Goal: Task Accomplishment & Management: Use online tool/utility

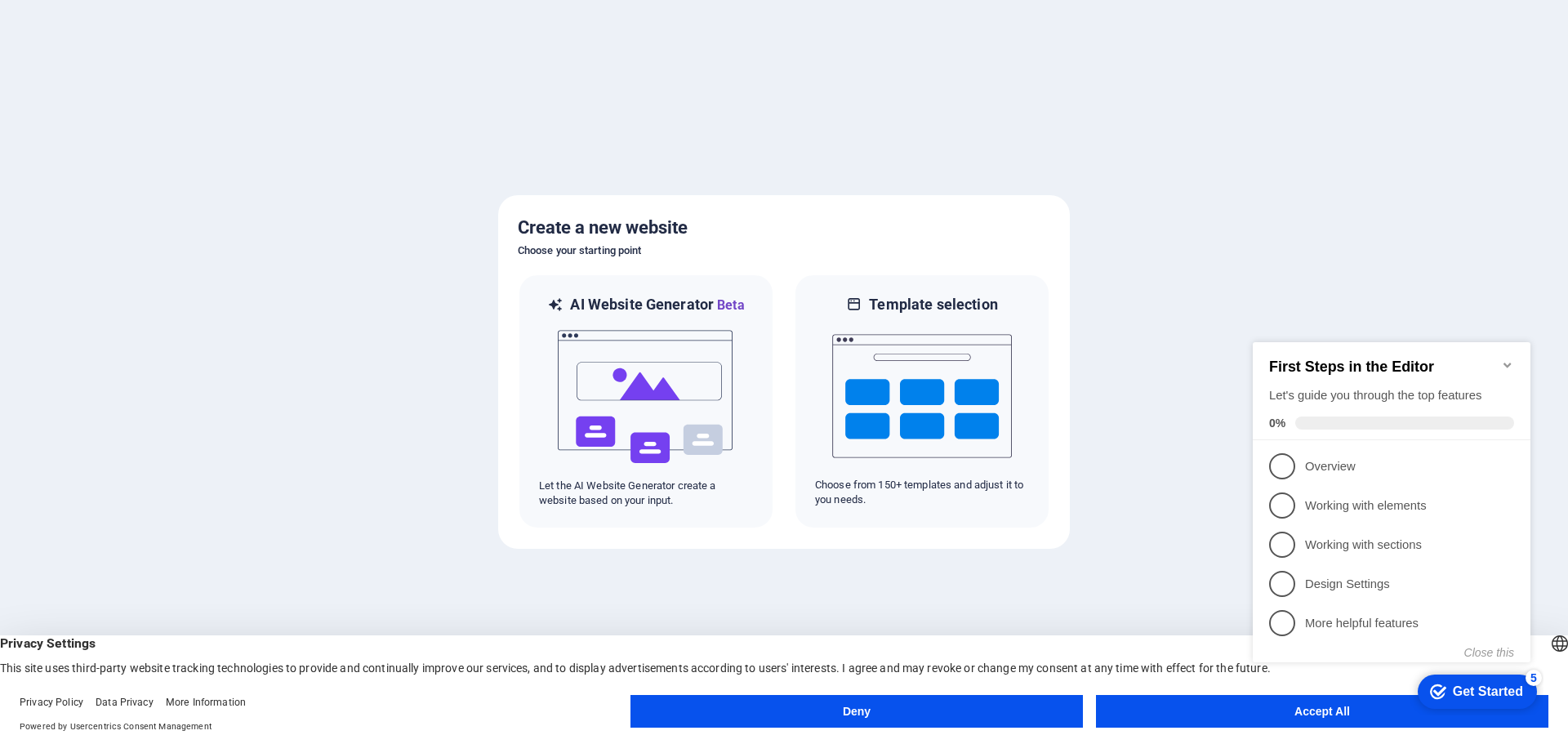
drag, startPoint x: 1325, startPoint y: 713, endPoint x: 1311, endPoint y: 715, distance: 14.1
click div "checkmark Get Started 5 First Steps in the Editor Let's guide you through the t…"
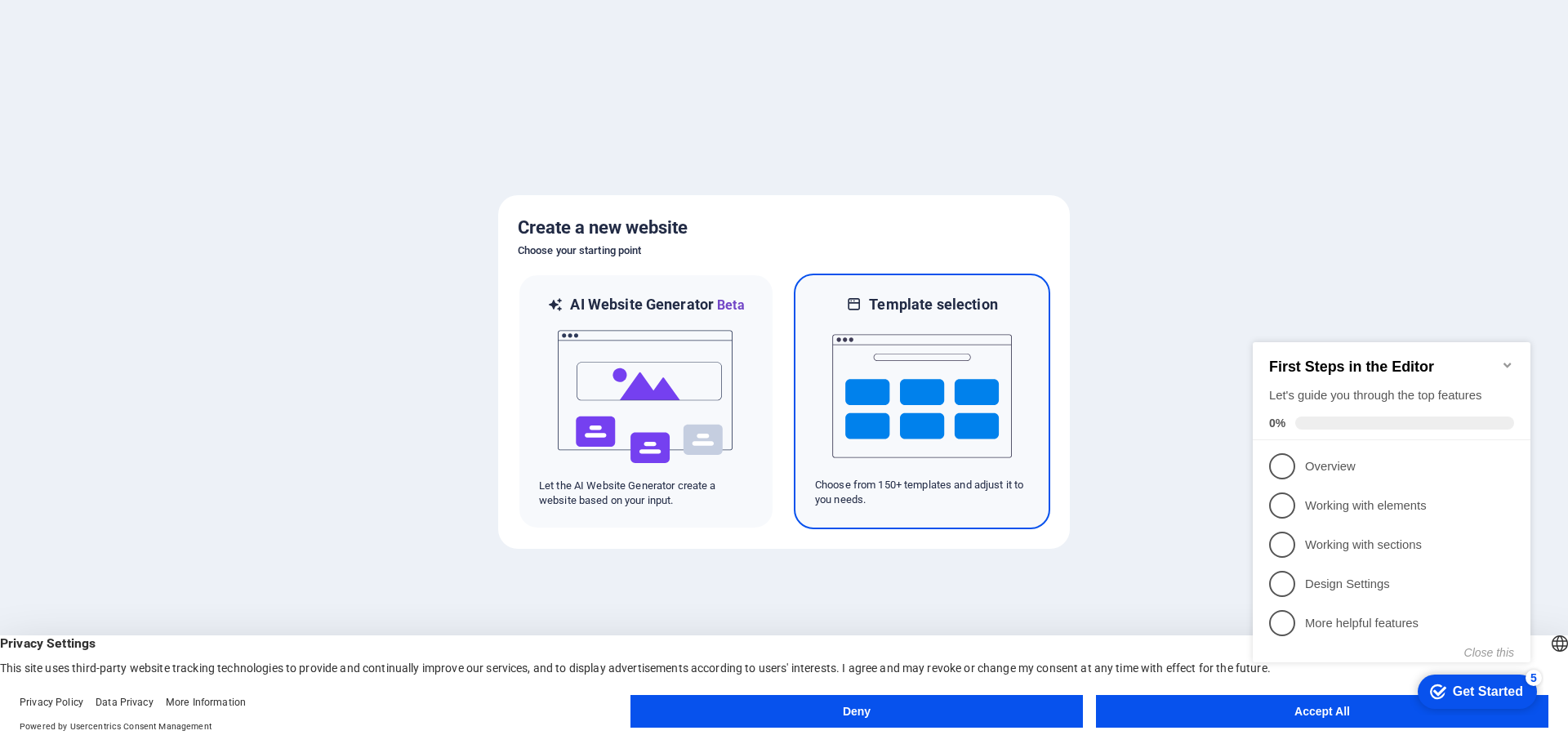
click at [924, 358] on img at bounding box center [922, 397] width 179 height 164
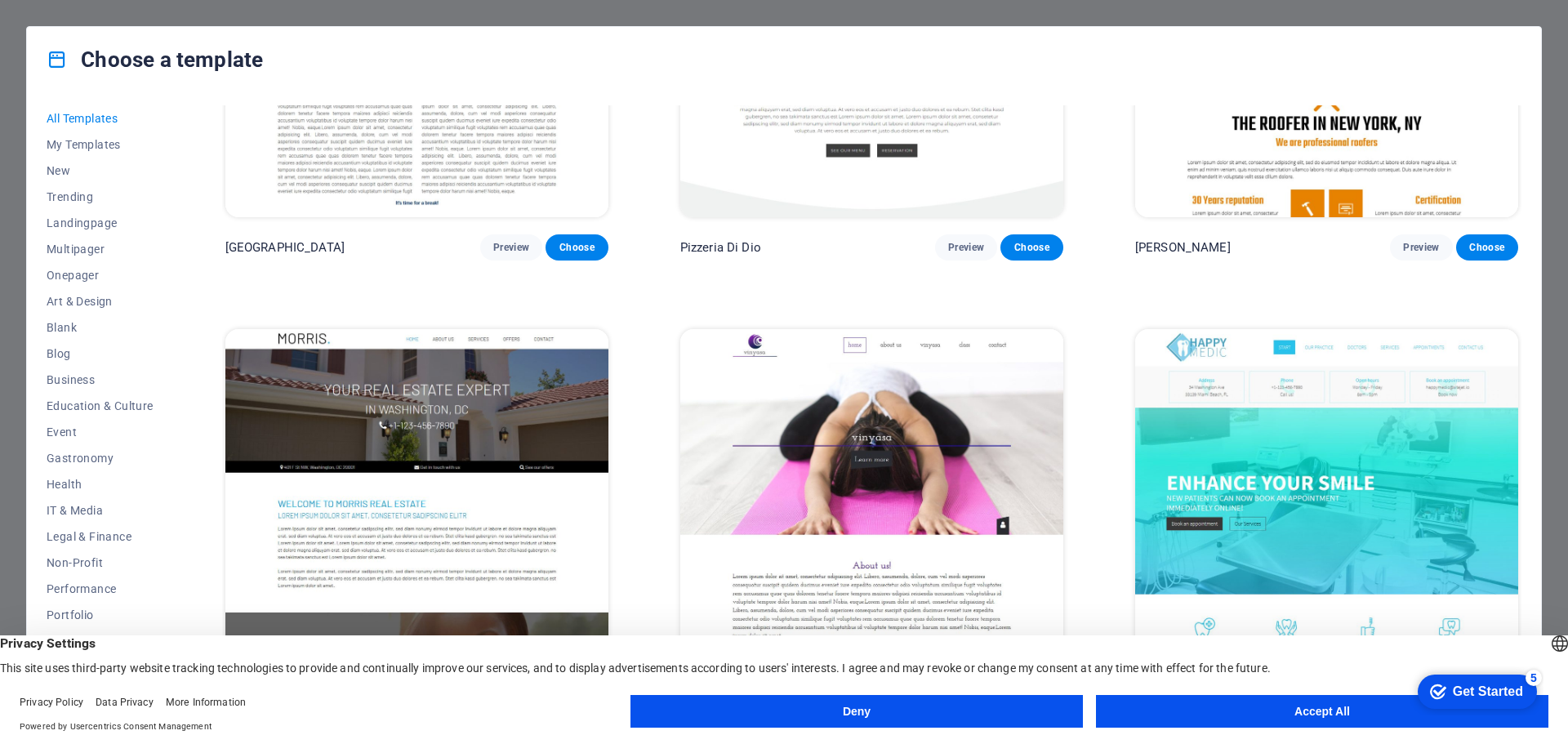
scroll to position [9560, 0]
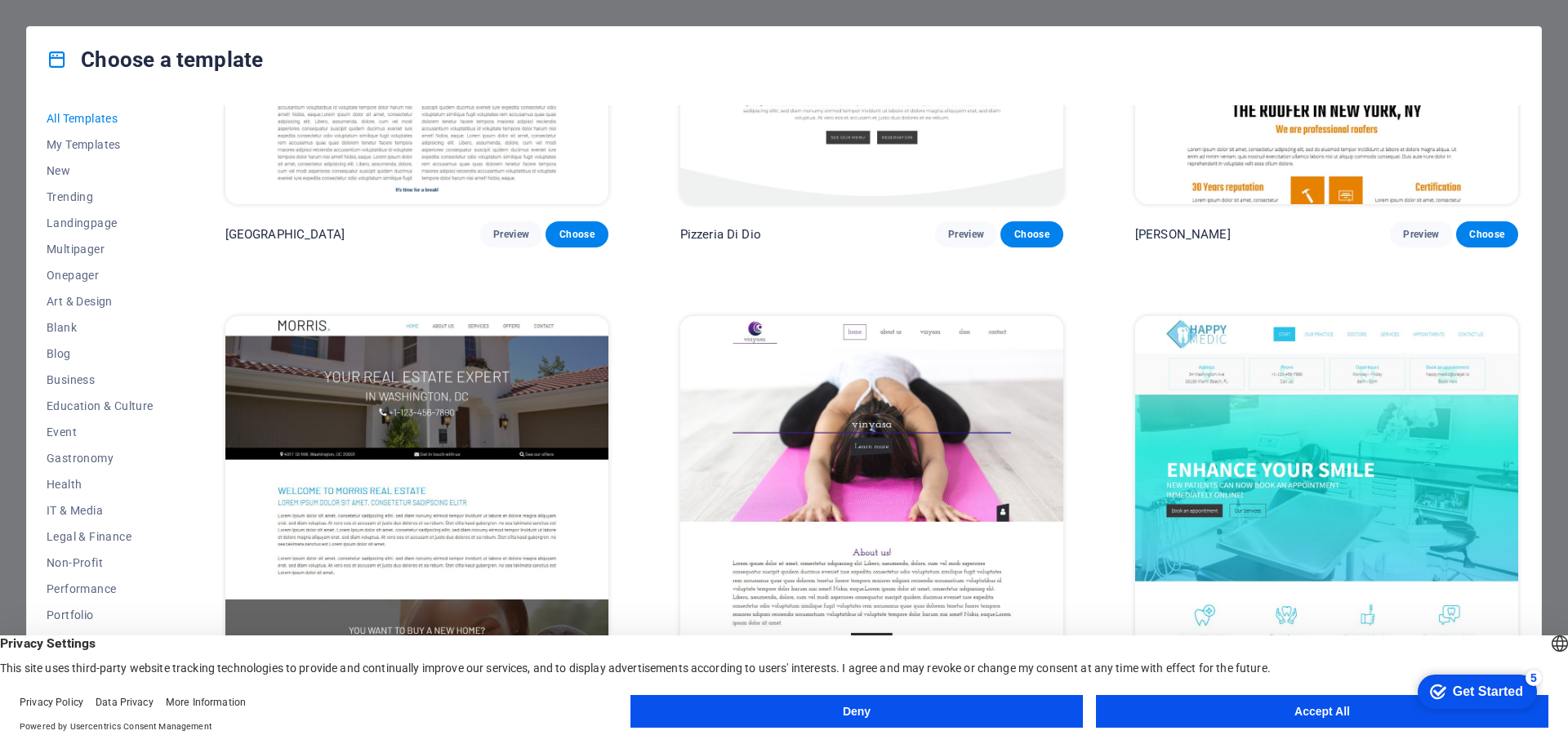
click at [1323, 709] on button "Accept All" at bounding box center [1322, 711] width 453 height 33
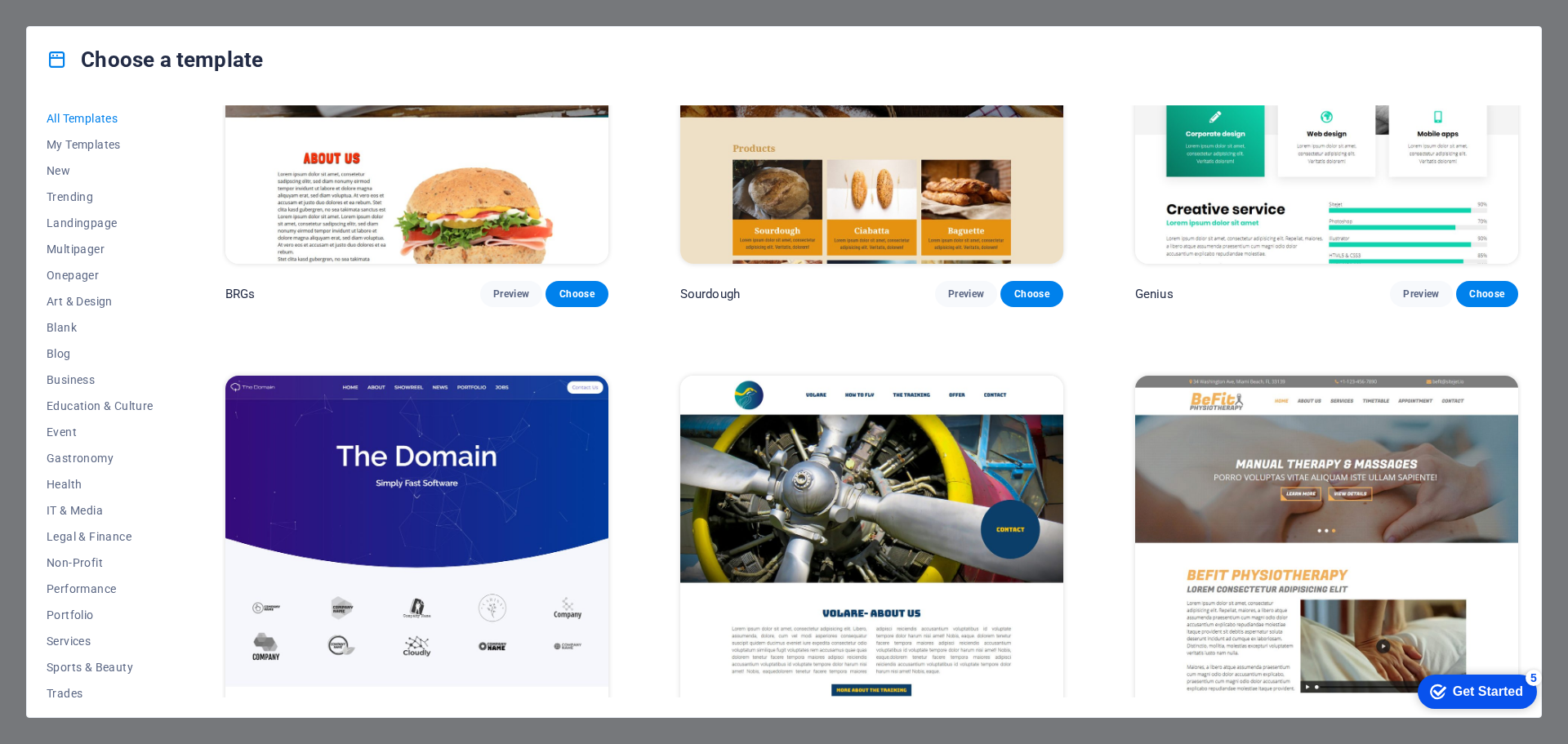
scroll to position [11032, 0]
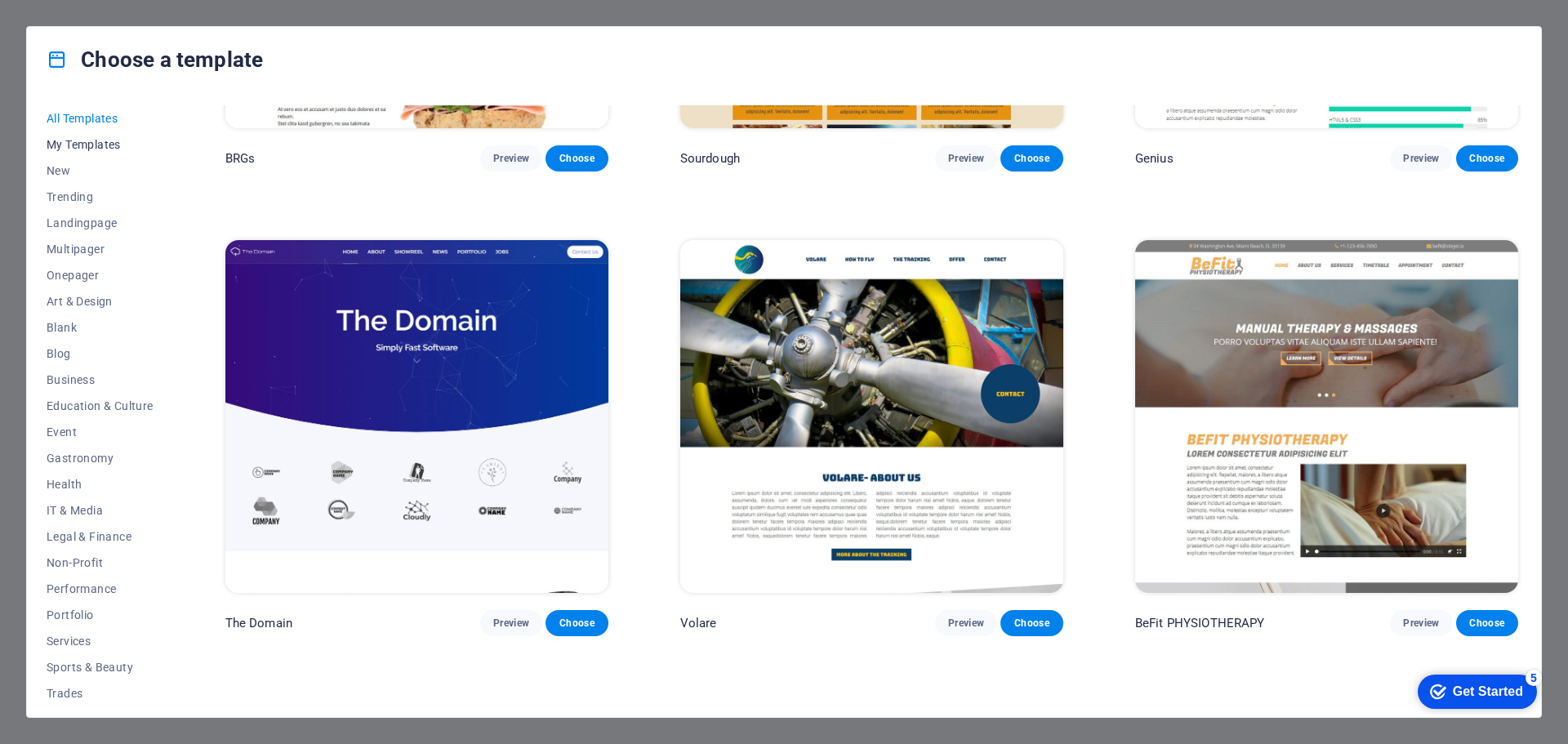
click at [92, 144] on span "My Templates" at bounding box center [100, 144] width 107 height 13
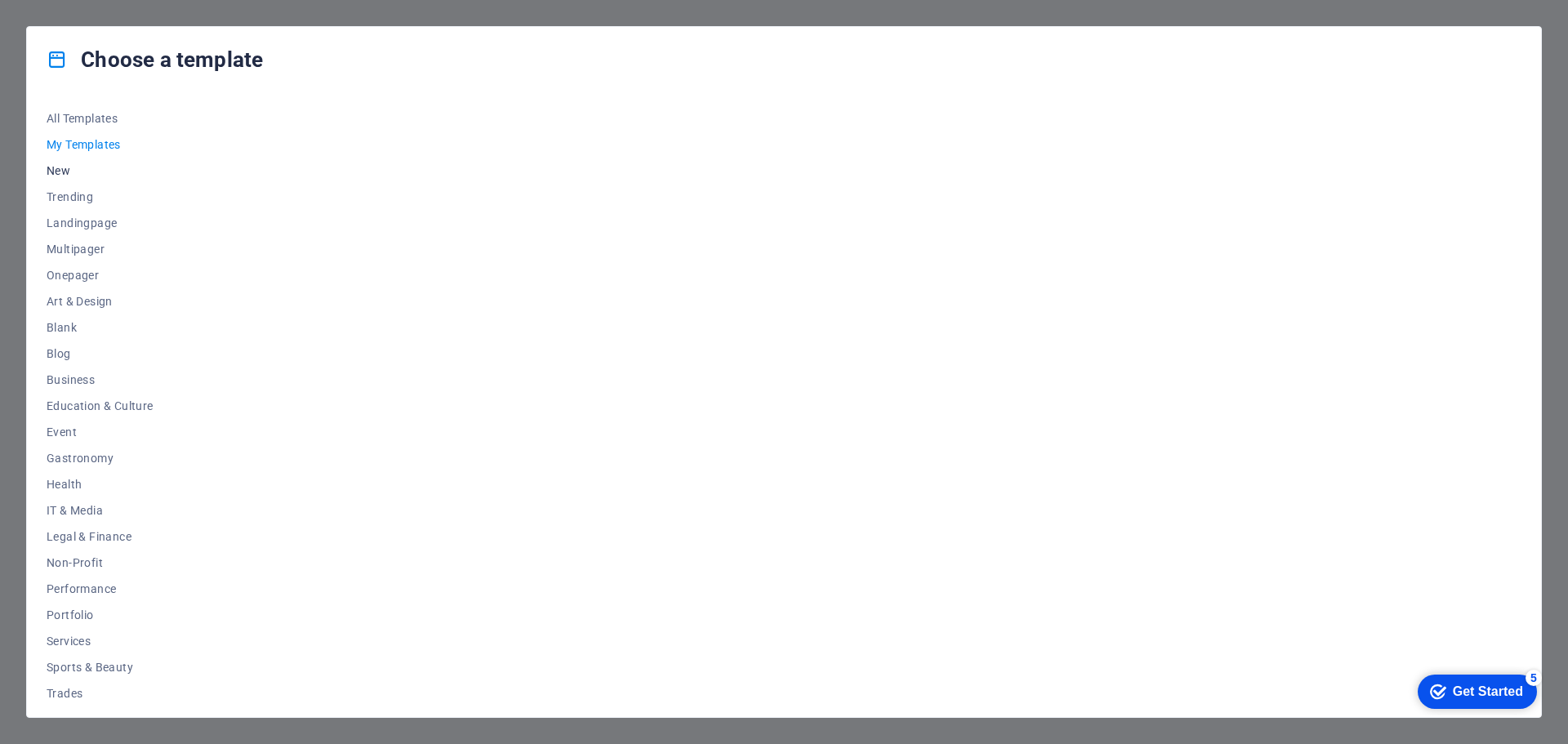
click at [62, 167] on span "New" at bounding box center [100, 171] width 107 height 13
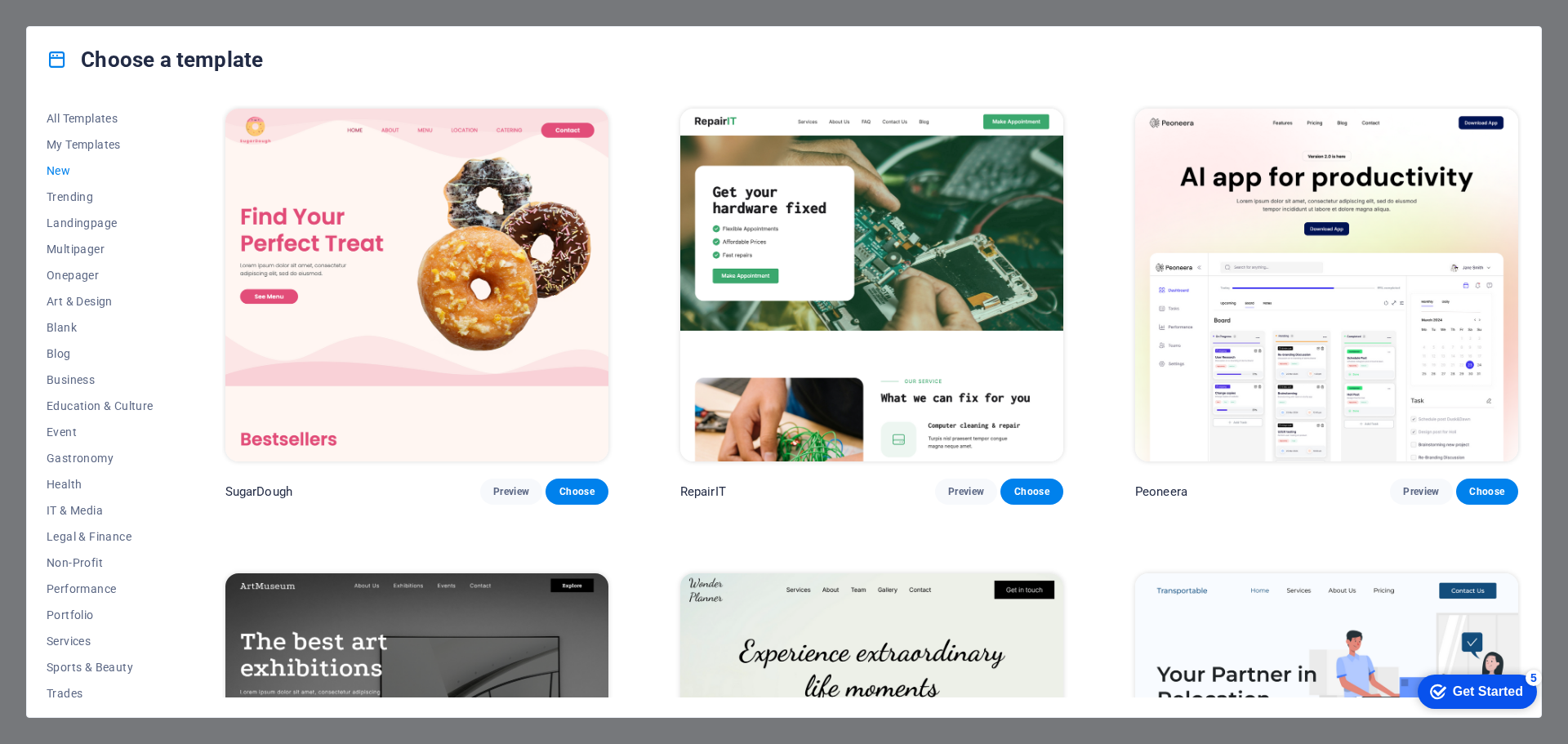
click at [62, 167] on span "New" at bounding box center [100, 171] width 107 height 13
click at [1502, 697] on div "Get Started" at bounding box center [1488, 692] width 70 height 15
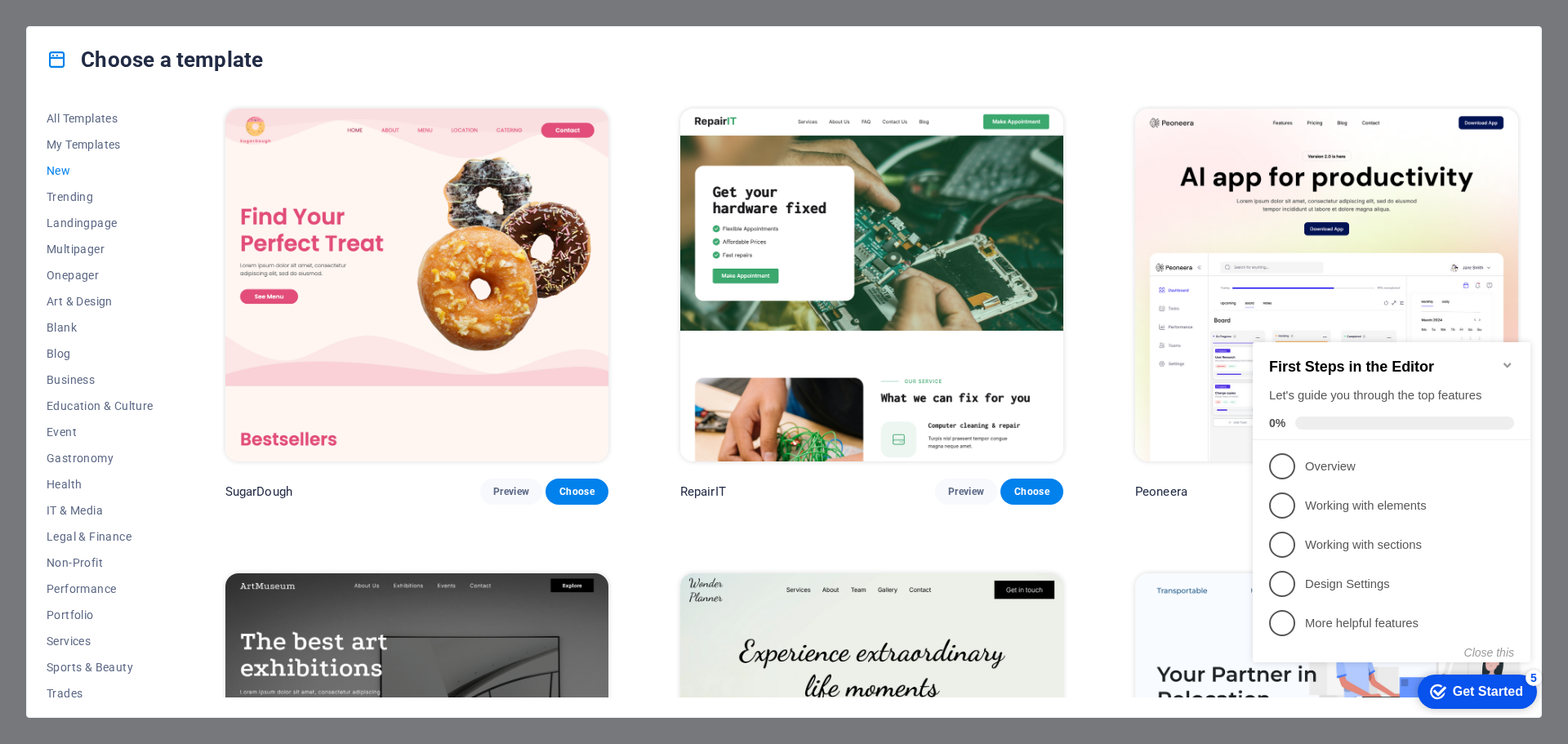
click at [1559, 215] on div "Choose a template All Templates My Templates New Trending Landingpage Multipage…" at bounding box center [784, 372] width 1568 height 744
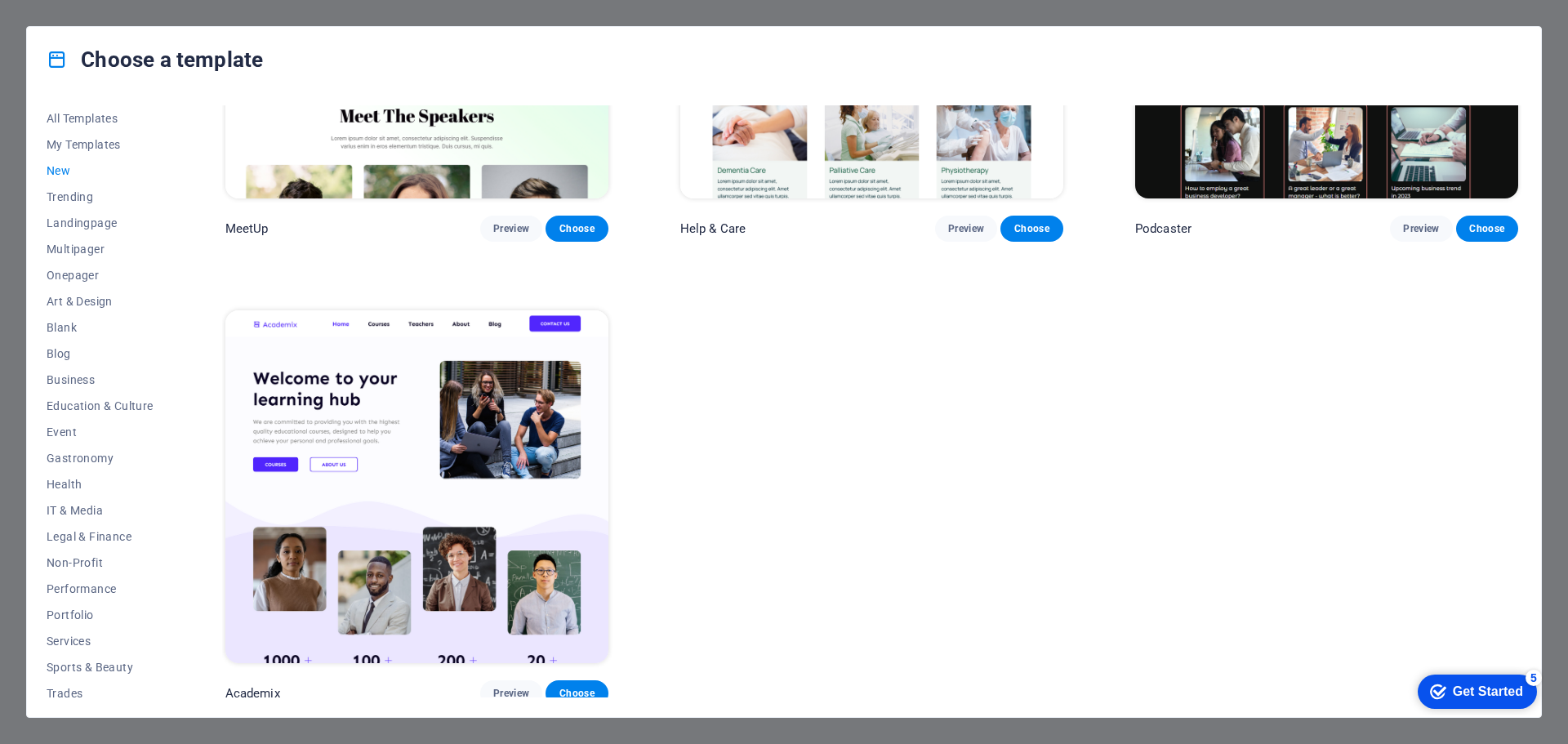
scroll to position [1332, 0]
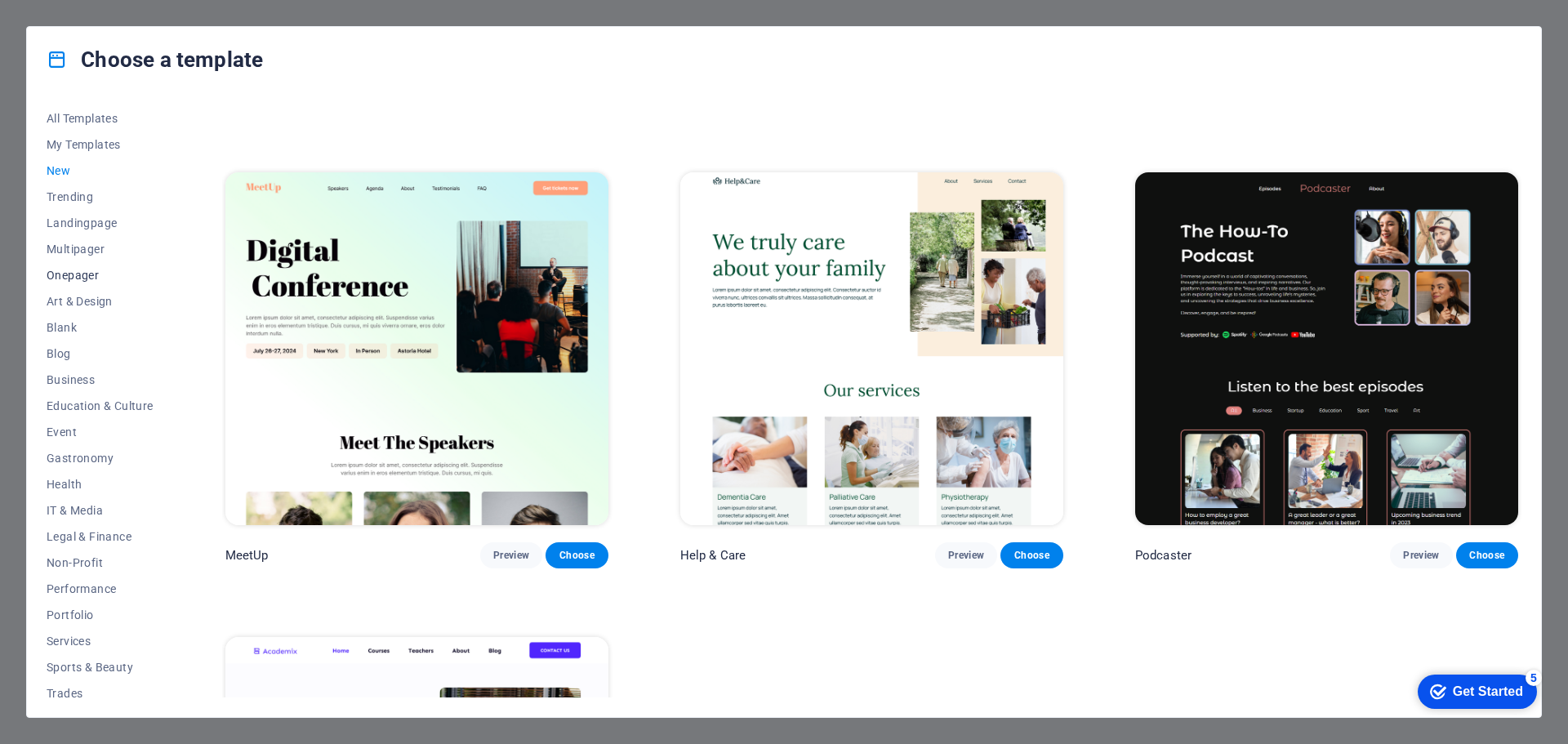
drag, startPoint x: 1260, startPoint y: 559, endPoint x: 78, endPoint y: 269, distance: 1217.1
click at [78, 269] on span "Onepager" at bounding box center [100, 275] width 107 height 13
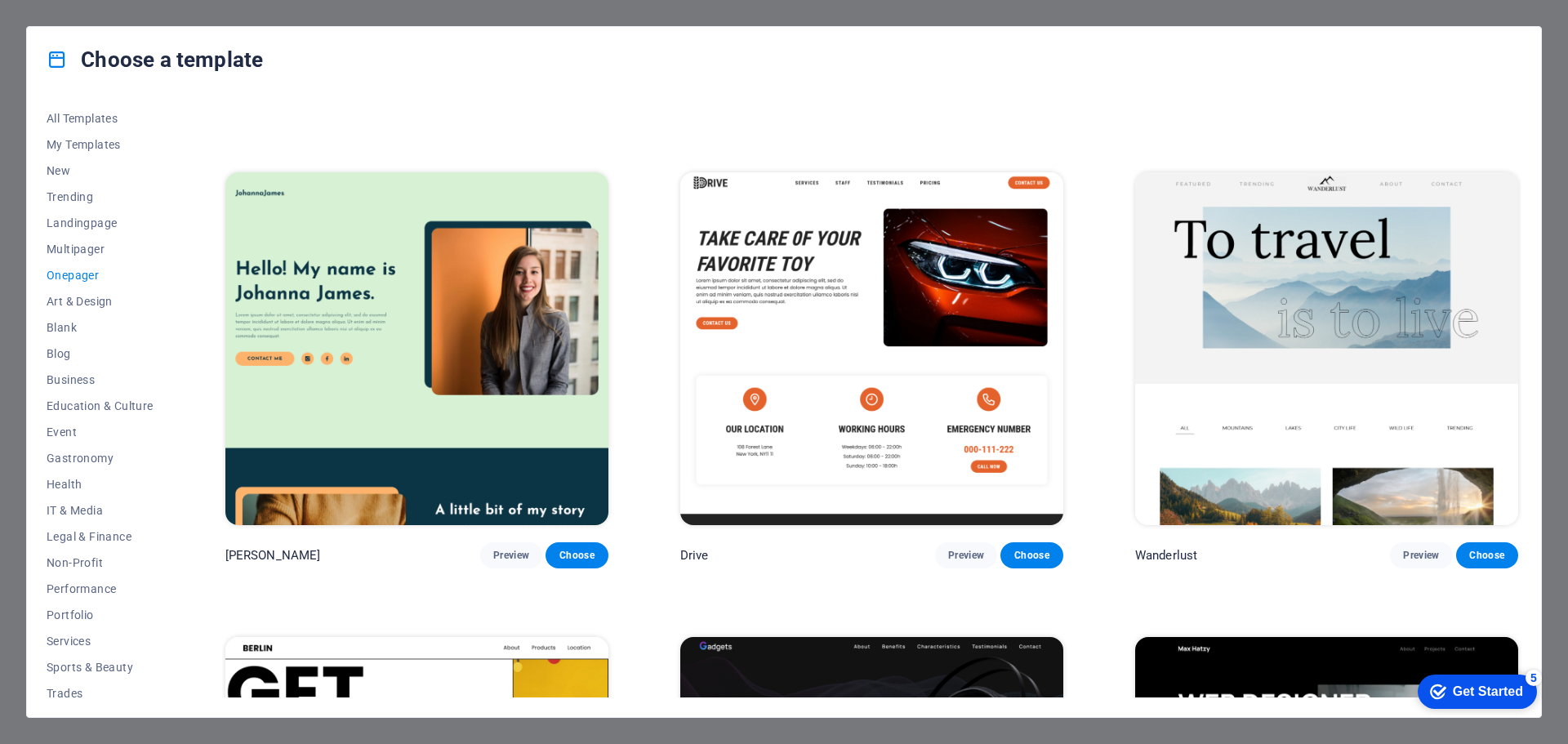
scroll to position [405, 0]
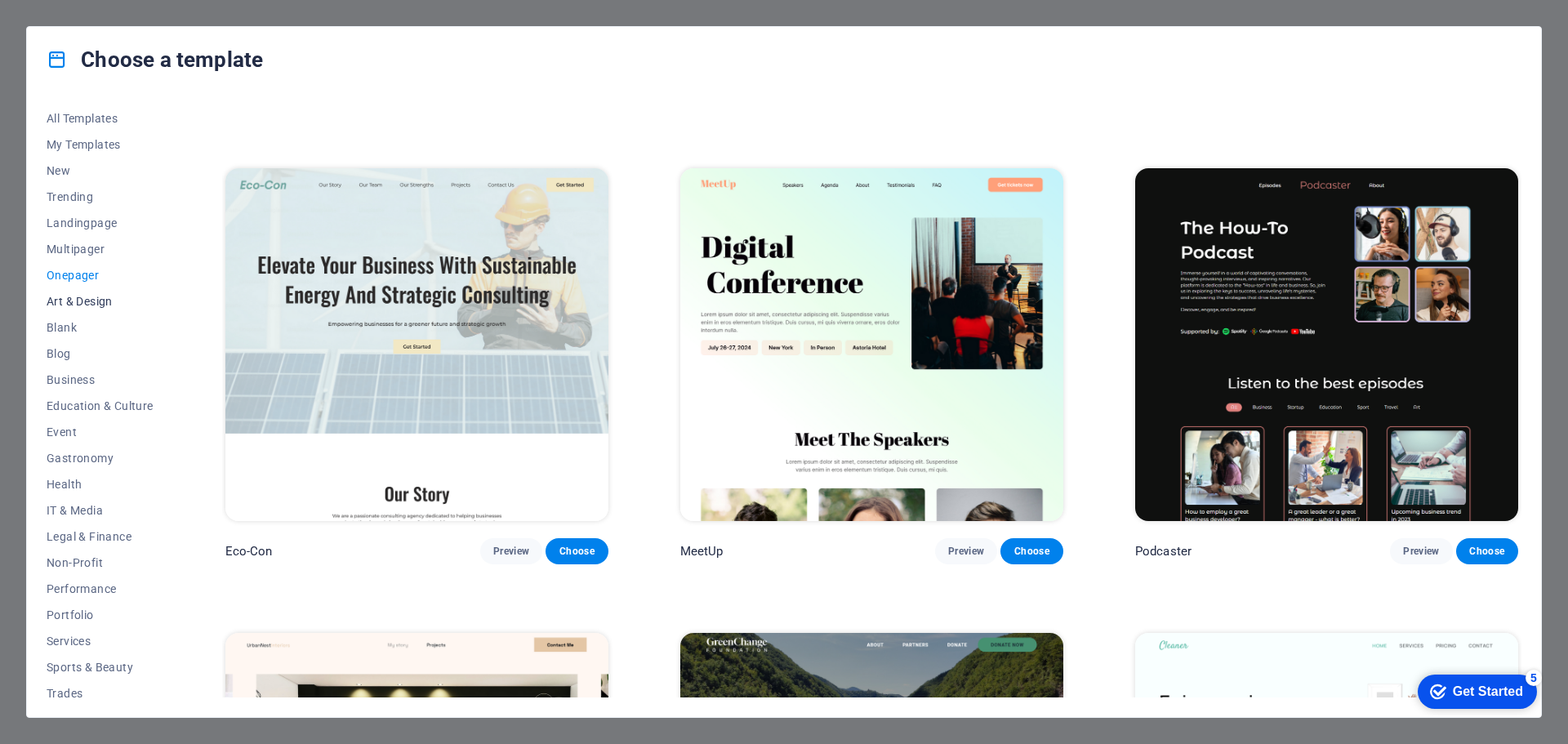
click at [74, 300] on span "Art & Design" at bounding box center [100, 301] width 107 height 13
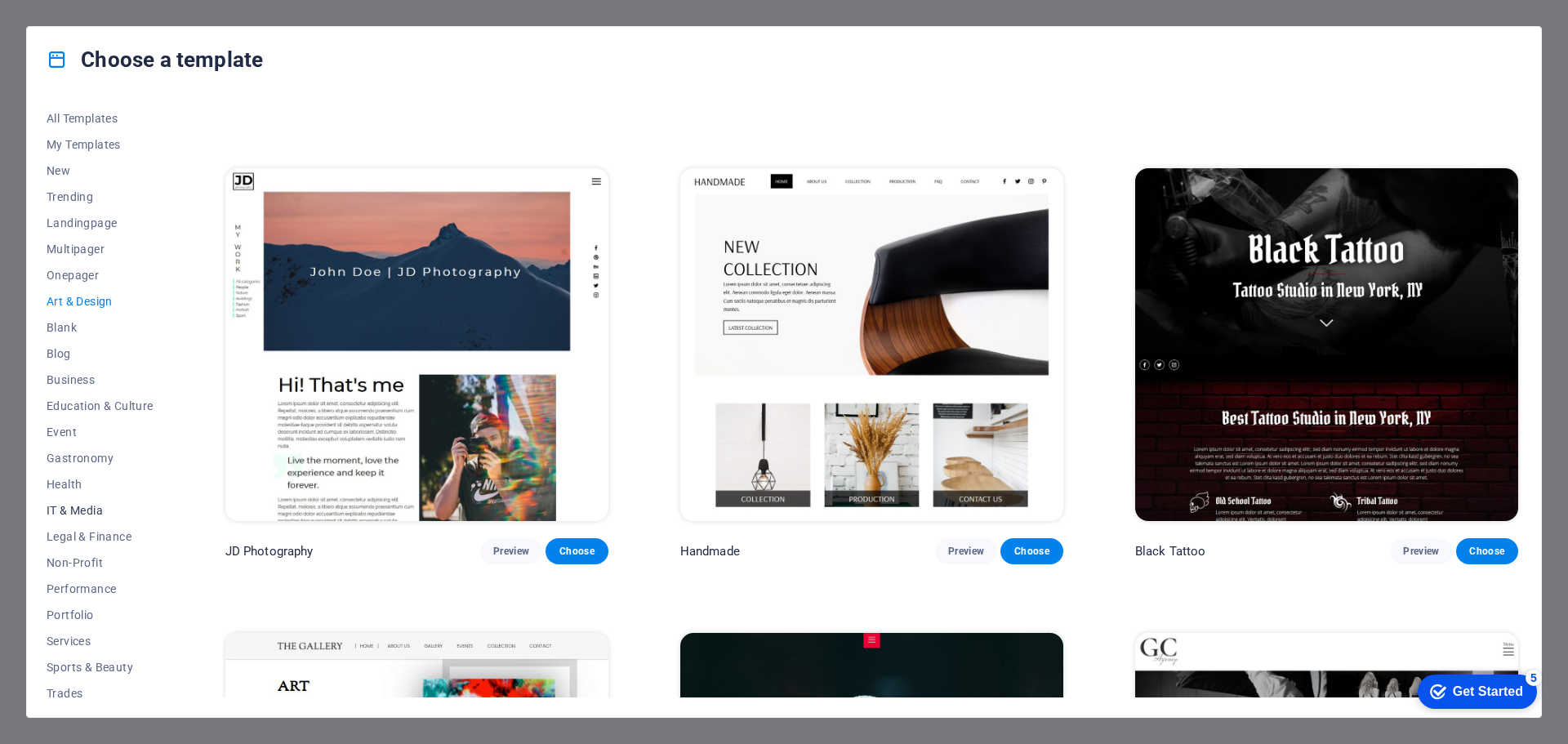
click at [80, 513] on span "IT & Media" at bounding box center [100, 510] width 107 height 13
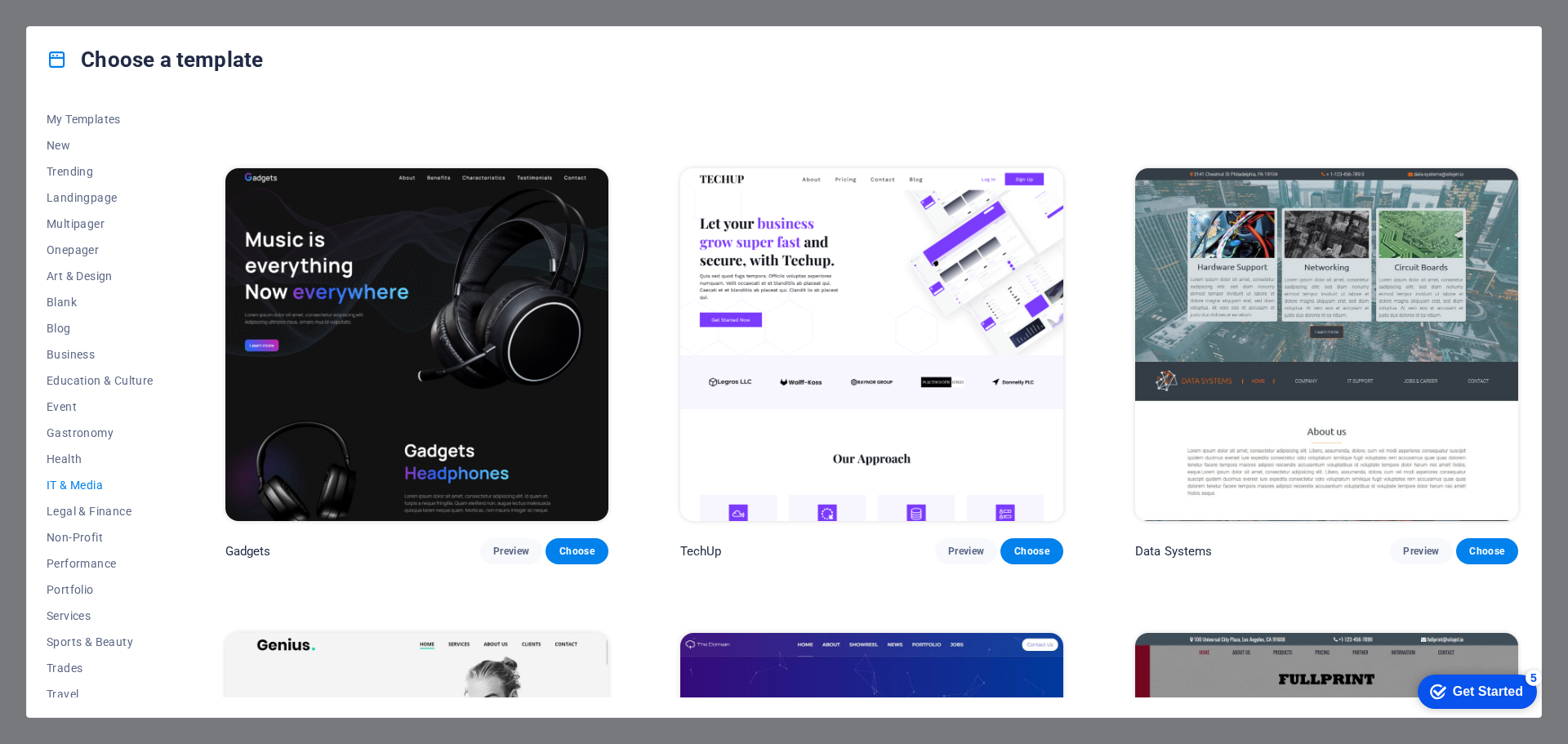
scroll to position [62, 0]
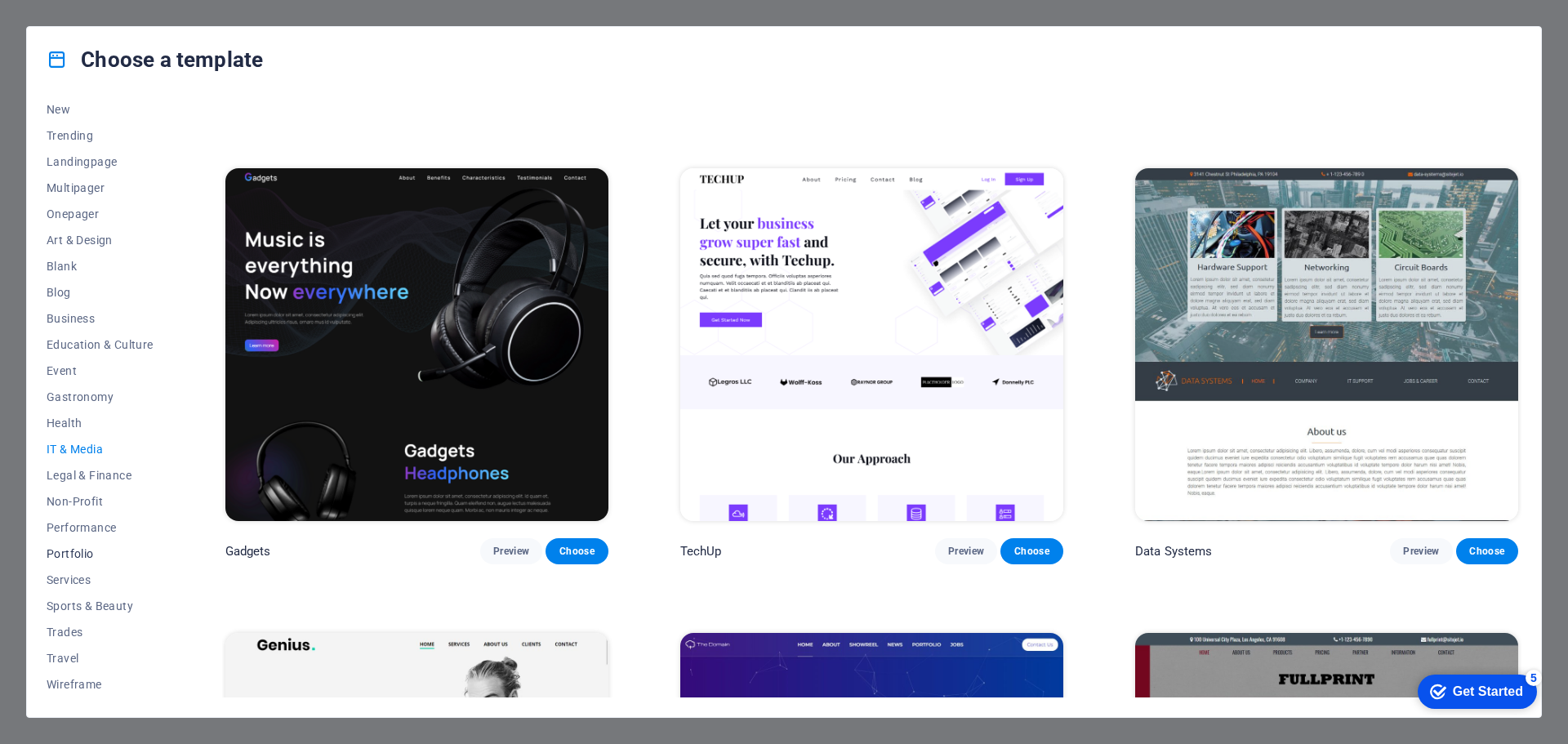
click at [75, 548] on span "Portfolio" at bounding box center [100, 554] width 107 height 13
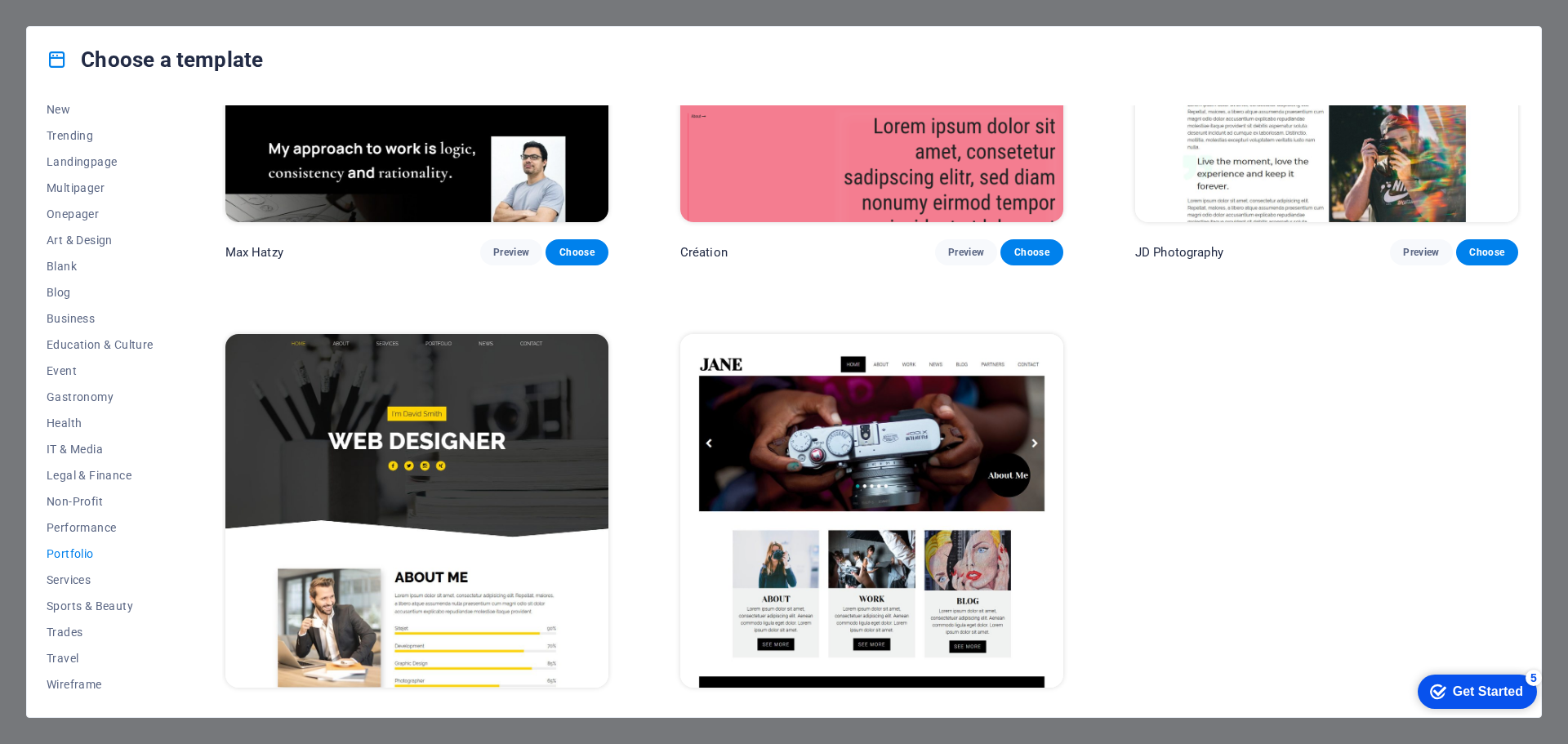
scroll to position [733, 0]
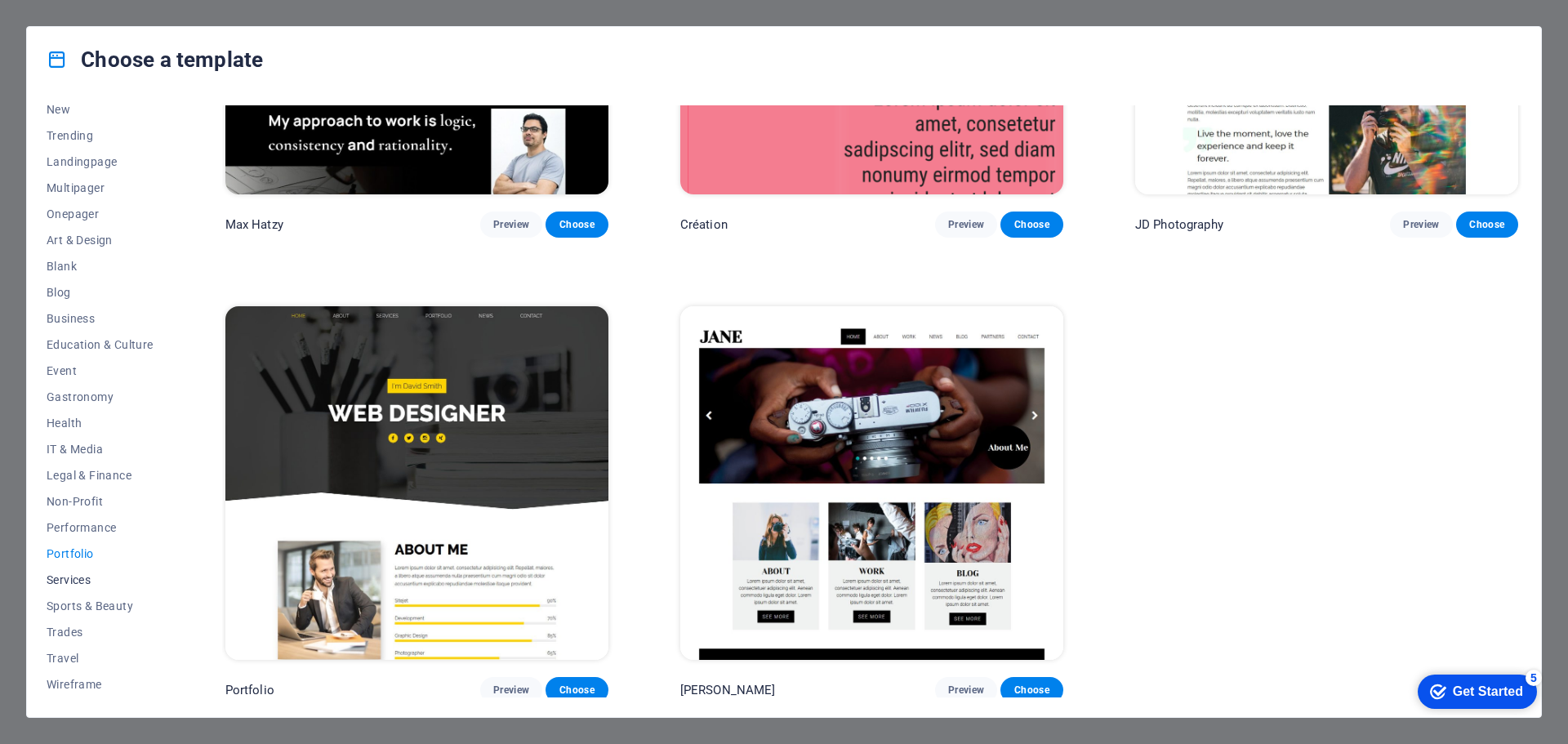
click at [71, 583] on span "Services" at bounding box center [100, 580] width 107 height 13
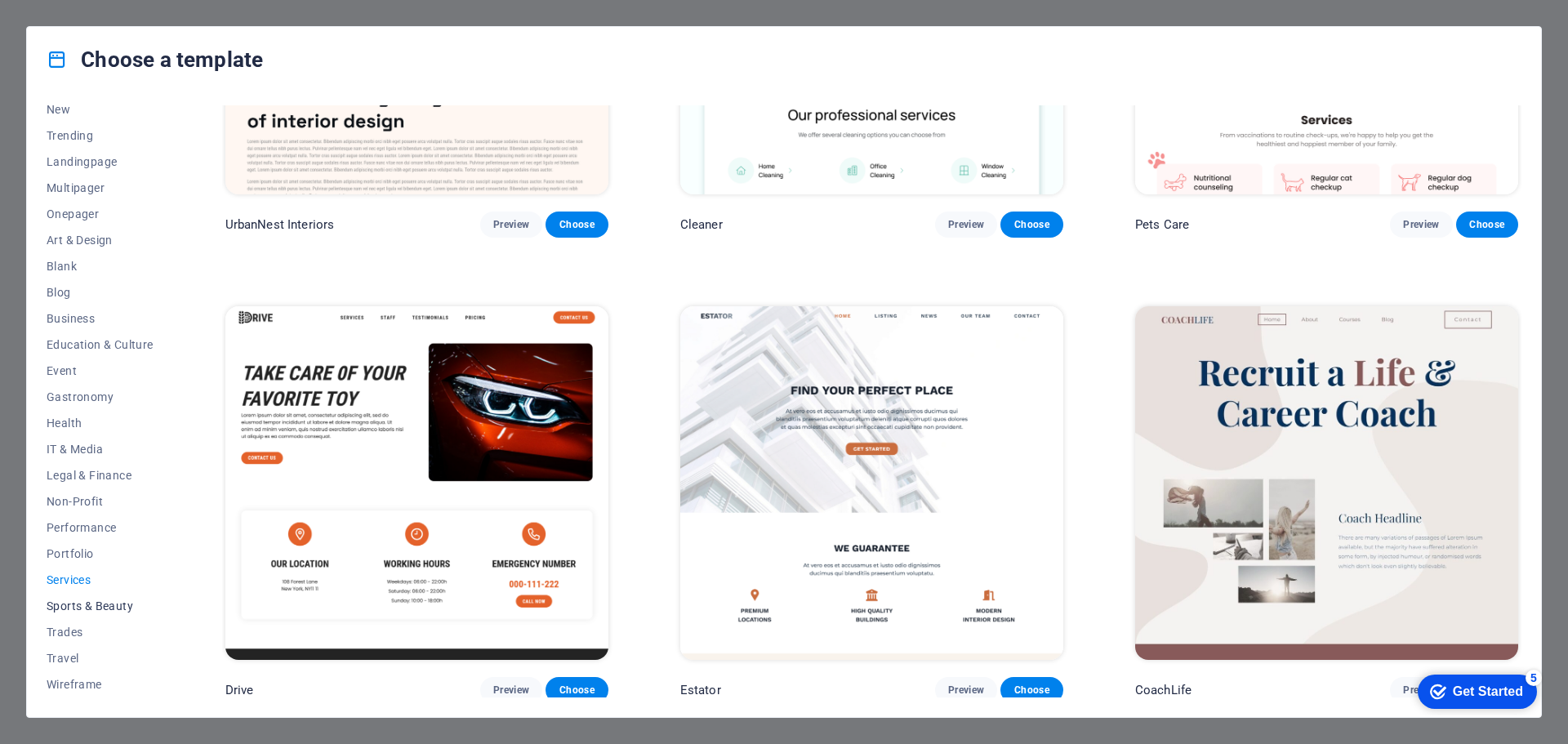
click at [79, 606] on span "Sports & Beauty" at bounding box center [100, 606] width 107 height 13
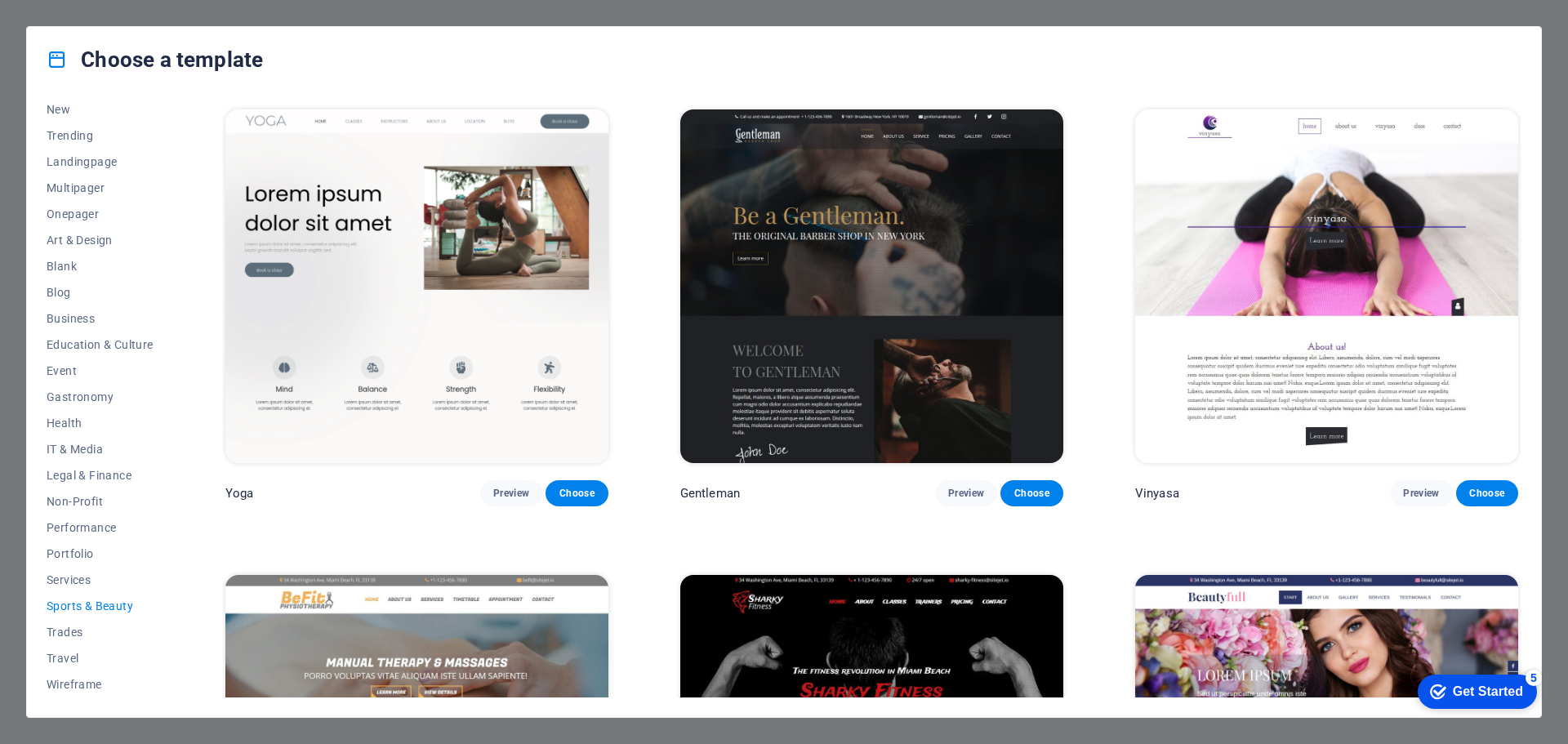
scroll to position [923, 0]
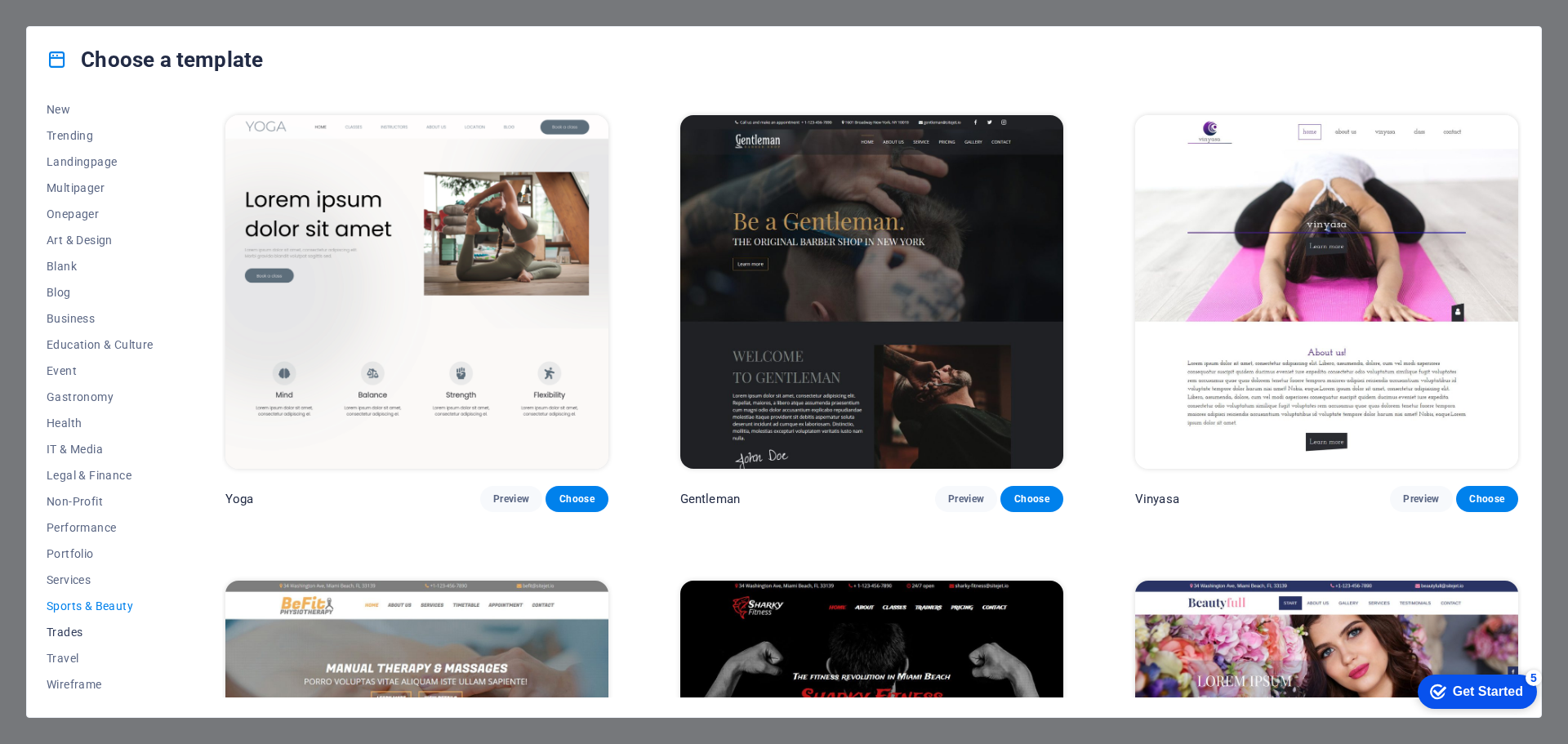
click at [69, 632] on span "Trades" at bounding box center [100, 632] width 107 height 13
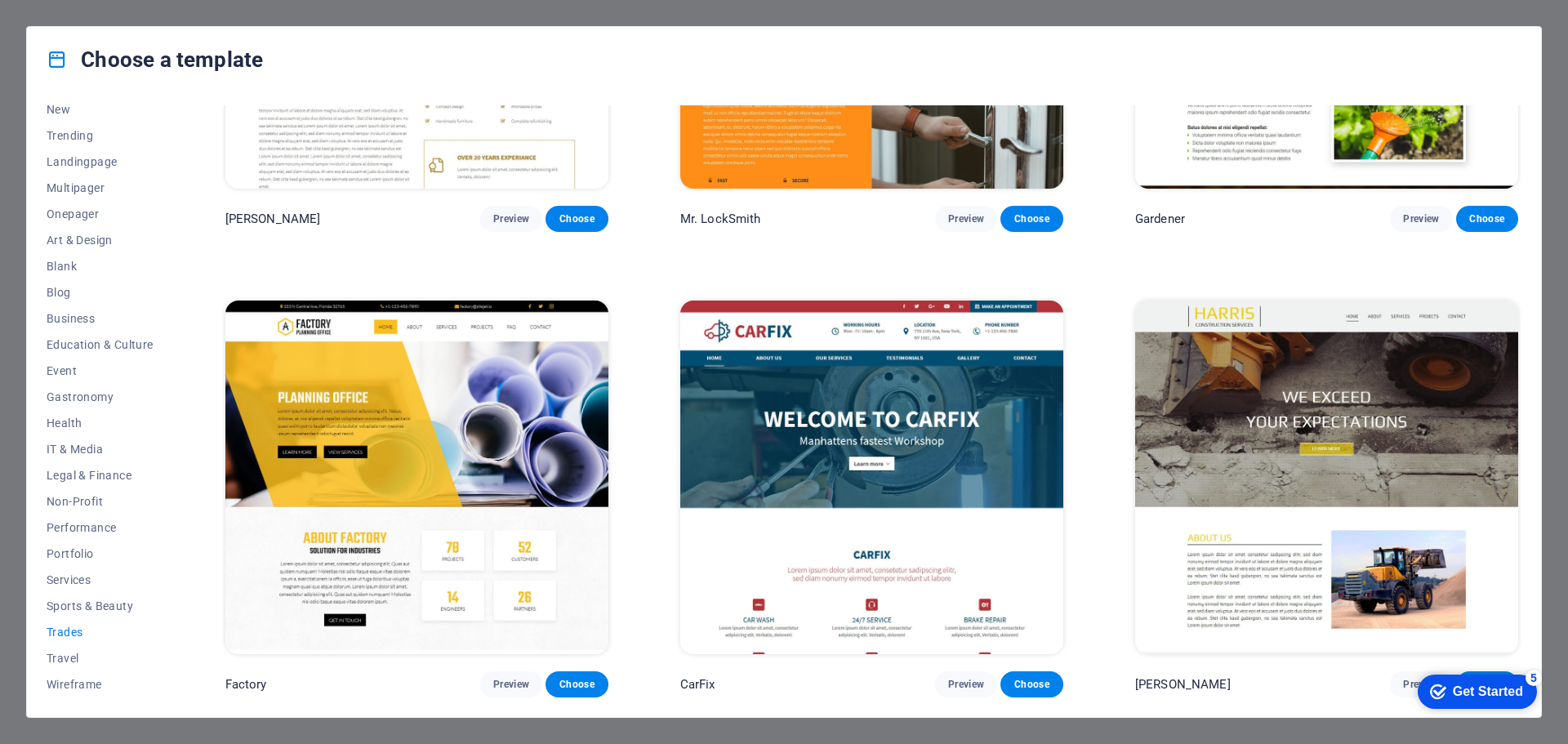
scroll to position [0, 0]
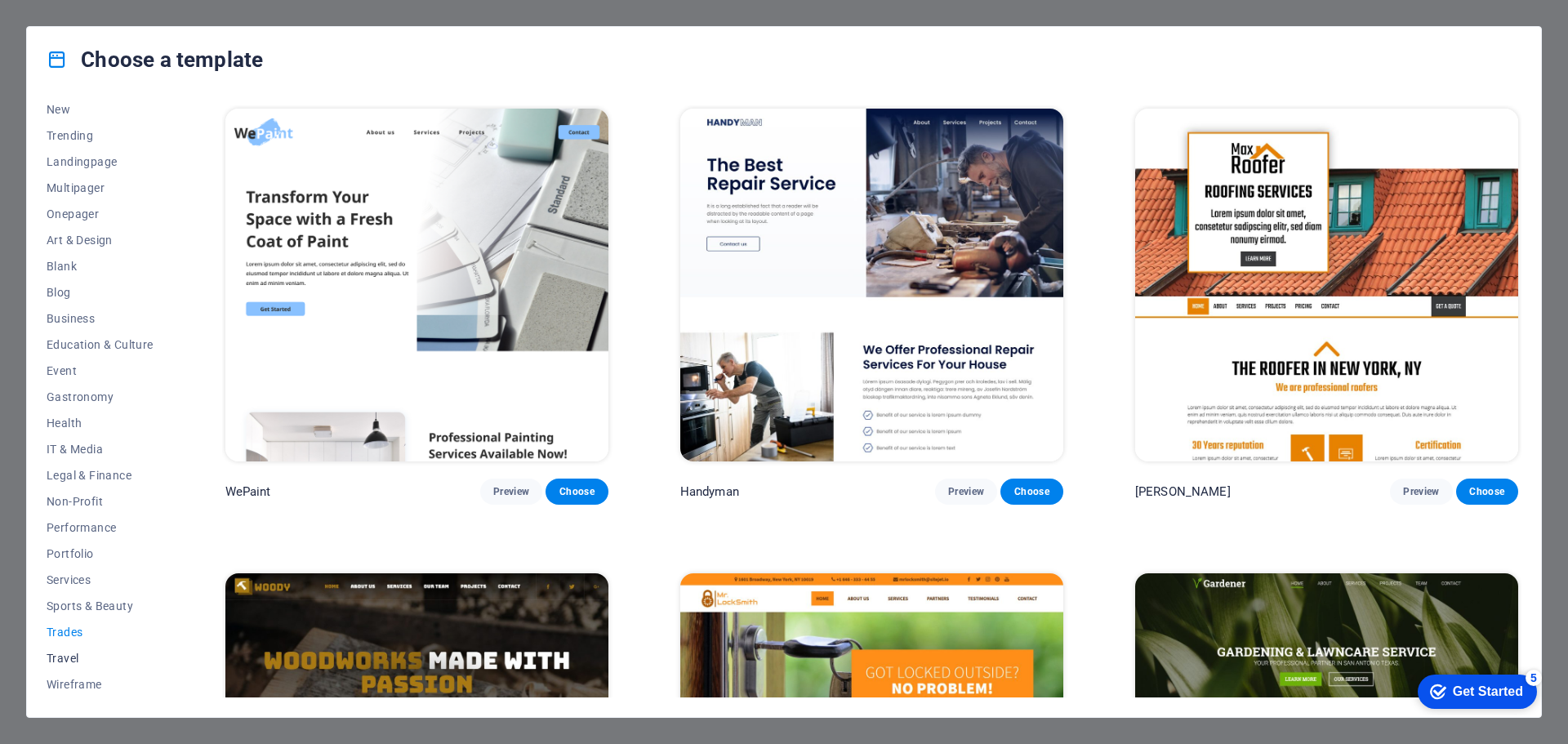
click at [53, 660] on span "Travel" at bounding box center [100, 658] width 107 height 13
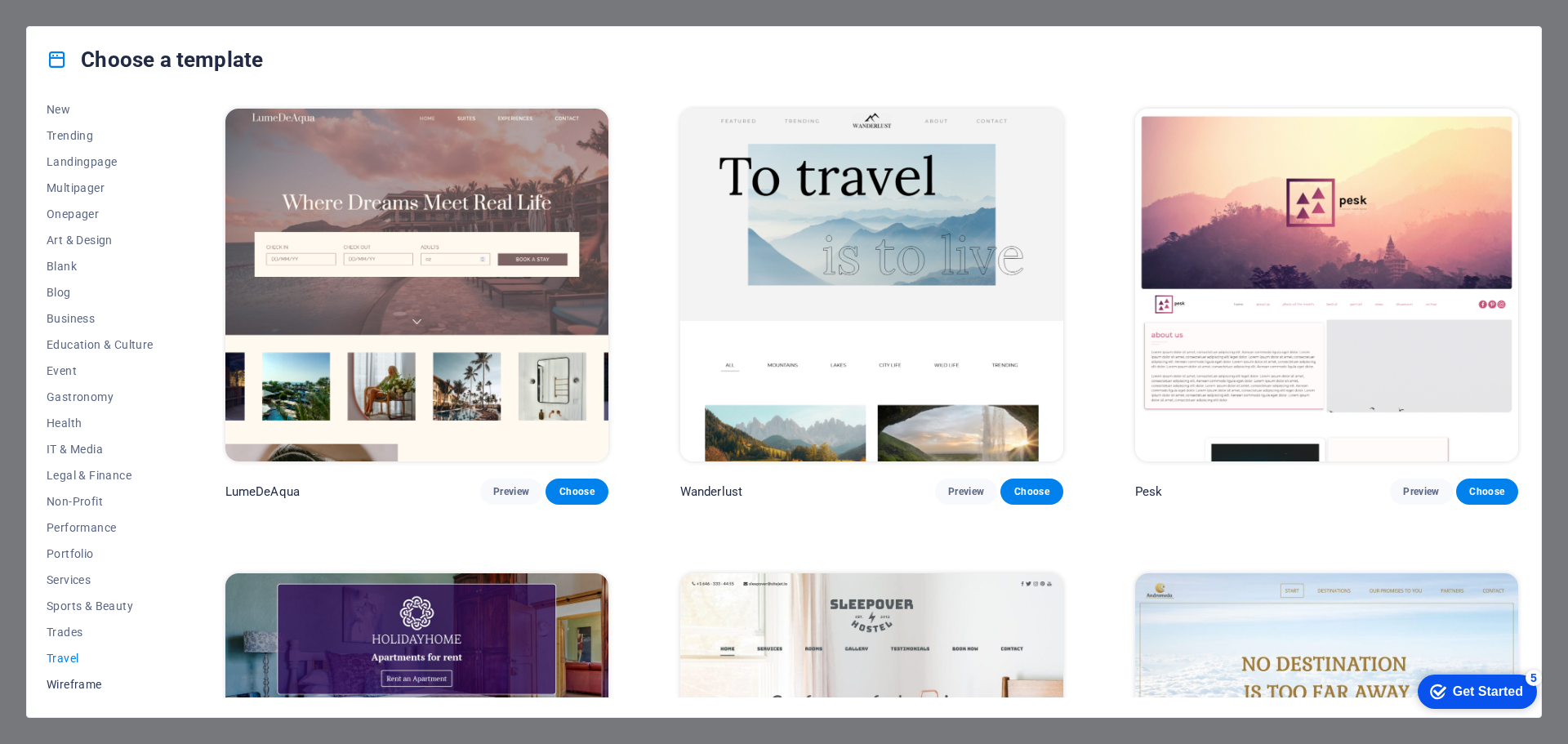
click at [92, 682] on span "Wireframe" at bounding box center [100, 684] width 107 height 13
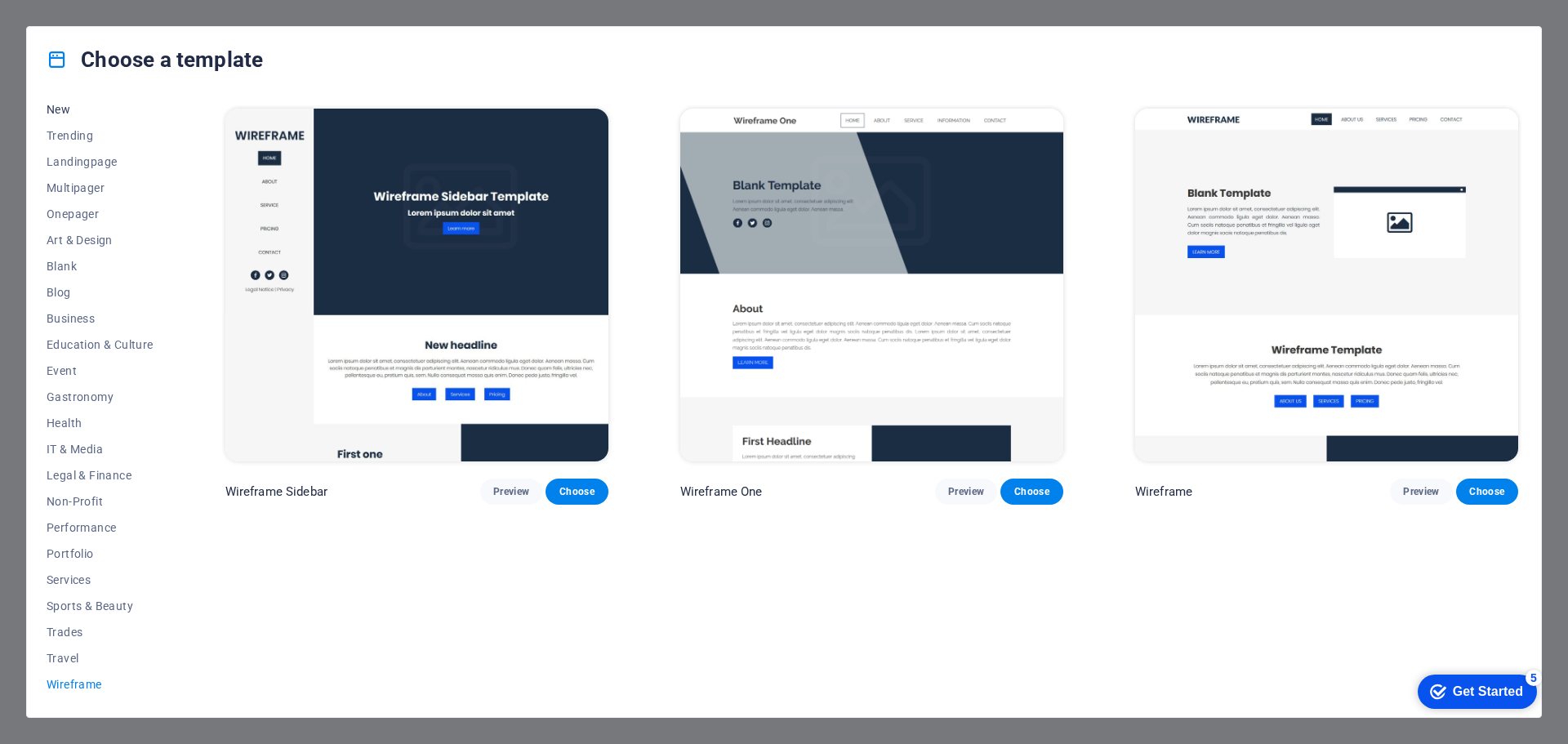
click at [57, 110] on span "New" at bounding box center [100, 109] width 107 height 13
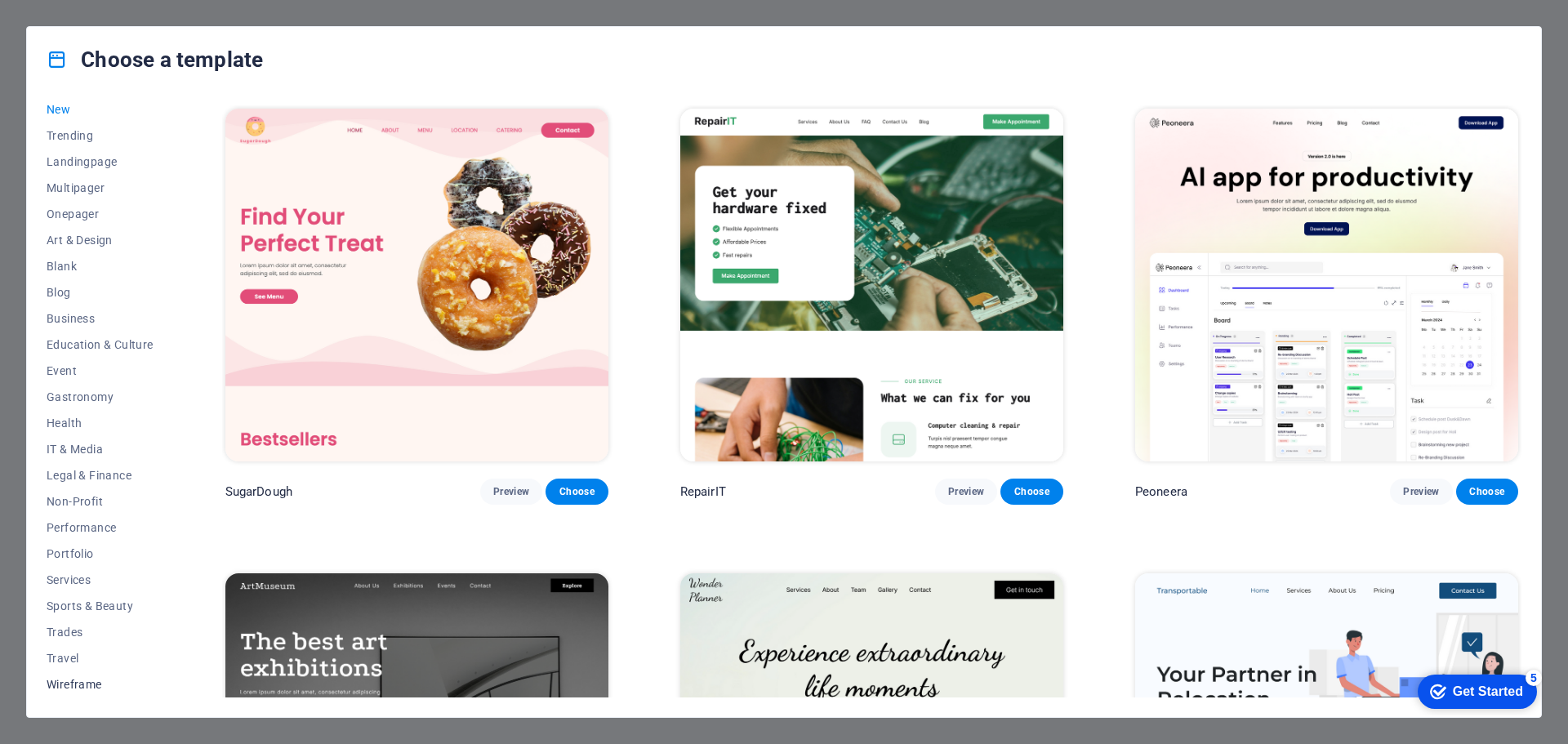
click at [75, 683] on span "Wireframe" at bounding box center [100, 684] width 107 height 13
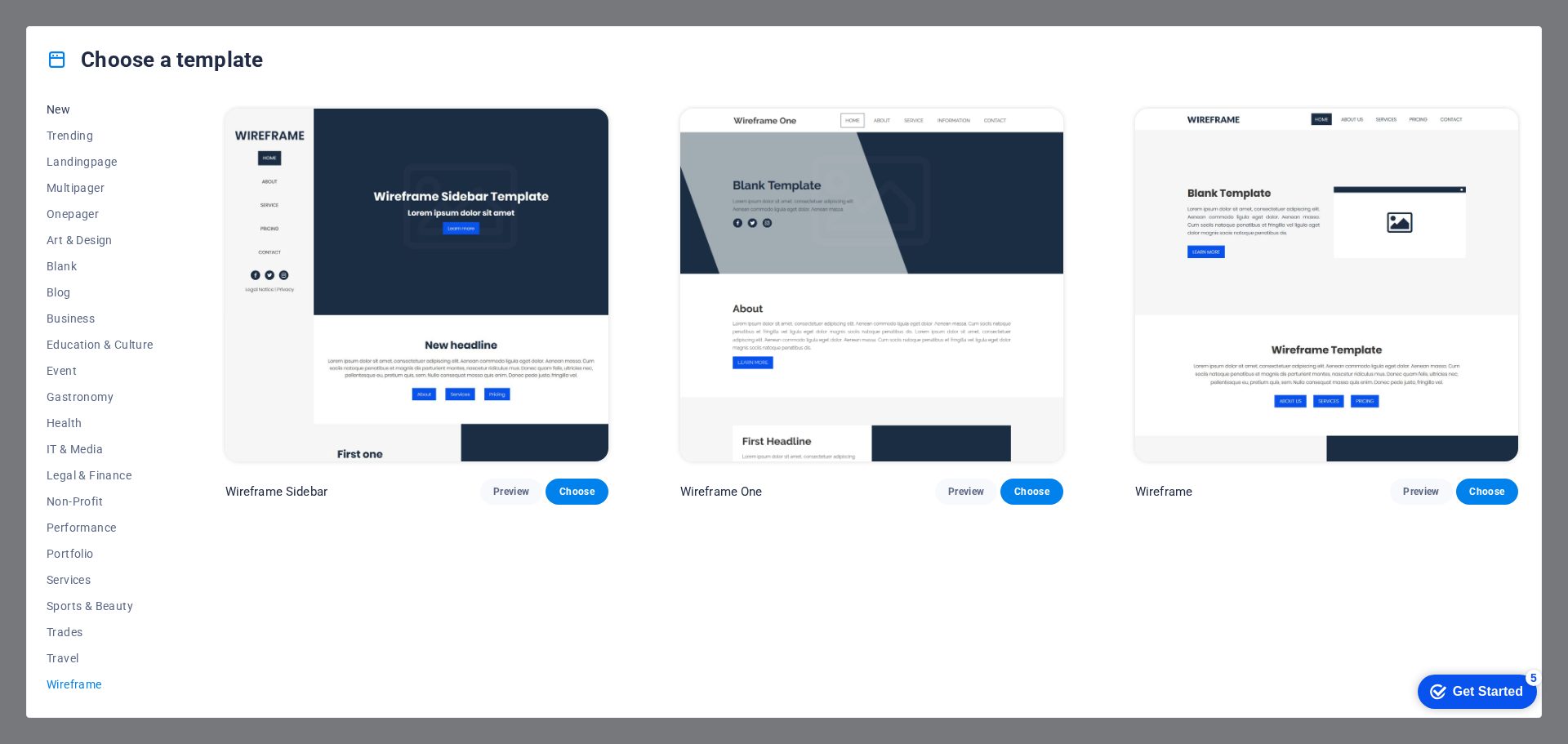
click at [62, 116] on button "New" at bounding box center [100, 110] width 107 height 26
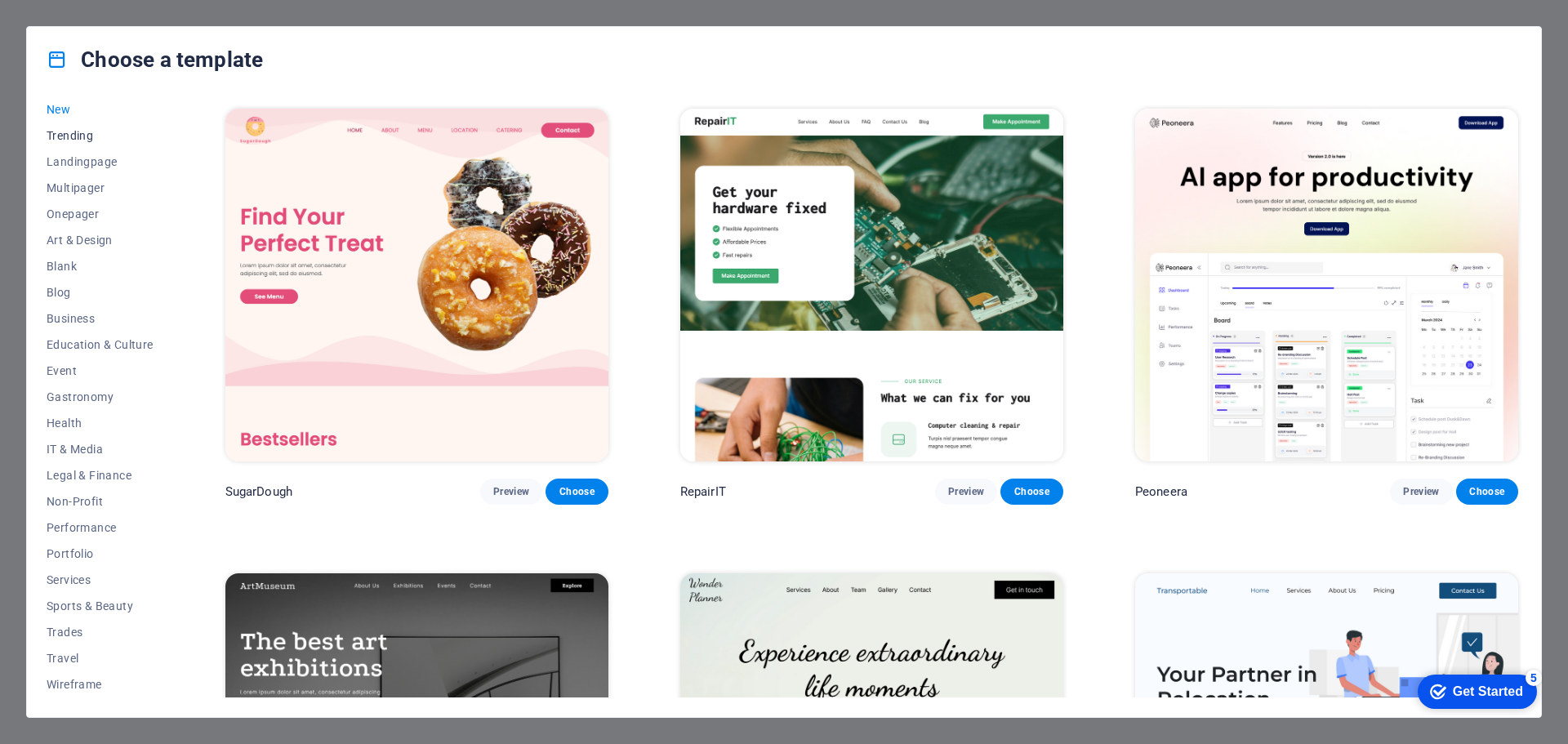
click at [61, 129] on span "Trending" at bounding box center [100, 135] width 107 height 13
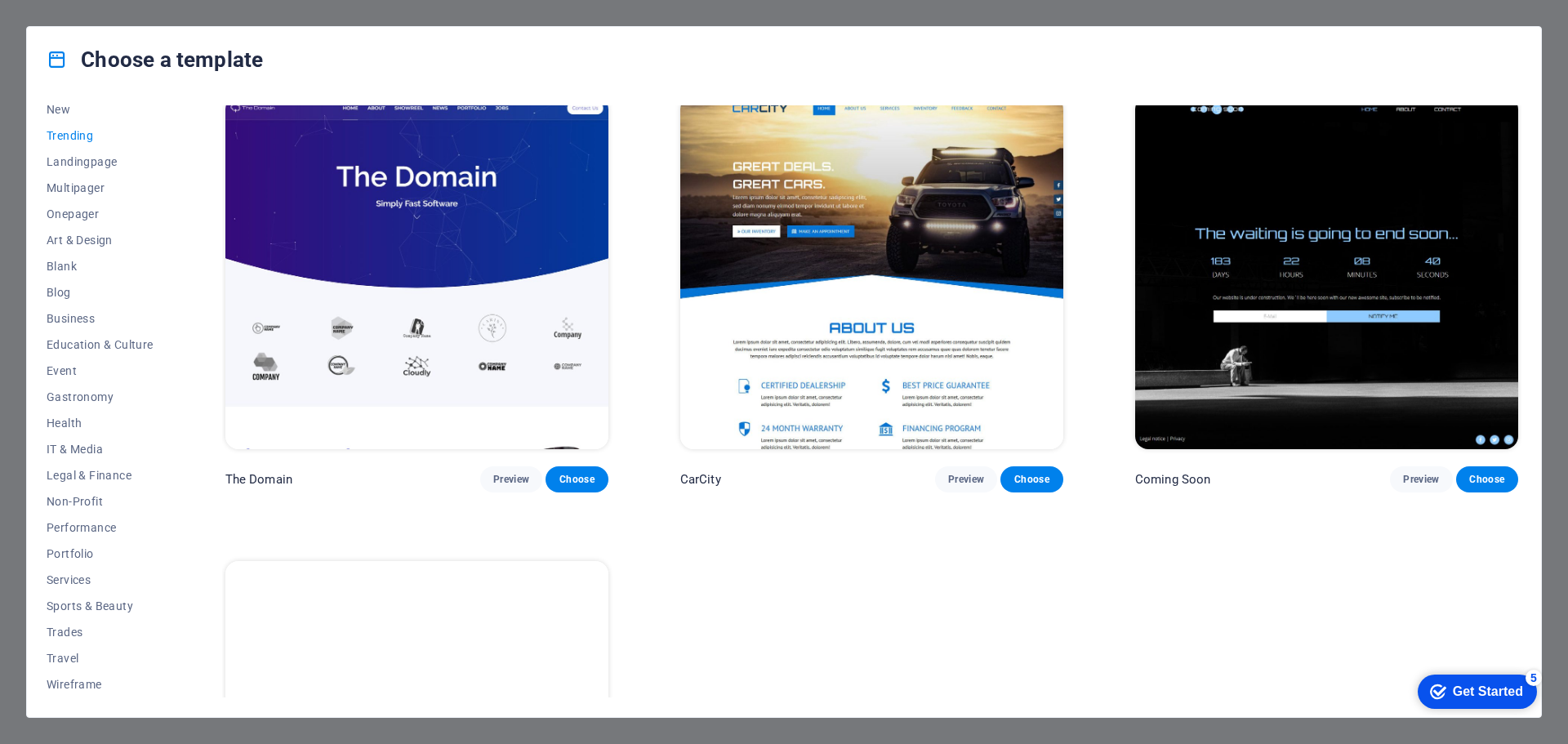
scroll to position [1713, 0]
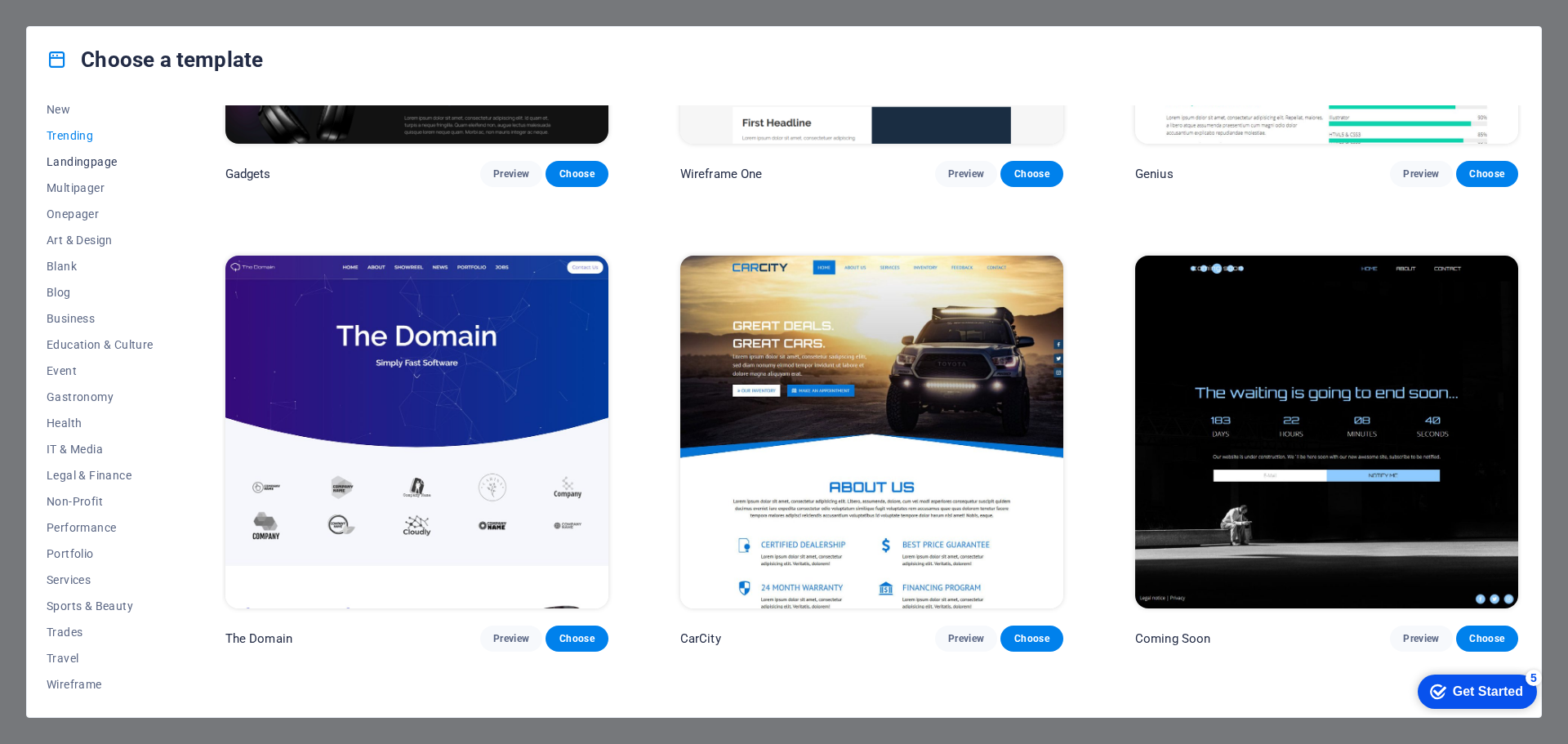
click at [82, 157] on span "Landingpage" at bounding box center [100, 162] width 107 height 13
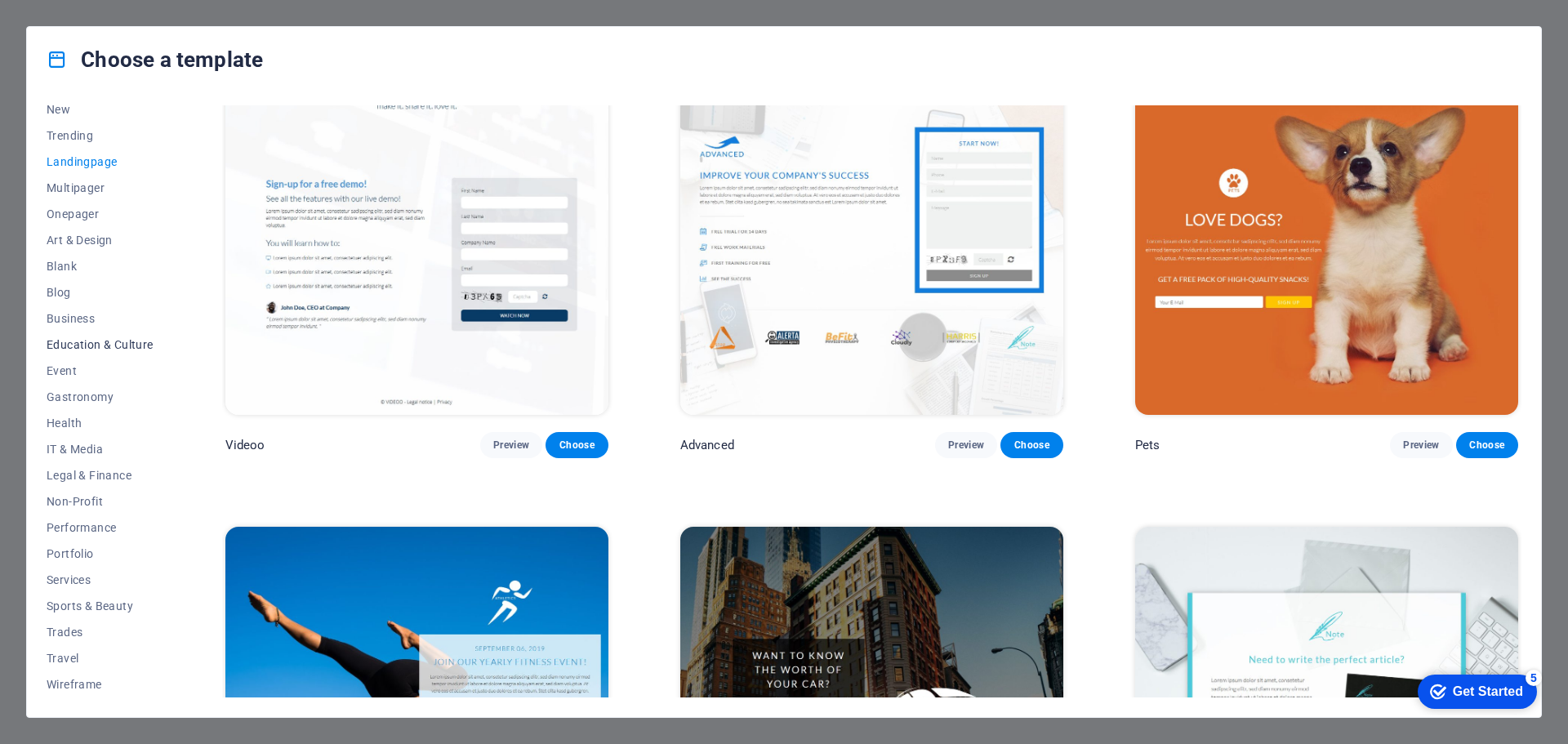
scroll to position [897, 0]
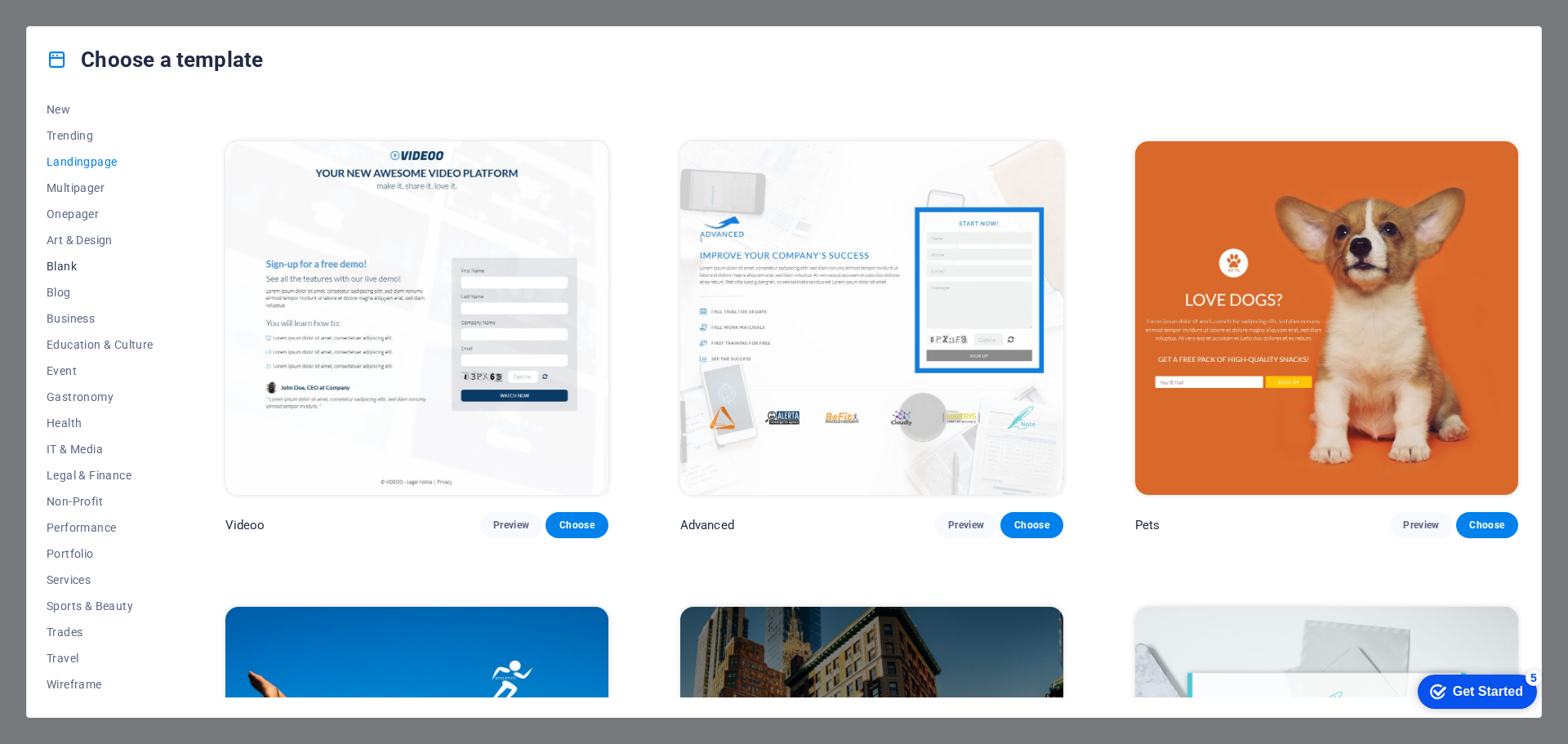
click at [75, 272] on span "Blank" at bounding box center [100, 266] width 107 height 13
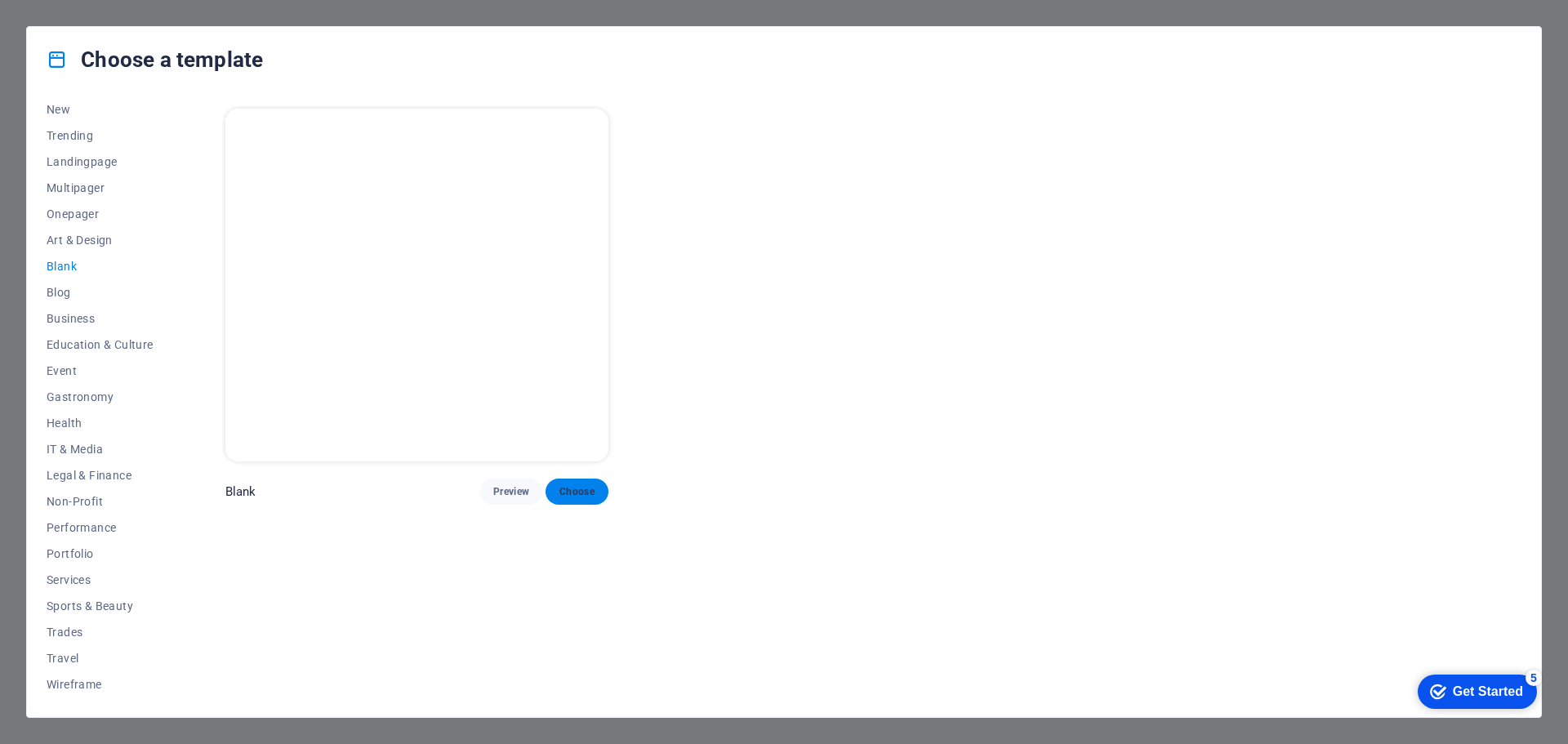
click at [580, 488] on span "Choose" at bounding box center [577, 492] width 36 height 13
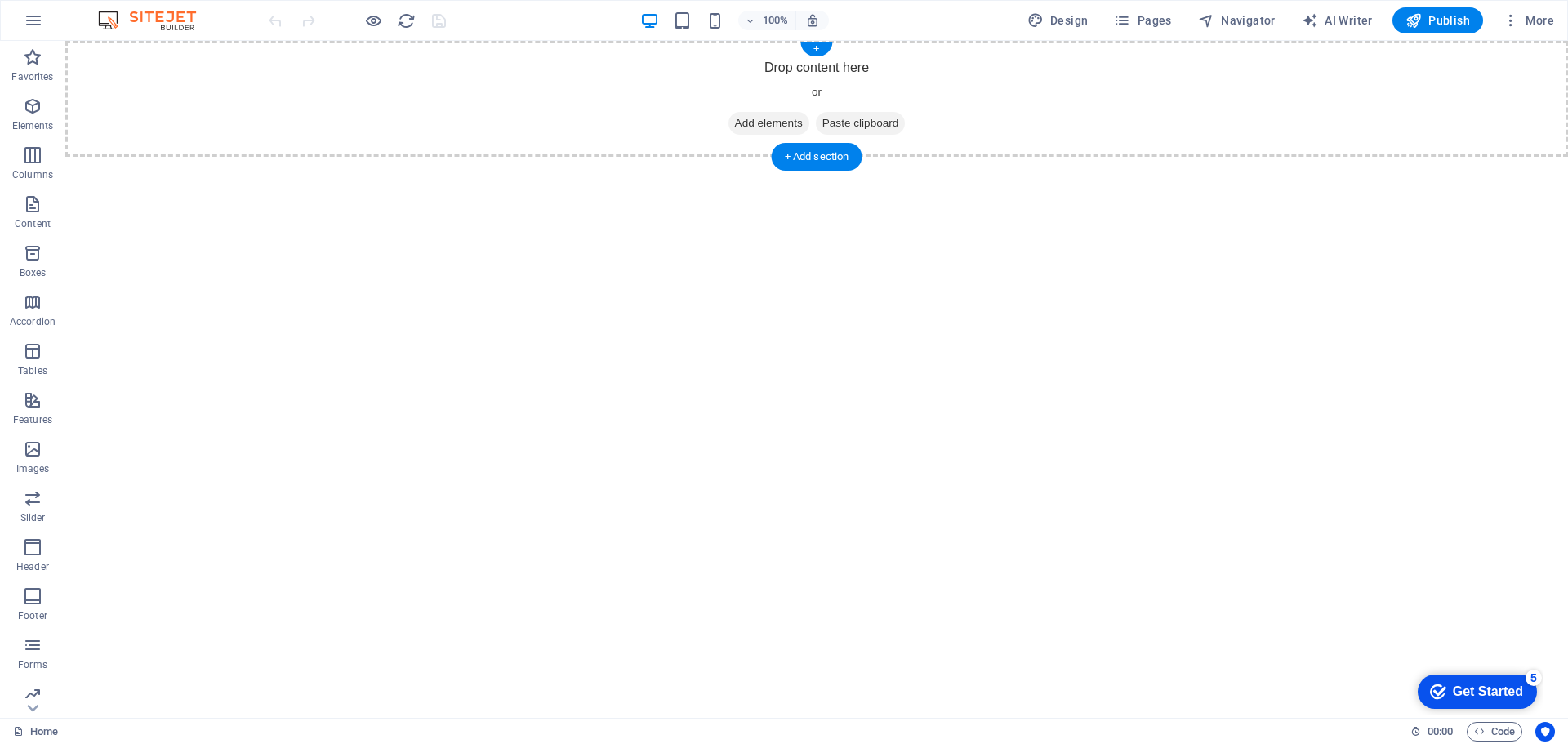
click at [773, 120] on span "Add elements" at bounding box center [769, 123] width 81 height 23
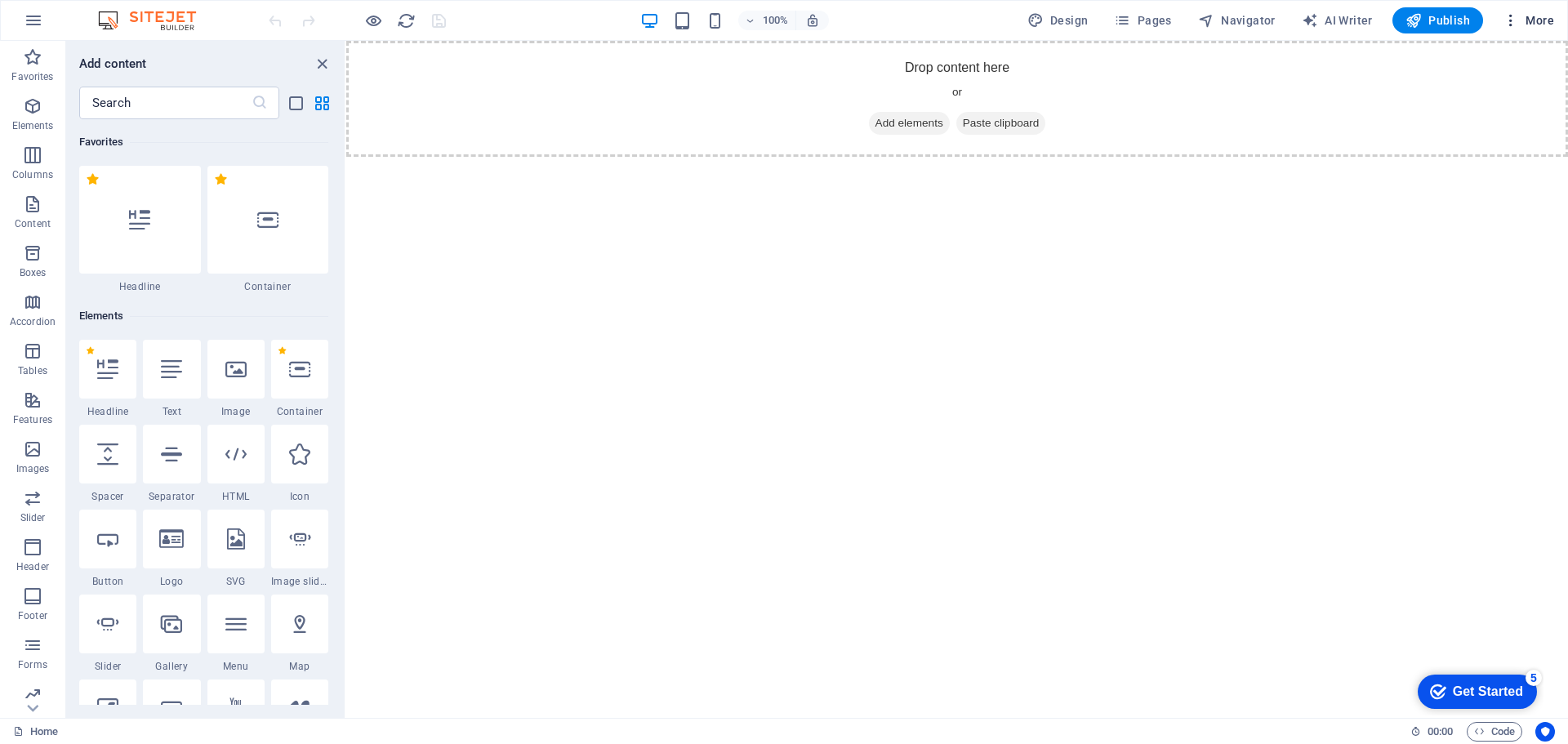
click at [1535, 22] on span "More" at bounding box center [1528, 20] width 52 height 17
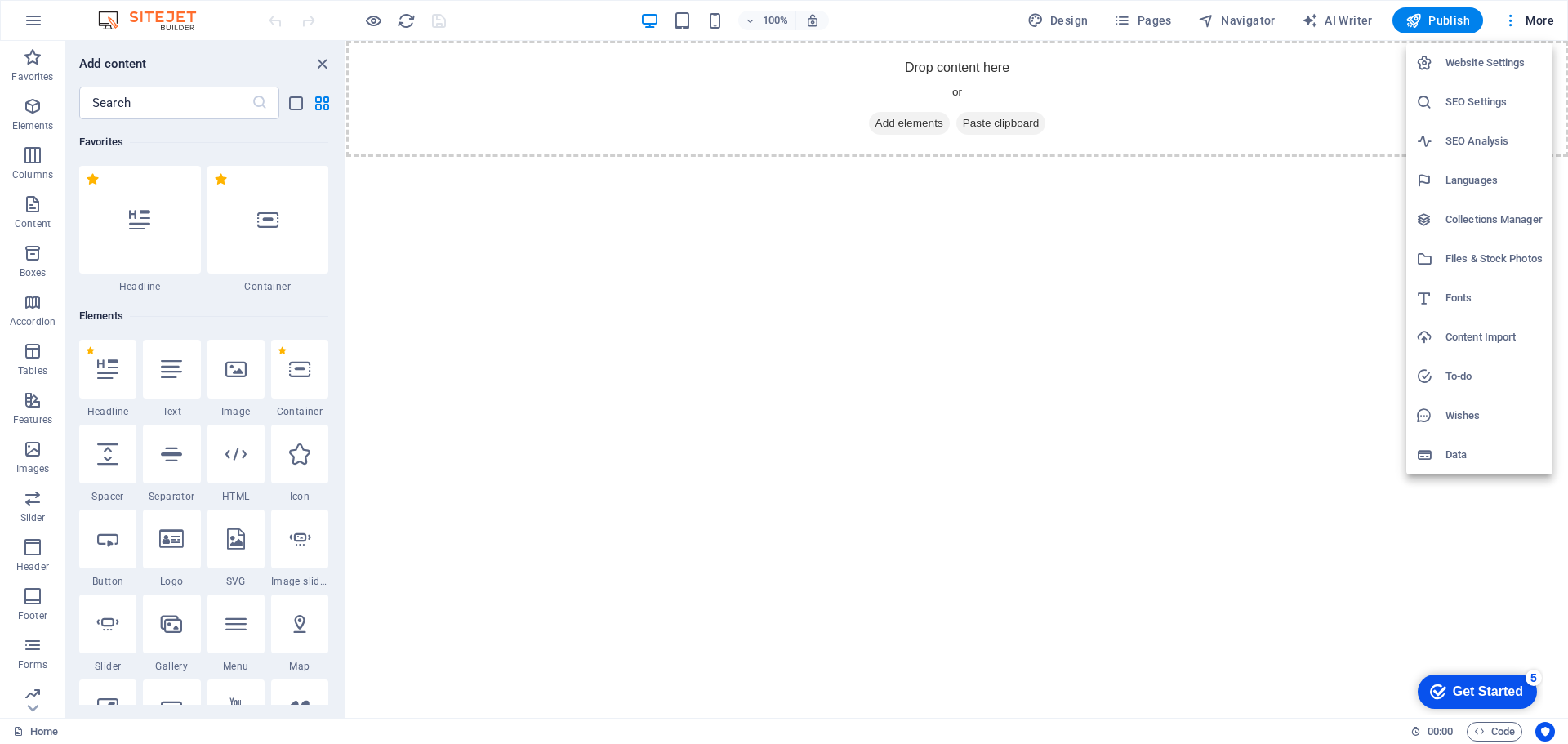
click at [1483, 180] on h6 "Languages" at bounding box center [1494, 180] width 98 height 19
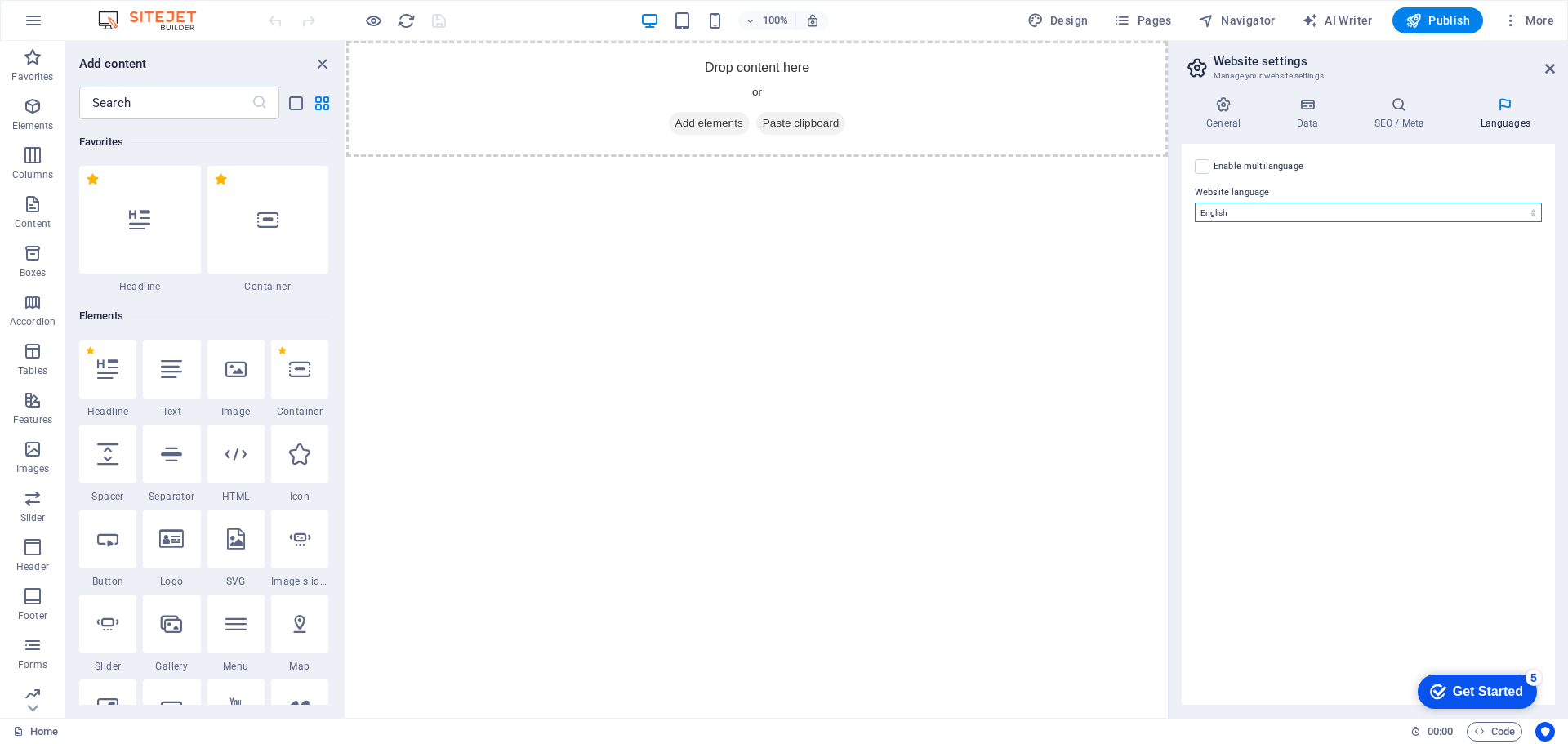
click at [1338, 212] on select "Abkhazian Afar Afrikaans Akan Albanian Amharic Arabic Aragonese Armenian Assame…" at bounding box center [1368, 212] width 347 height 19
select select "148"
click at [1194, 202] on select "Abkhazian Afar Afrikaans Akan Albanian Amharic Arabic Aragonese Armenian Assame…" at bounding box center [1368, 212] width 347 height 19
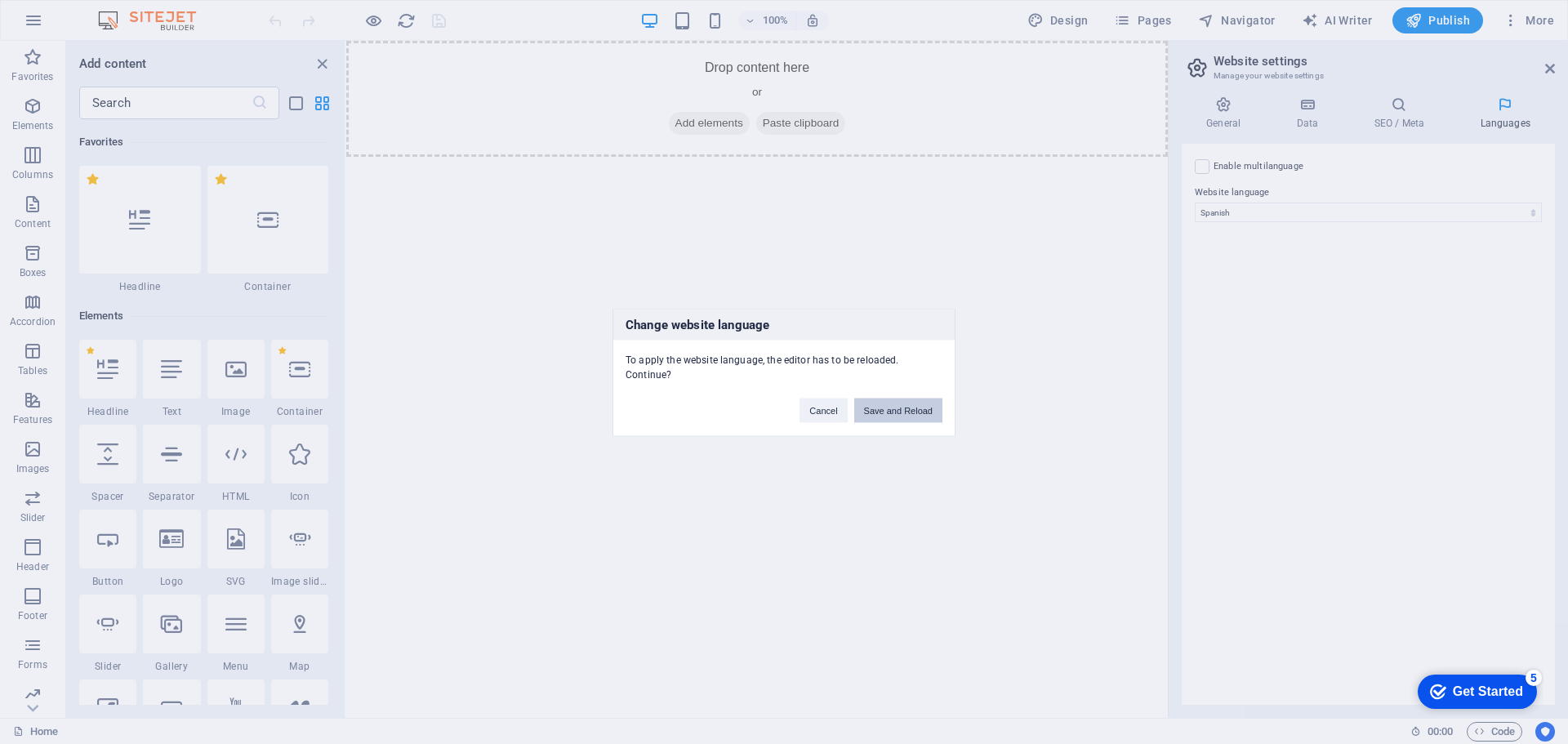
drag, startPoint x: 905, startPoint y: 412, endPoint x: 841, endPoint y: 371, distance: 76.0
click at [905, 412] on button "Save and Reload" at bounding box center [898, 411] width 88 height 25
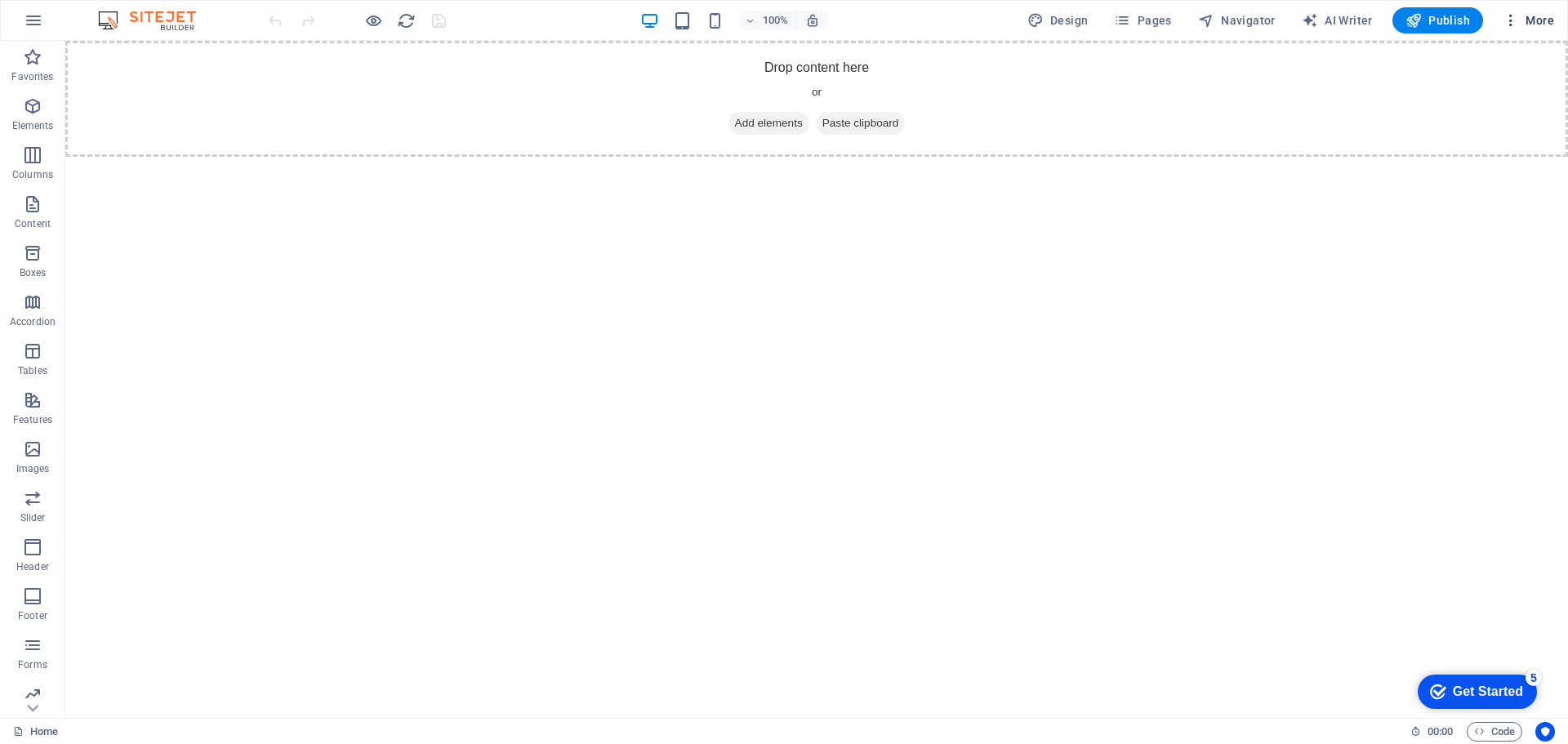
click at [1535, 16] on span "More" at bounding box center [1528, 20] width 52 height 17
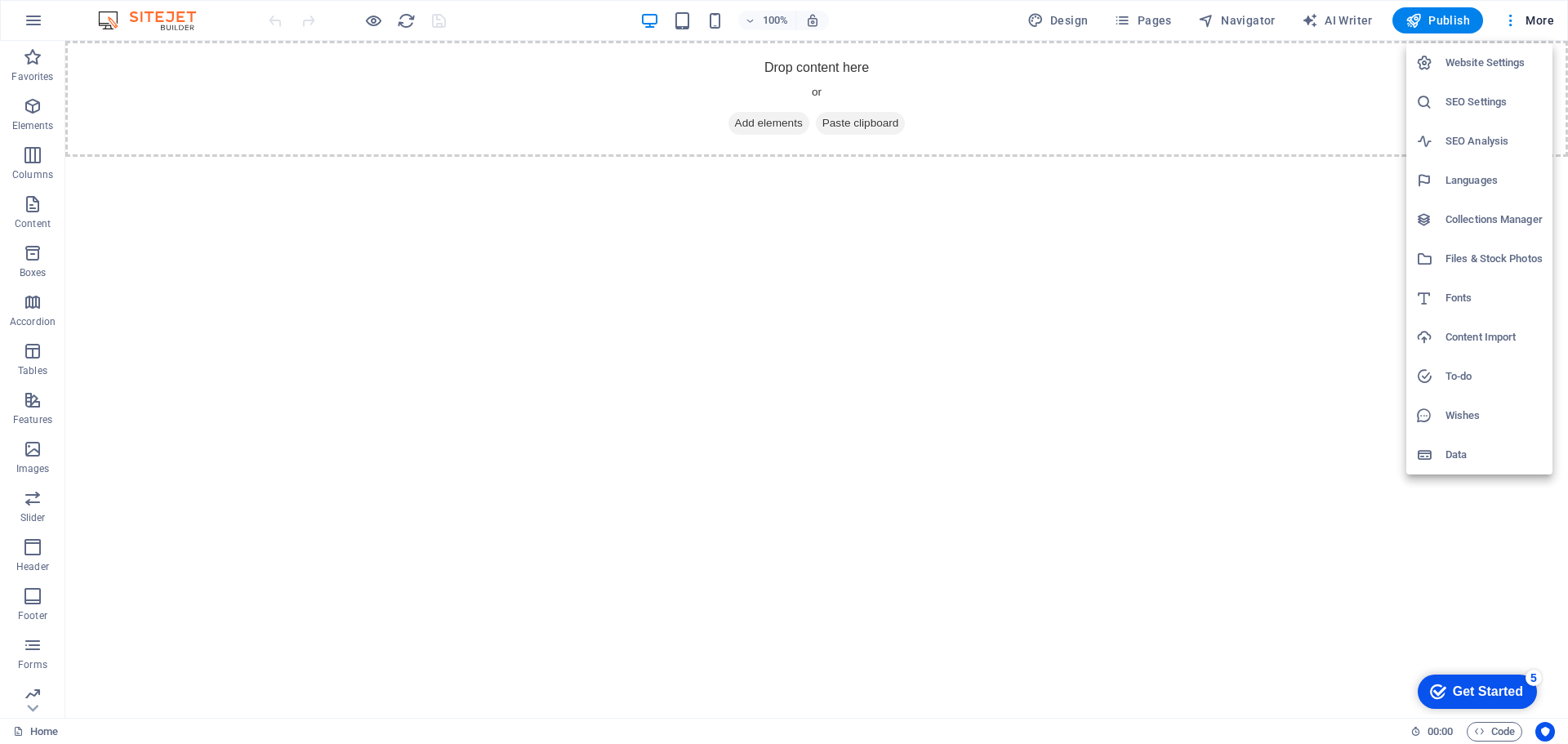
click at [1022, 289] on div at bounding box center [784, 372] width 1568 height 744
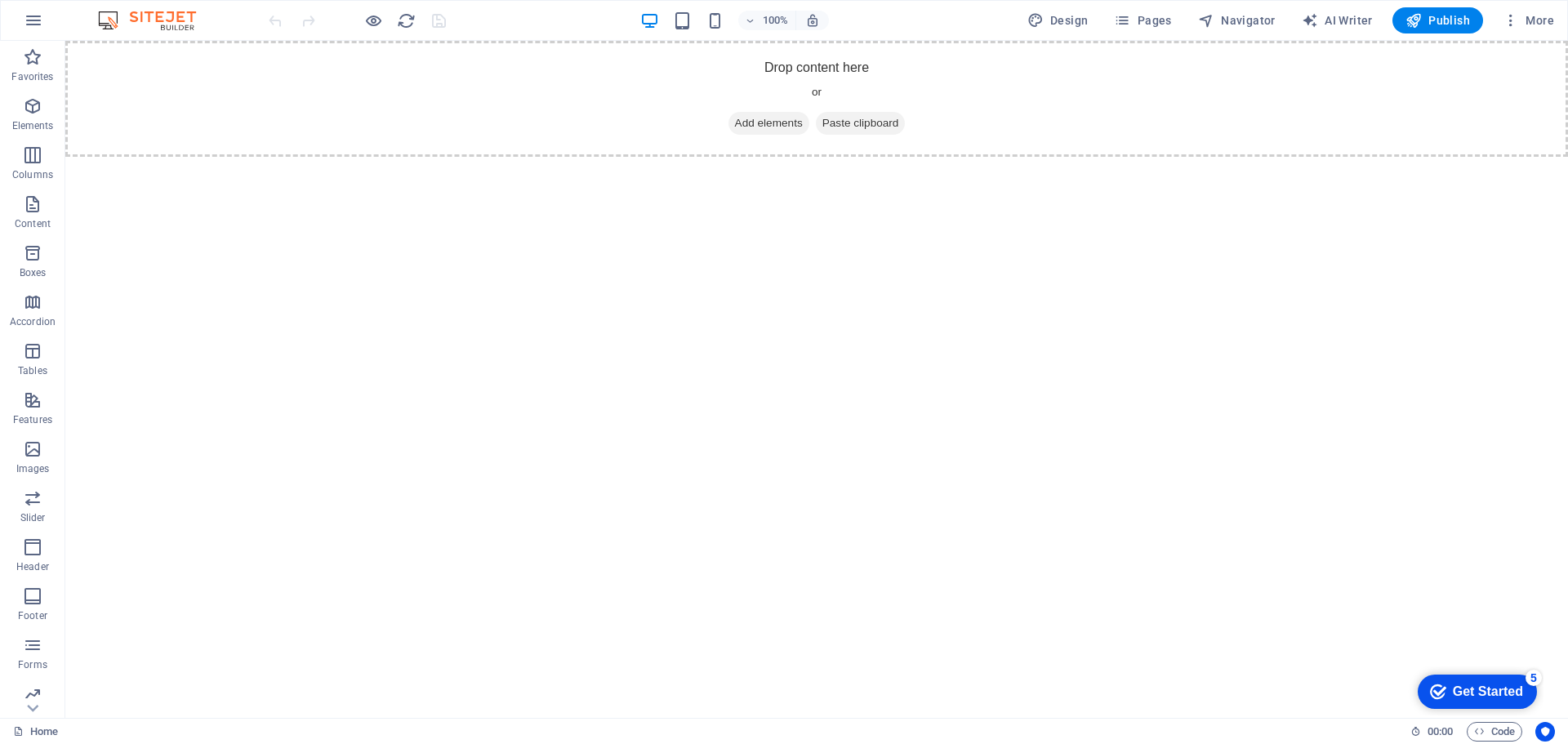
click at [352, 157] on html "Skip to main content Drop content here or Add elements Paste clipboard" at bounding box center [817, 98] width 1503 height 116
click at [1078, 22] on span "Design" at bounding box center [1058, 20] width 62 height 17
select select "px"
select select "400"
select select "px"
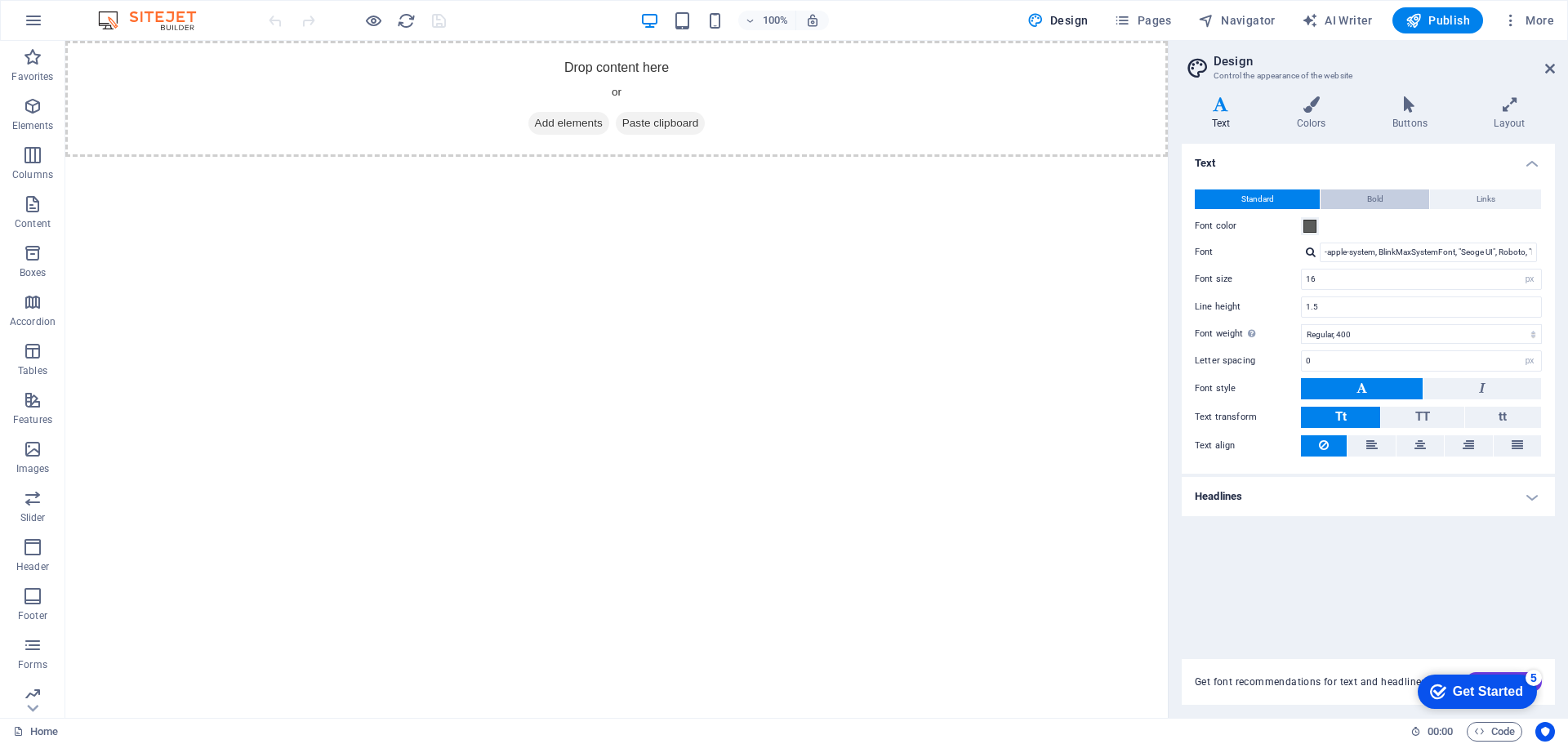
click at [1377, 197] on span "Bold" at bounding box center [1375, 200] width 17 height 19
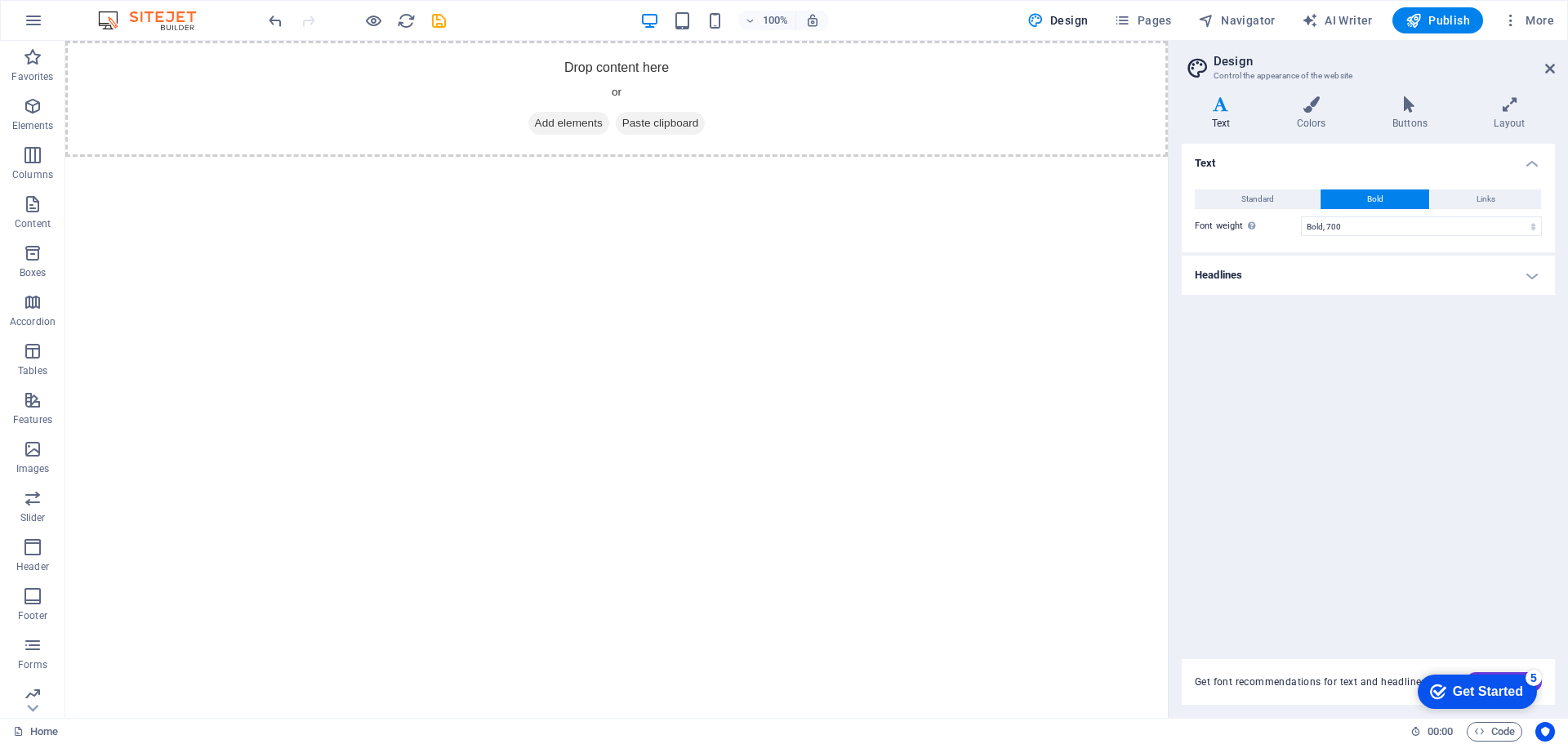
click at [1485, 696] on div "Get Started" at bounding box center [1488, 692] width 70 height 15
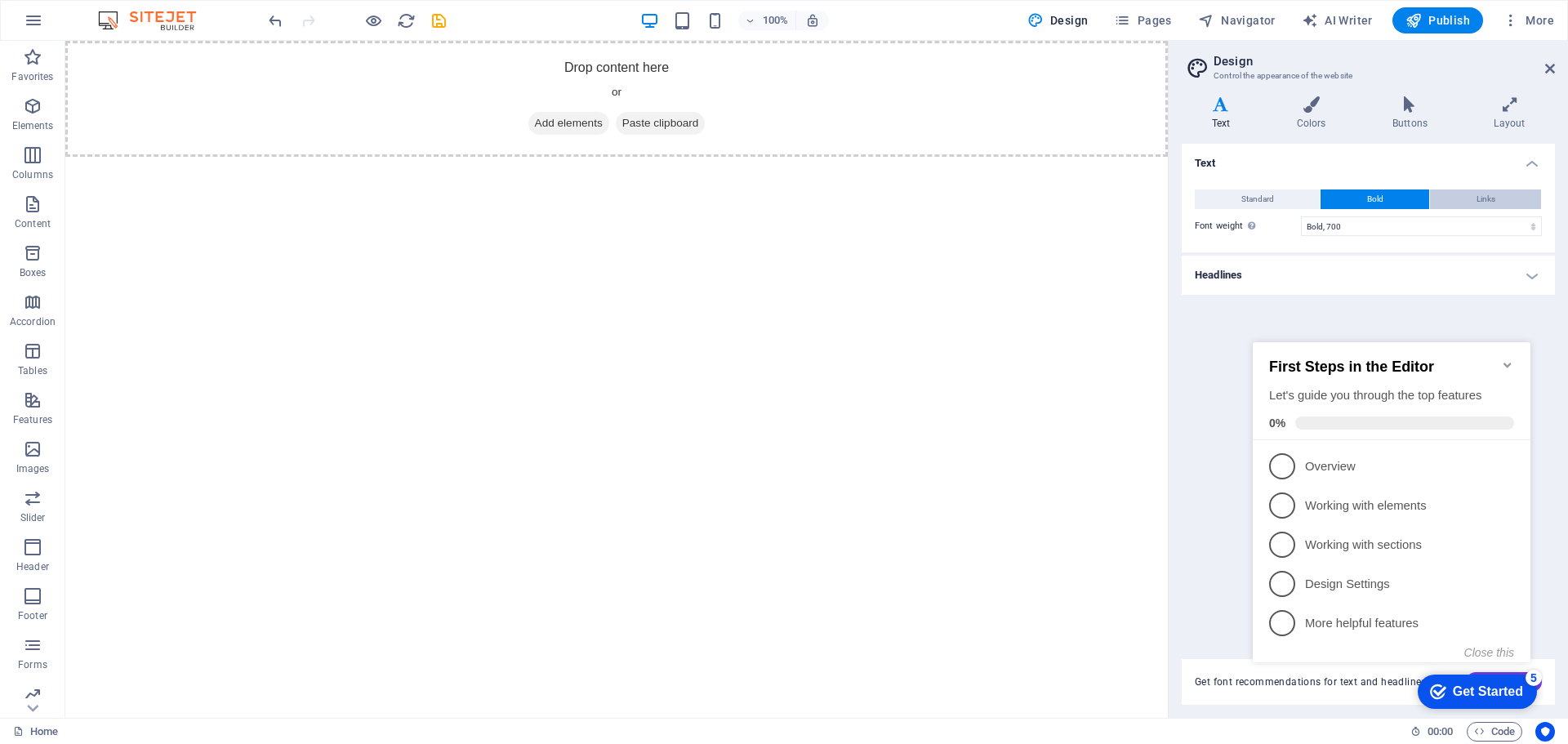
click at [1475, 199] on button "Links" at bounding box center [1485, 200] width 111 height 19
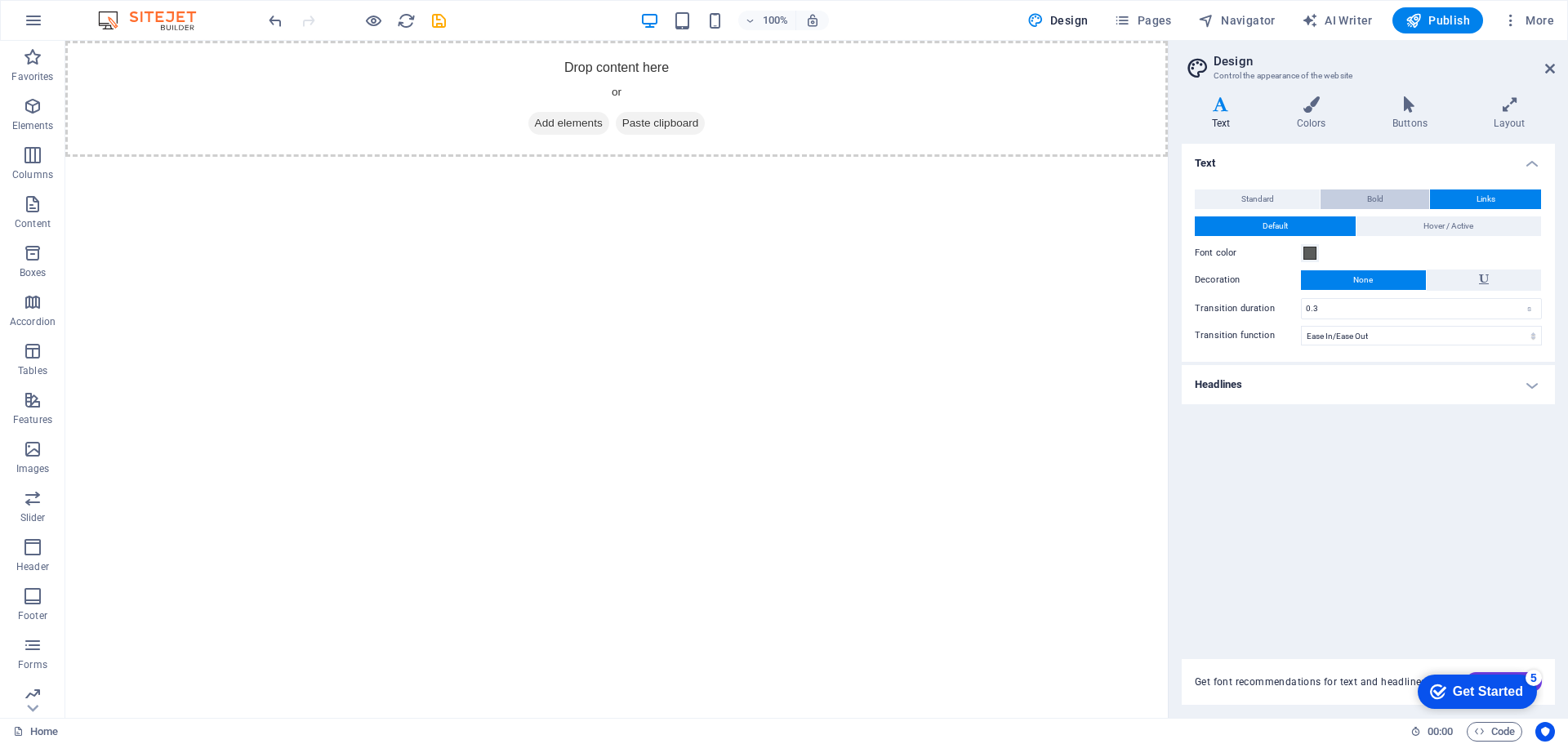
click at [1397, 205] on button "Bold" at bounding box center [1375, 200] width 109 height 19
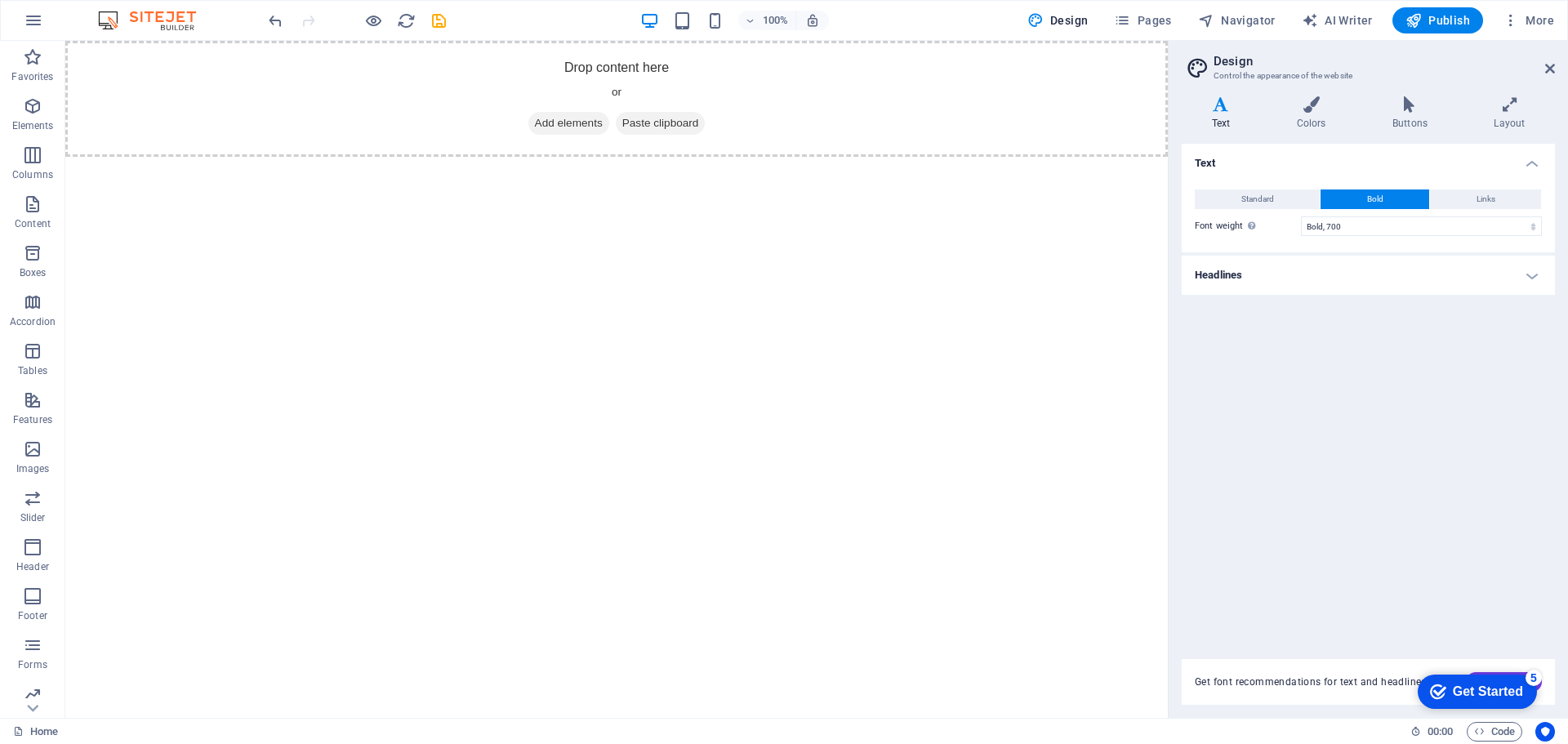
click at [1376, 237] on div "Standard Bold Links Font color Font -apple-system, BlinkMaxSystemFont, "Seoge U…" at bounding box center [1368, 213] width 380 height 79
click at [1379, 227] on select "Thin, 100 Extra-light, 200 Light, 300 Regular, 400 Medium, 500 Semi-bold, 600 B…" at bounding box center [1421, 226] width 241 height 19
click at [1253, 211] on div "Standard Bold Links Font color Font -apple-system, BlinkMaxSystemFont, "Seoge U…" at bounding box center [1368, 213] width 380 height 79
click at [1262, 201] on span "Standard" at bounding box center [1257, 200] width 33 height 19
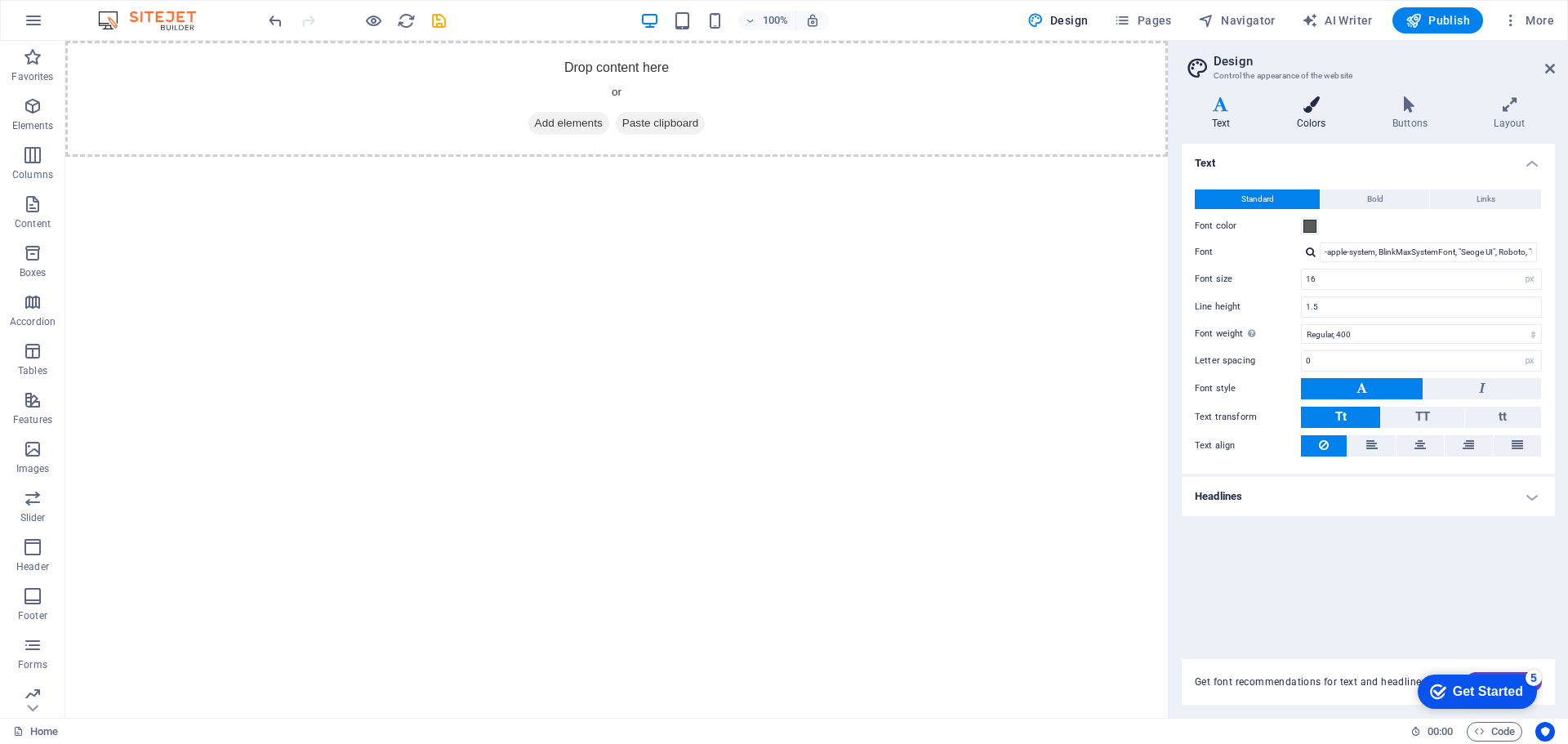
click at [1317, 117] on h4 "Colors" at bounding box center [1314, 113] width 96 height 34
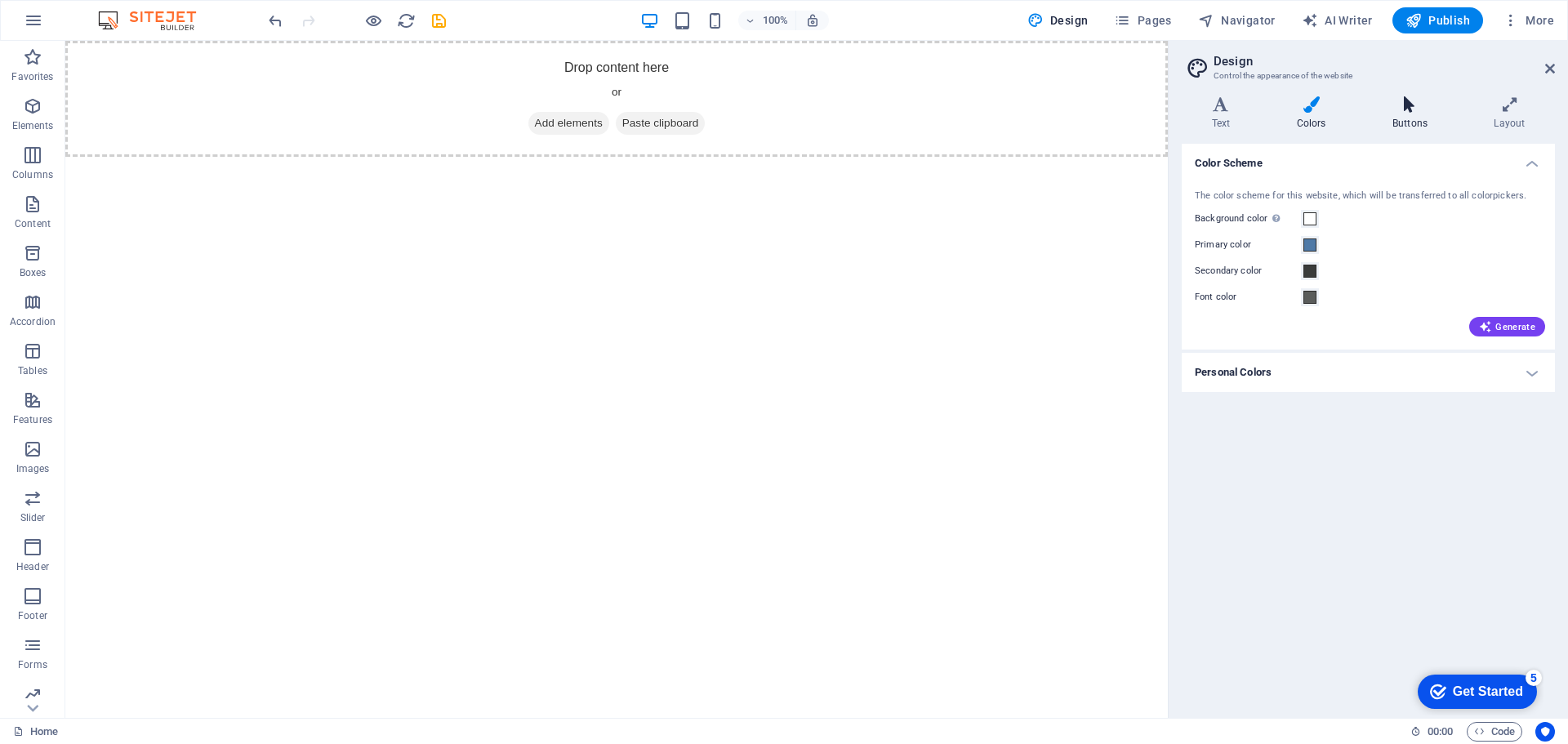
click at [1390, 113] on h4 "Buttons" at bounding box center [1412, 113] width 101 height 34
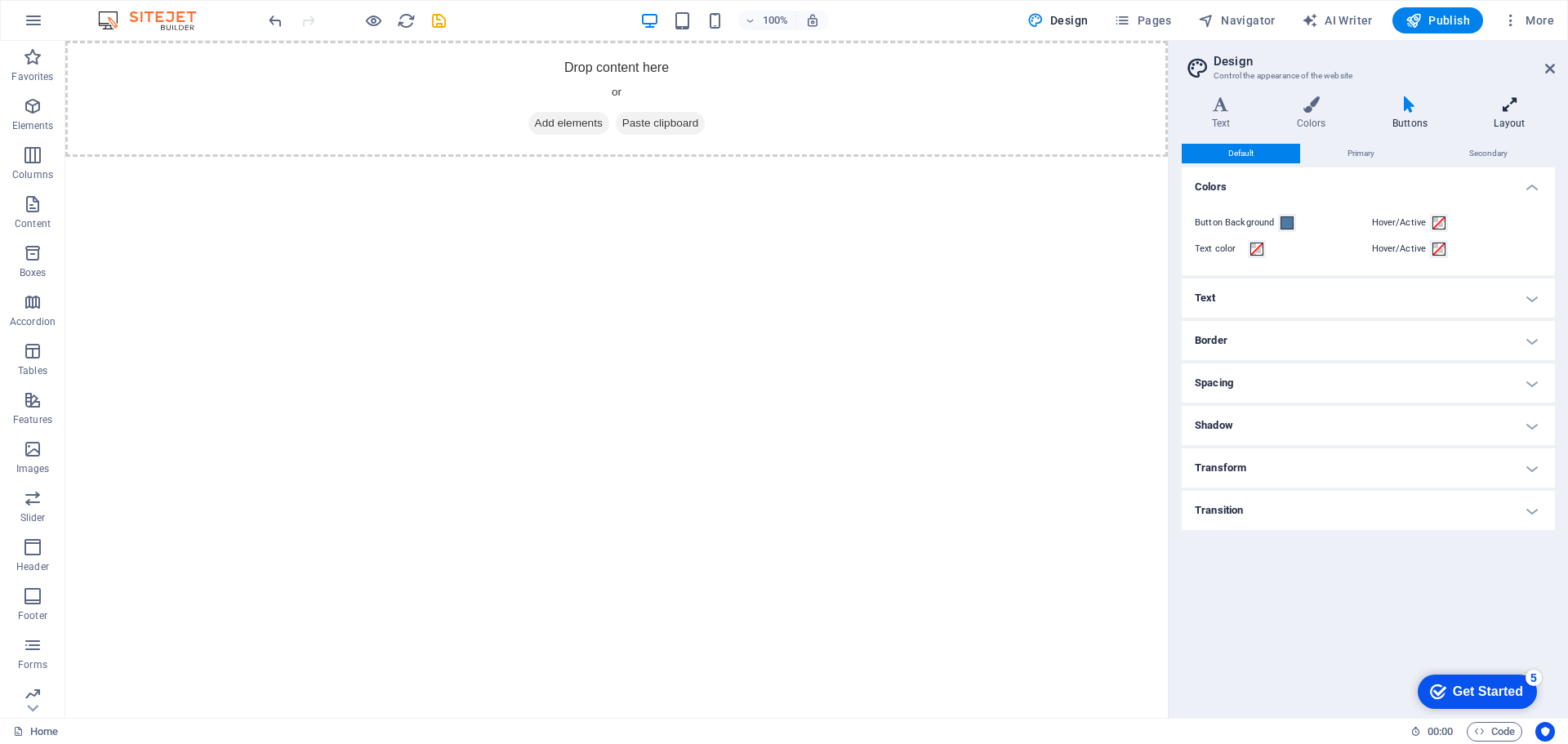
click at [1510, 100] on icon at bounding box center [1509, 105] width 91 height 17
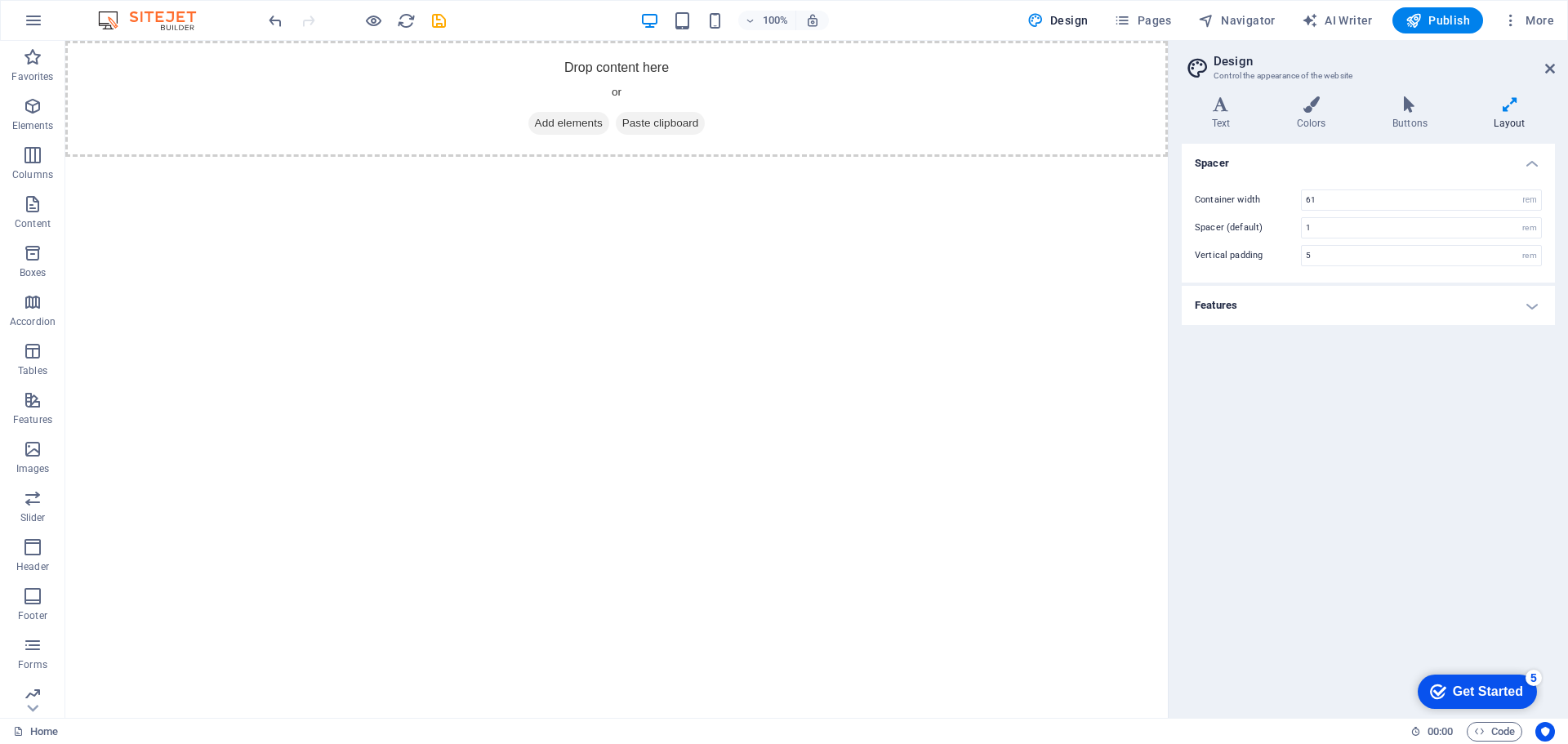
click at [1513, 102] on icon at bounding box center [1509, 105] width 91 height 17
click at [1272, 303] on h4 "Features" at bounding box center [1368, 305] width 374 height 40
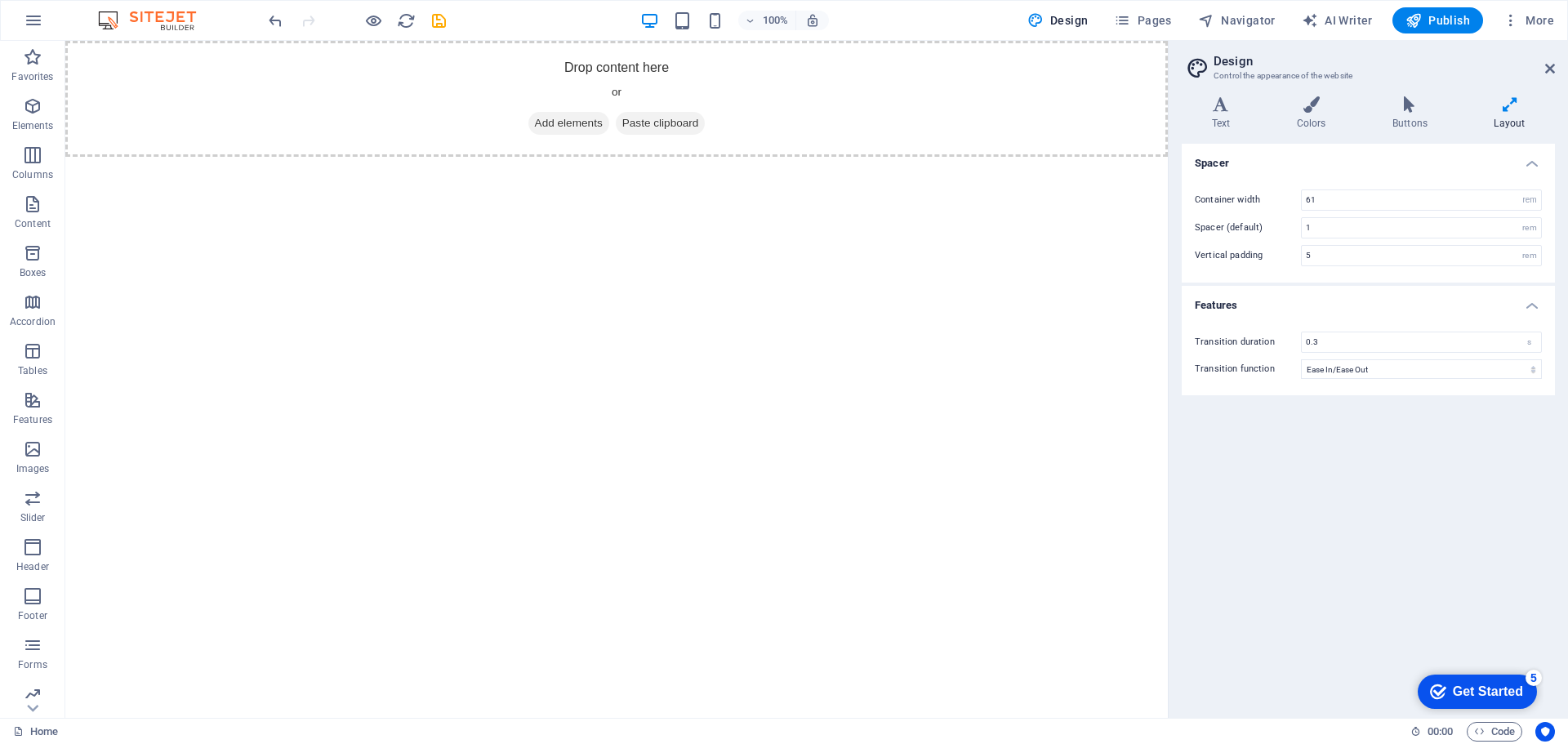
click at [401, 157] on html "Skip to main content Drop content here or Add elements Paste clipboard" at bounding box center [616, 98] width 1102 height 116
click at [32, 159] on icon "button" at bounding box center [33, 155] width 19 height 19
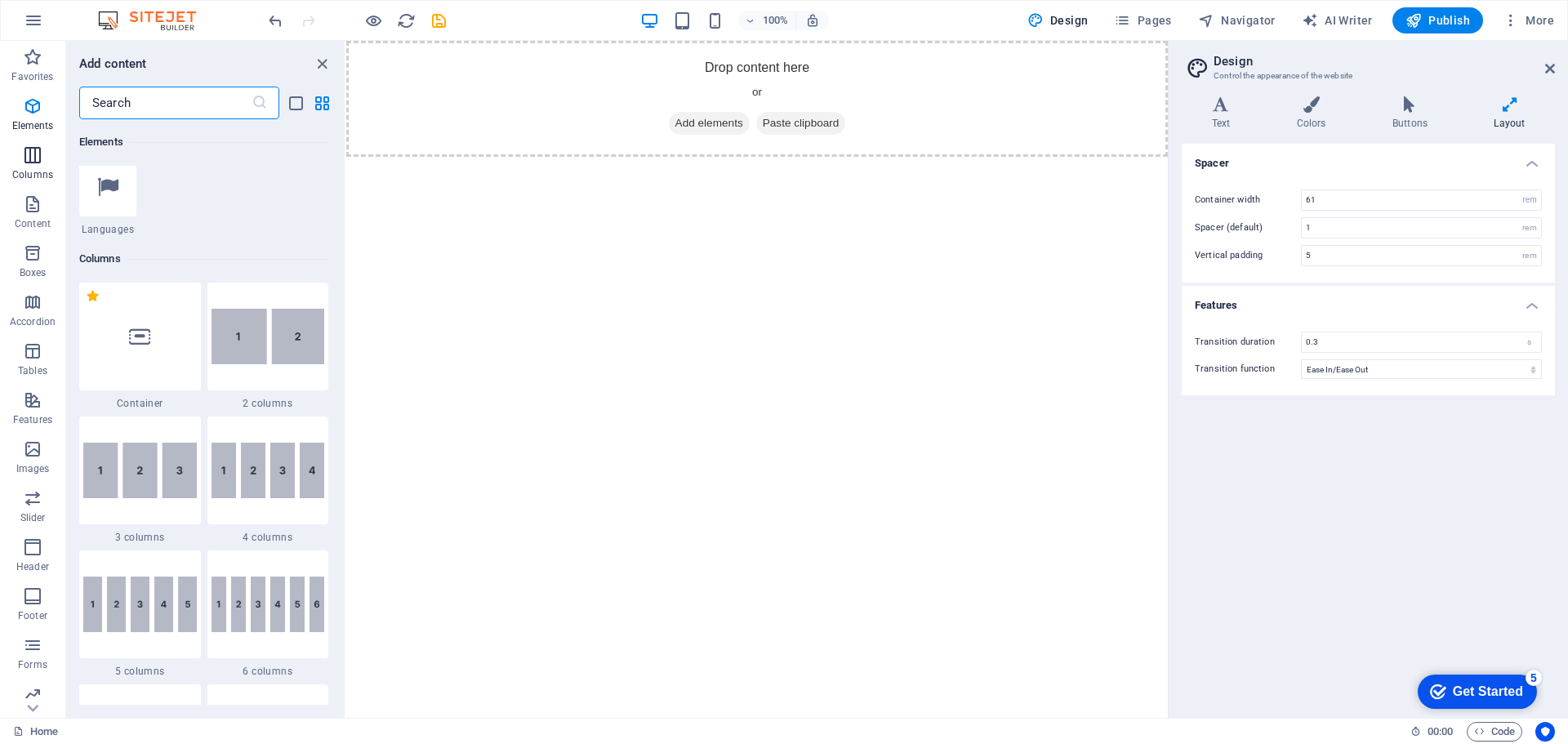
scroll to position [809, 0]
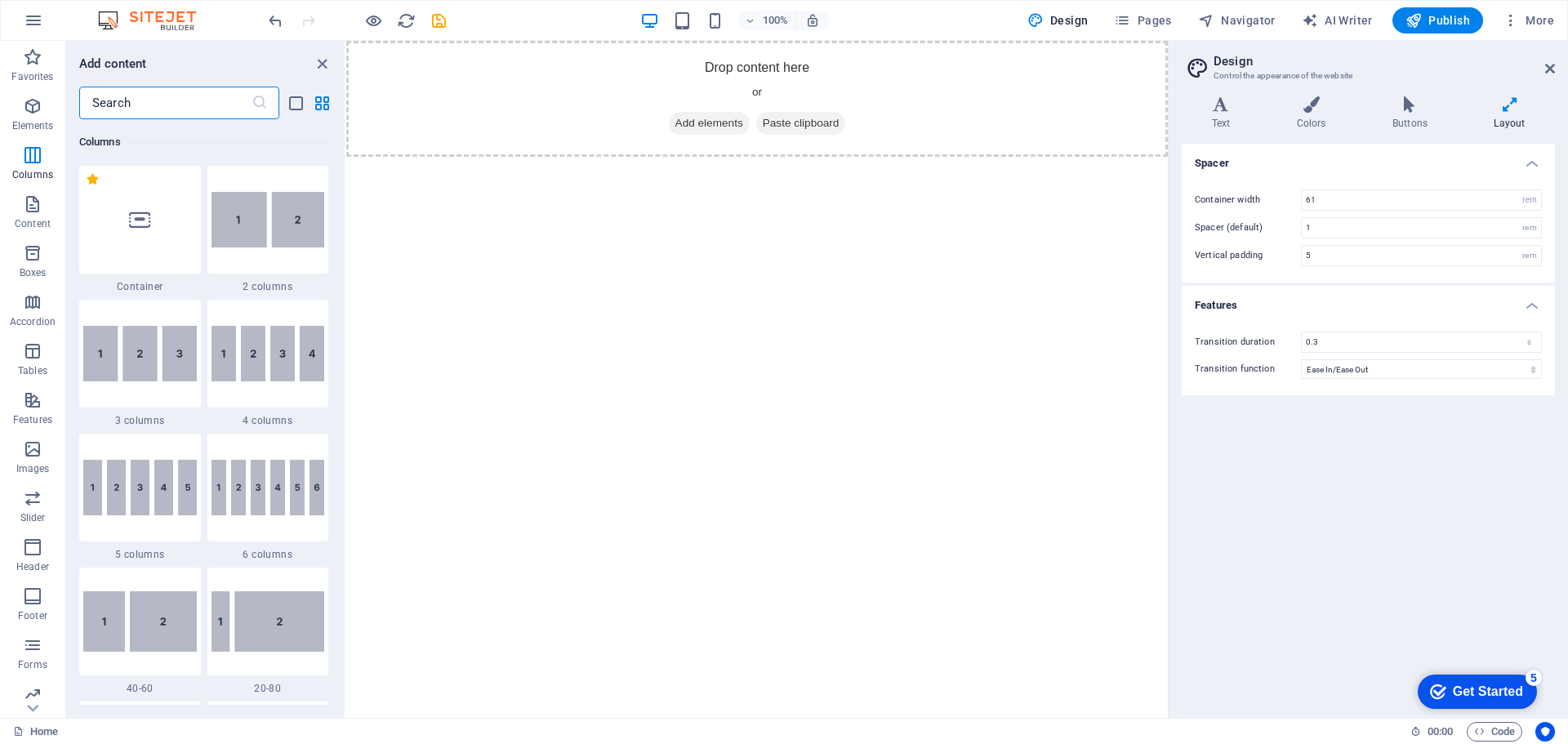
click at [151, 236] on div at bounding box center [140, 220] width 121 height 108
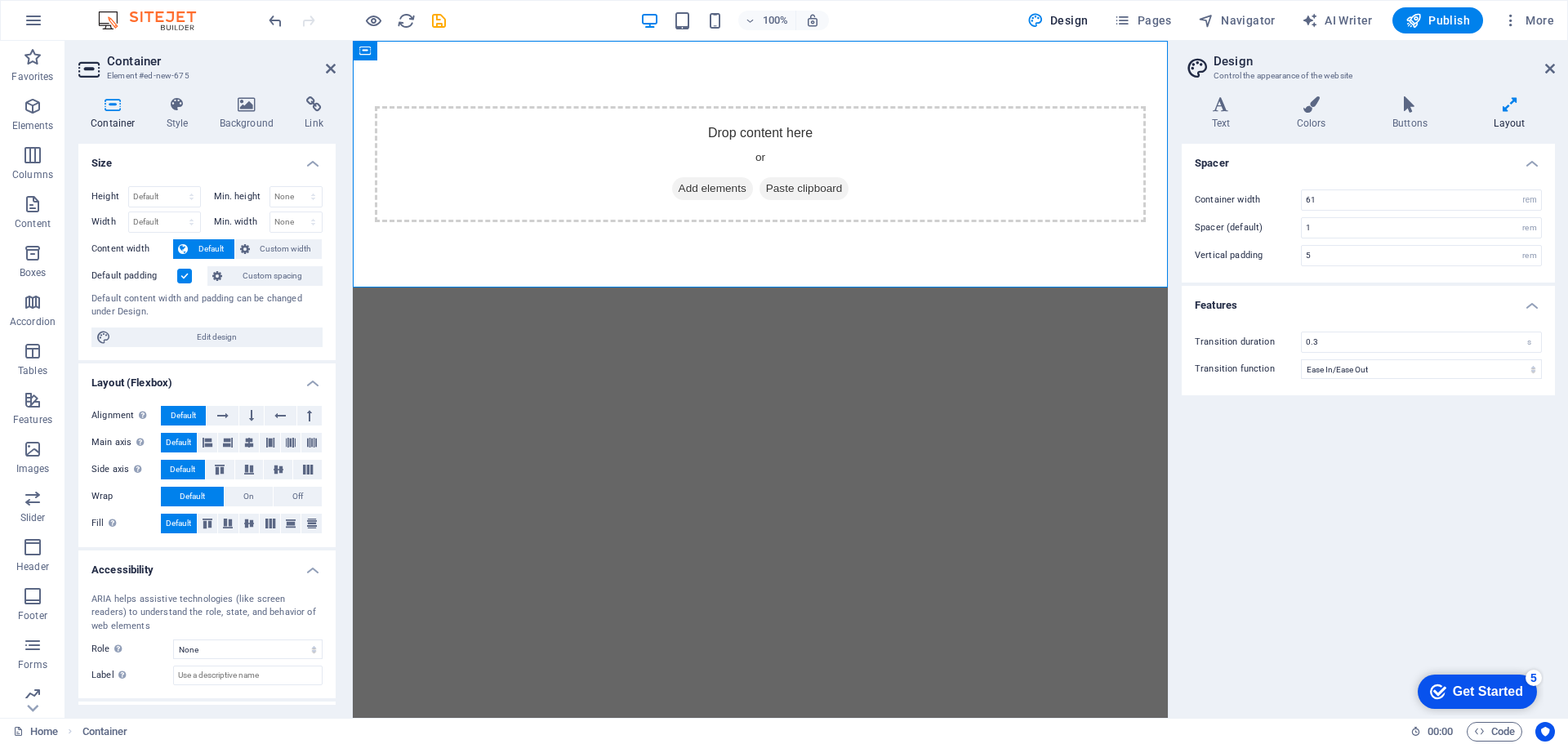
click at [1477, 697] on div "Get Started" at bounding box center [1488, 692] width 70 height 15
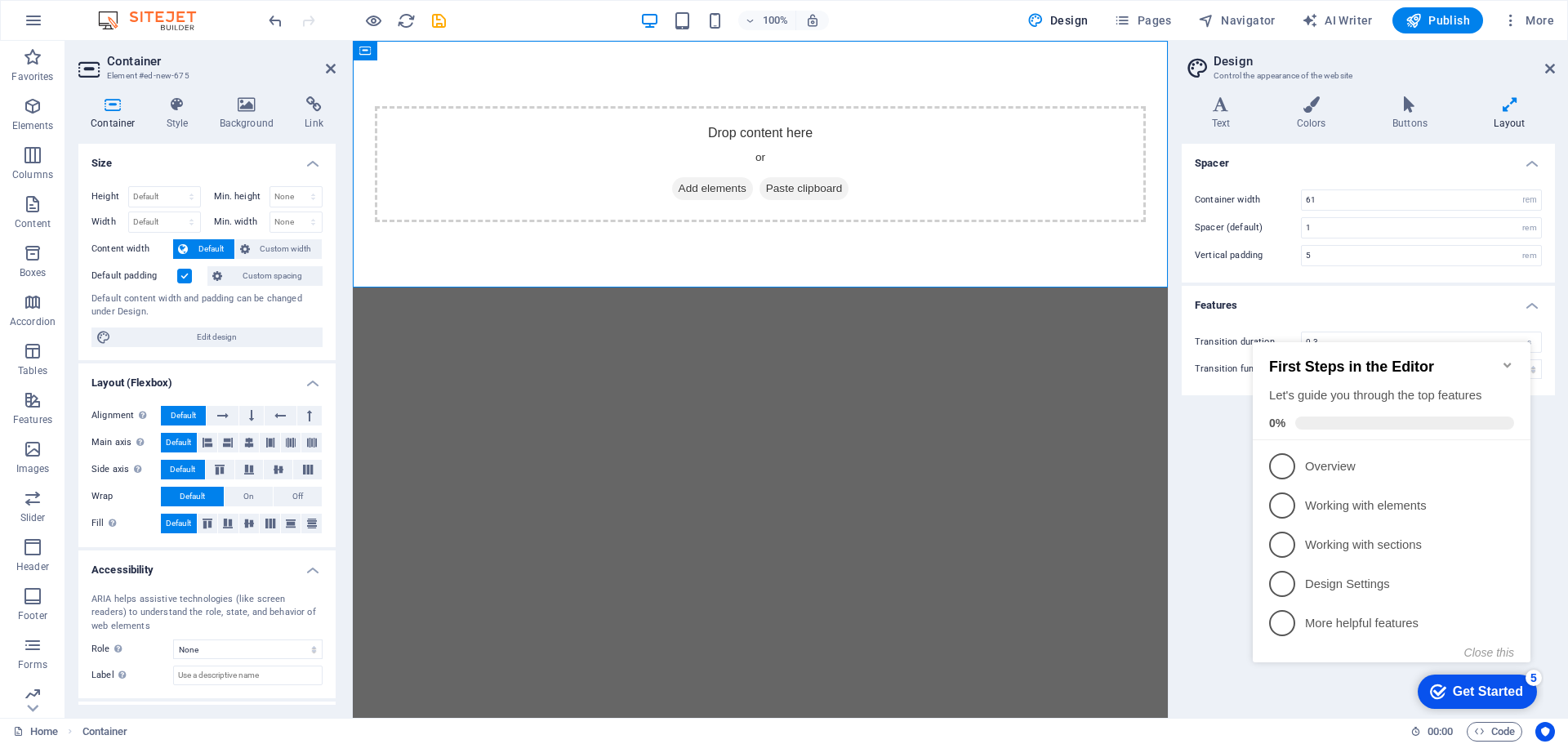
click at [1210, 629] on div "Spacer Container width 61 rem px Spacer (default) 1 rem Vertical padding 5 rem …" at bounding box center [1368, 425] width 374 height 561
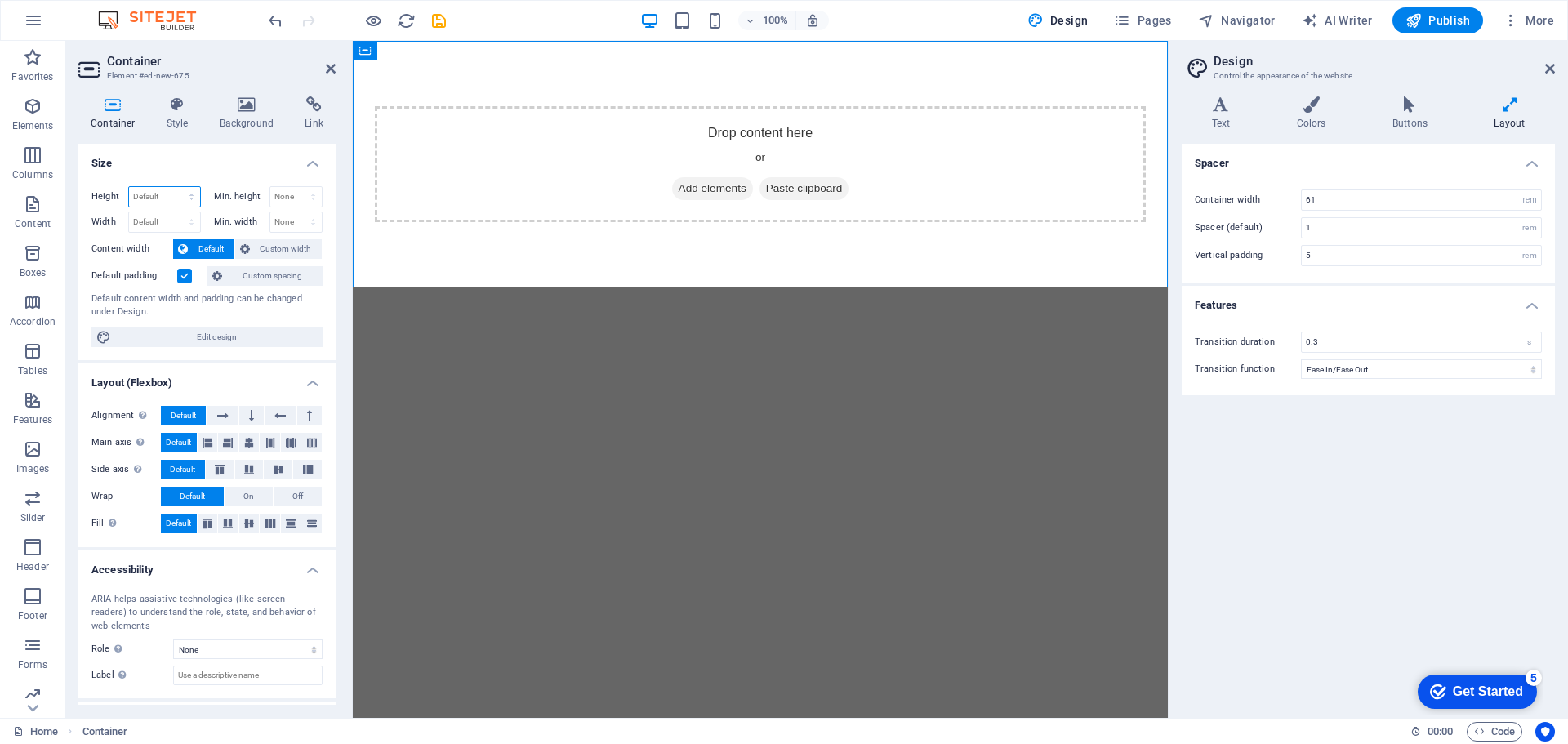
click at [165, 201] on select "Default px rem % vh vw" at bounding box center [164, 197] width 71 height 19
click at [191, 158] on h4 "Size" at bounding box center [207, 158] width 258 height 29
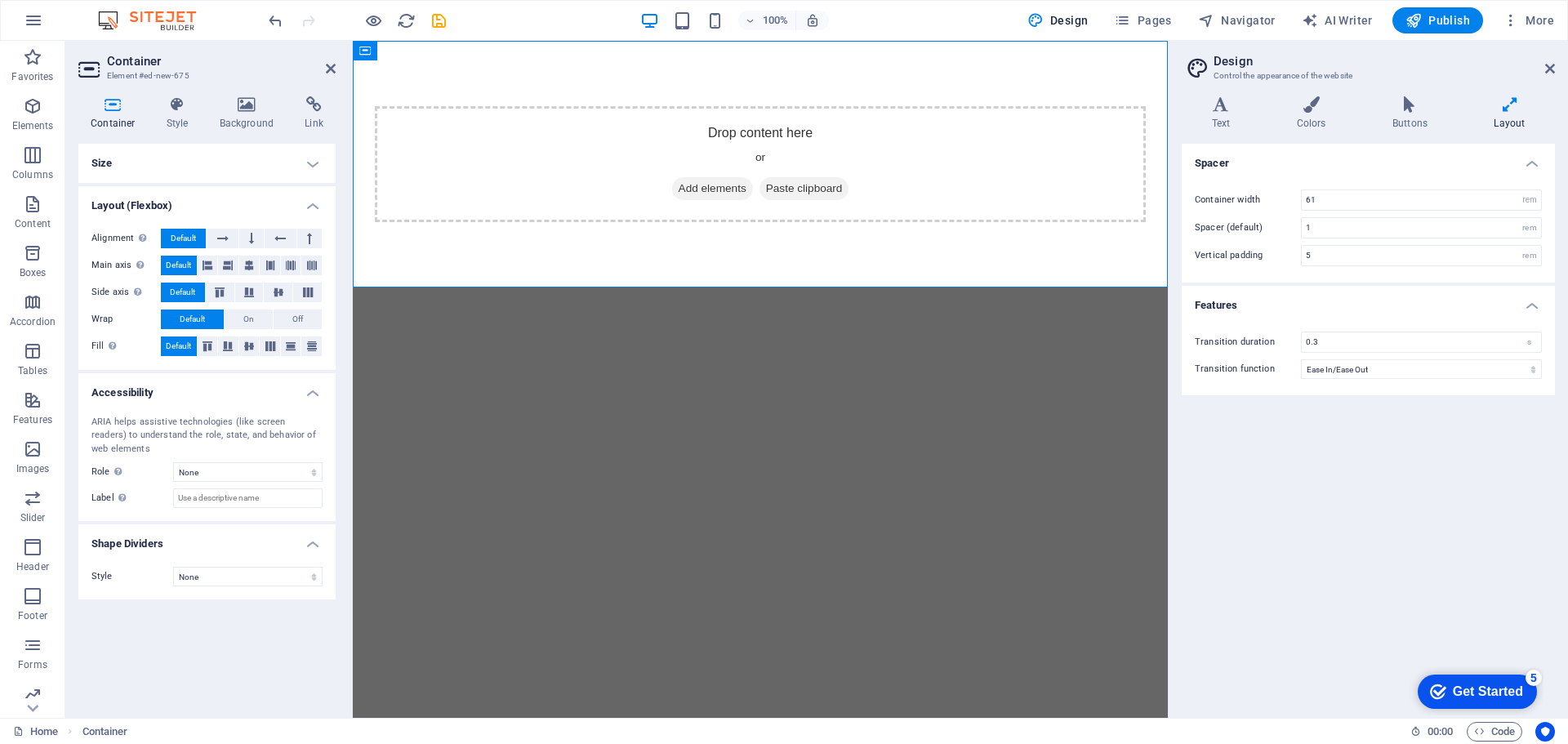
click at [110, 106] on icon at bounding box center [113, 105] width 69 height 17
click at [98, 110] on icon at bounding box center [113, 105] width 69 height 17
click at [168, 110] on icon at bounding box center [178, 105] width 47 height 17
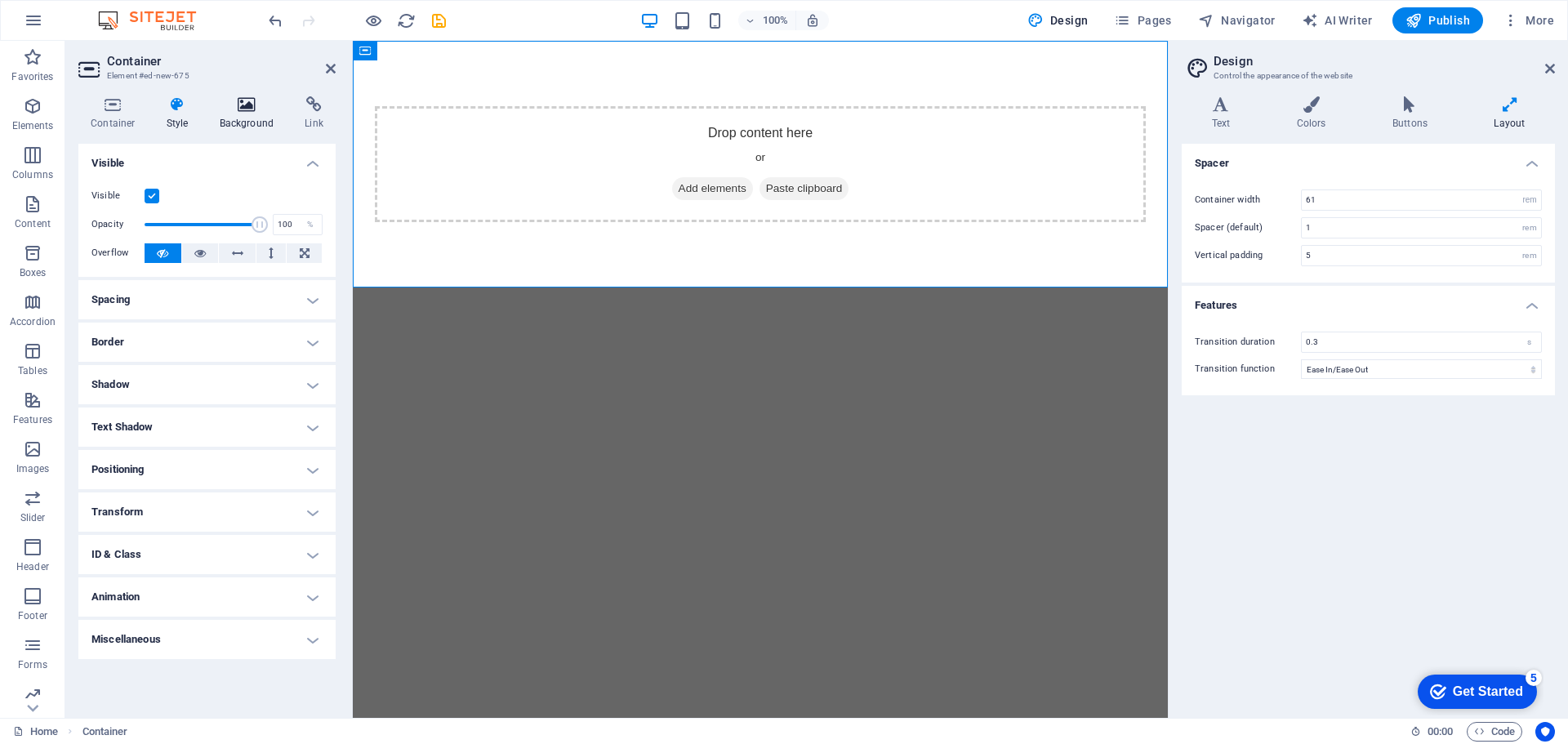
click at [243, 110] on icon at bounding box center [247, 105] width 79 height 17
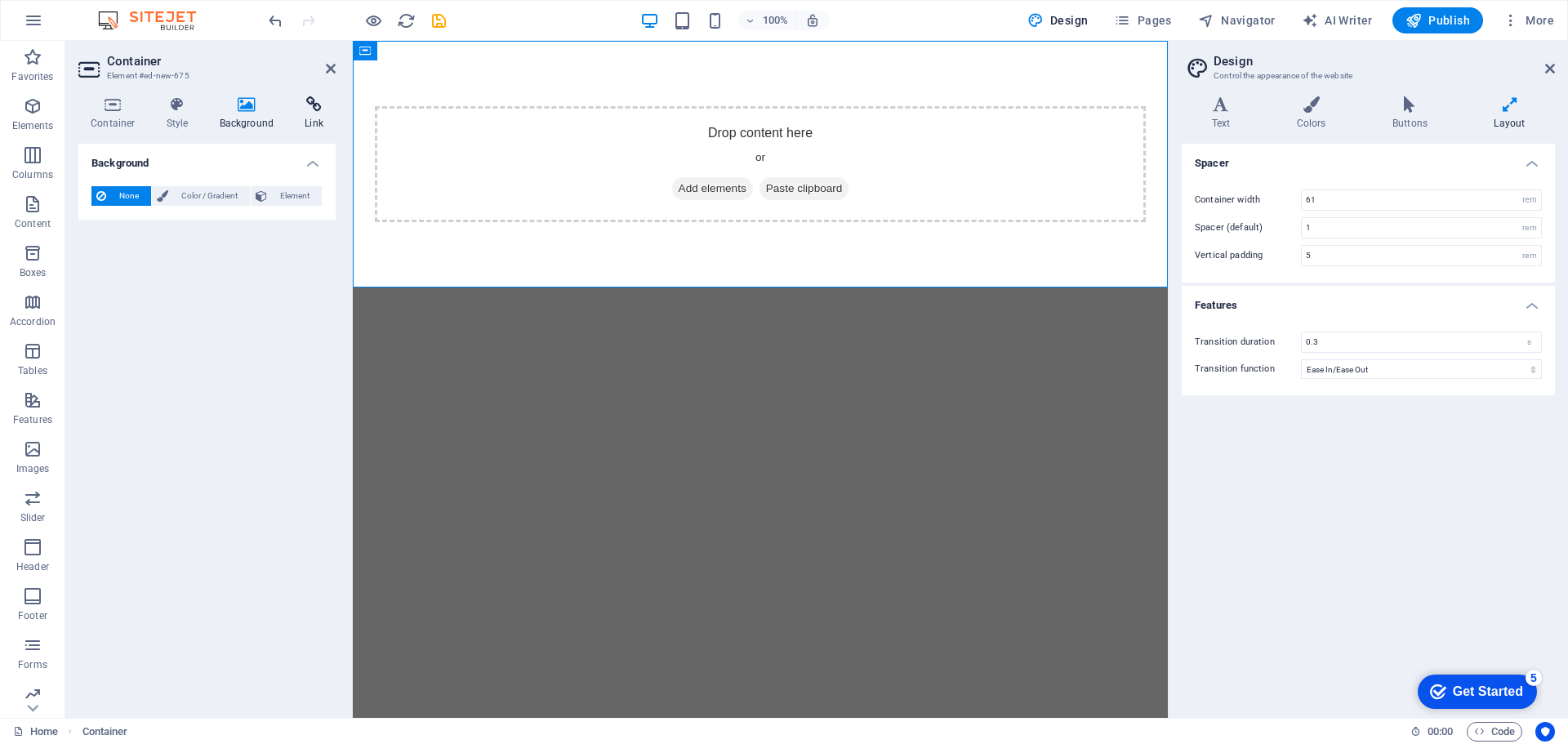
click at [313, 111] on icon at bounding box center [314, 105] width 43 height 17
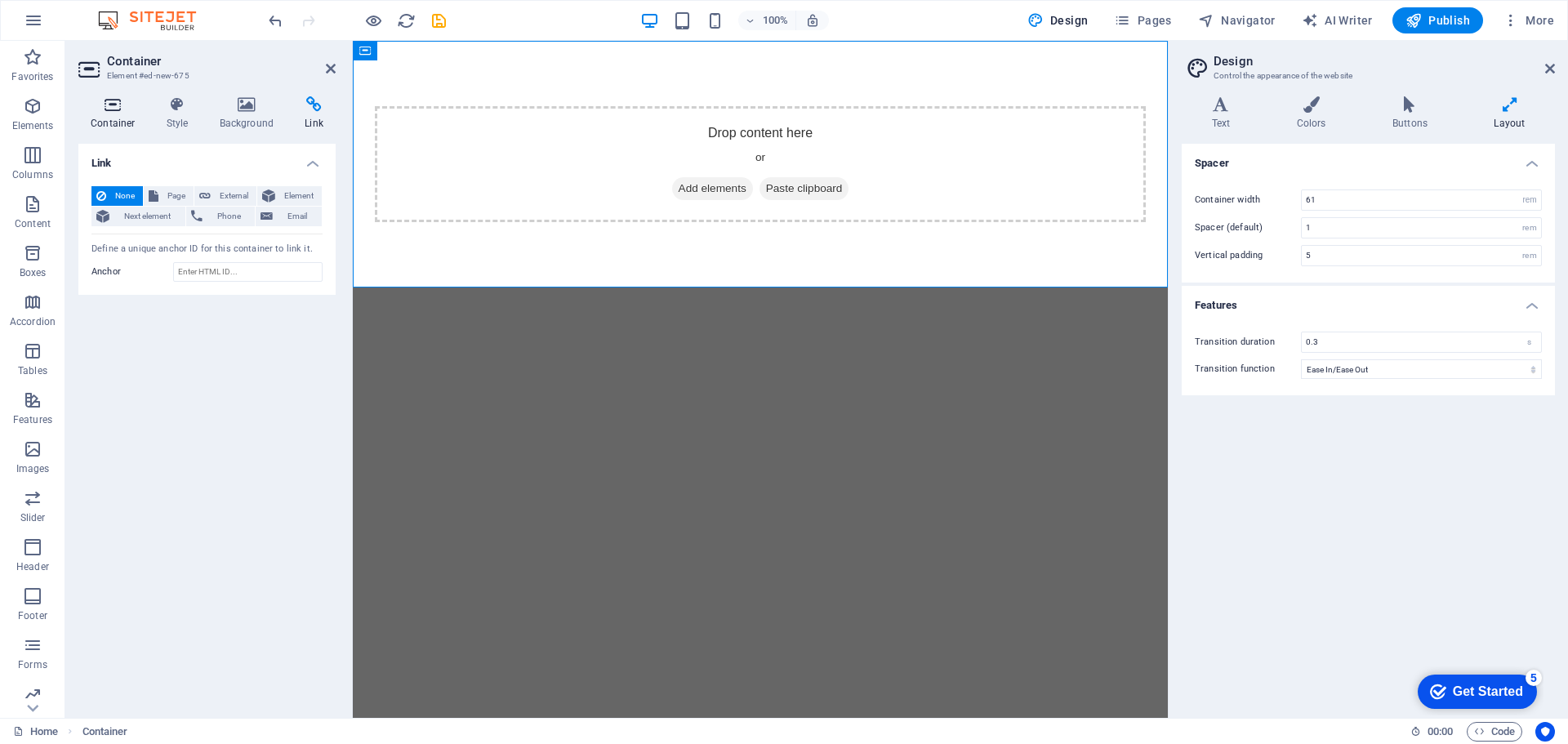
click at [119, 115] on h4 "Container" at bounding box center [116, 113] width 76 height 34
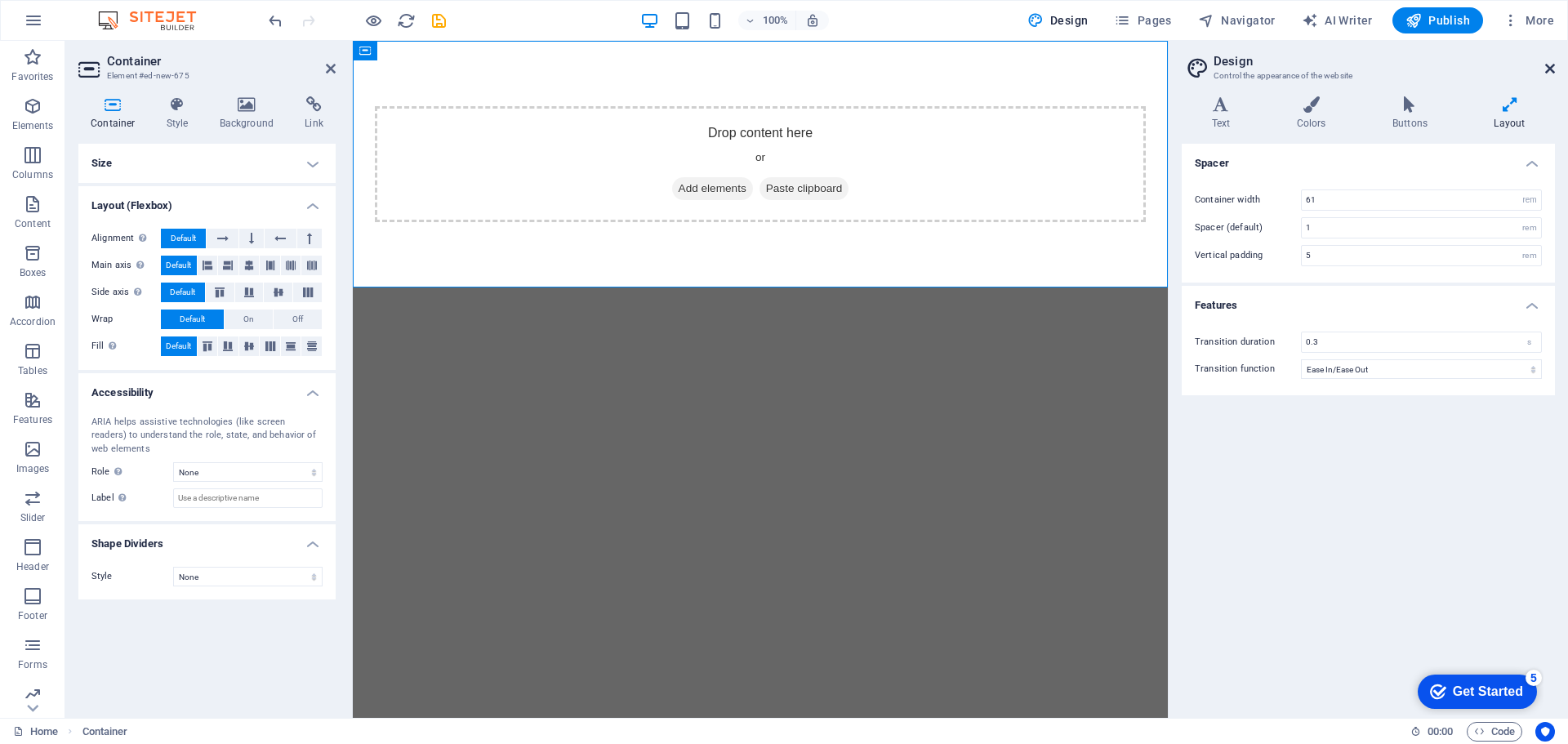
click at [1550, 64] on icon at bounding box center [1550, 69] width 10 height 13
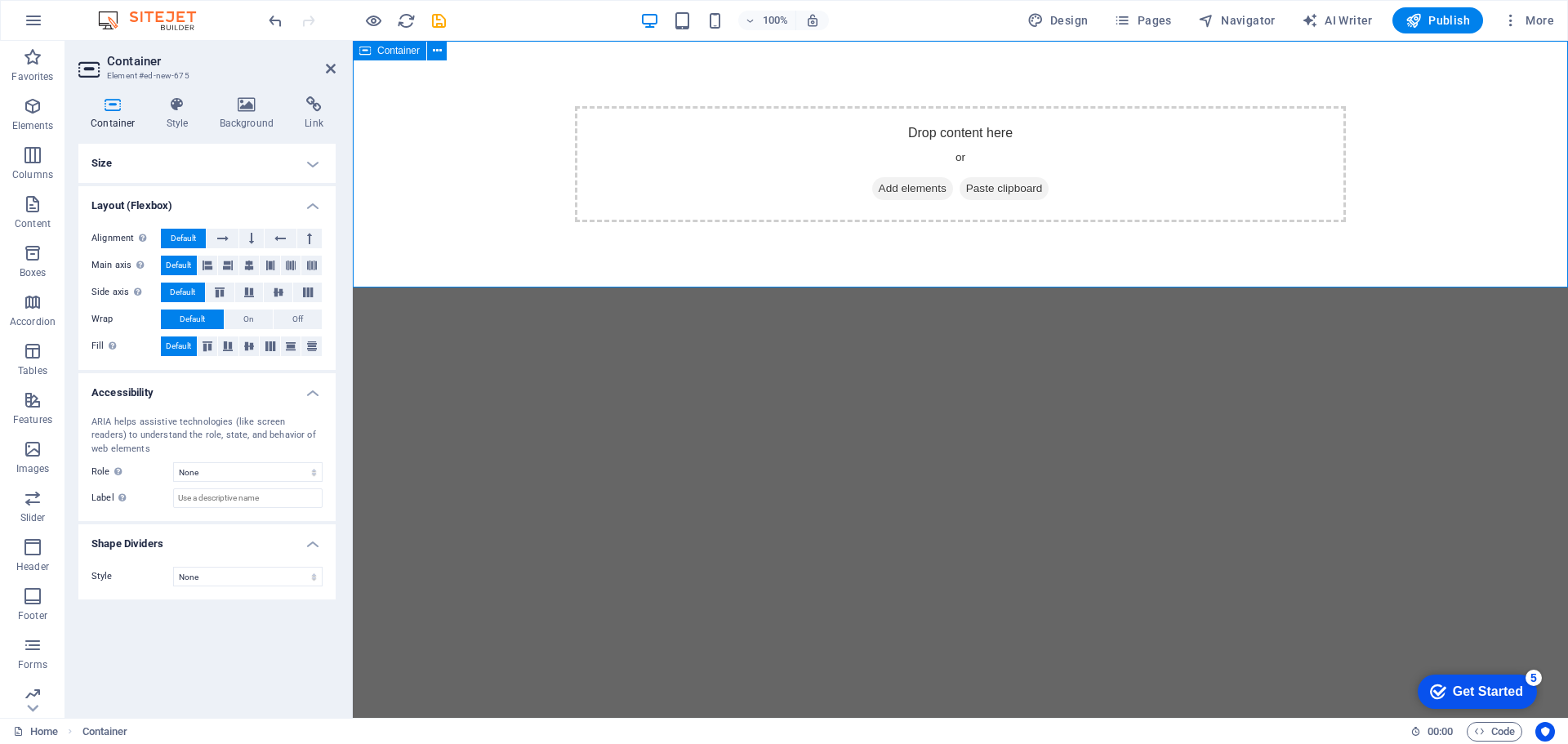
click at [1011, 190] on span "Paste clipboard" at bounding box center [1005, 189] width 90 height 23
click at [920, 189] on span "Add elements" at bounding box center [912, 189] width 81 height 23
click at [926, 195] on span "Add elements" at bounding box center [912, 189] width 81 height 23
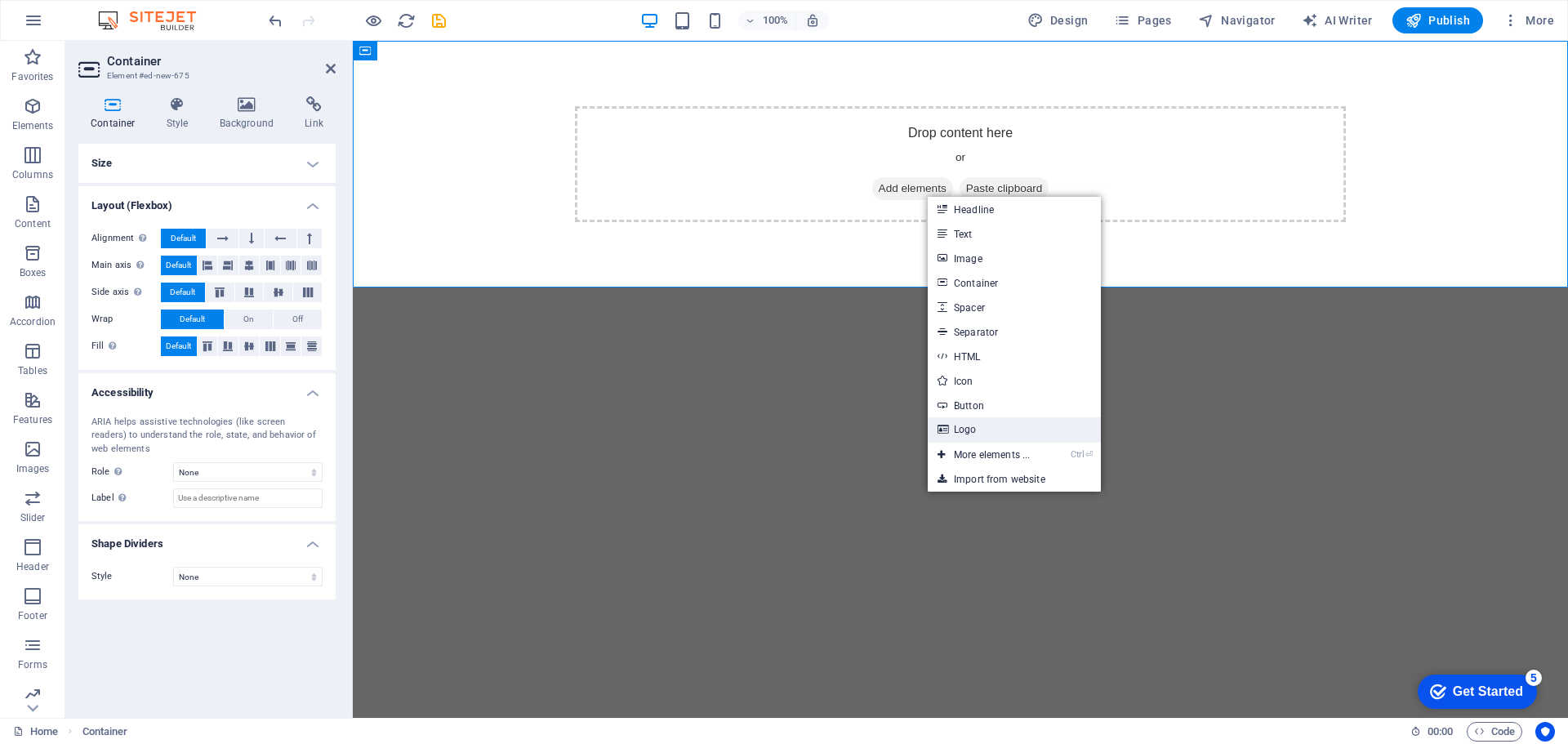
drag, startPoint x: 997, startPoint y: 427, endPoint x: 643, endPoint y: 388, distance: 356.1
click at [997, 427] on link "Logo" at bounding box center [1014, 430] width 173 height 25
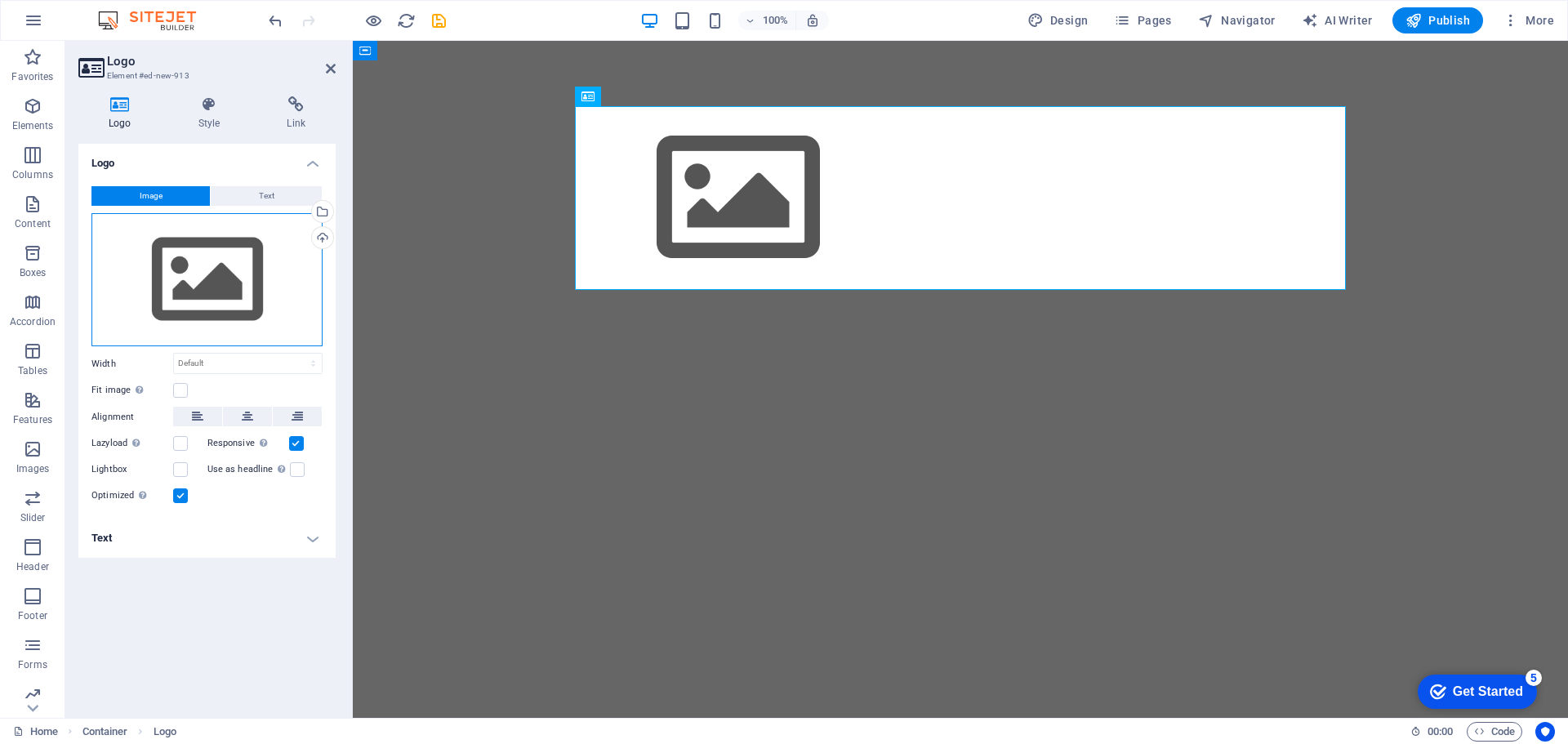
click at [229, 281] on div "Drag files here, click to choose files or select files from Files or our free s…" at bounding box center [207, 281] width 231 height 134
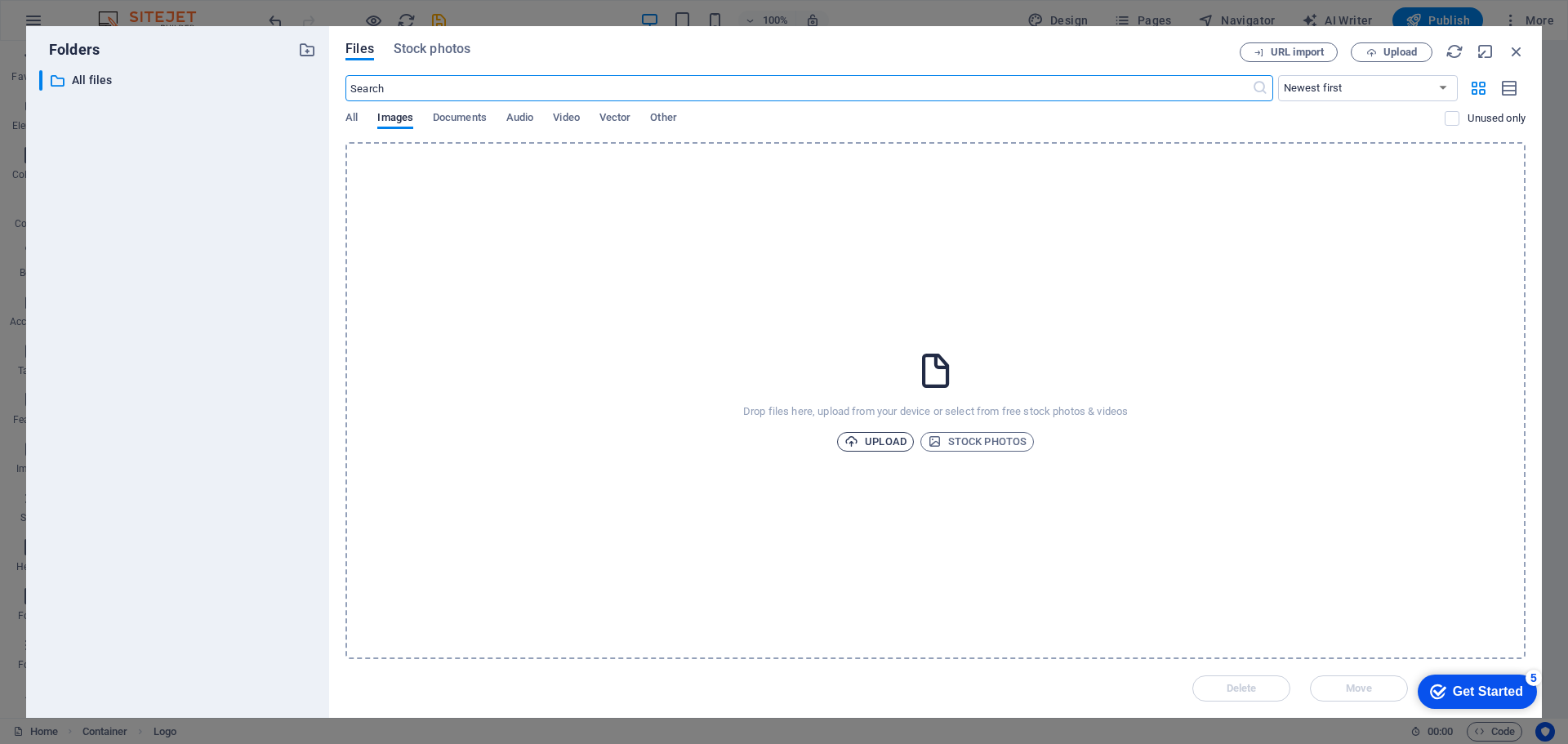
click at [883, 440] on span "Upload" at bounding box center [875, 442] width 62 height 19
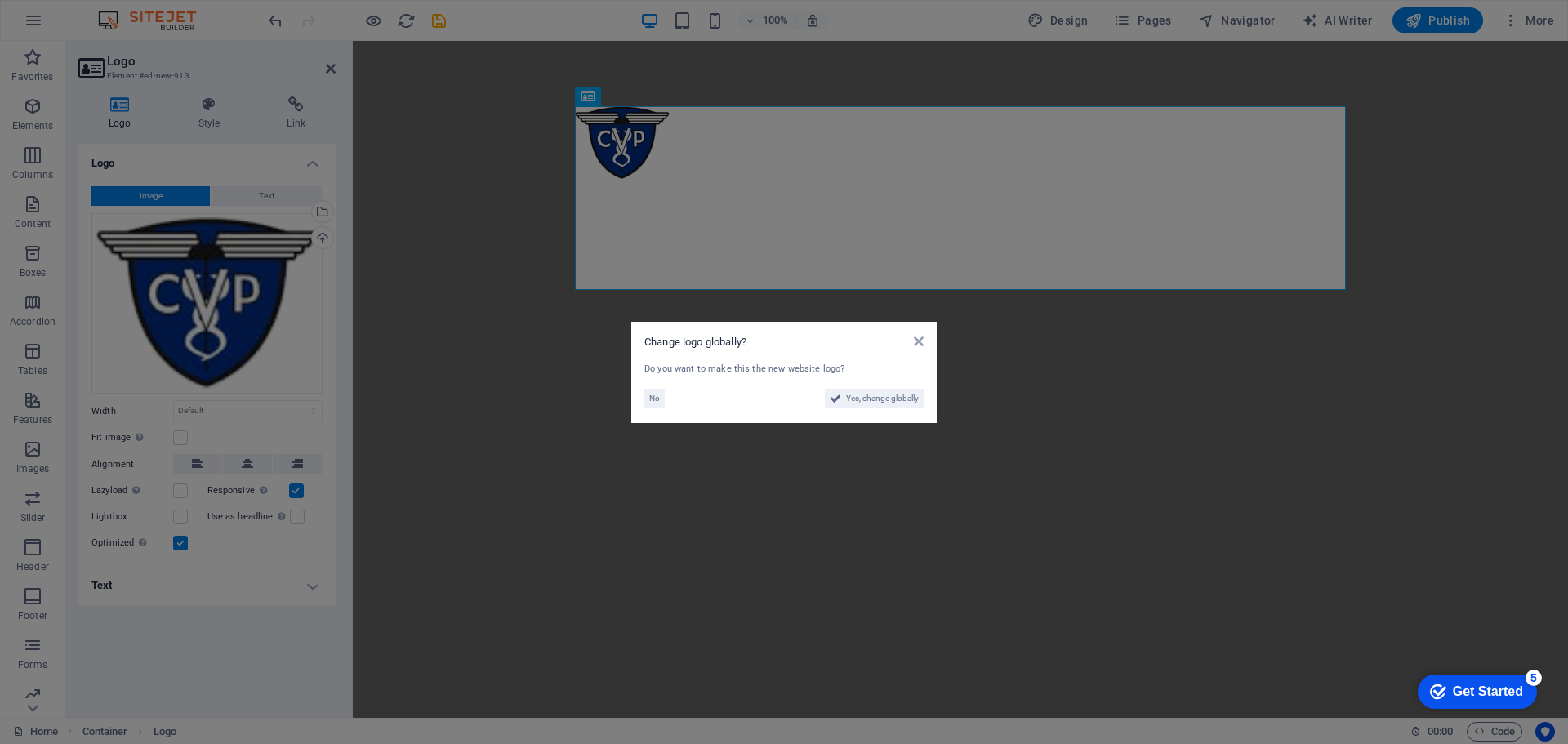
click at [1489, 697] on div "Get Started" at bounding box center [1488, 692] width 70 height 15
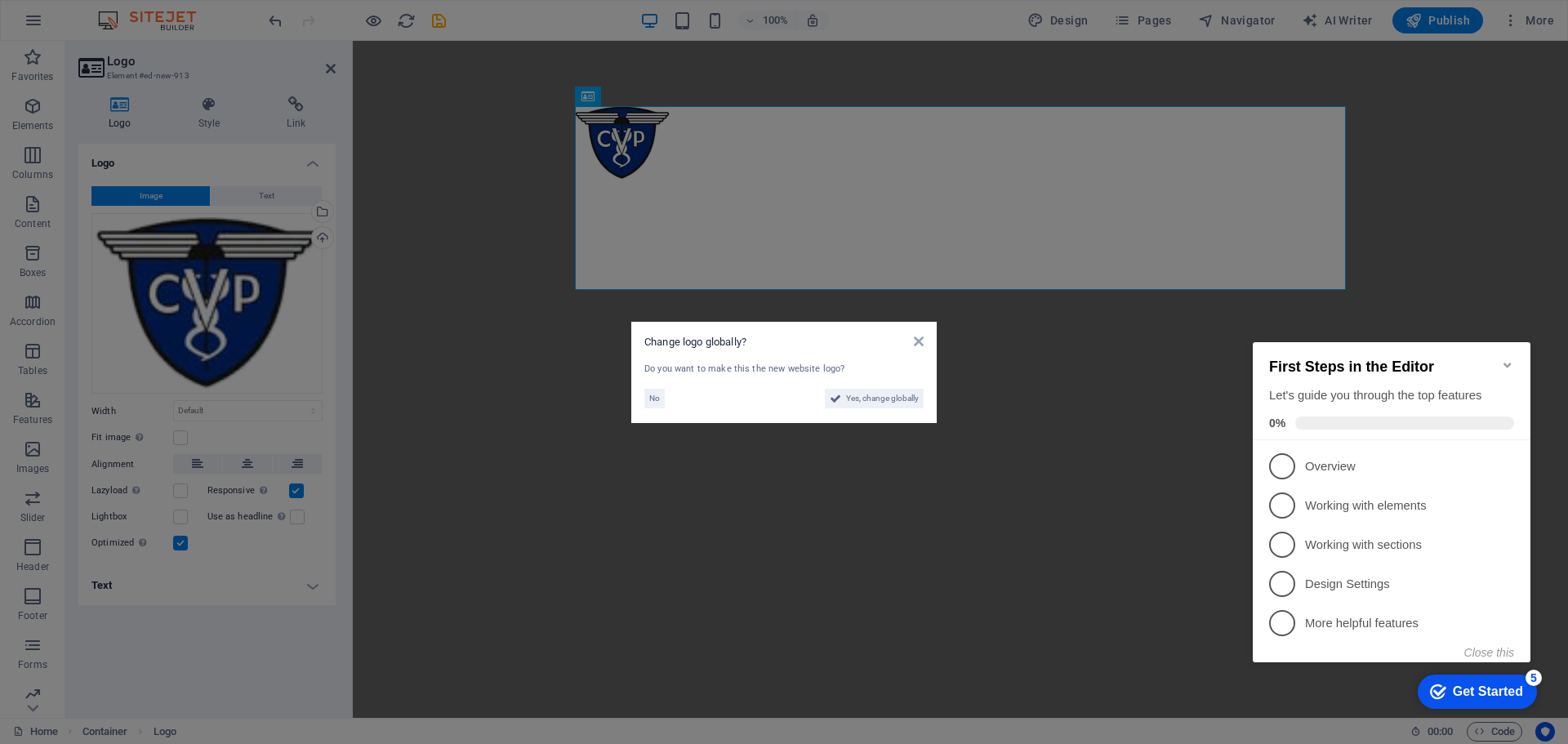
click at [1136, 390] on aside "Change logo globally? Do you want to make this the new website logo? No Yes, ch…" at bounding box center [784, 372] width 1568 height 744
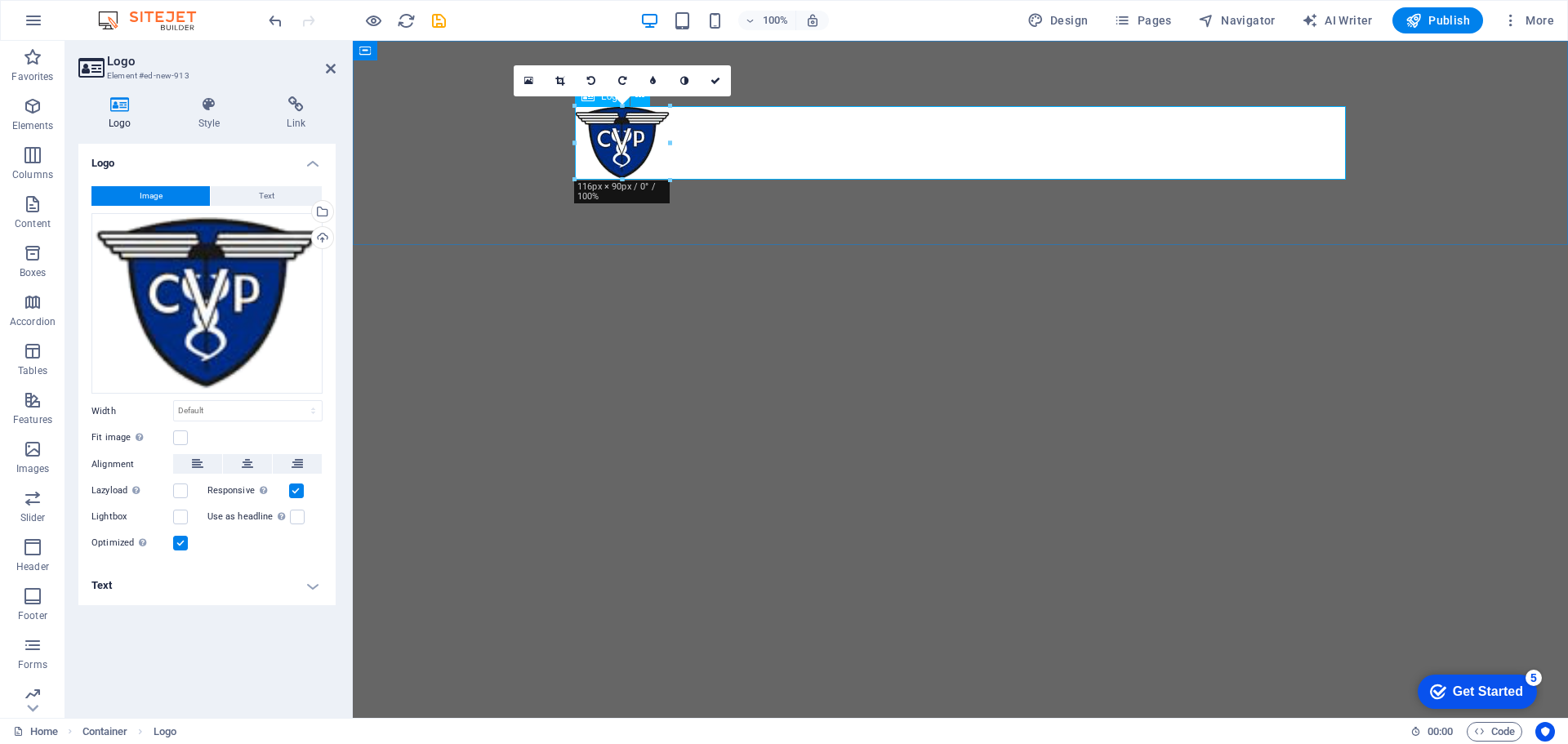
click at [748, 147] on div at bounding box center [960, 143] width 771 height 74
click at [851, 245] on html "Skip to main content" at bounding box center [960, 142] width 1216 height 204
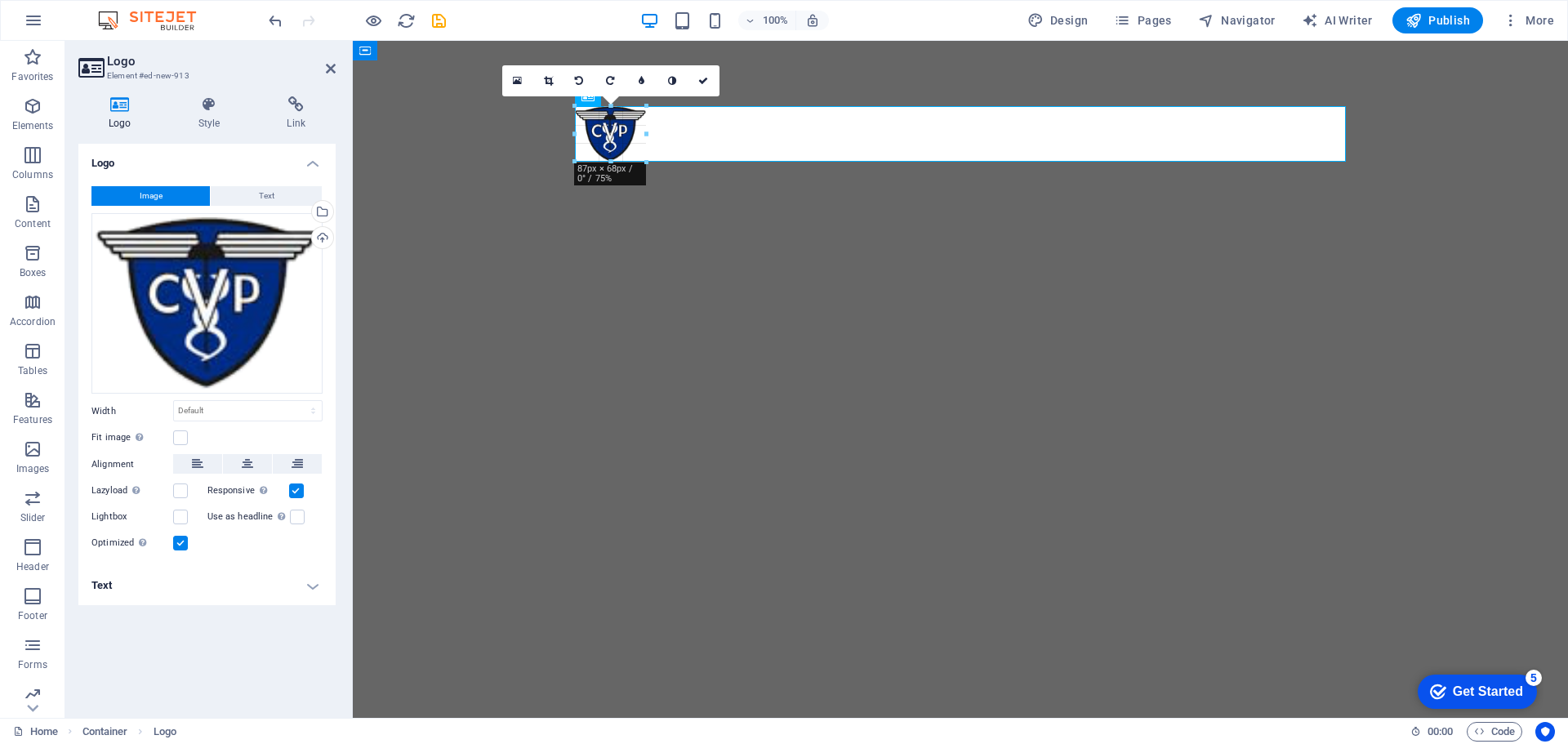
drag, startPoint x: 667, startPoint y: 182, endPoint x: 642, endPoint y: 155, distance: 36.8
type input "87"
select select "px"
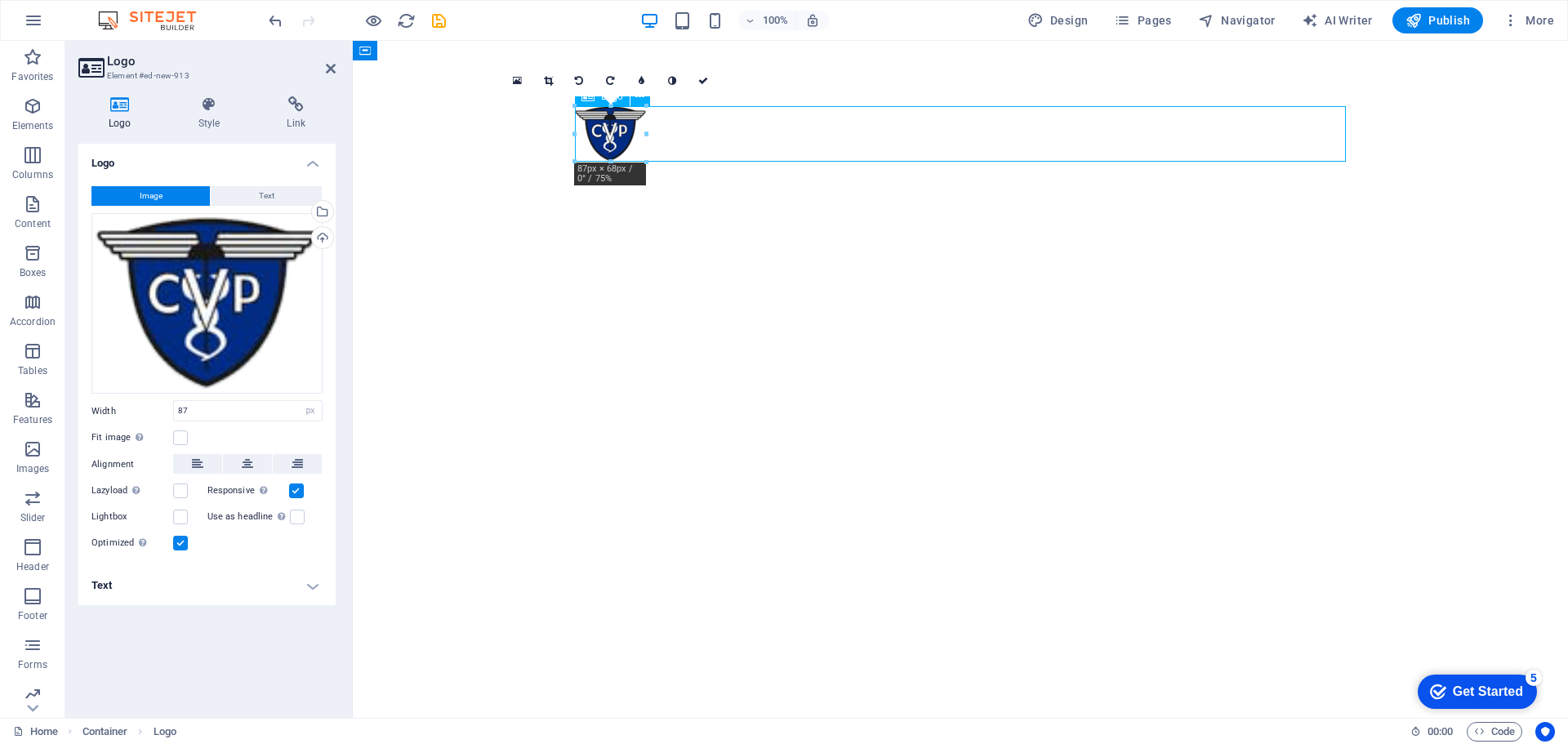
drag, startPoint x: 614, startPoint y: 130, endPoint x: 650, endPoint y: 141, distance: 37.6
click at [658, 143] on div at bounding box center [960, 134] width 771 height 55
click at [839, 227] on html "Skip to main content" at bounding box center [960, 134] width 1216 height 186
click at [1443, 25] on span "Publish" at bounding box center [1437, 20] width 64 height 17
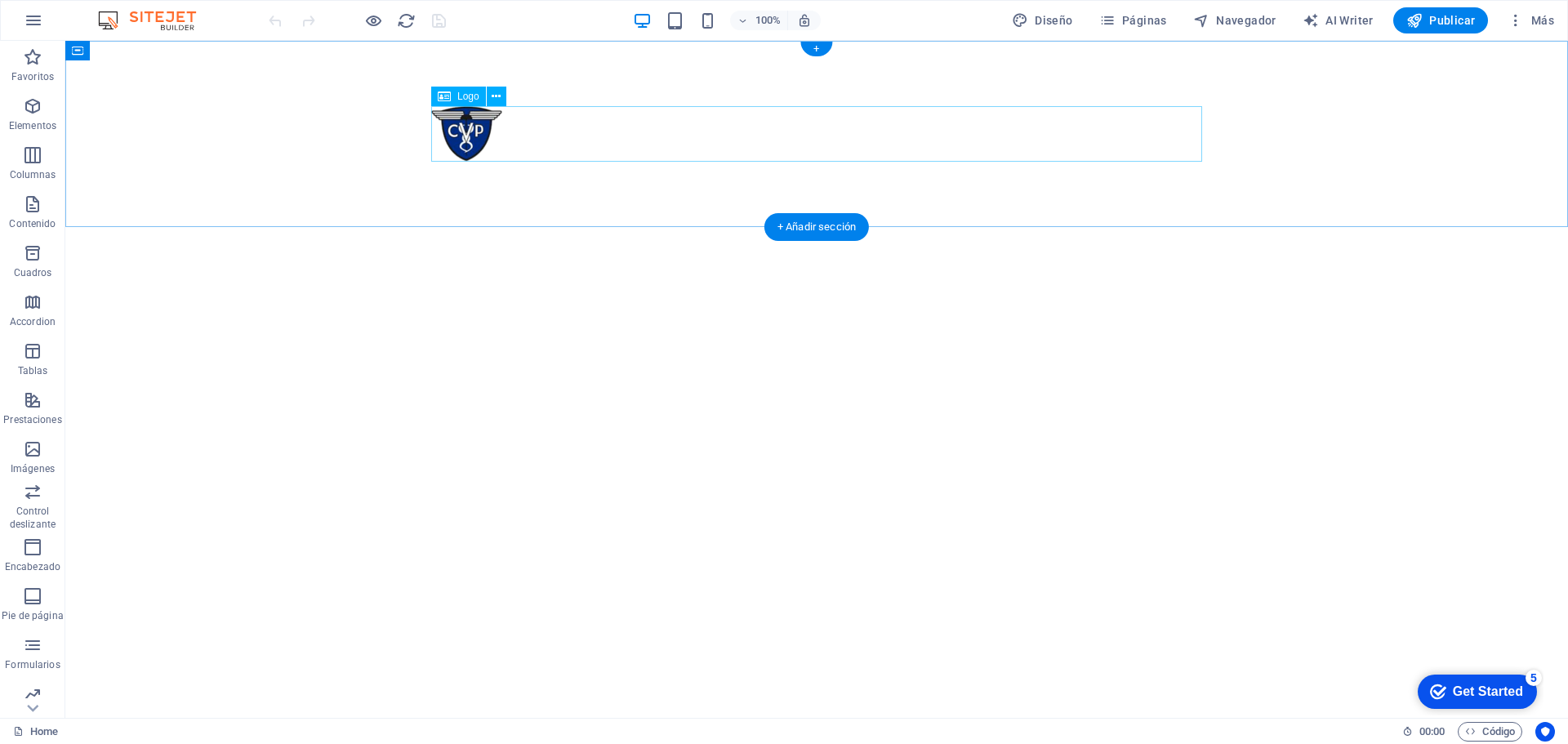
click at [512, 137] on div at bounding box center [817, 134] width 771 height 55
click at [810, 232] on div "+ Añadir sección" at bounding box center [817, 228] width 105 height 28
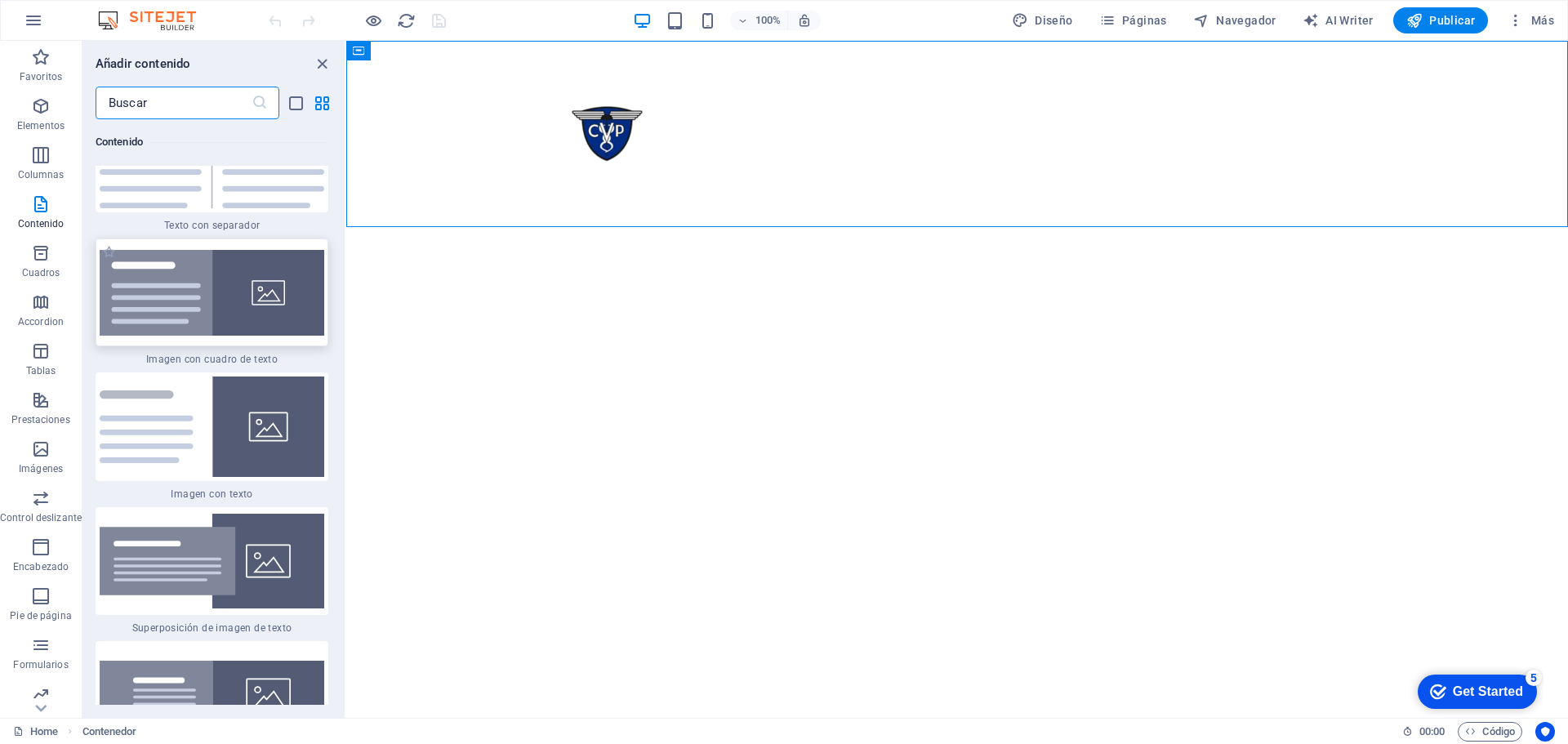
scroll to position [5951, 0]
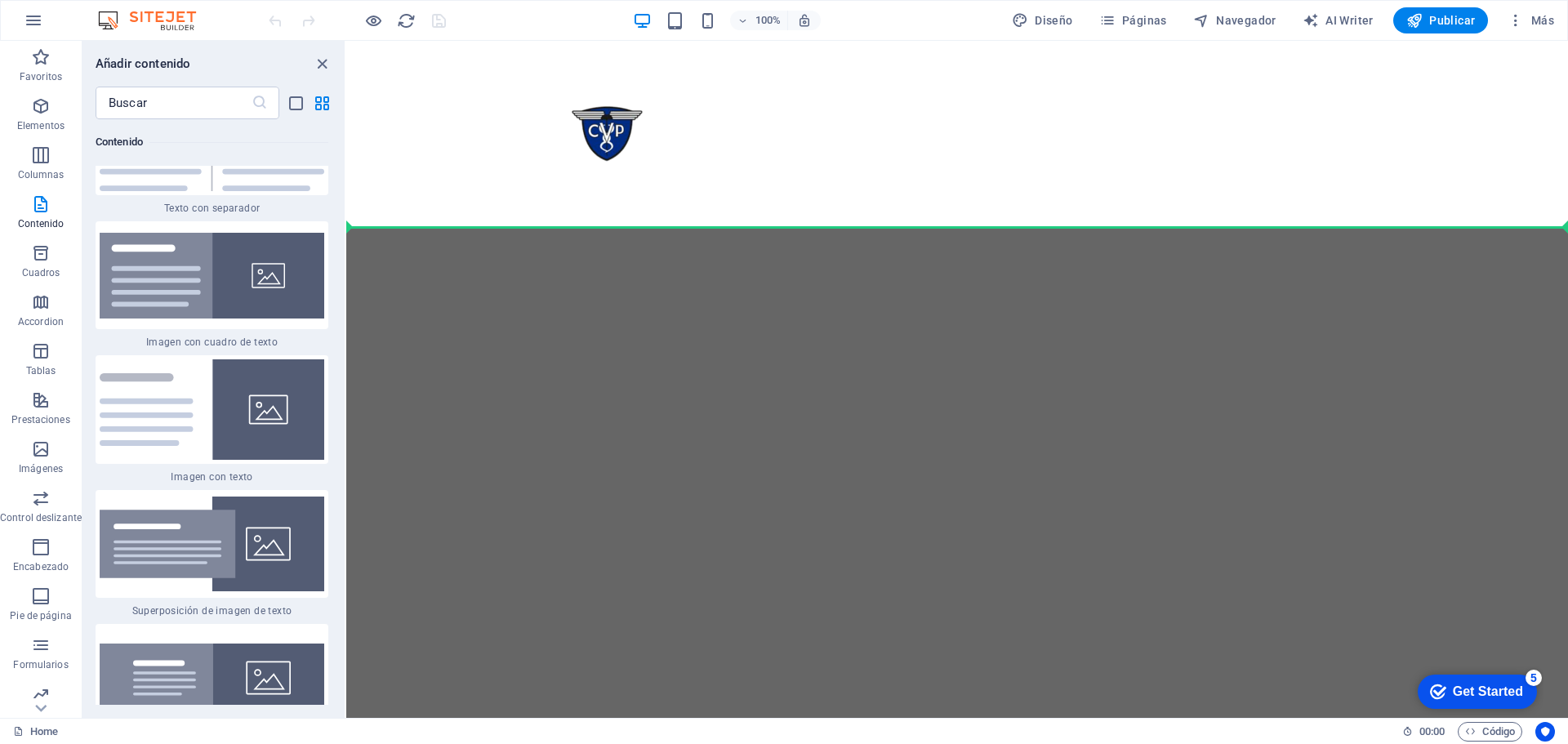
select select "rem"
select select "px"
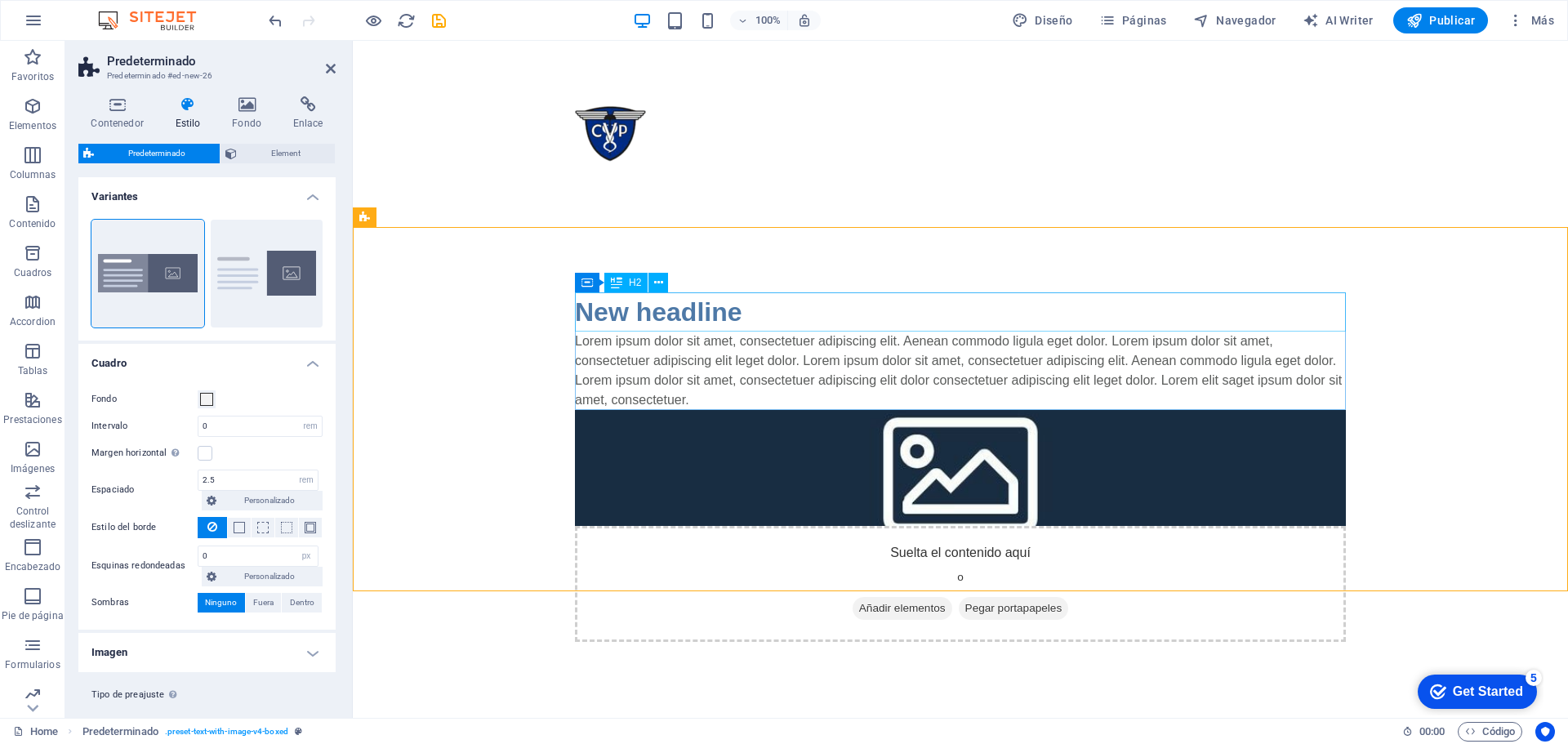
click at [766, 318] on div "New headline" at bounding box center [960, 312] width 771 height 40
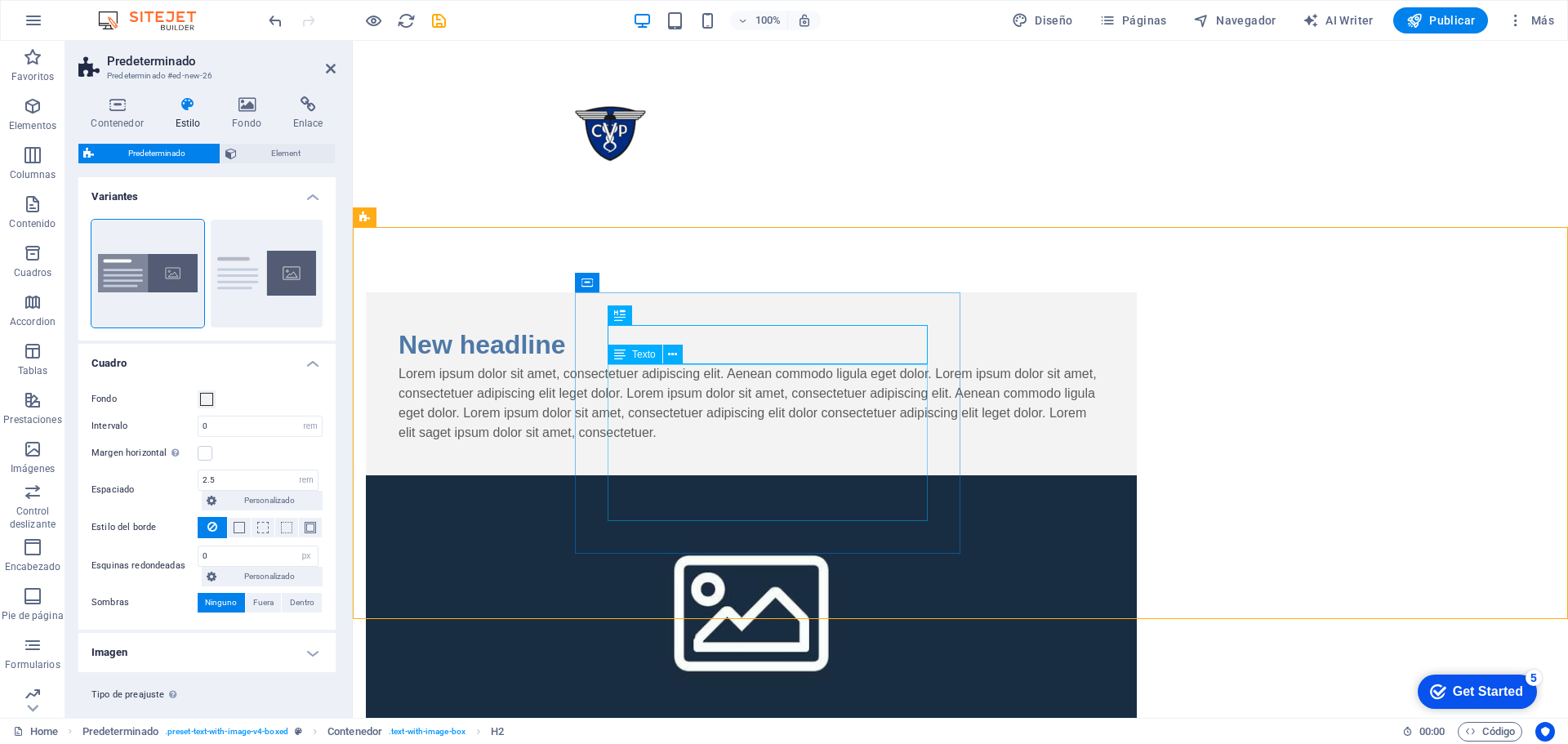
click at [721, 439] on div "Lorem ipsum dolor sit amet, consectetuer adipiscing elit. Aenean commodo ligula…" at bounding box center [751, 403] width 706 height 78
click at [744, 346] on div "New headline" at bounding box center [751, 345] width 706 height 40
click at [1049, 284] on icon at bounding box center [1053, 283] width 9 height 18
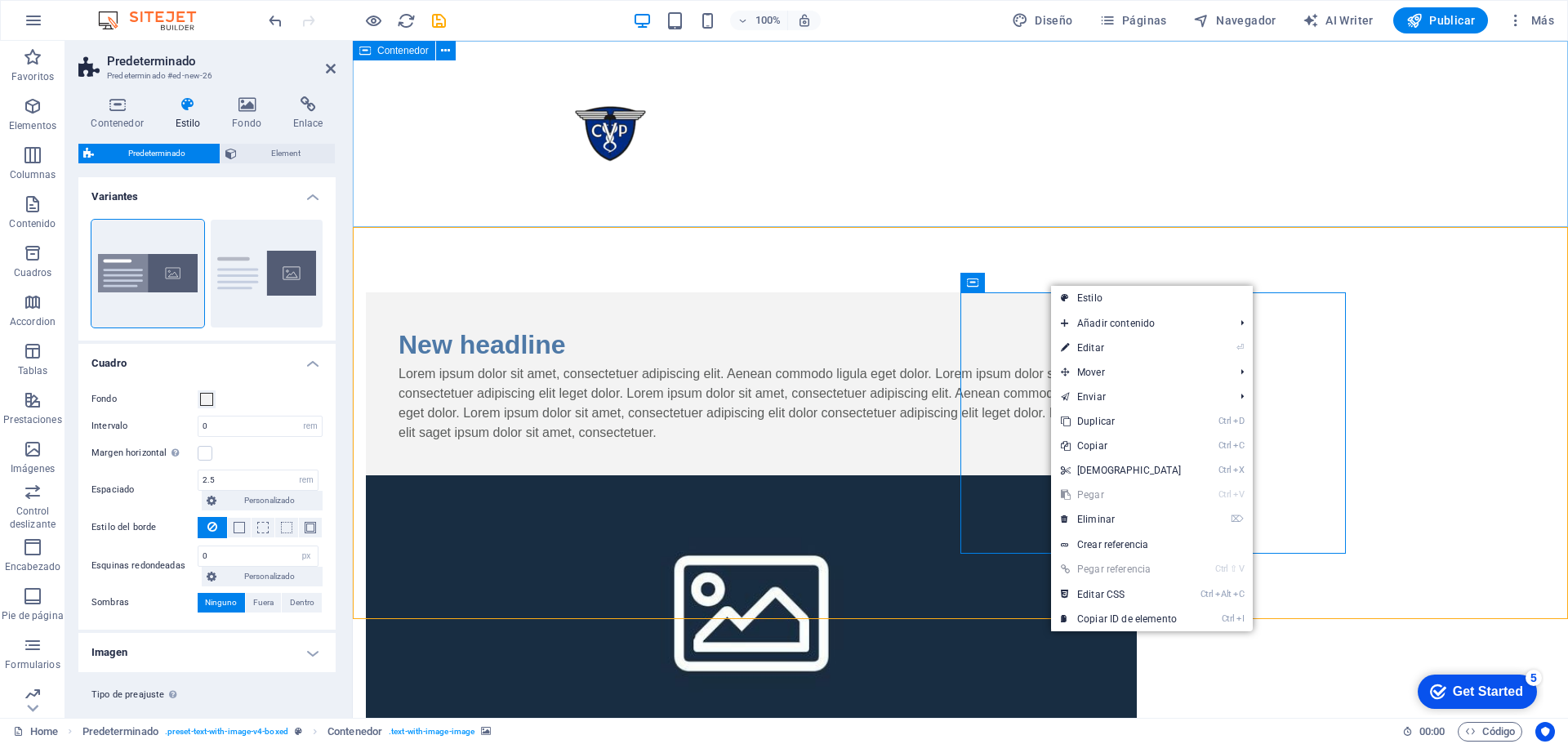
click at [908, 182] on div at bounding box center [960, 134] width 1216 height 186
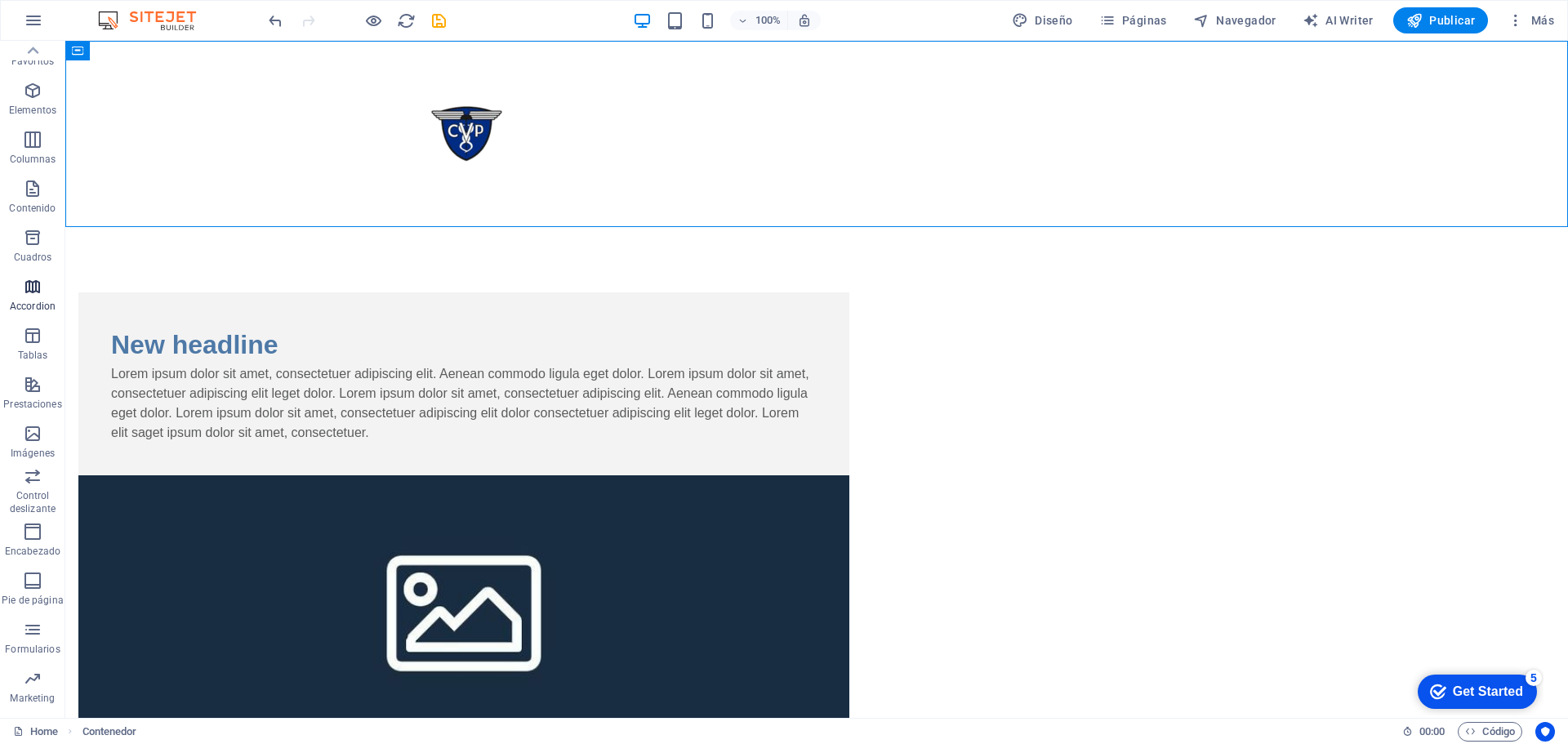
scroll to position [0, 0]
click at [34, 110] on icon "button" at bounding box center [33, 106] width 19 height 19
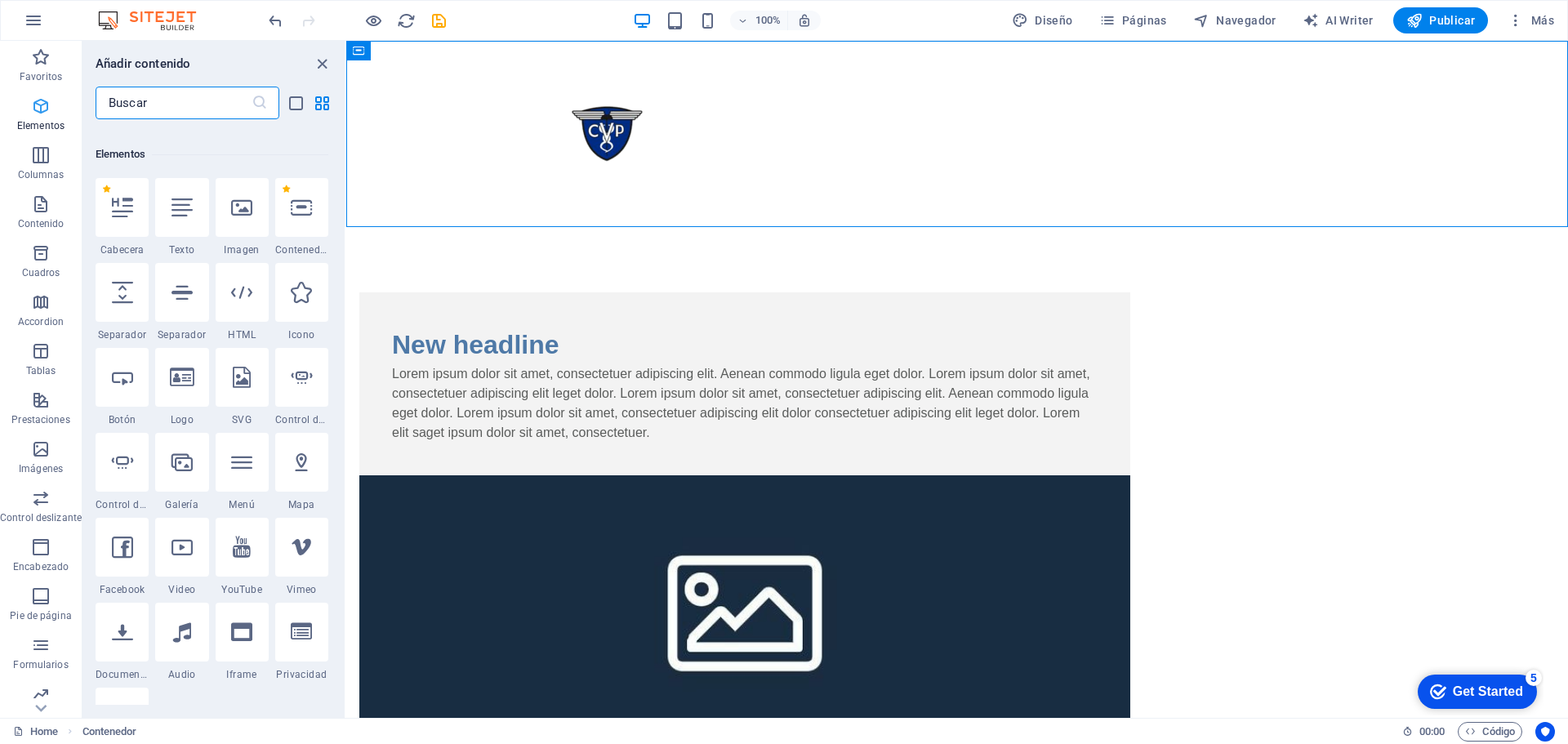
scroll to position [308, 0]
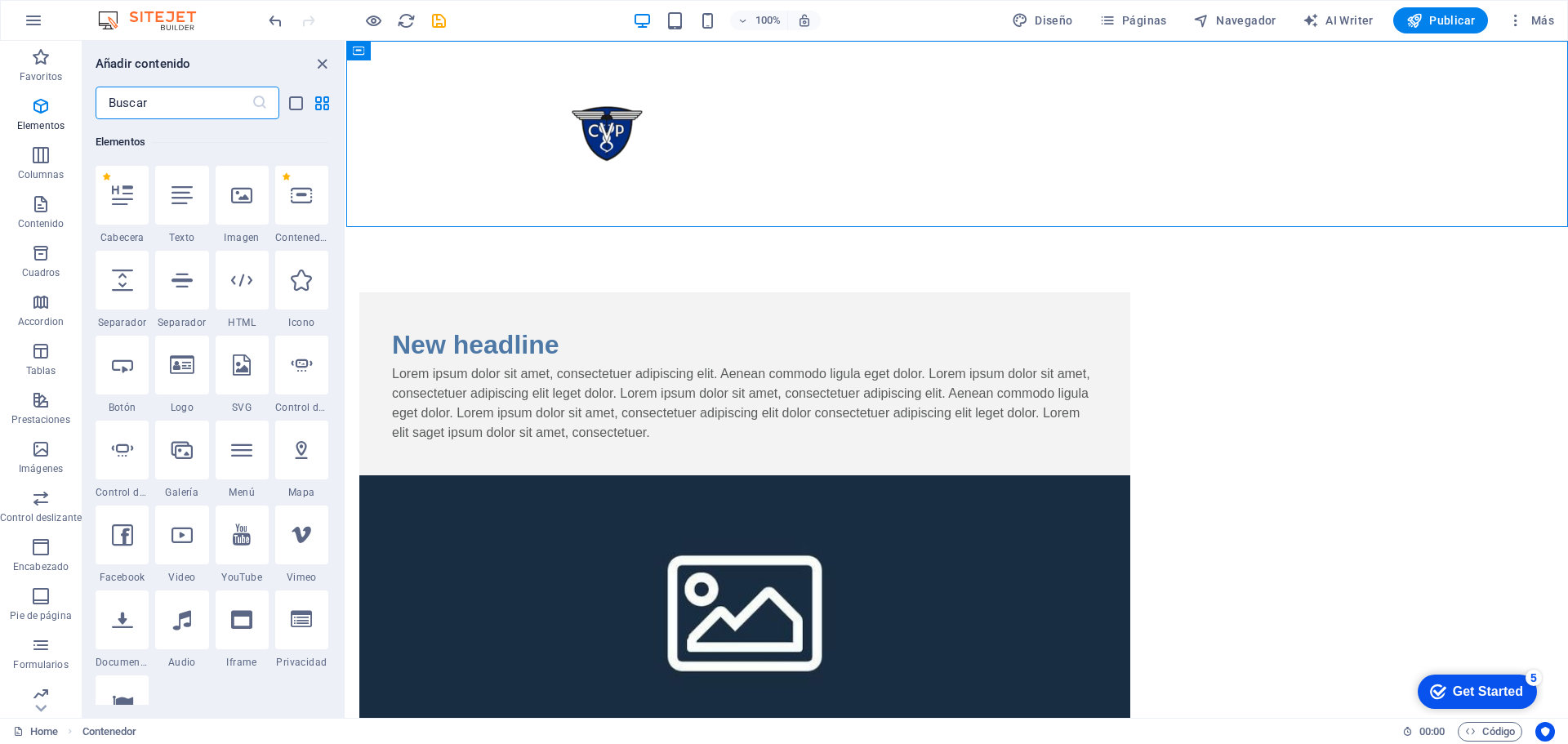
click at [173, 105] on input "text" at bounding box center [173, 102] width 156 height 33
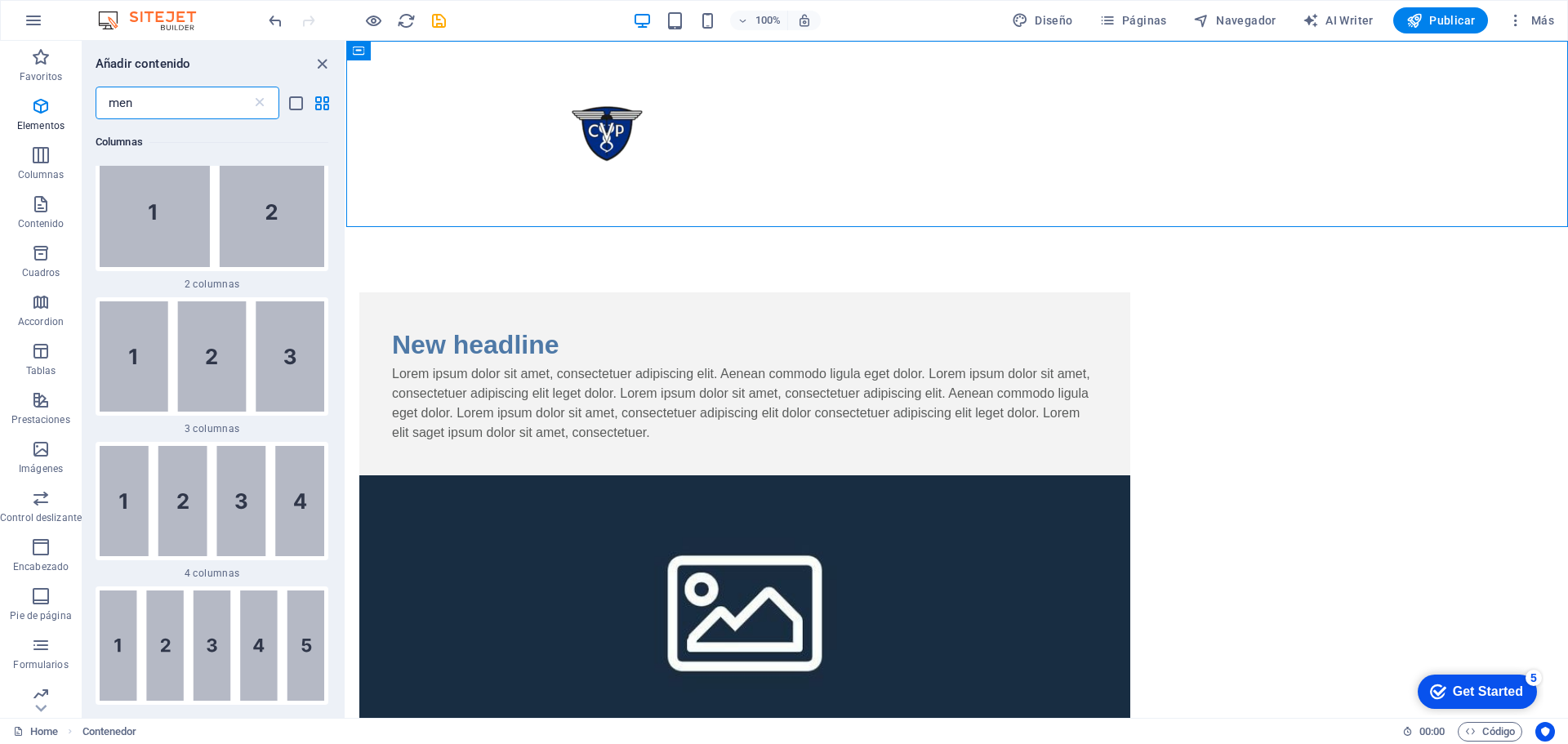
scroll to position [0, 0]
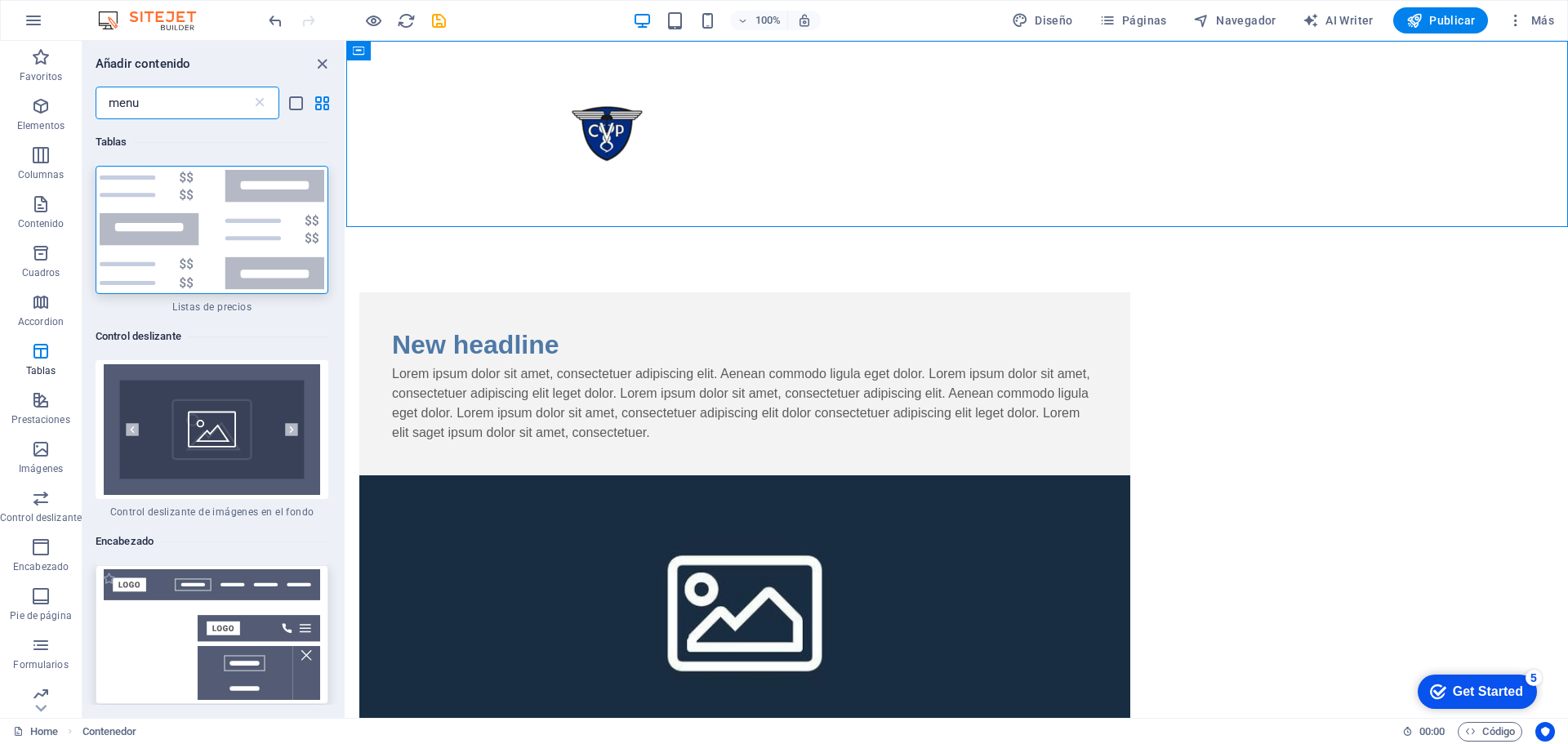
type input "menu"
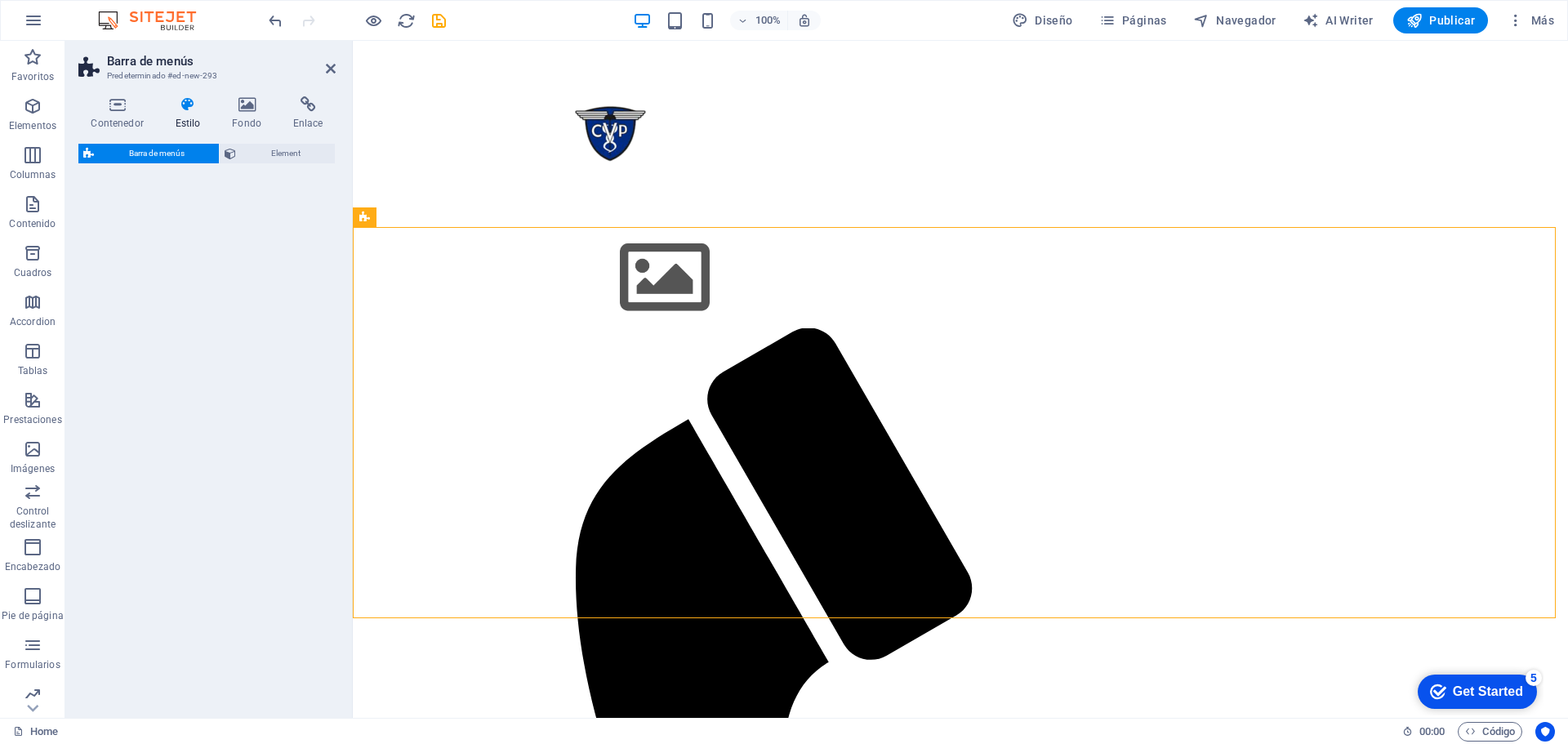
select select "rem"
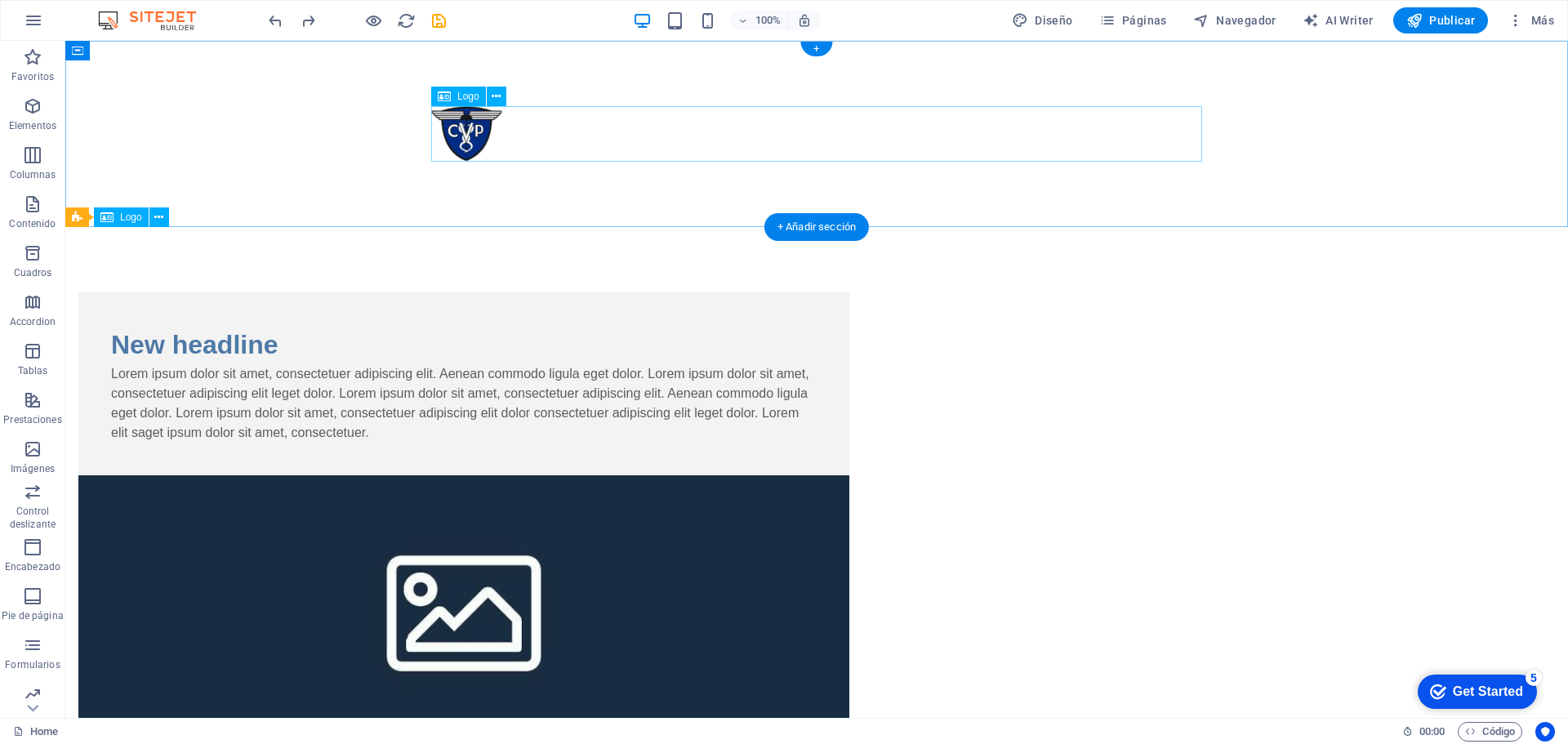
click at [584, 125] on div at bounding box center [817, 134] width 771 height 55
click at [809, 51] on div "+" at bounding box center [817, 48] width 32 height 15
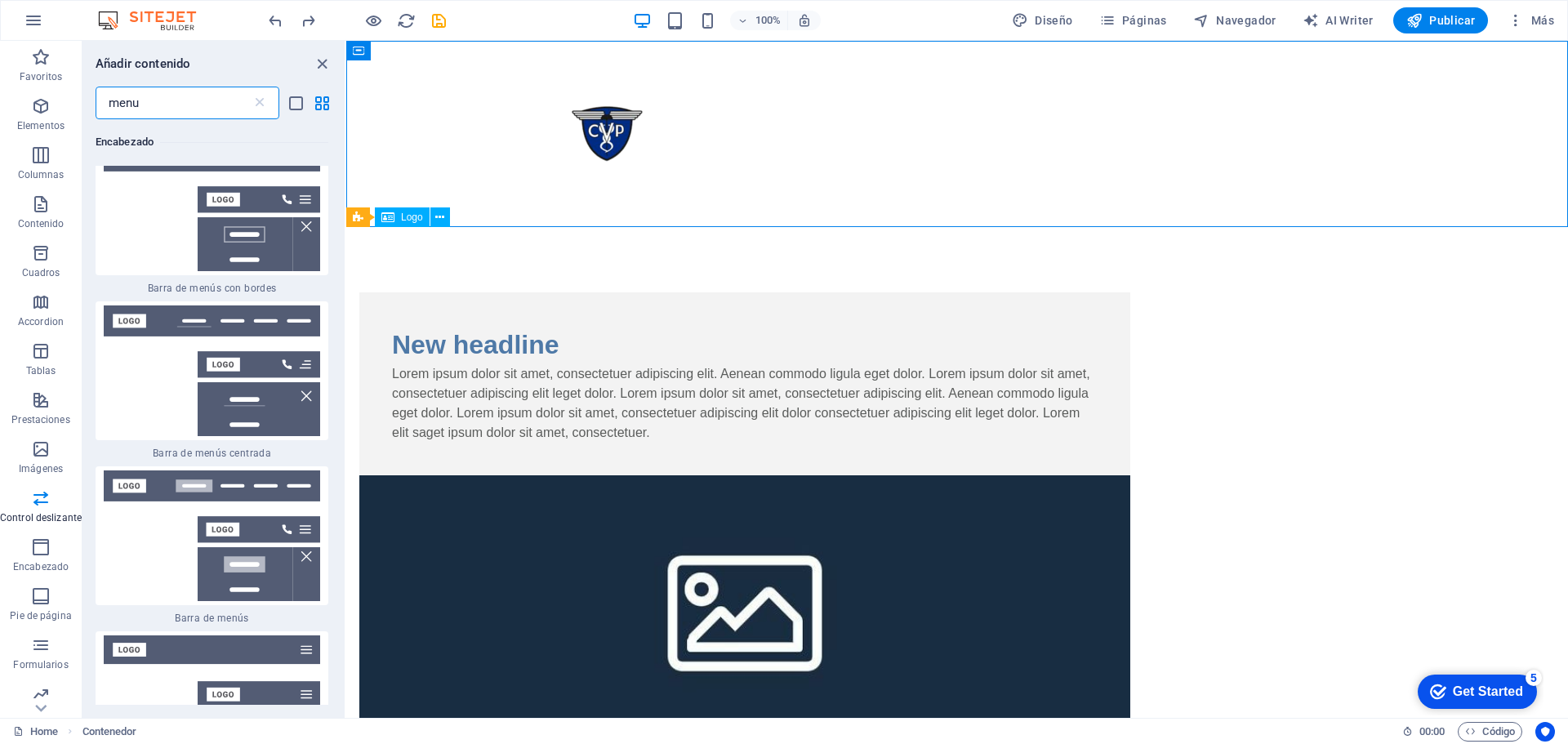
scroll to position [572, 0]
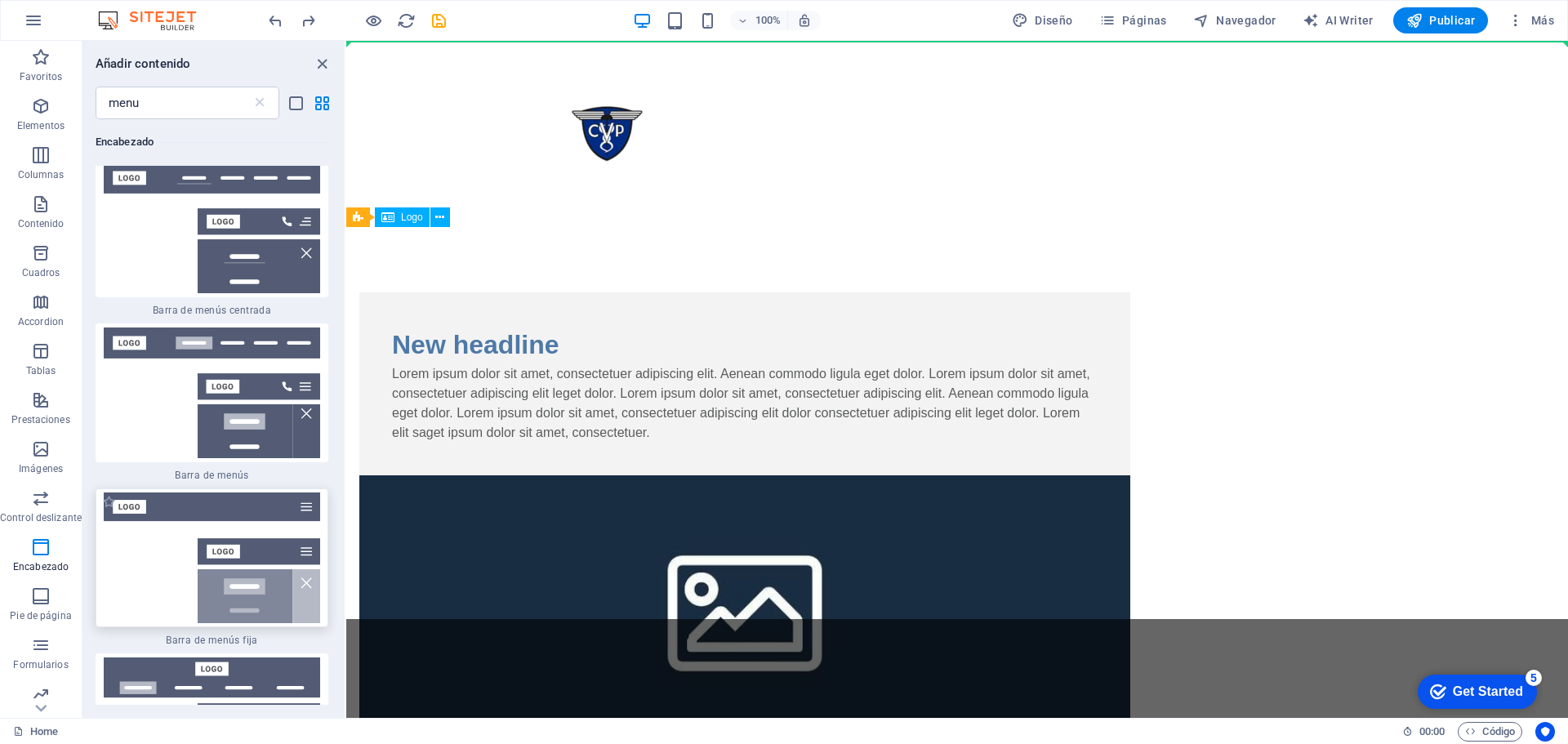
select select "rem"
select select "preset-menu-v2-fixed"
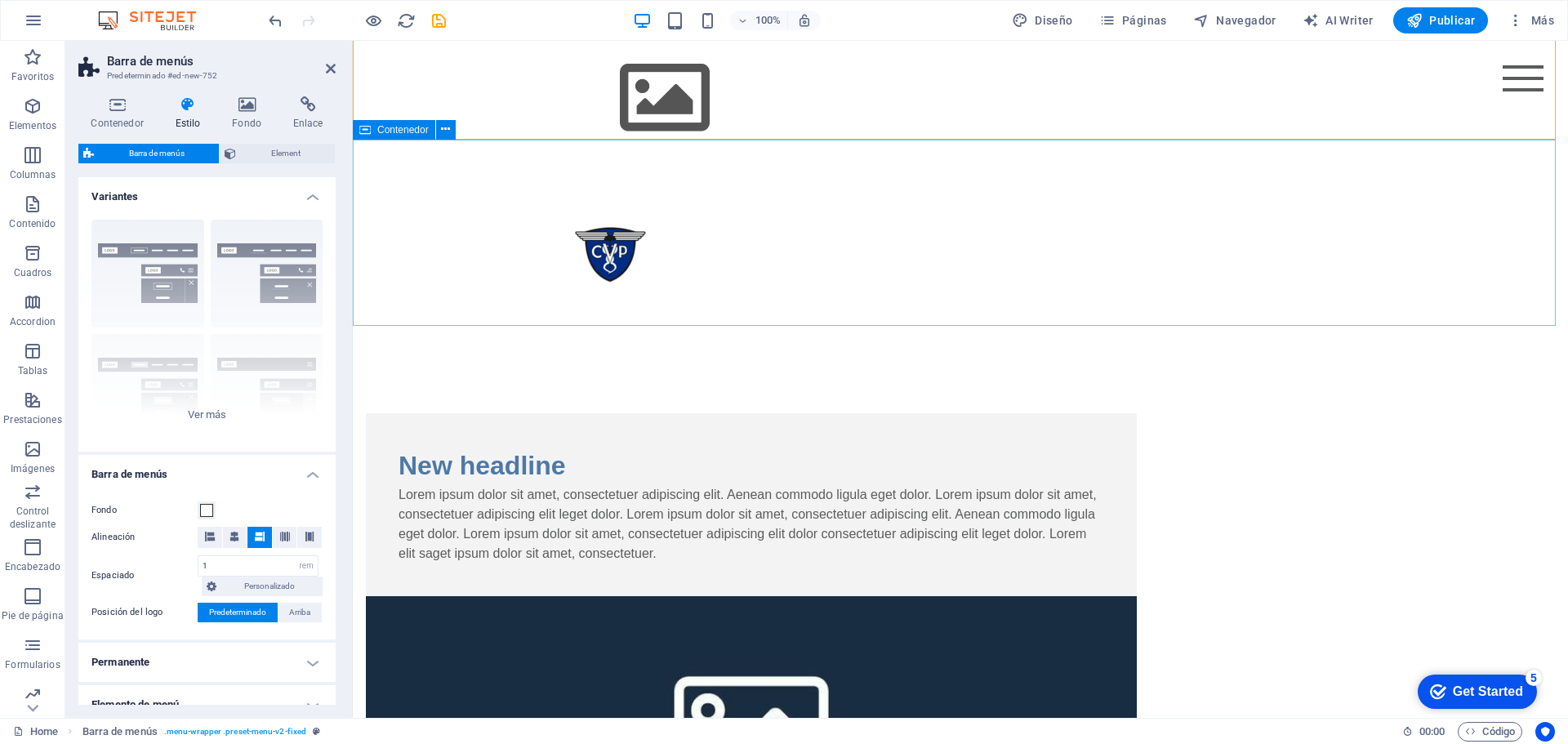
scroll to position [0, 0]
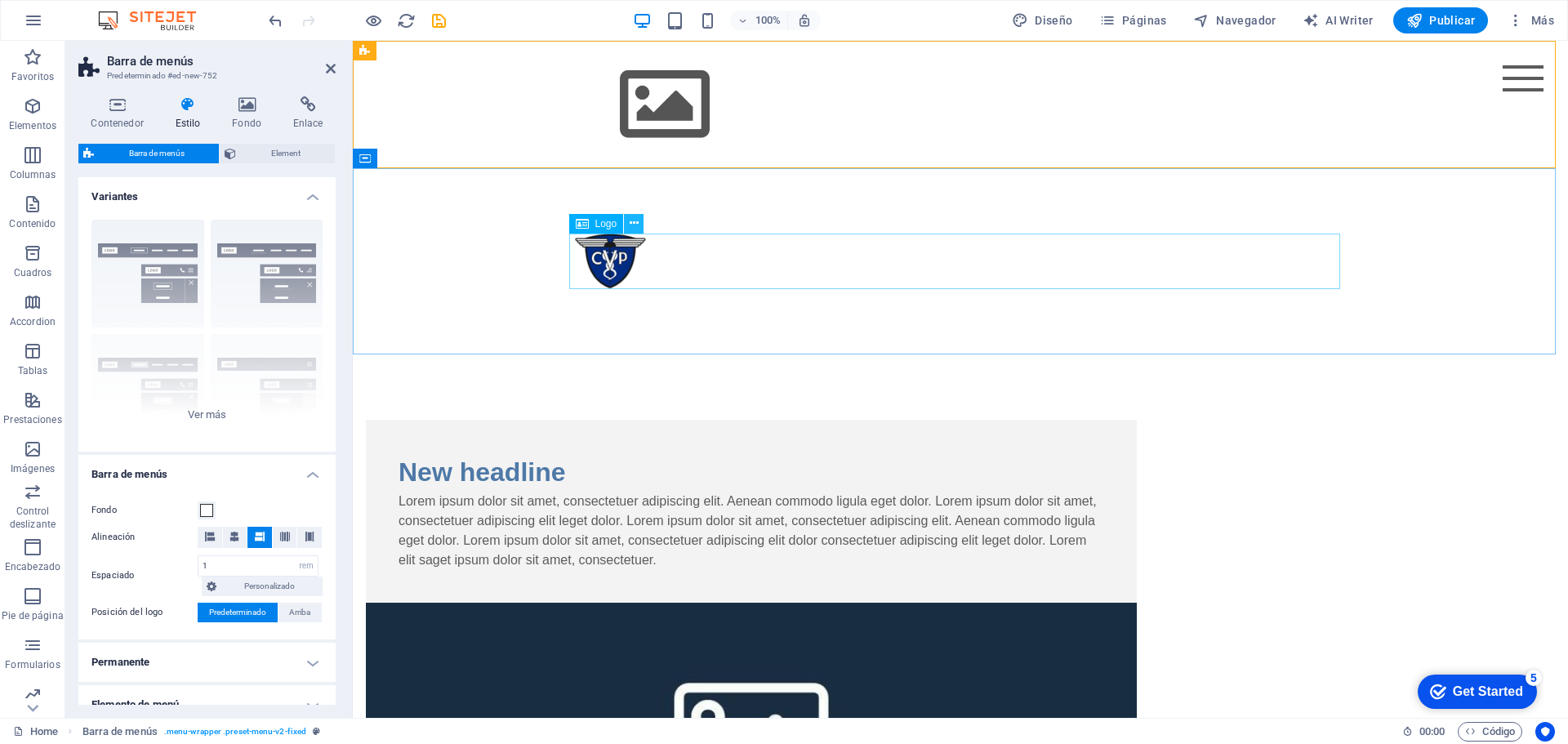
click at [634, 224] on icon at bounding box center [634, 223] width 9 height 18
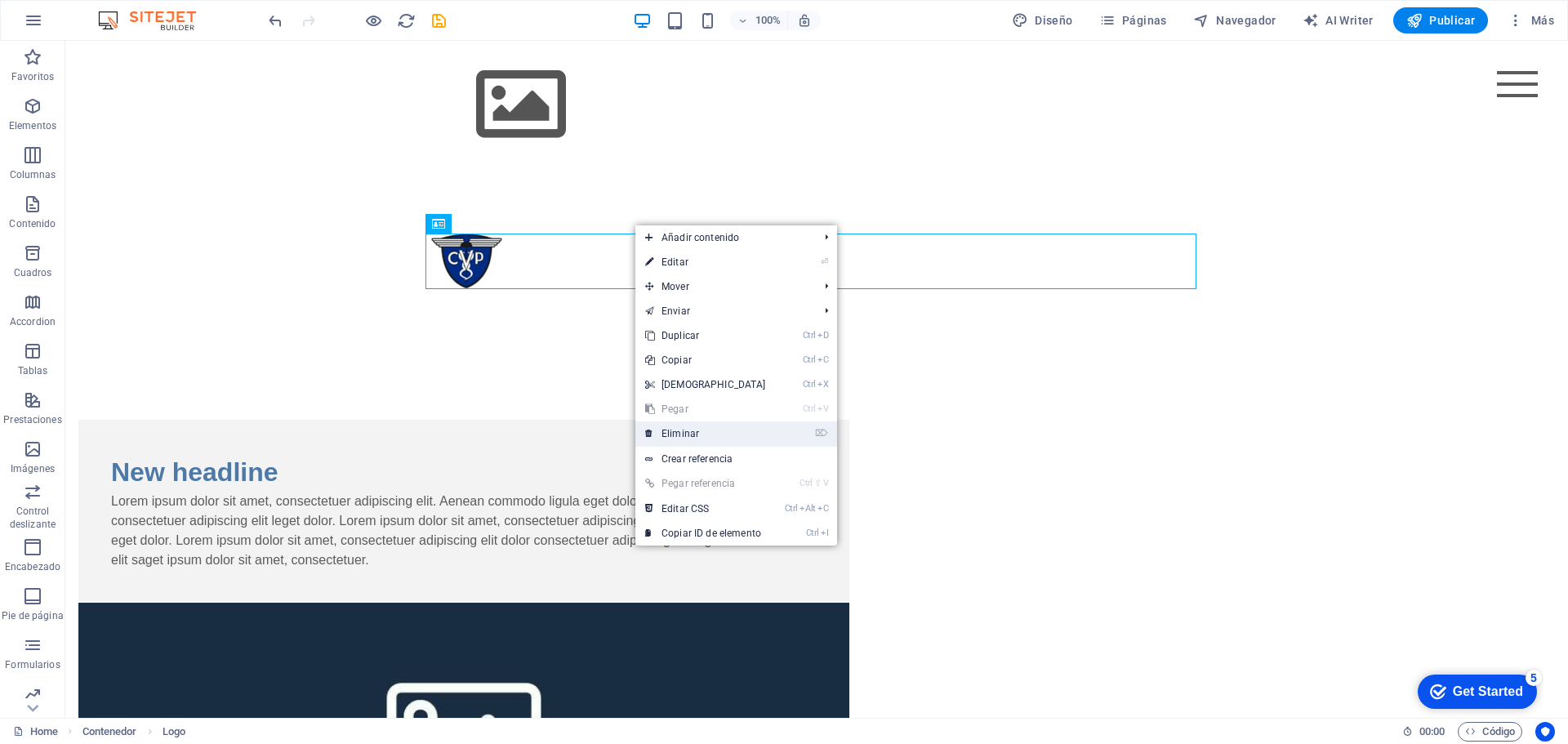
click at [671, 428] on link "⌦ Eliminar" at bounding box center [706, 434] width 141 height 25
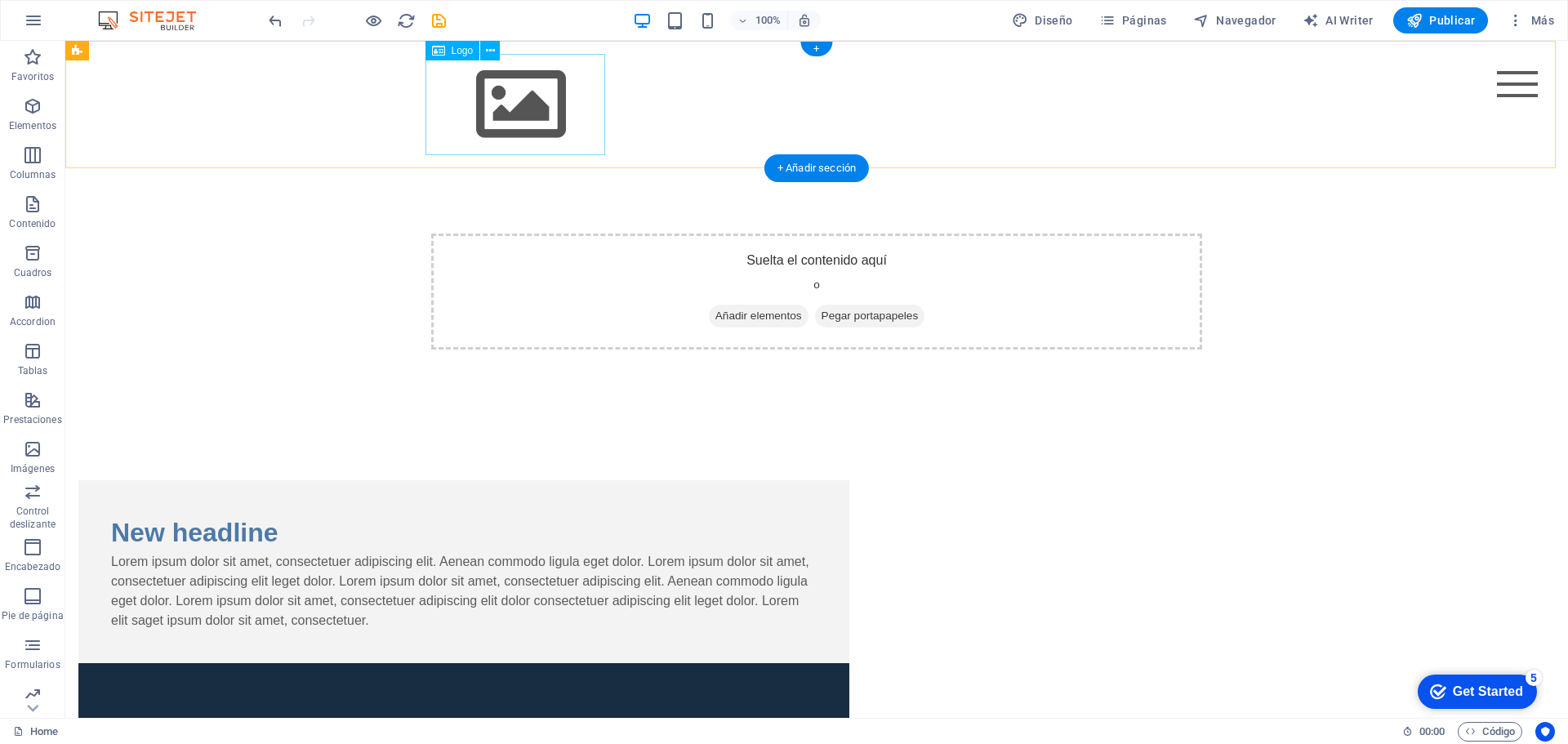
click at [512, 98] on div at bounding box center [817, 104] width 771 height 101
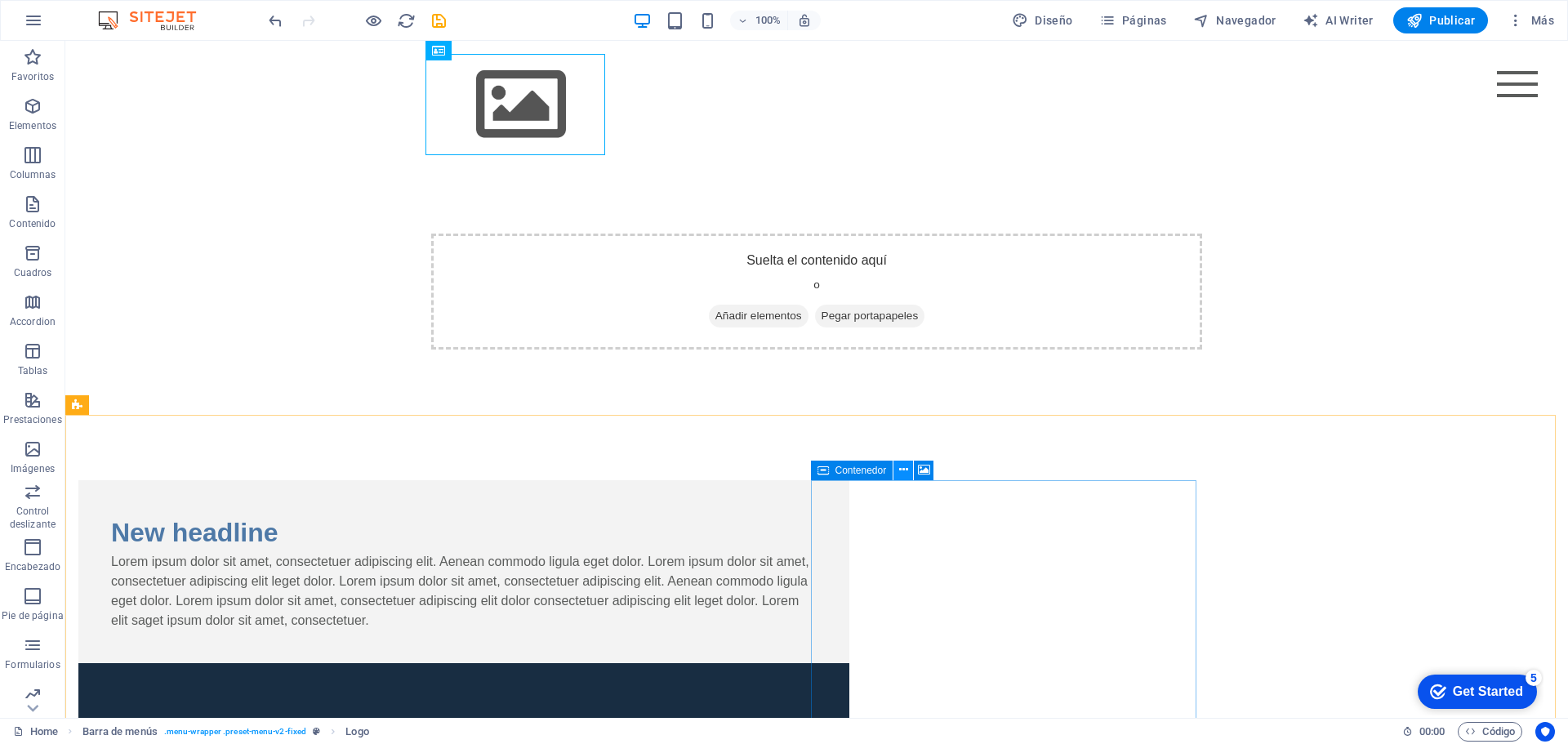
click at [907, 471] on icon at bounding box center [904, 470] width 9 height 18
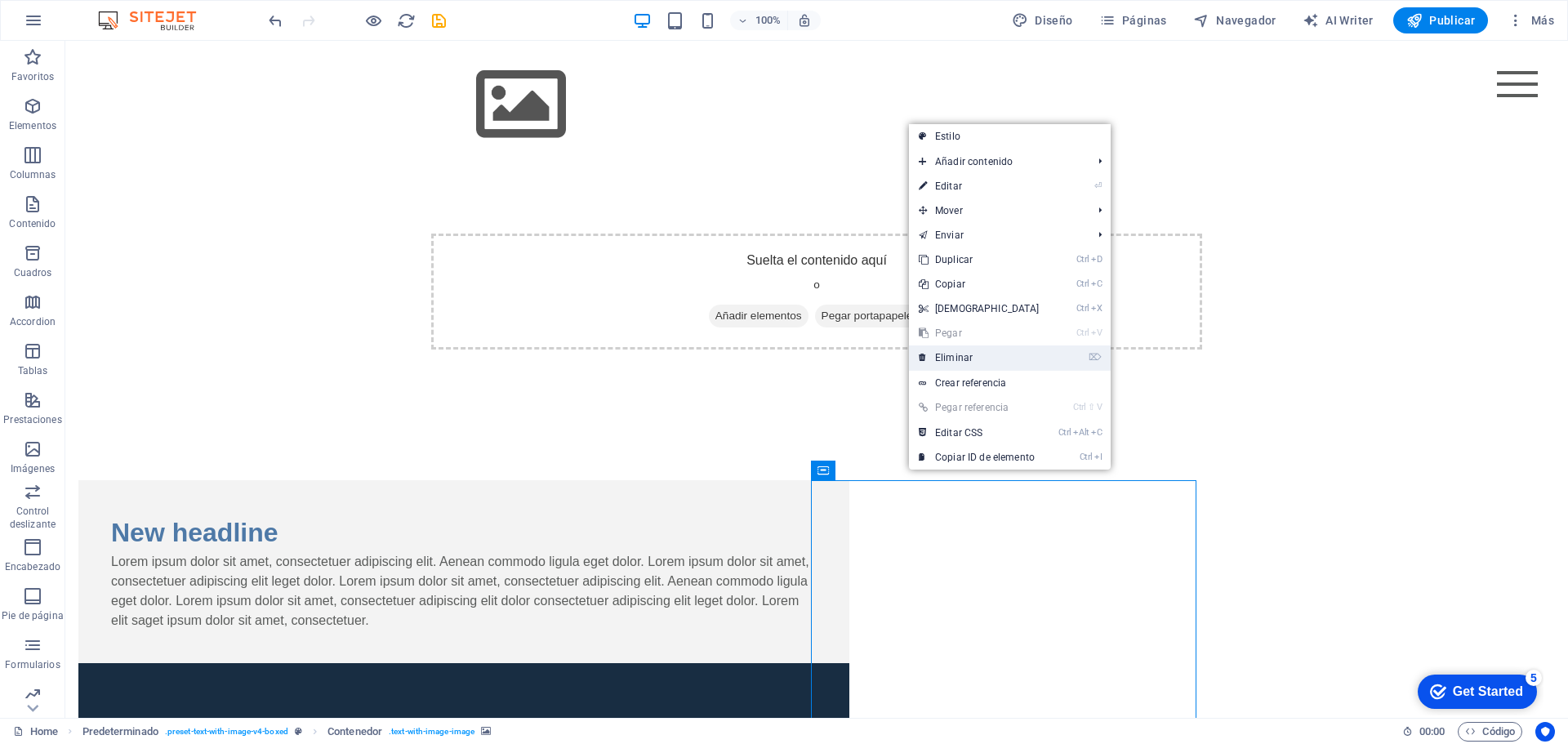
click at [950, 364] on link "⌦ Eliminar" at bounding box center [979, 358] width 141 height 25
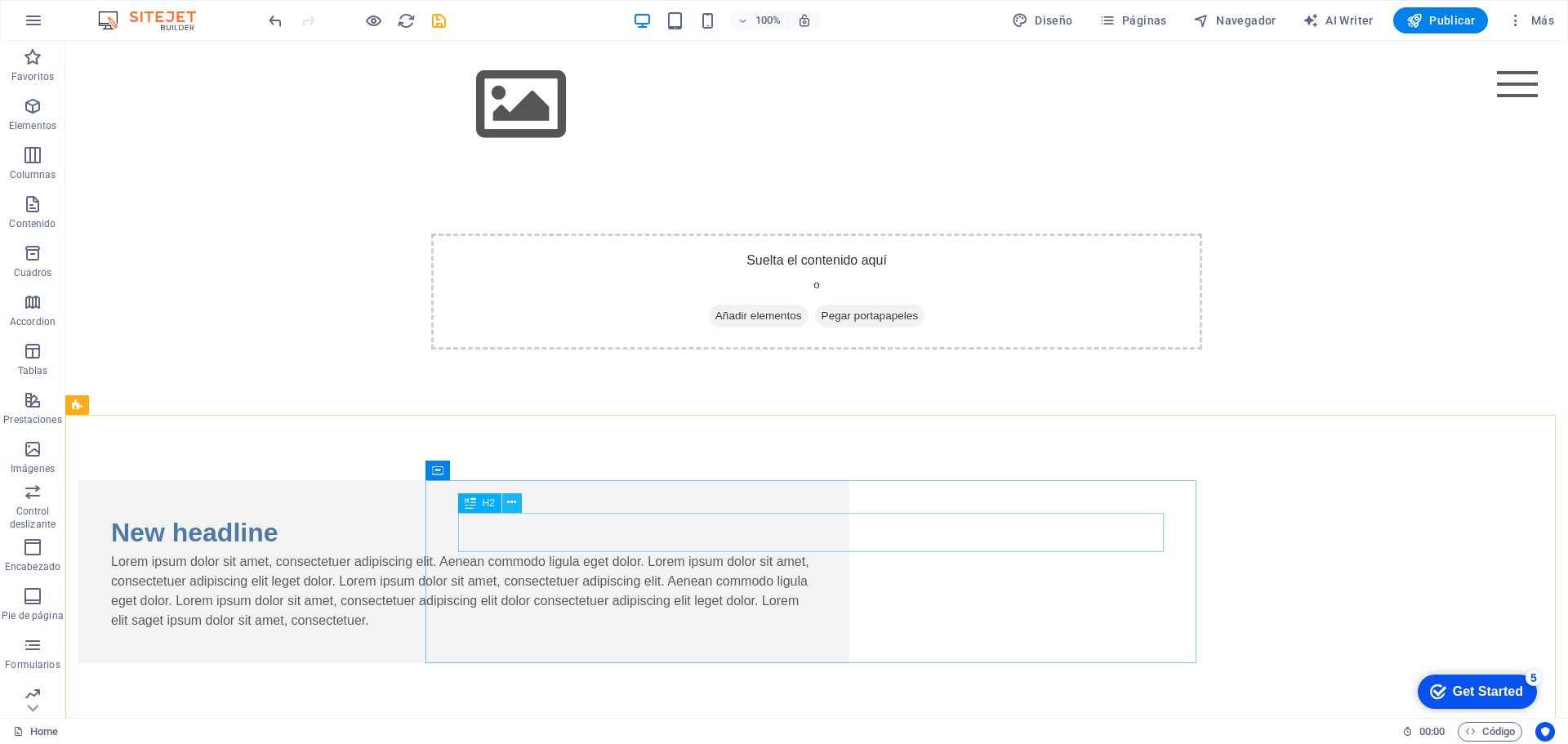
click at [513, 501] on icon at bounding box center [512, 503] width 9 height 18
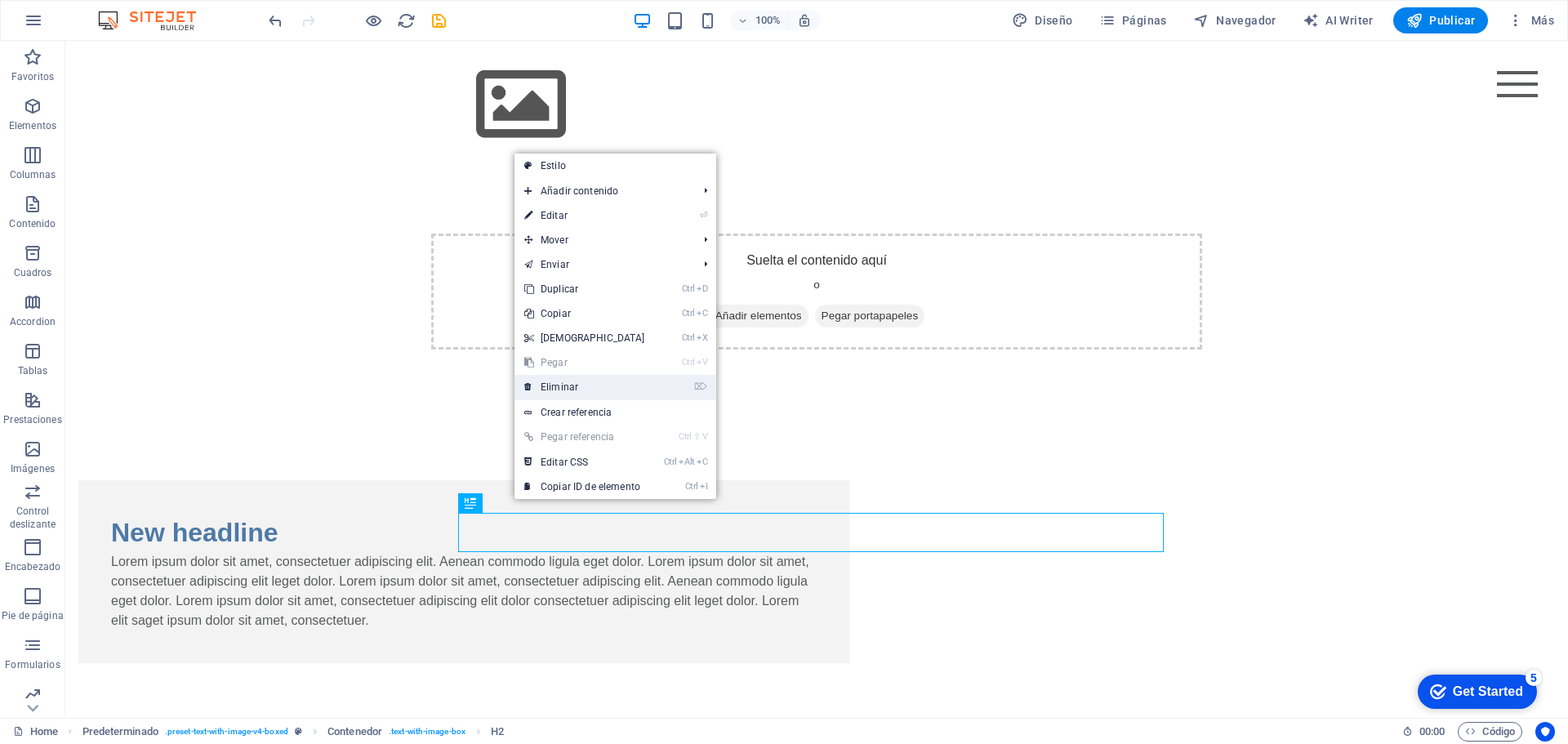
click at [552, 387] on link "⌦ Eliminar" at bounding box center [584, 387] width 141 height 25
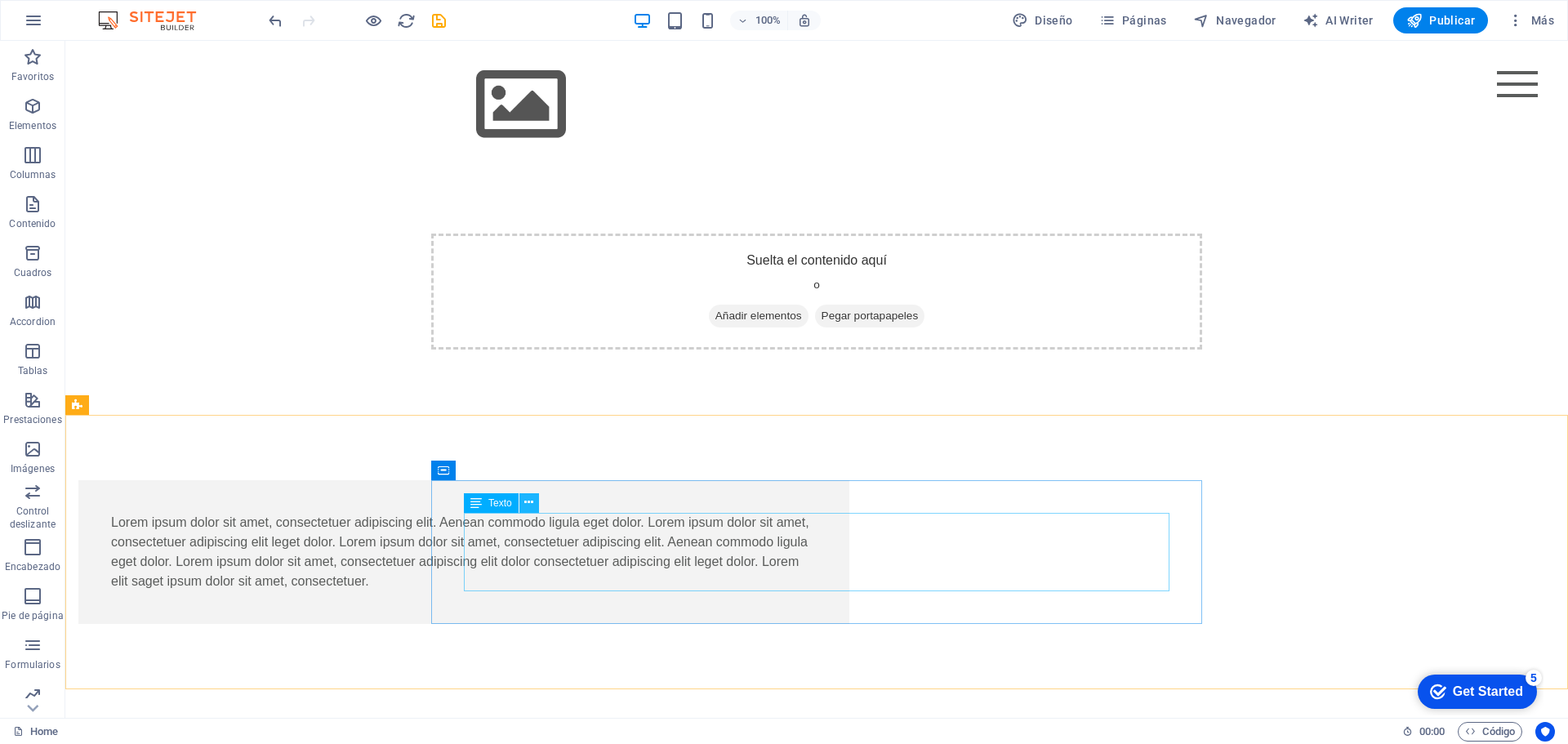
click at [529, 505] on icon at bounding box center [529, 503] width 9 height 18
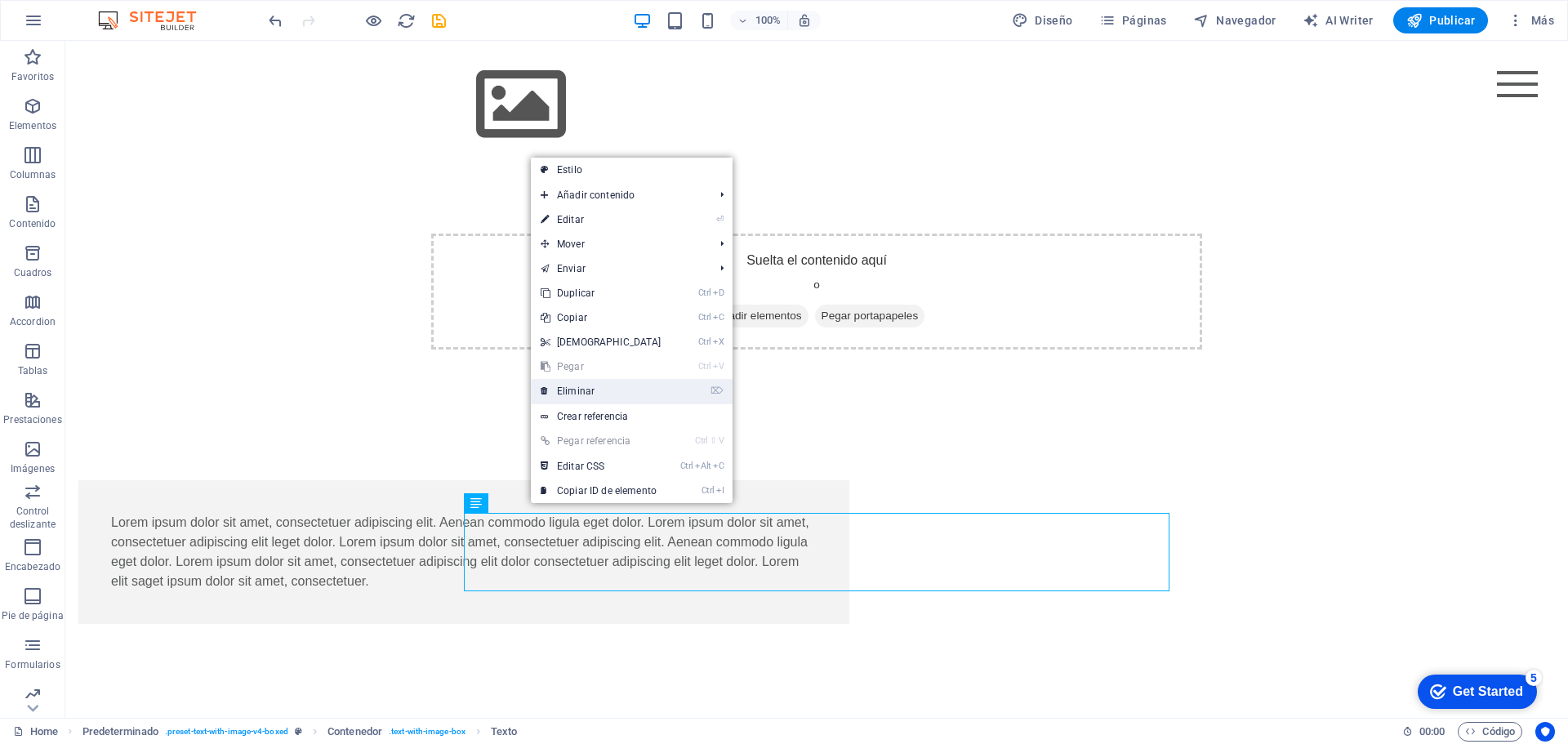
click at [576, 393] on link "⌦ Eliminar" at bounding box center [601, 391] width 141 height 25
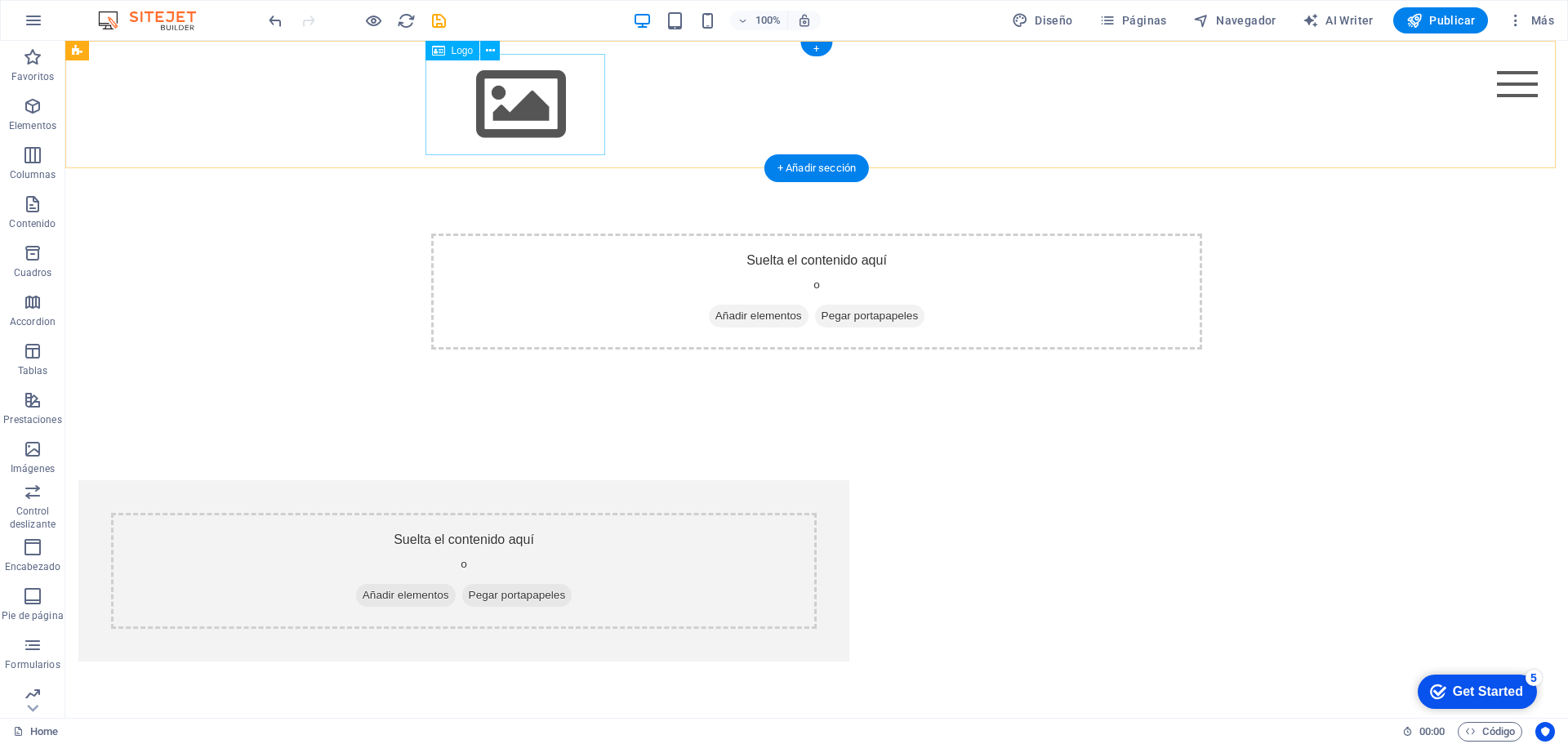
click at [505, 98] on div at bounding box center [817, 104] width 771 height 101
click at [461, 53] on span "Logo" at bounding box center [462, 50] width 22 height 10
click at [552, 121] on div at bounding box center [817, 104] width 771 height 101
click at [549, 121] on div at bounding box center [817, 104] width 771 height 101
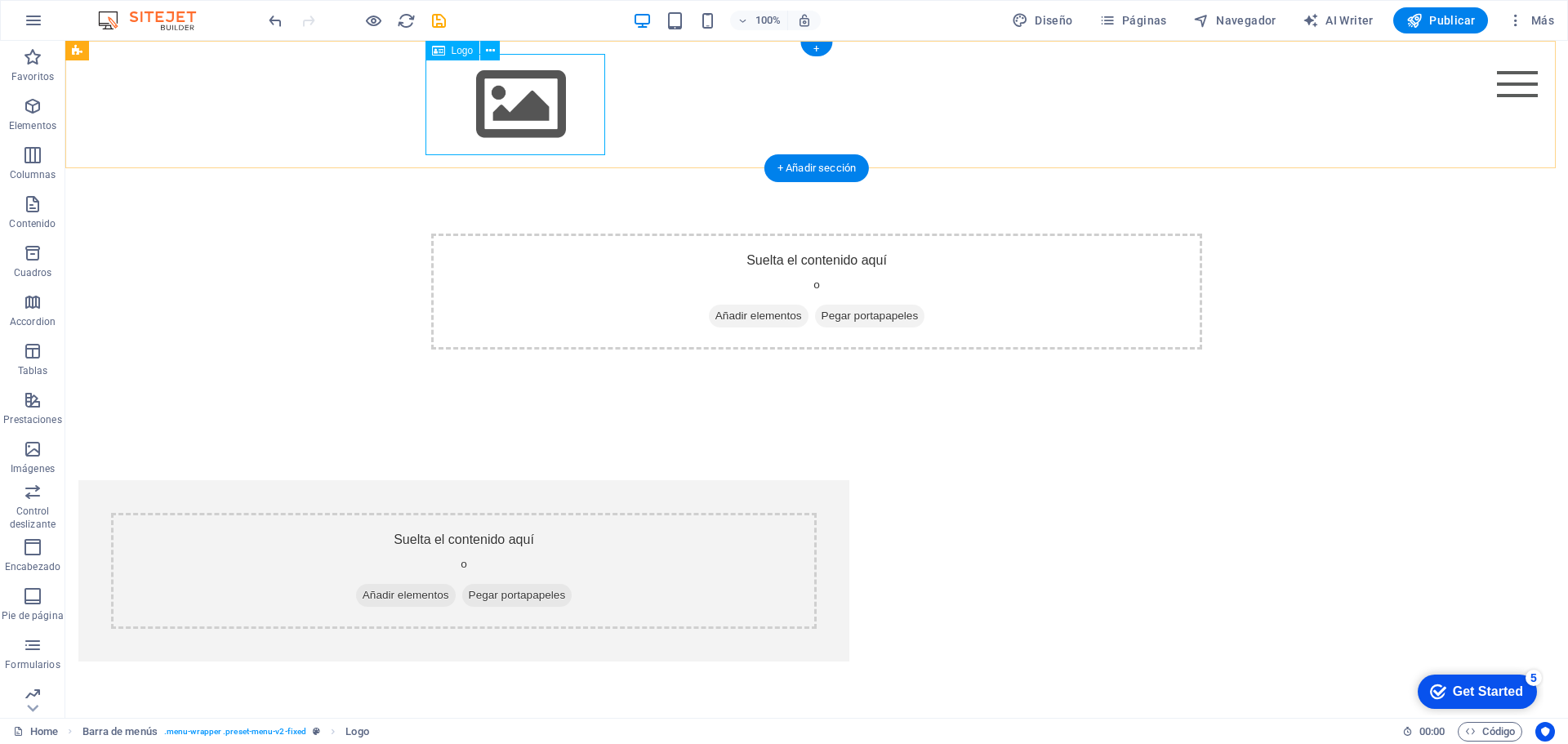
select select "px"
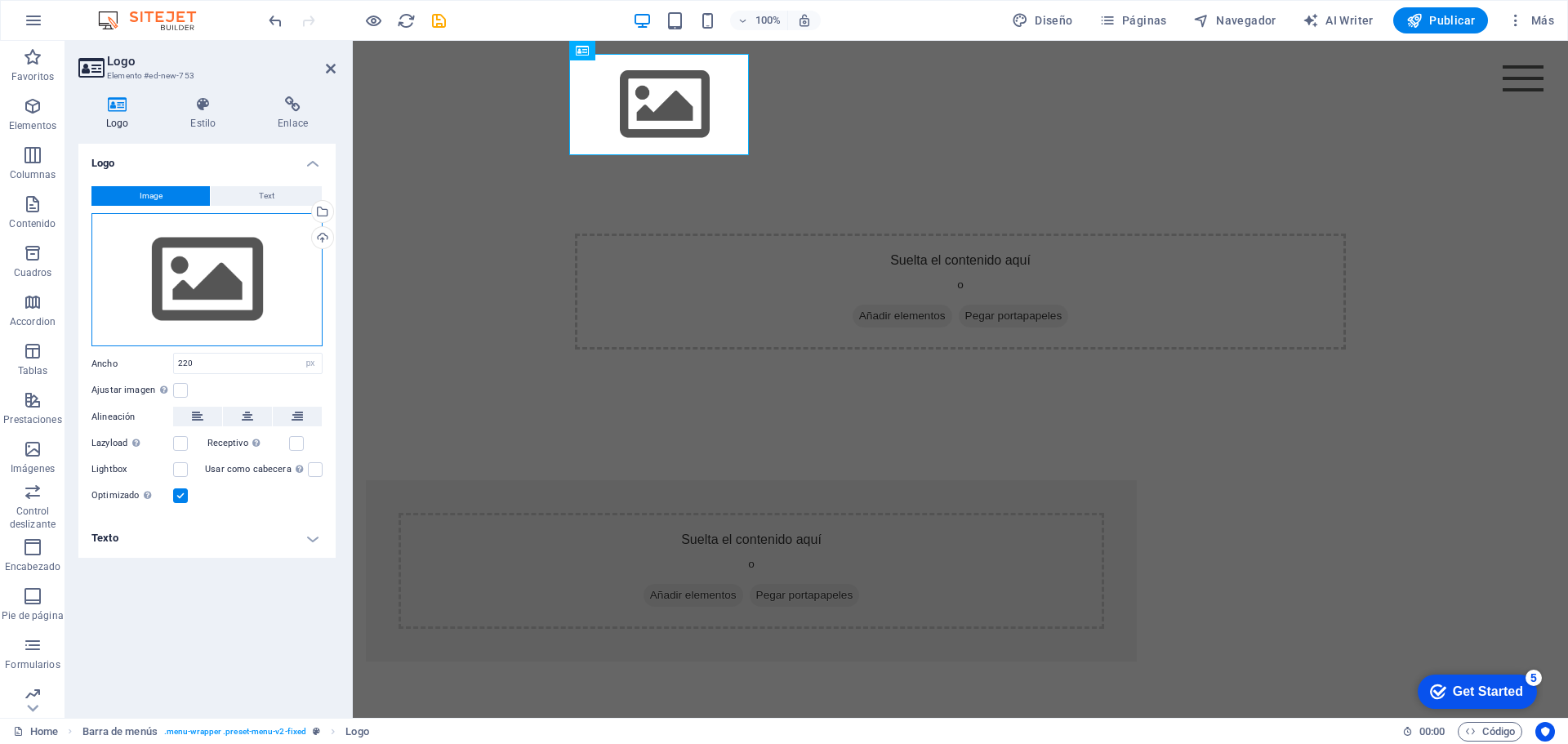
click at [213, 263] on div "Arrastra archivos aquí, haz clic para escoger archivos o selecciona archivos de…" at bounding box center [207, 281] width 231 height 134
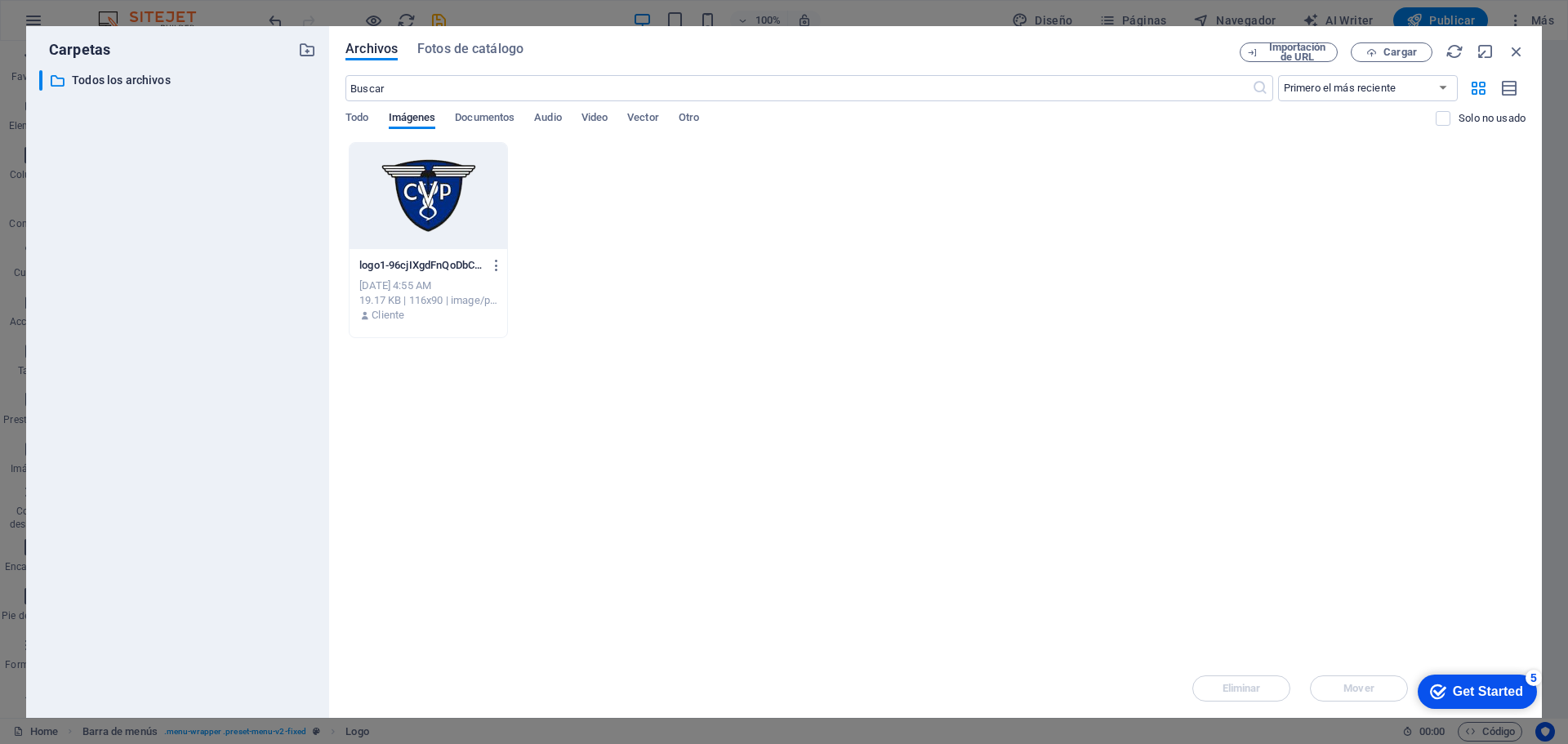
click at [467, 193] on div at bounding box center [428, 196] width 157 height 106
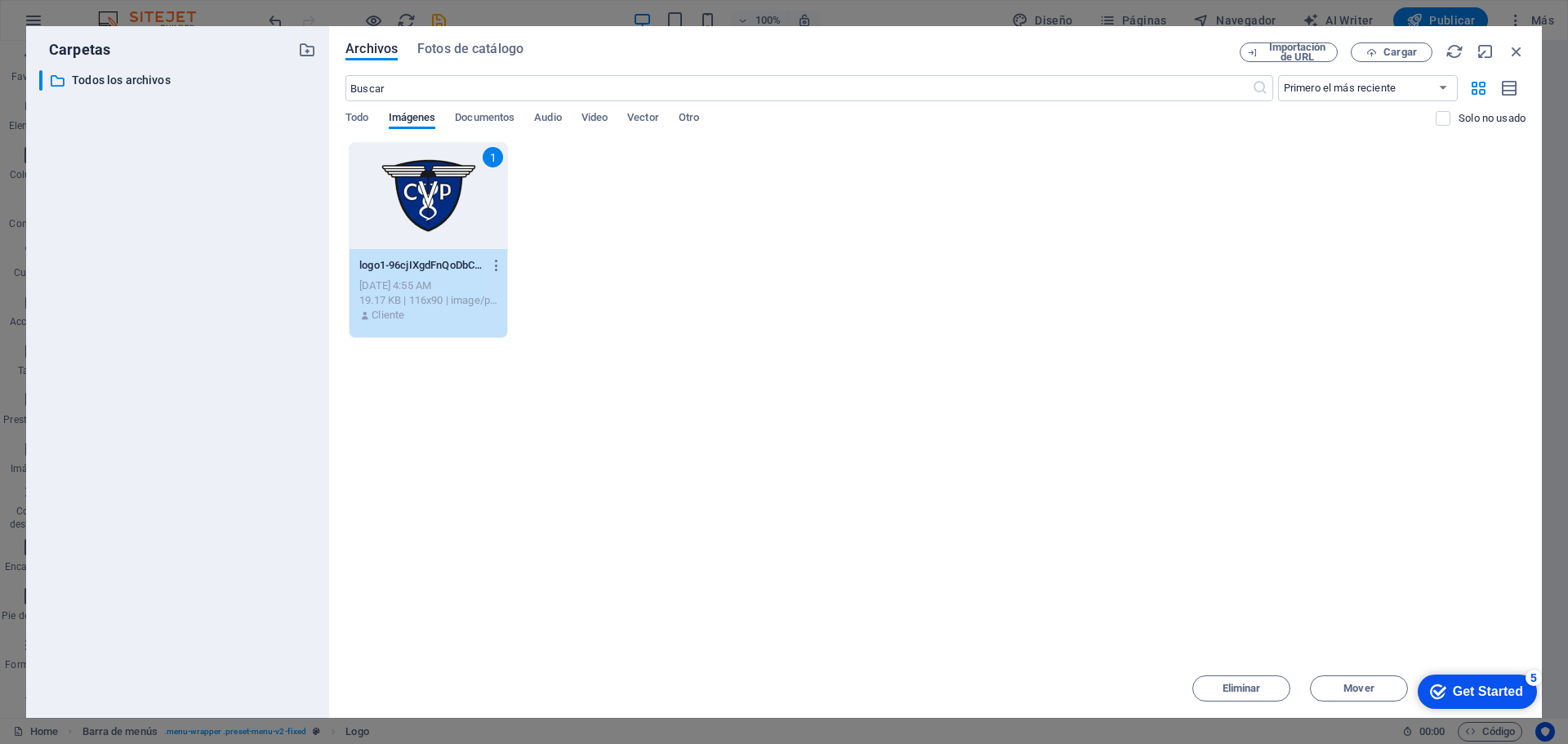
click at [1466, 695] on div "Get Started" at bounding box center [1488, 692] width 70 height 15
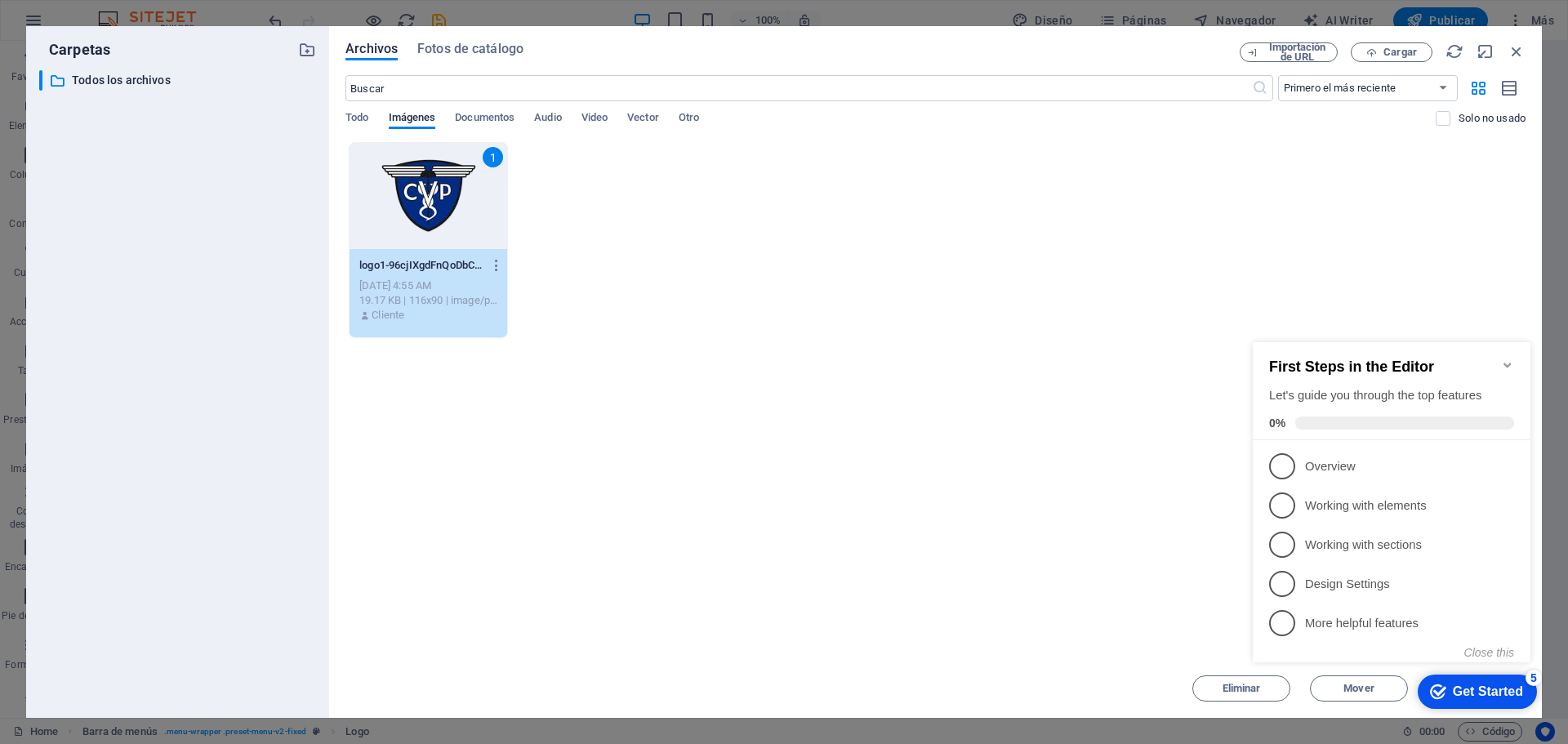
click at [1507, 363] on icon "Minimize checklist" at bounding box center [1507, 366] width 7 height 5
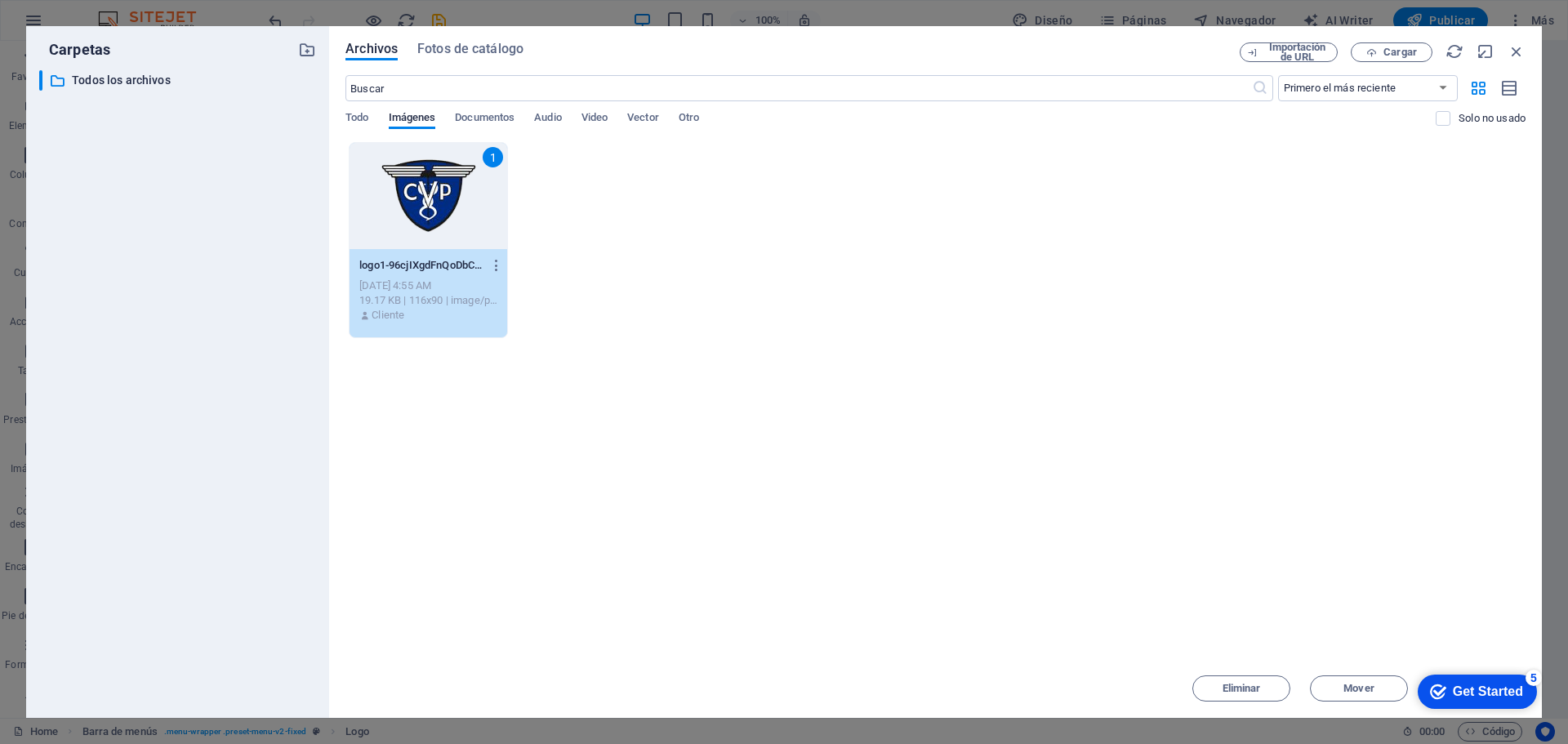
click at [958, 319] on div "1 logo1-96cjIXgdFnQoDbCs2_6v3w.png logo1-96cjIXgdFnQoDbCs2_6v3w.png Sep 3, 2025…" at bounding box center [935, 240] width 1180 height 196
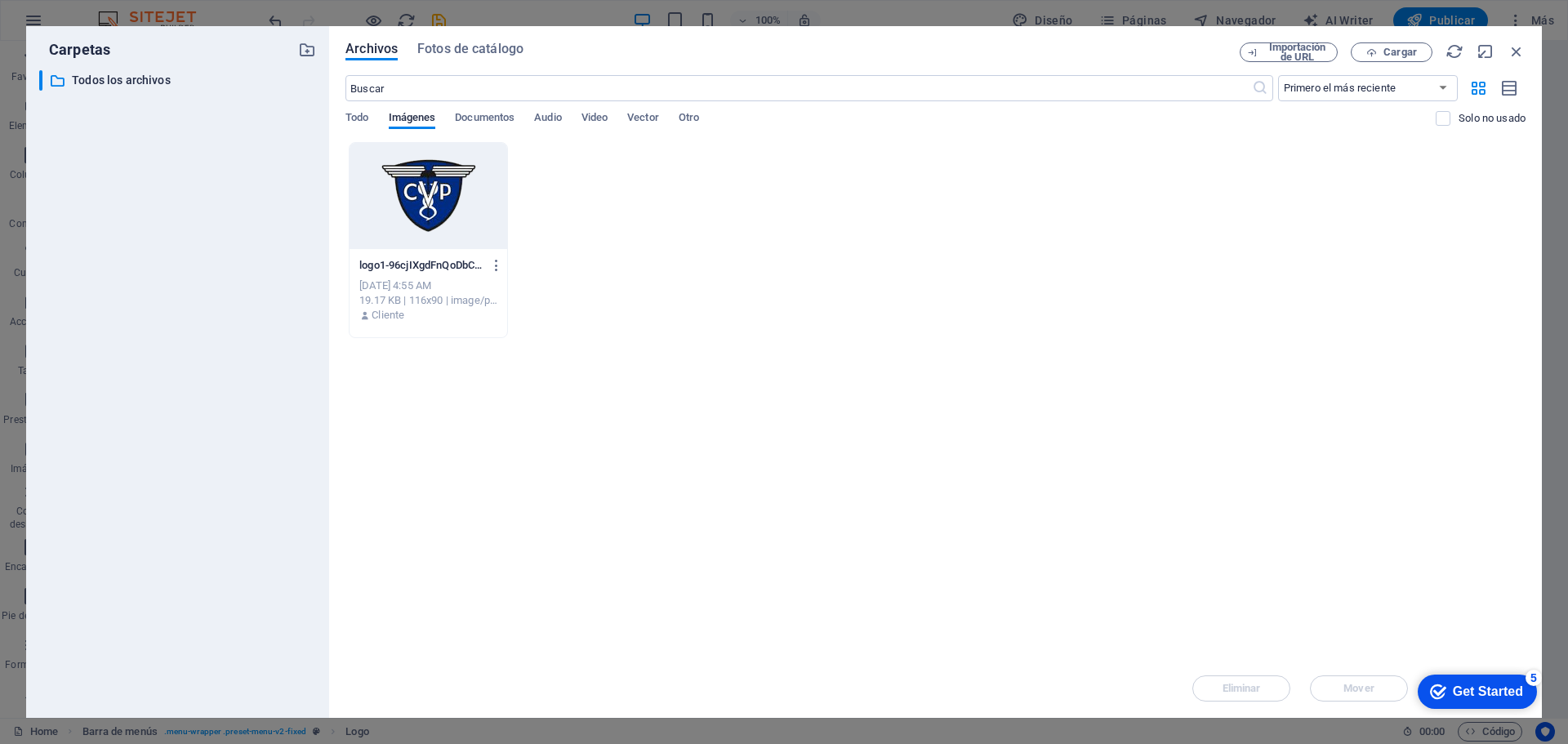
click at [455, 205] on div at bounding box center [428, 196] width 157 height 106
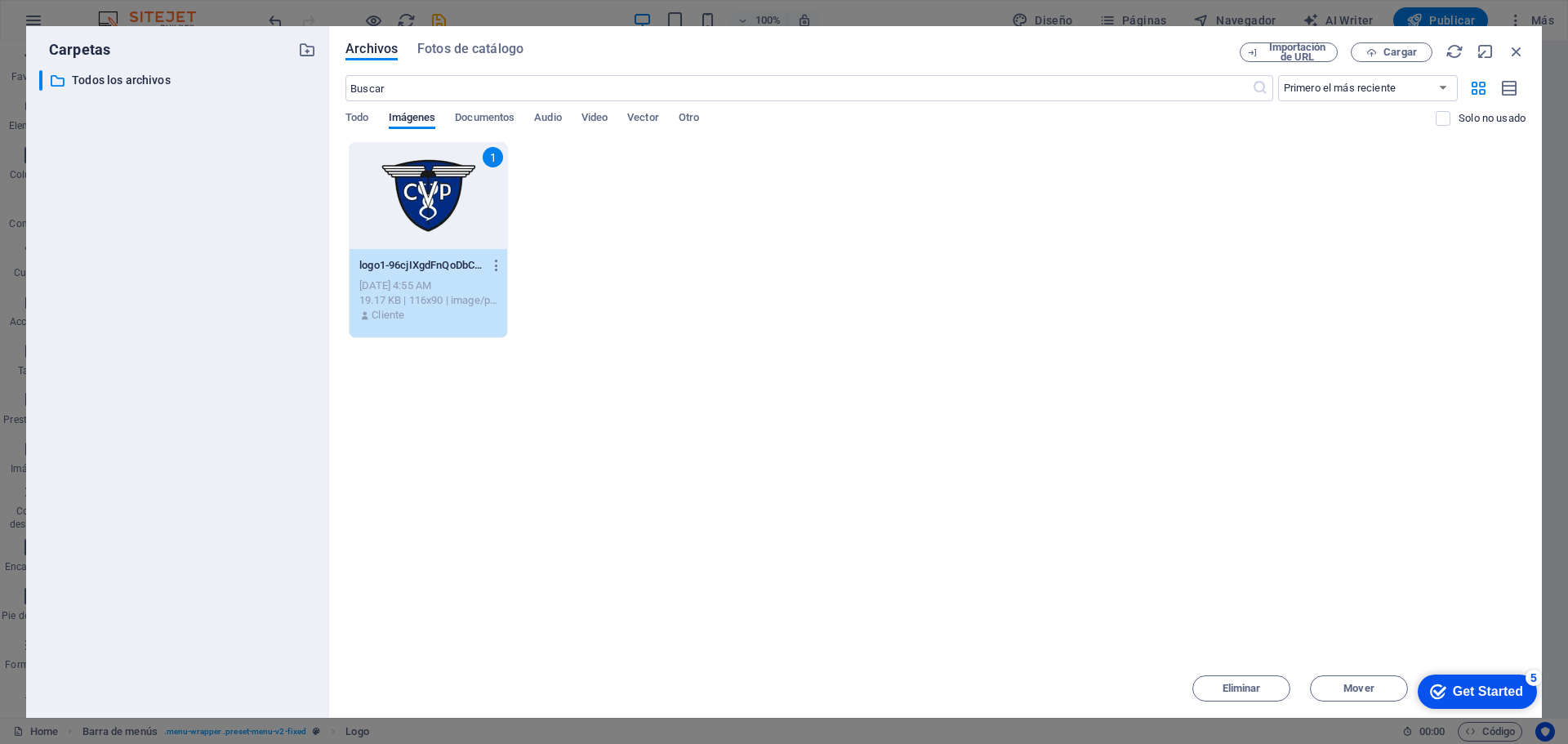
click at [1486, 686] on div "Get Started" at bounding box center [1488, 692] width 70 height 15
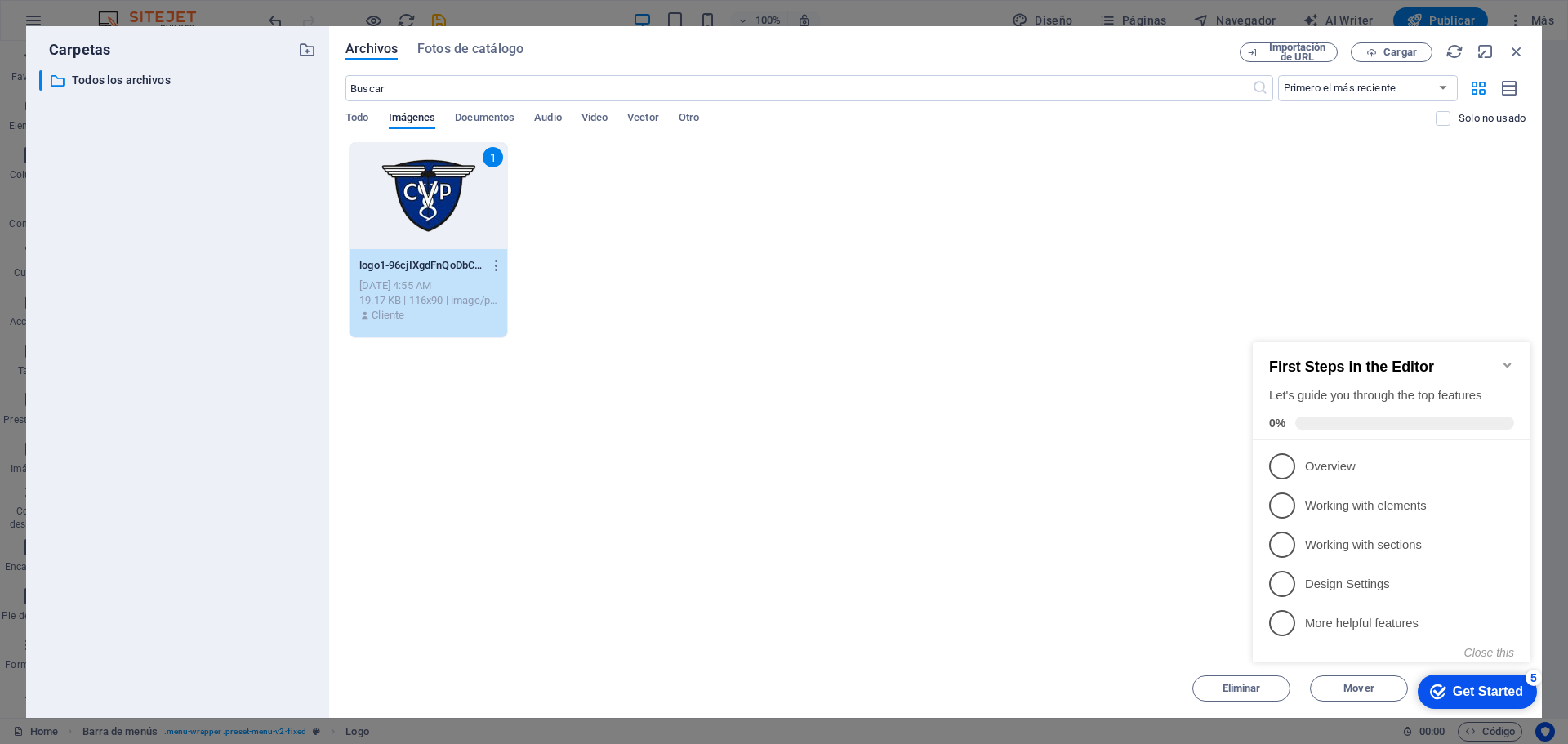
click at [1018, 283] on div "1 logo1-96cjIXgdFnQoDbCs2_6v3w.png logo1-96cjIXgdFnQoDbCs2_6v3w.png Sep 3, 2025…" at bounding box center [935, 240] width 1180 height 196
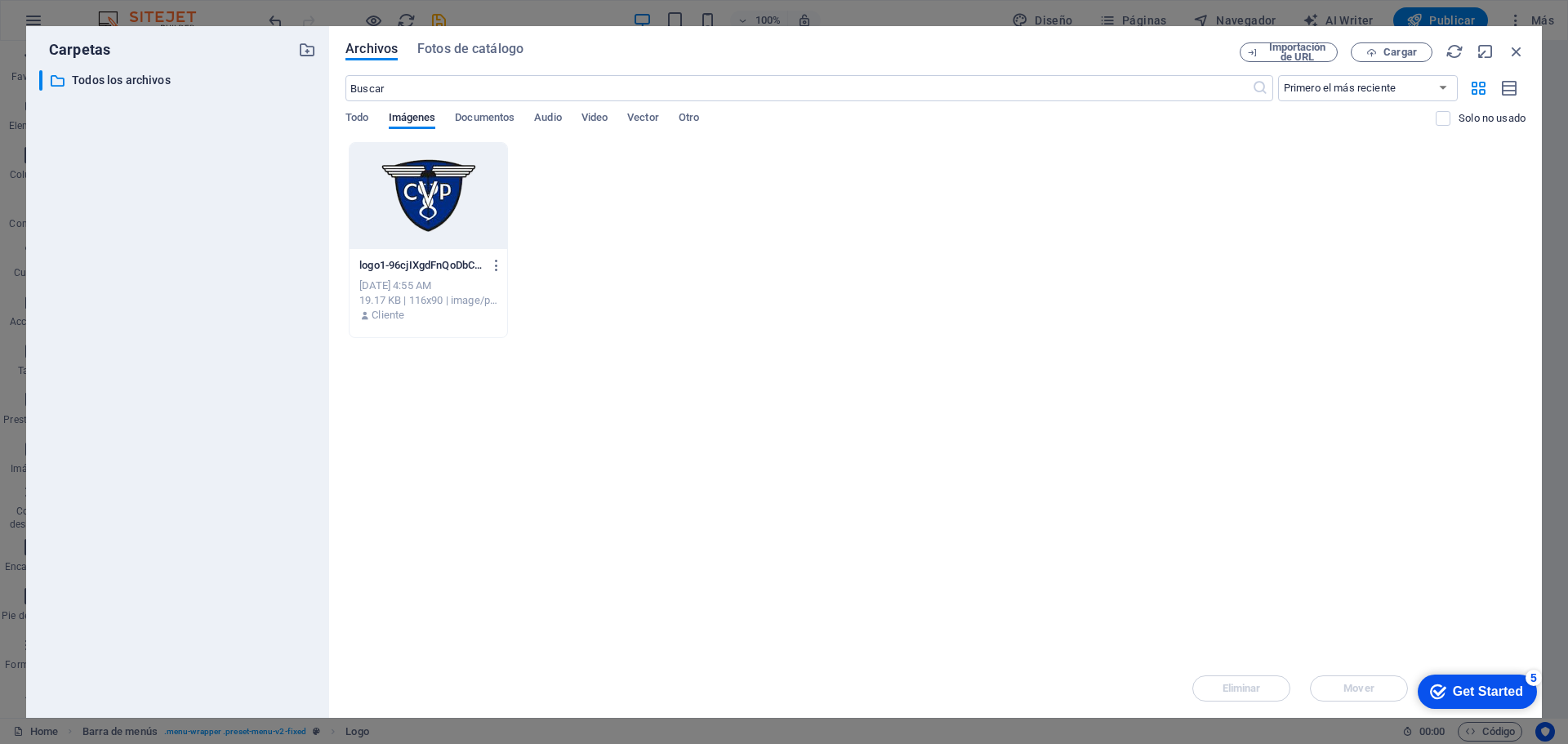
click at [424, 216] on div at bounding box center [428, 196] width 157 height 106
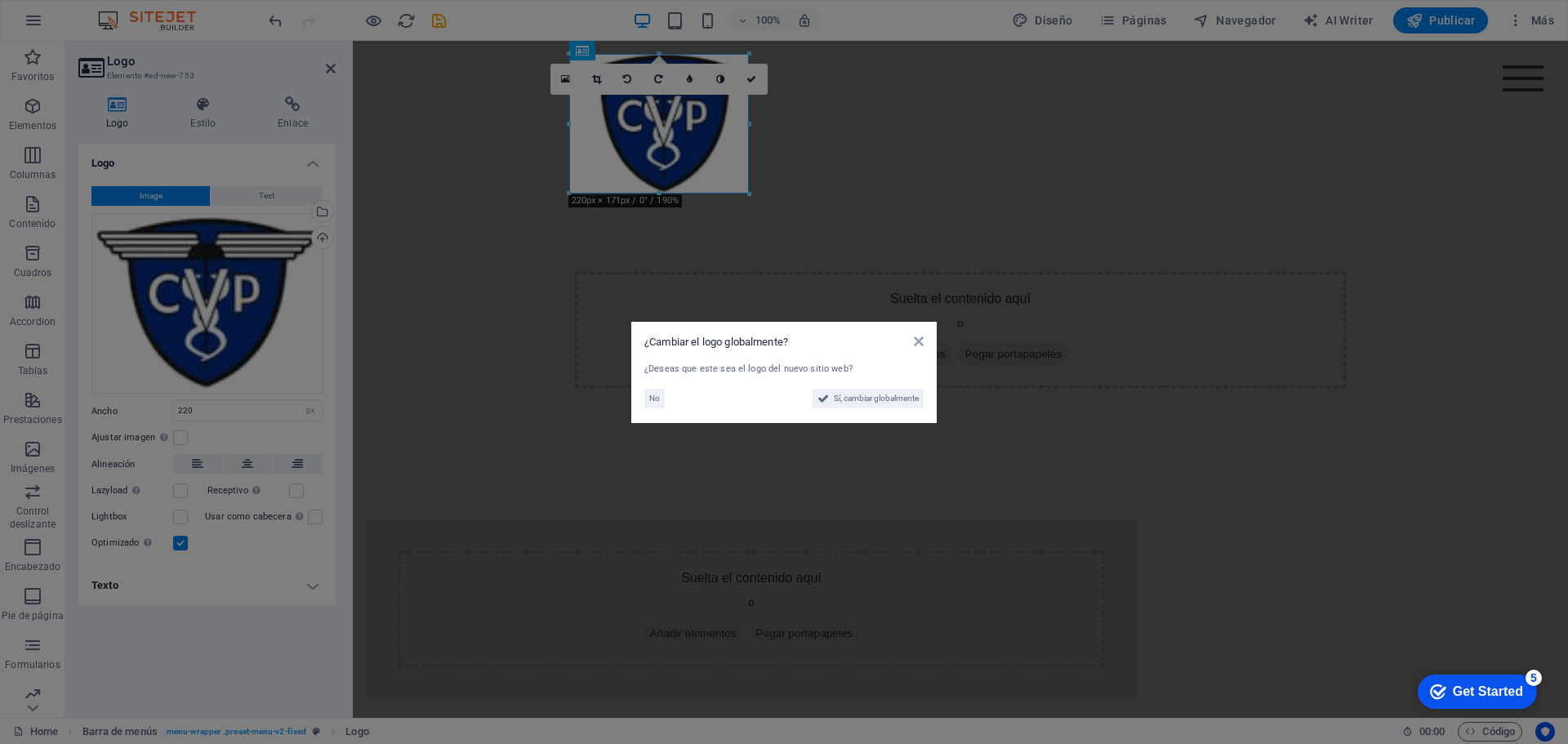
click at [910, 345] on div "¿Cambiar el logo globalmente?" at bounding box center [784, 342] width 279 height 15
click at [865, 400] on span "Sí, cambiar globalmente" at bounding box center [876, 398] width 85 height 19
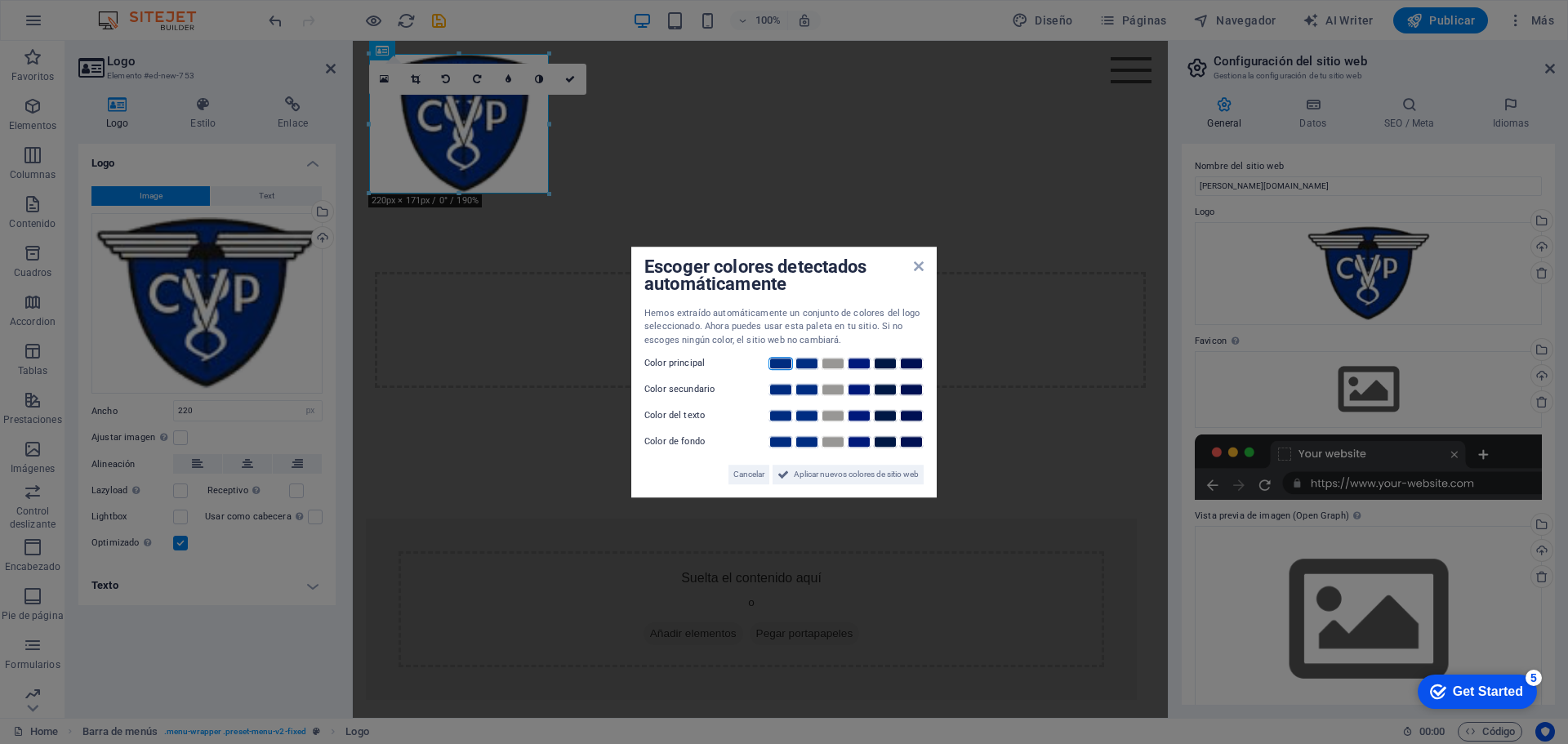
click at [782, 364] on link at bounding box center [780, 363] width 25 height 13
click at [826, 477] on span "Aplicar nuevos colores de sitio web" at bounding box center [856, 475] width 125 height 19
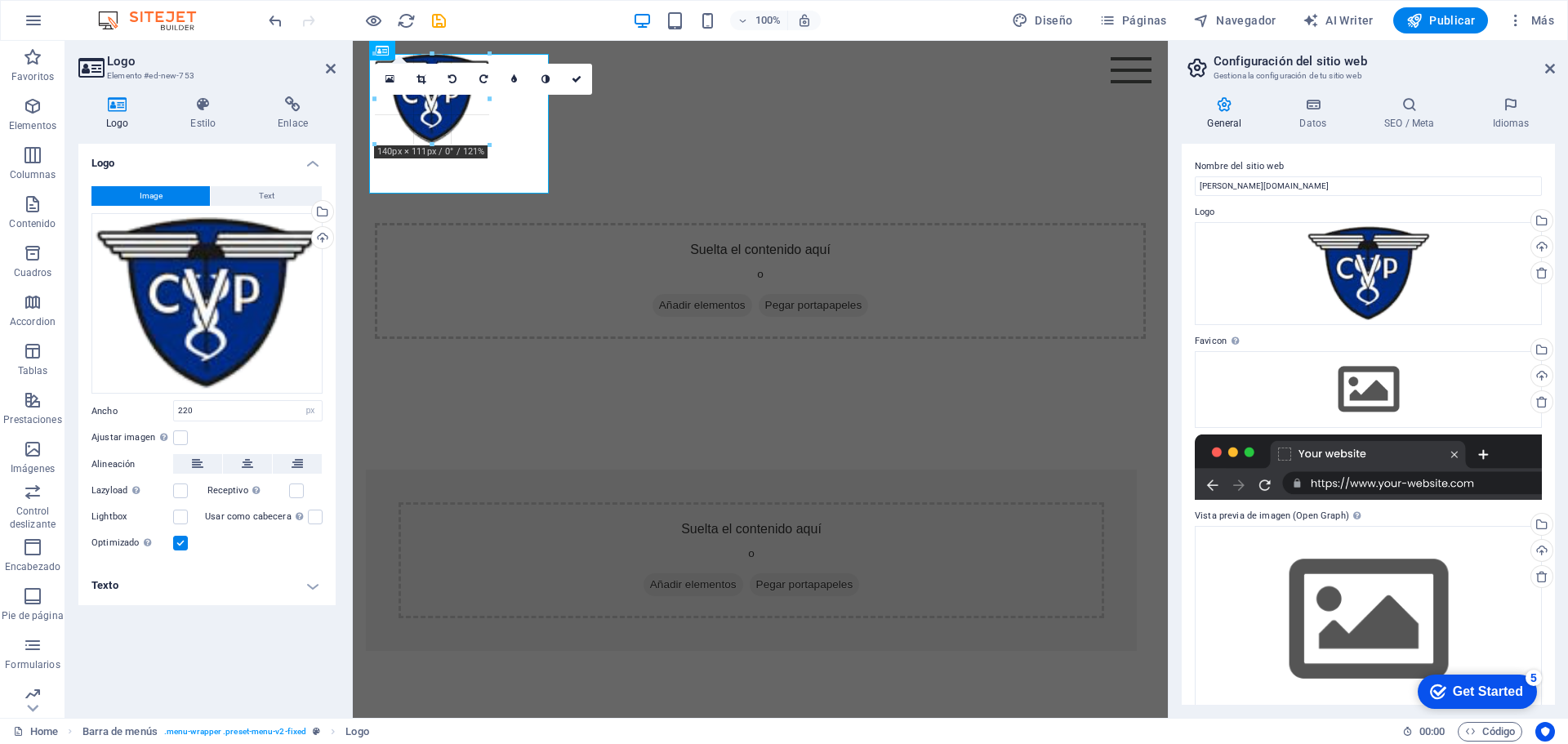
drag, startPoint x: 550, startPoint y: 193, endPoint x: 481, endPoint y: 130, distance: 93.4
type input "140"
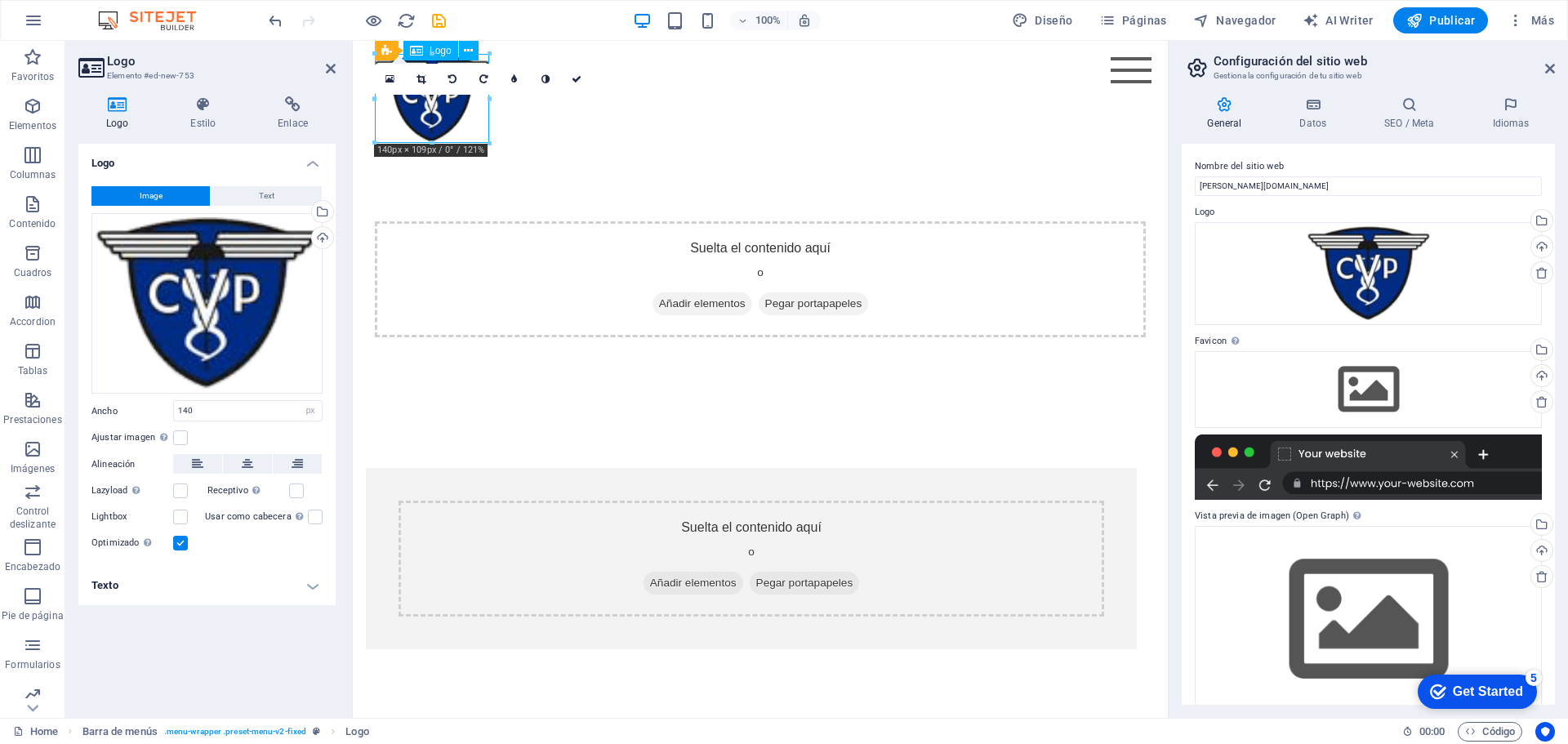
drag, startPoint x: 441, startPoint y: 110, endPoint x: 480, endPoint y: 118, distance: 39.8
click at [480, 117] on div at bounding box center [759, 98] width 771 height 89
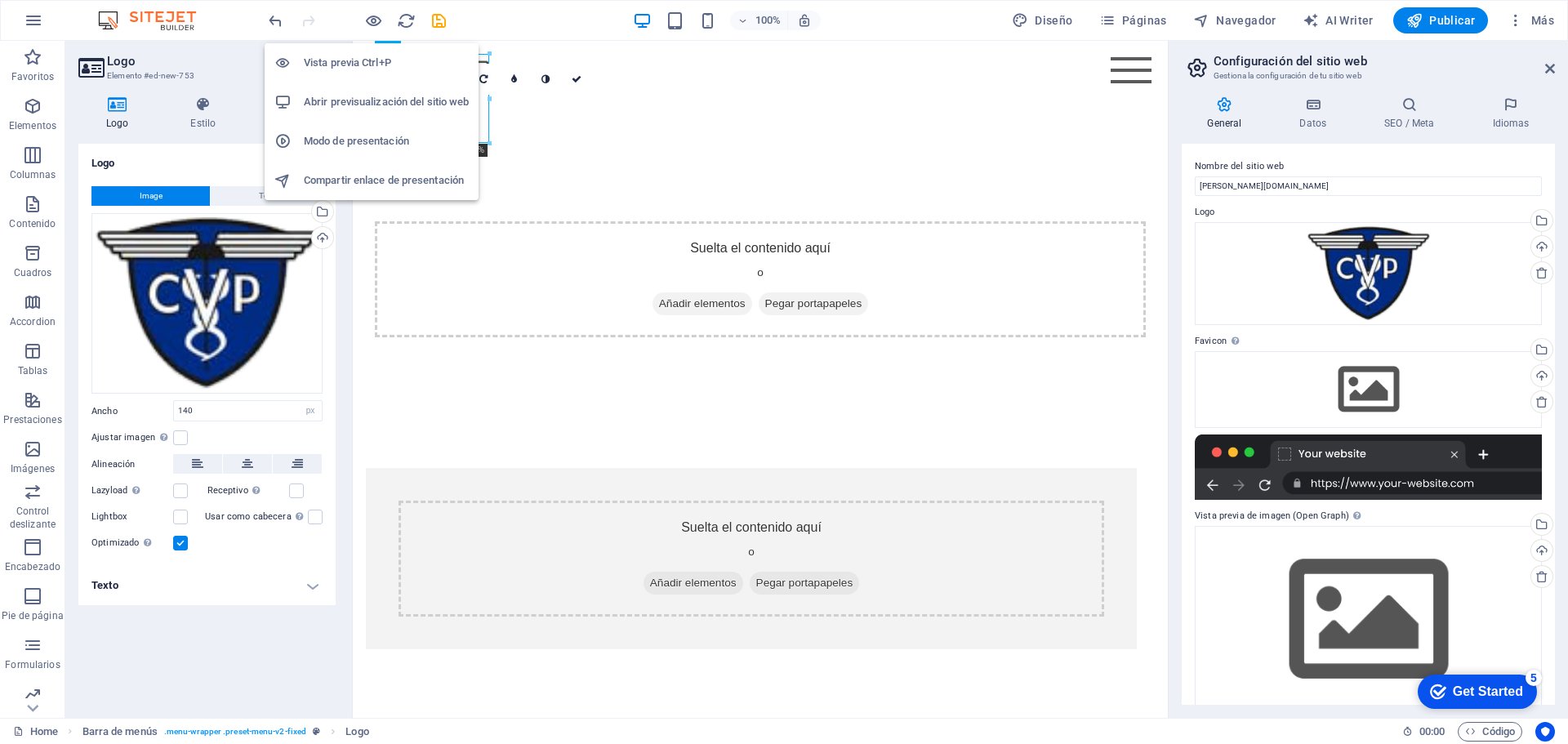
click at [374, 63] on h6 "Vista previa Ctrl+P" at bounding box center [387, 62] width 165 height 19
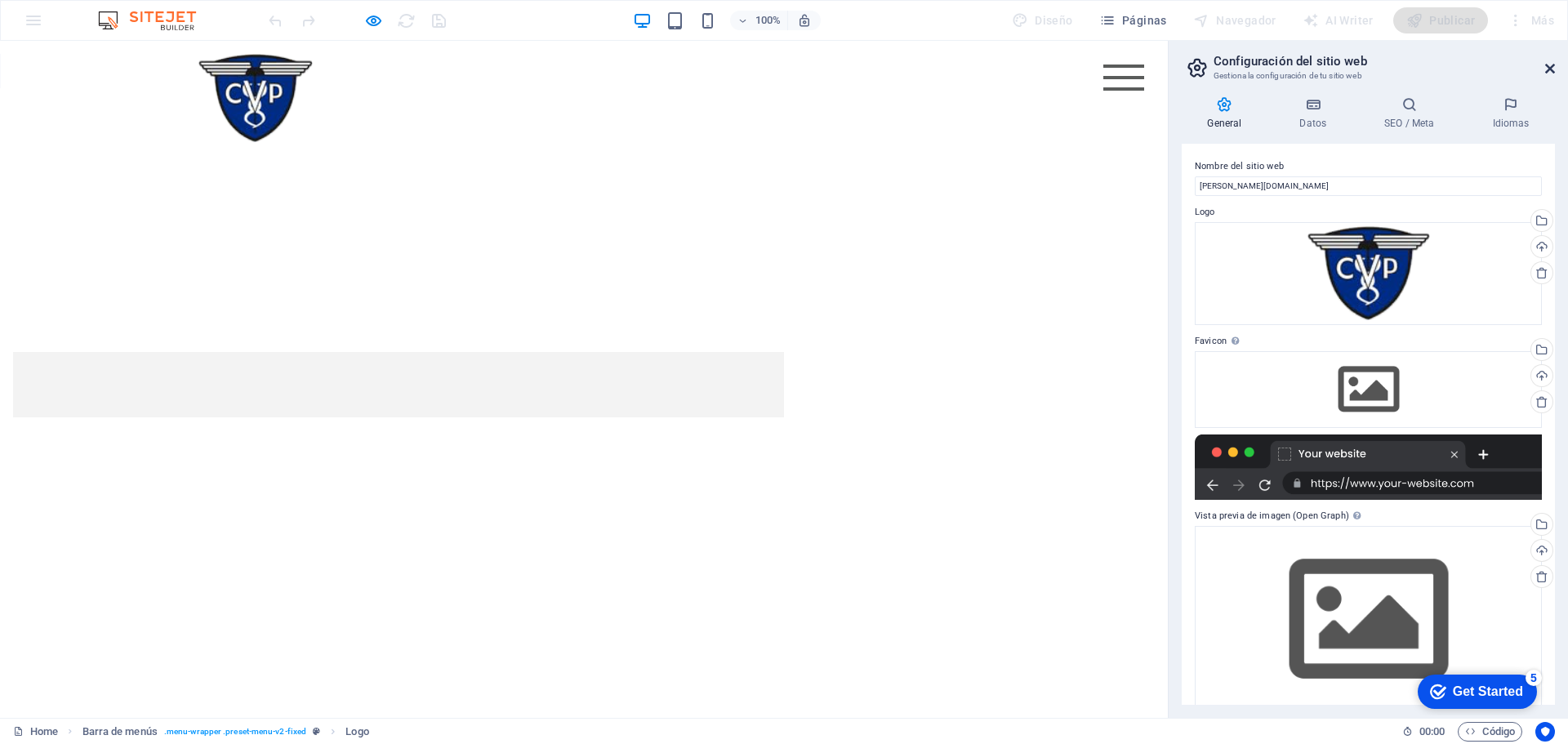
click at [1553, 68] on icon at bounding box center [1550, 69] width 10 height 13
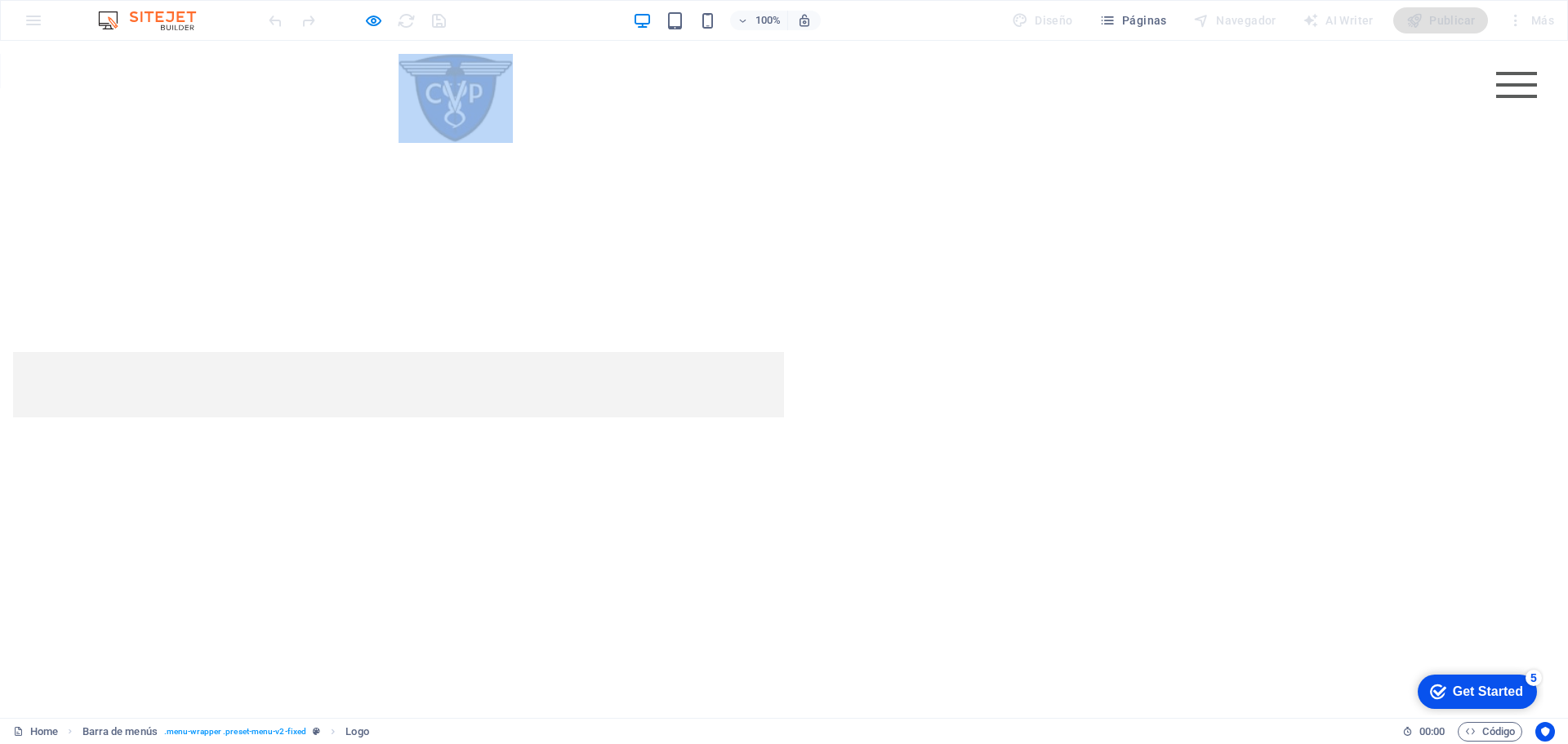
click at [541, 156] on div "Menu Home About Service Contact Suelta el contenido aquí o Añadir elementos Peg…" at bounding box center [784, 261] width 1568 height 442
click at [370, 31] on div at bounding box center [357, 20] width 183 height 26
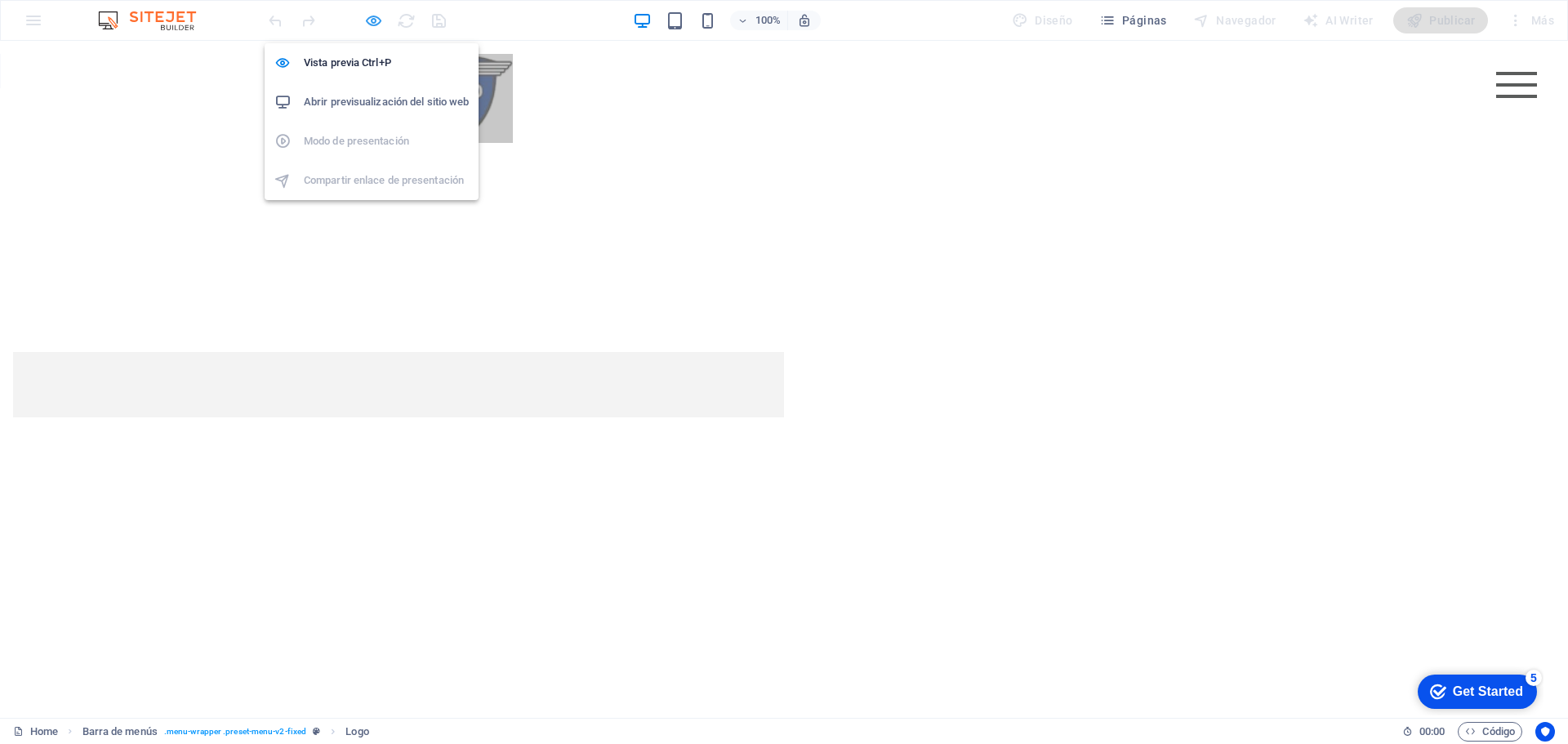
click at [369, 24] on icon "button" at bounding box center [373, 20] width 18 height 18
select select "px"
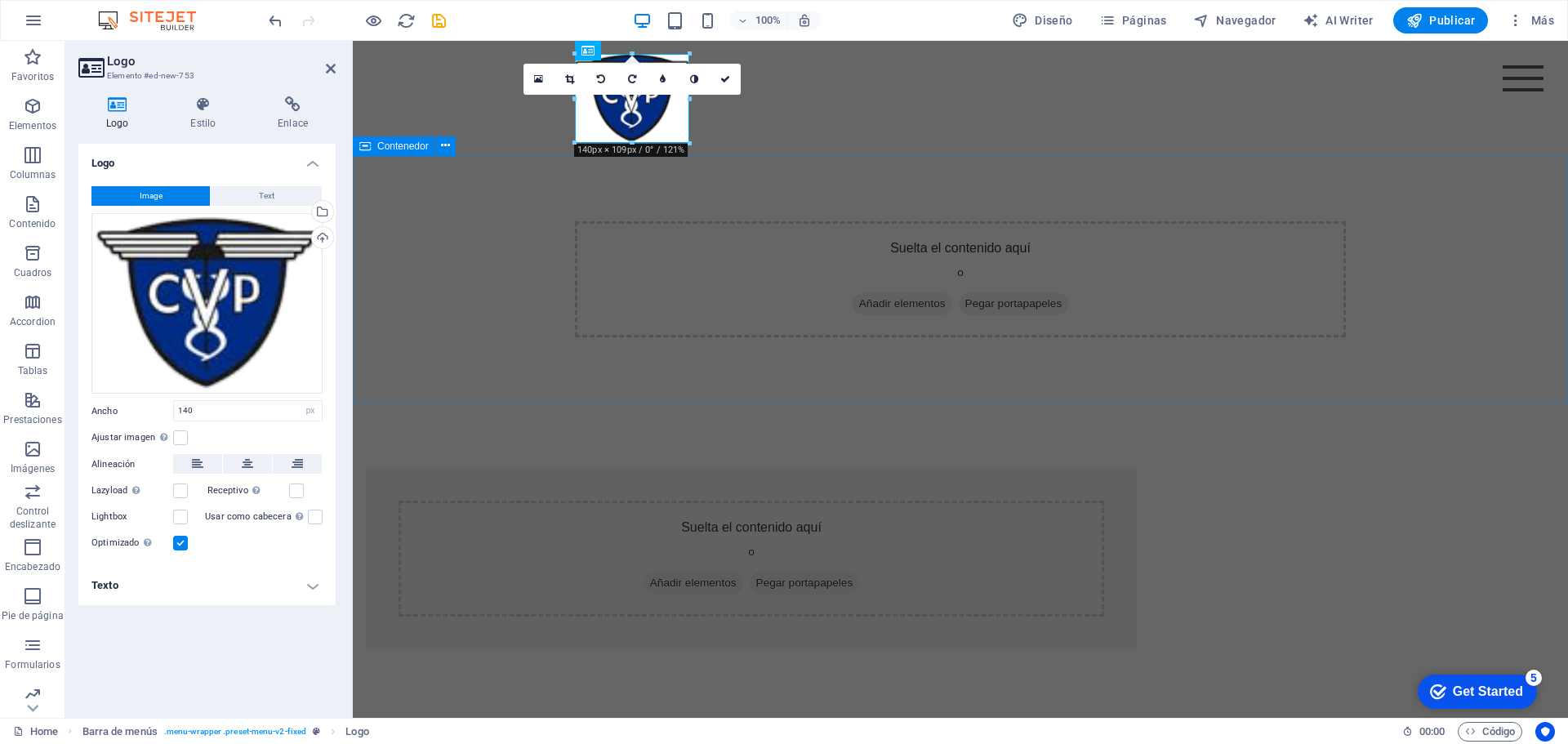
click at [849, 169] on div "Suelta el contenido aquí o Añadir elementos Pegar portapapeles" at bounding box center [960, 279] width 1216 height 247
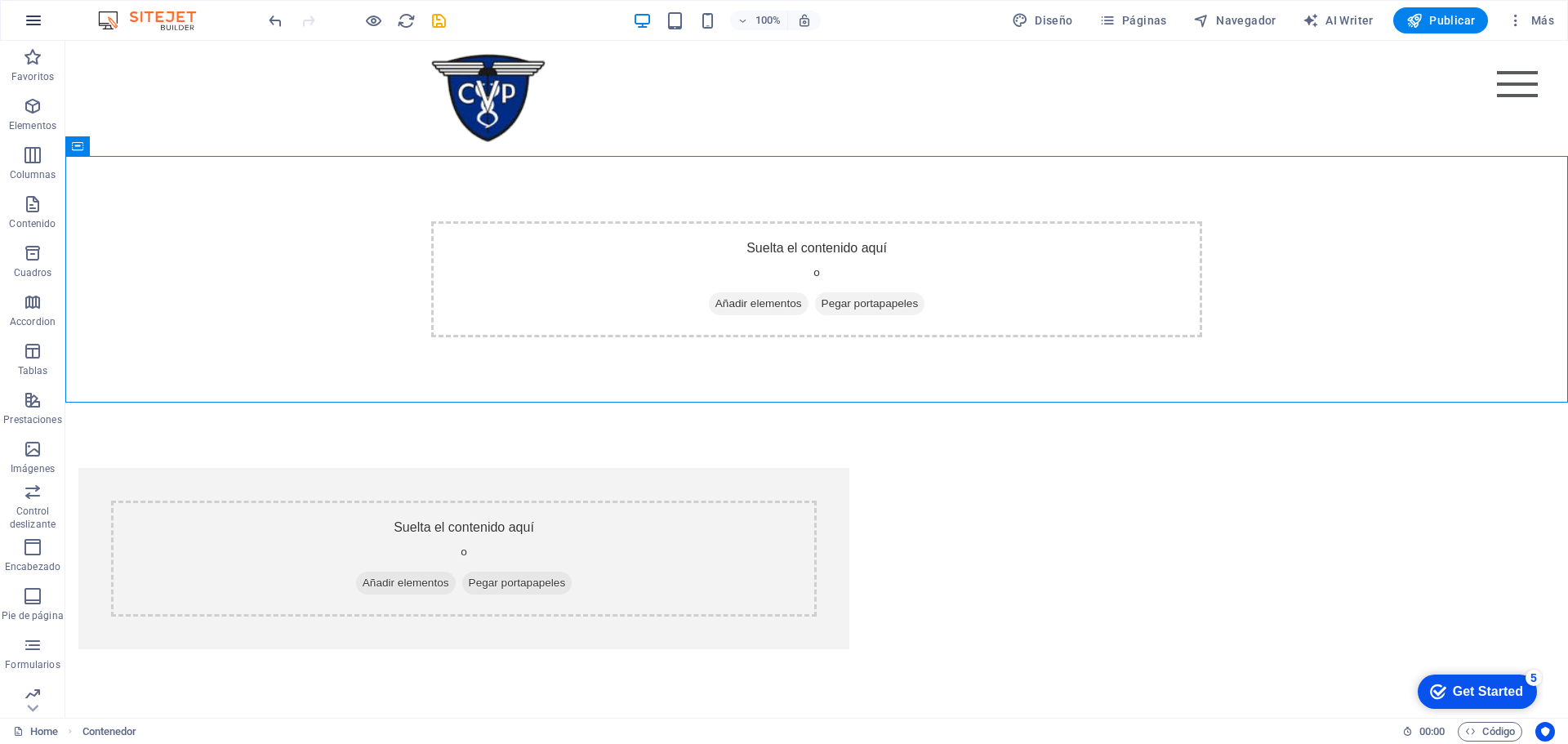
click at [26, 30] on button "button" at bounding box center [33, 20] width 40 height 40
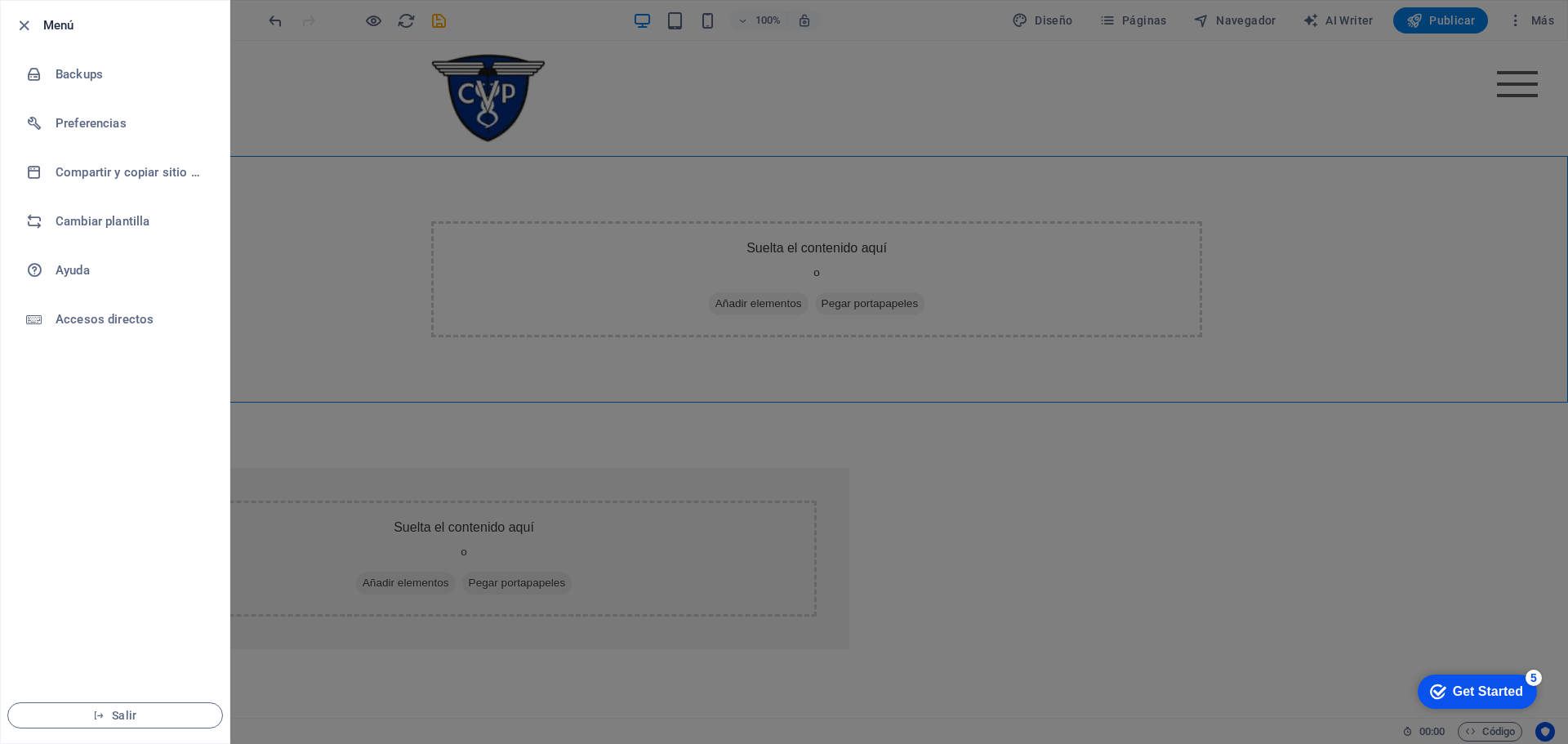
drag, startPoint x: 985, startPoint y: 122, endPoint x: 999, endPoint y: 117, distance: 14.9
click at [985, 121] on div at bounding box center [784, 372] width 1568 height 744
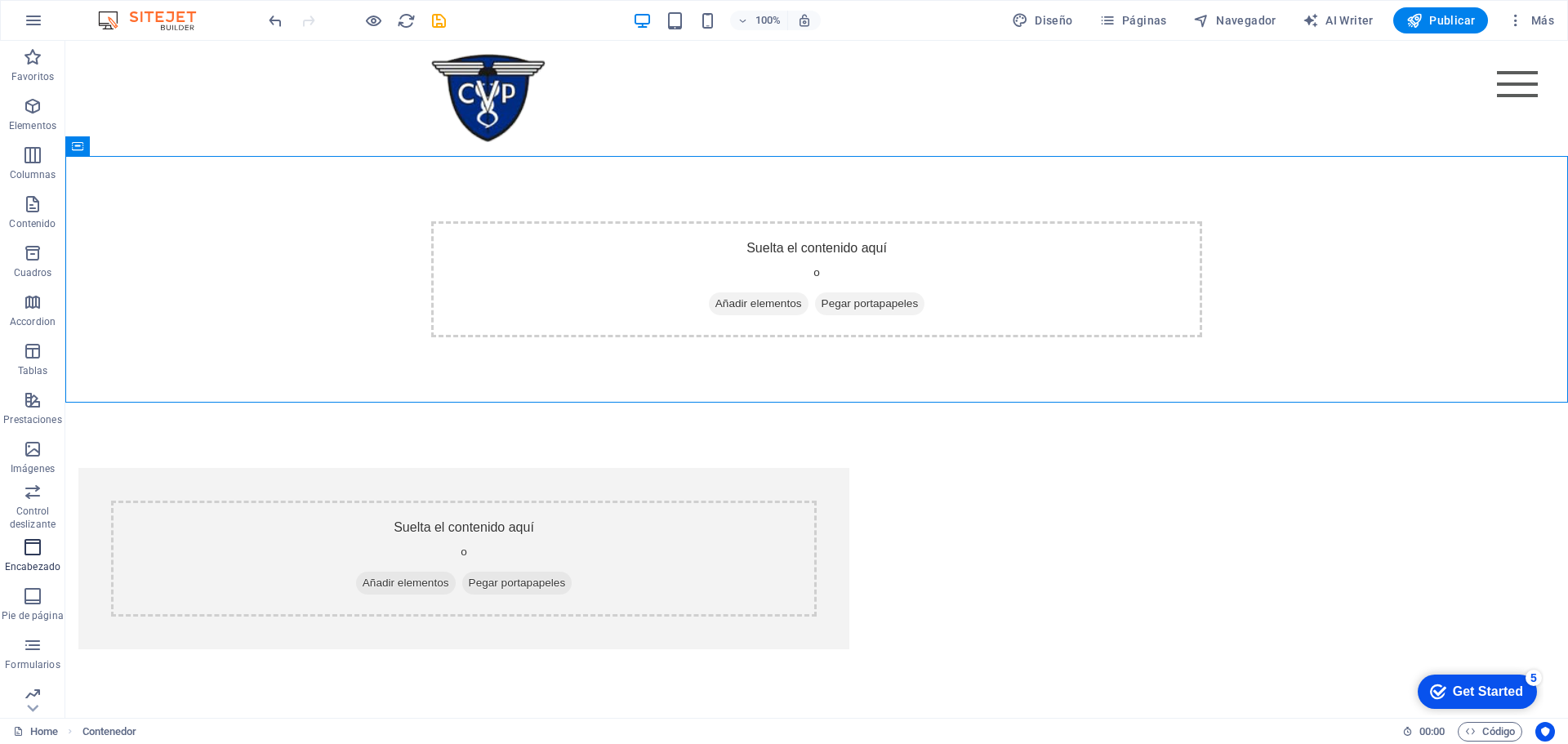
click at [40, 548] on icon "button" at bounding box center [33, 547] width 19 height 19
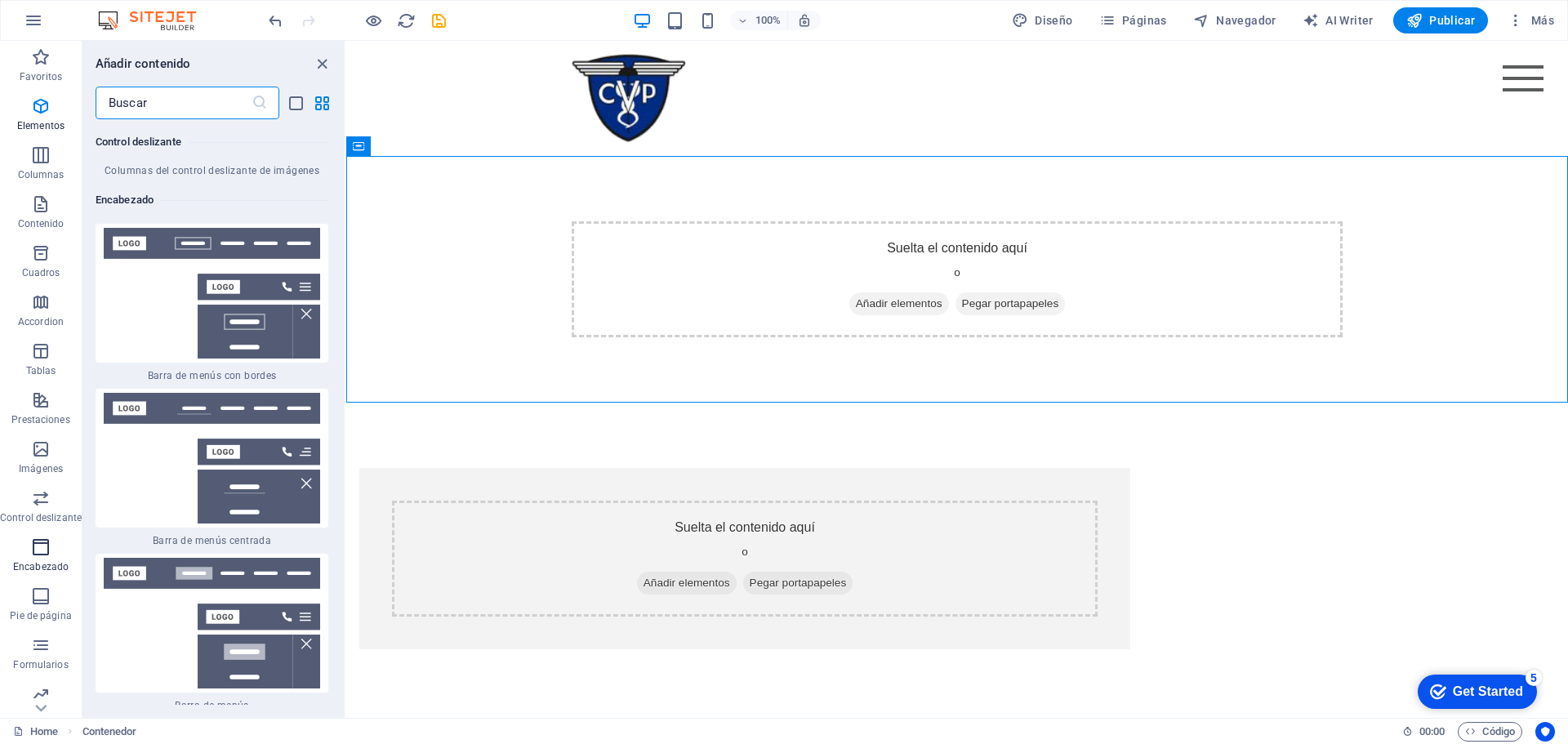
scroll to position [19538, 0]
click at [25, 26] on icon "button" at bounding box center [33, 20] width 19 height 19
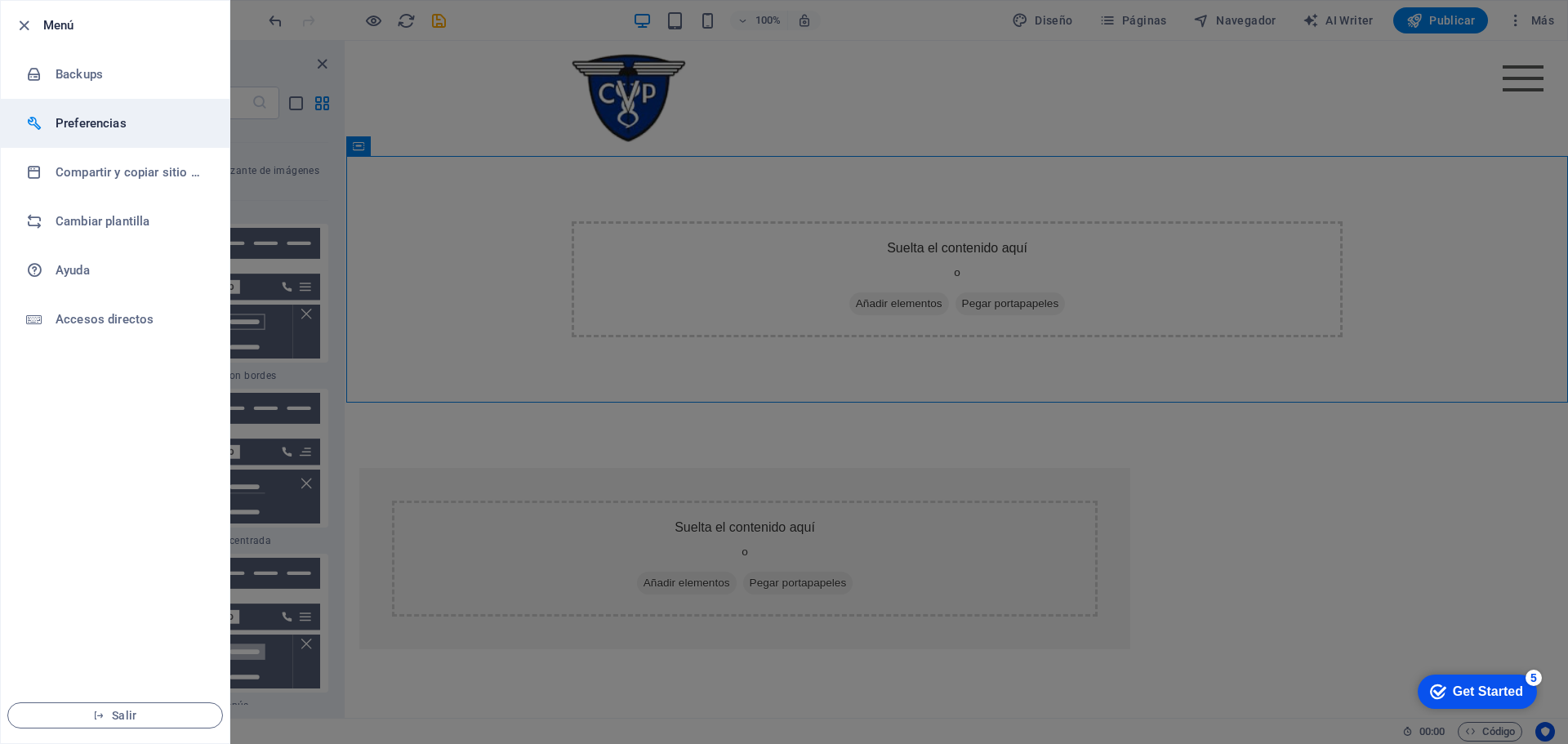
drag, startPoint x: 89, startPoint y: 232, endPoint x: 120, endPoint y: 128, distance: 108.5
click at [120, 128] on h6 "Preferencias" at bounding box center [131, 123] width 151 height 19
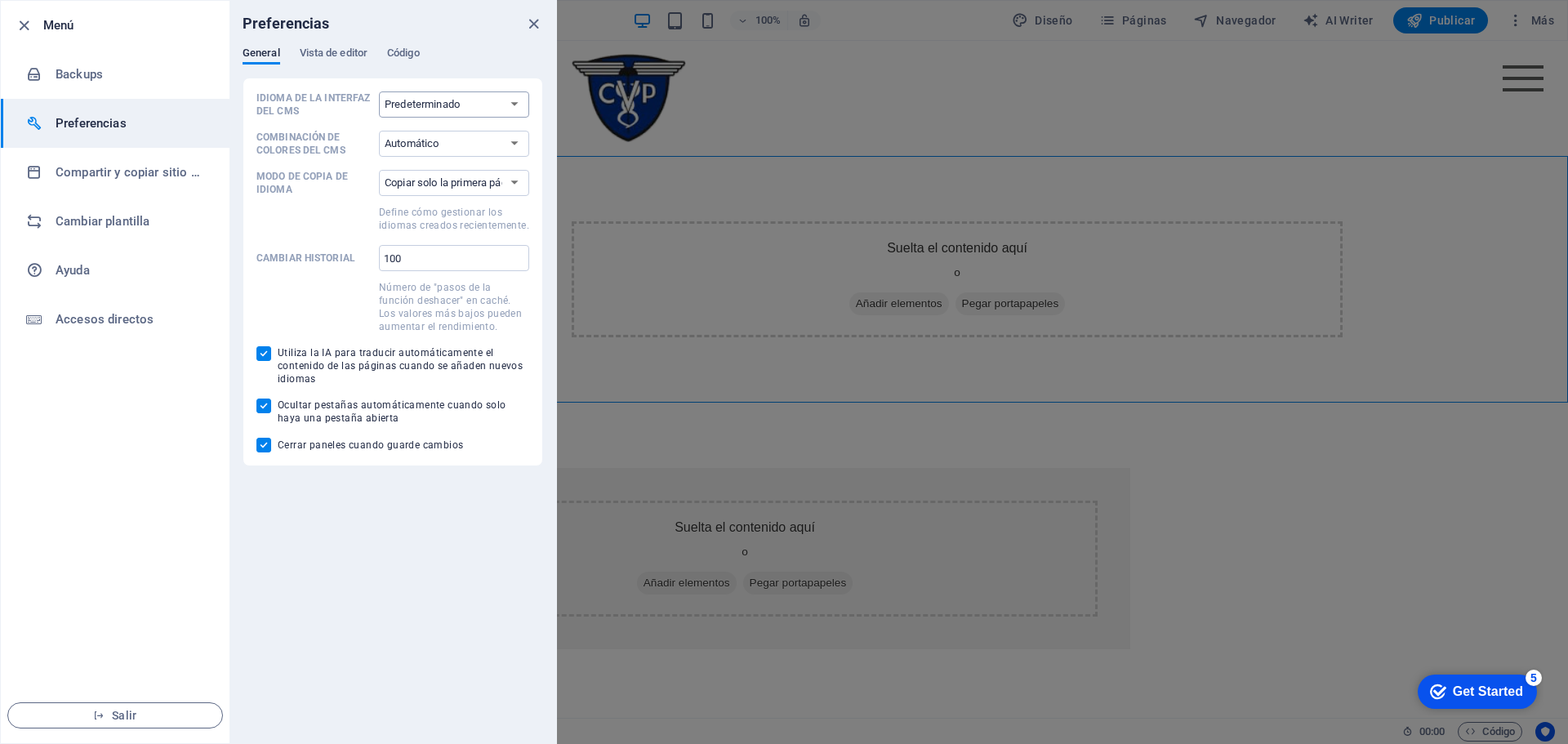
click at [447, 110] on select "Predeterminado Deutsch English Español Français Magyar Italiano Nederlands Pols…" at bounding box center [454, 105] width 150 height 26
select select "es"
click at [379, 91] on select "Predeterminado Deutsch English Español Français Magyar Italiano Nederlands Pols…" at bounding box center [454, 105] width 150 height 26
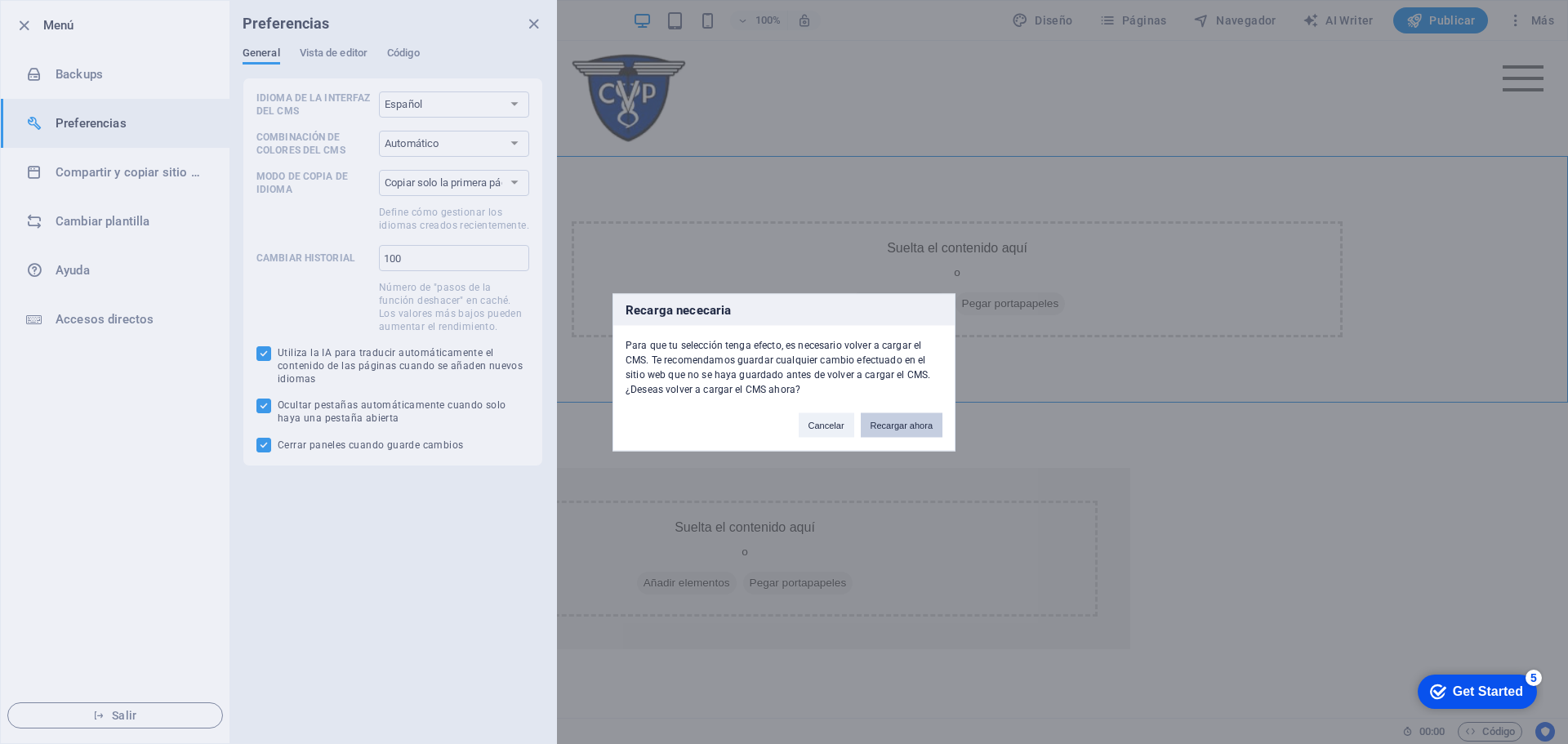
click at [895, 427] on button "Recargar ahora" at bounding box center [901, 425] width 82 height 25
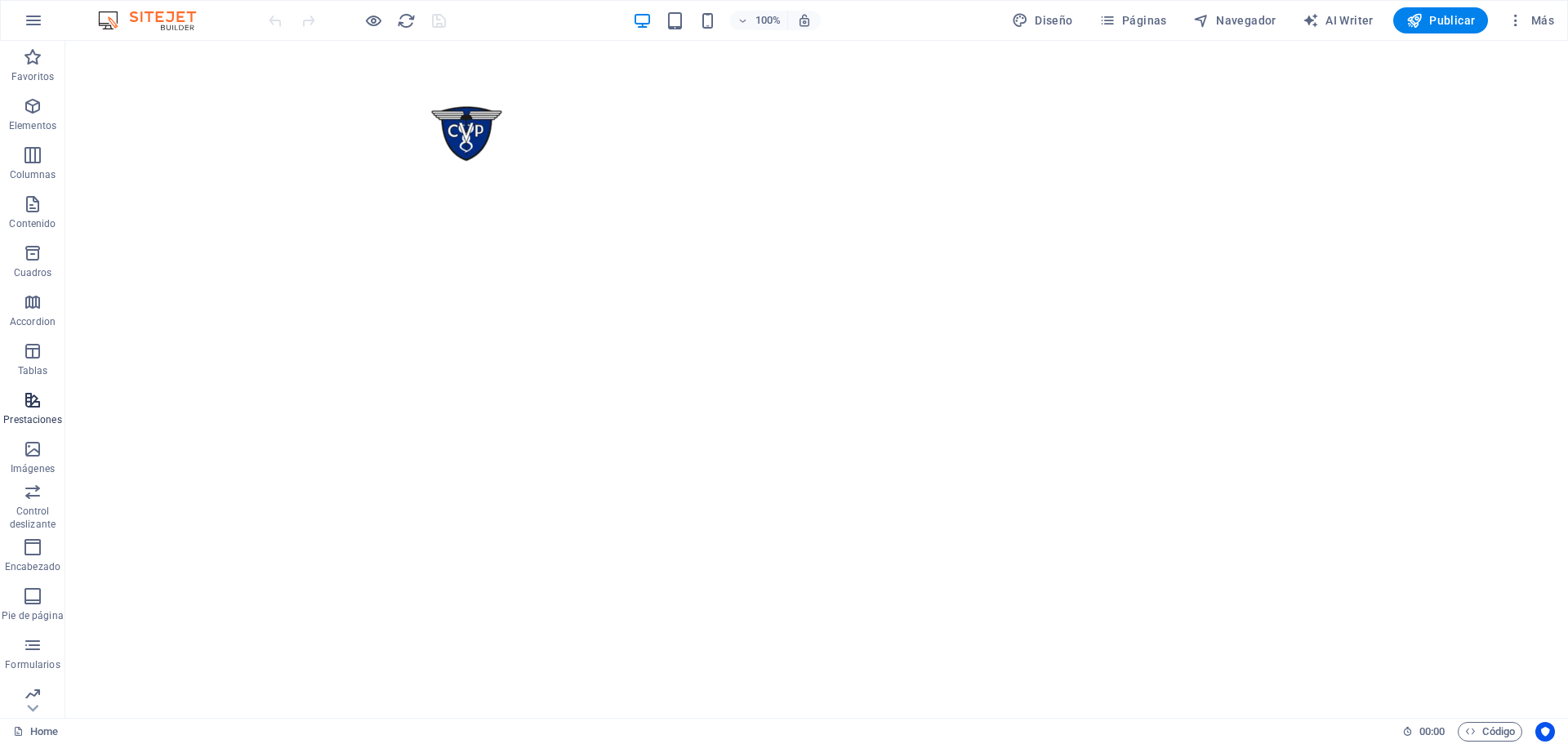
click at [35, 398] on icon "button" at bounding box center [33, 400] width 19 height 19
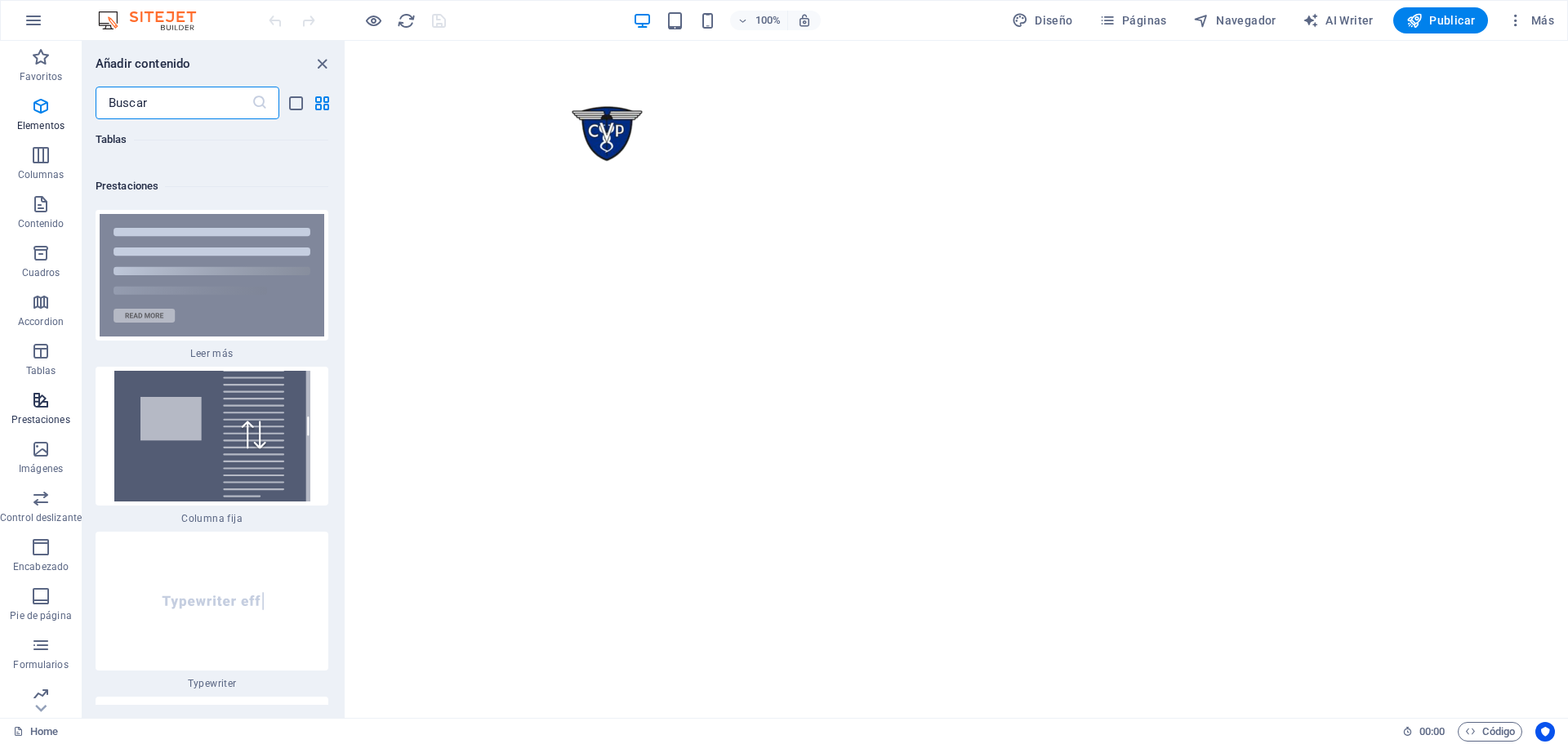
scroll to position [11462, 0]
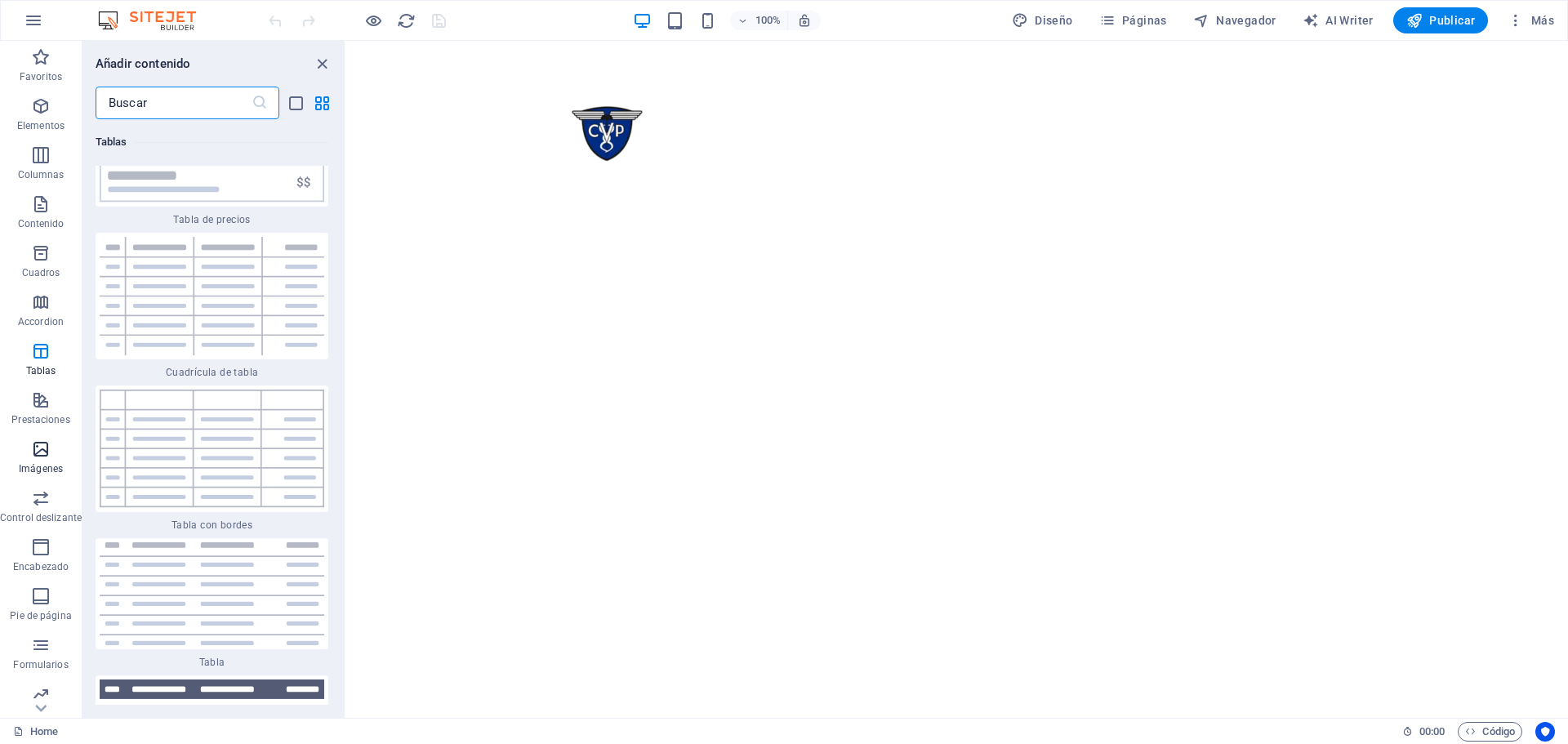
click at [48, 444] on icon "button" at bounding box center [40, 449] width 19 height 19
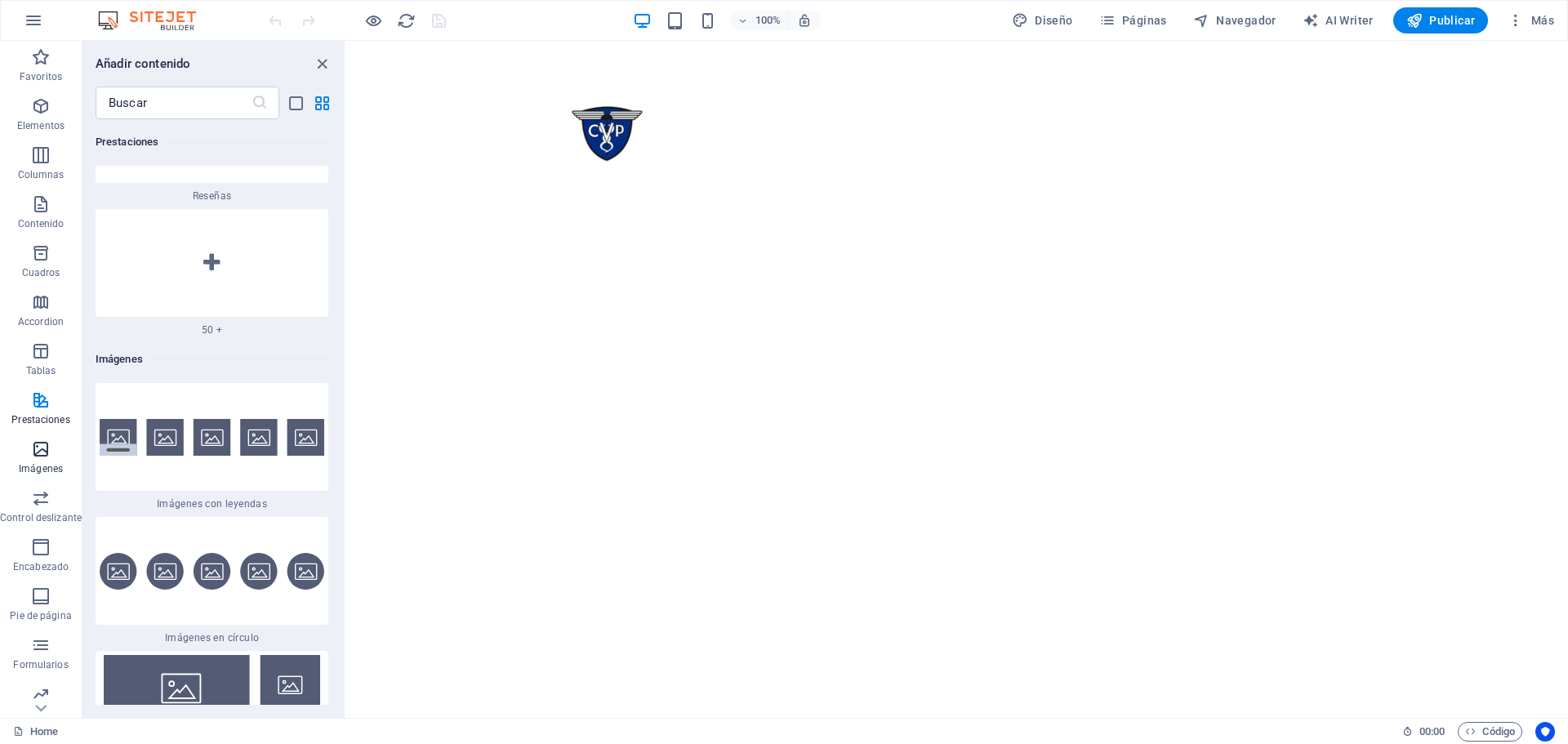
scroll to position [16397, 0]
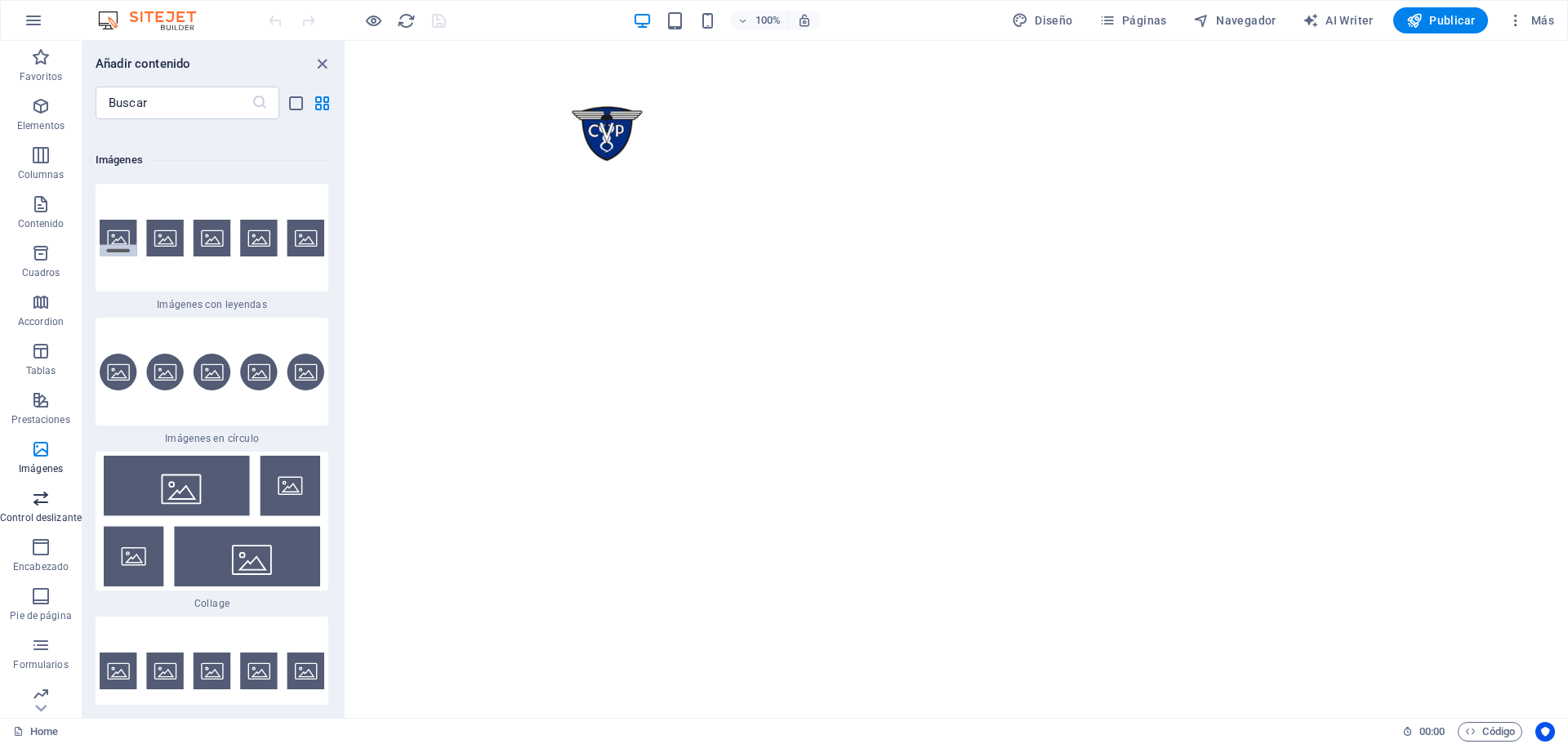
click at [33, 499] on icon "button" at bounding box center [40, 499] width 19 height 19
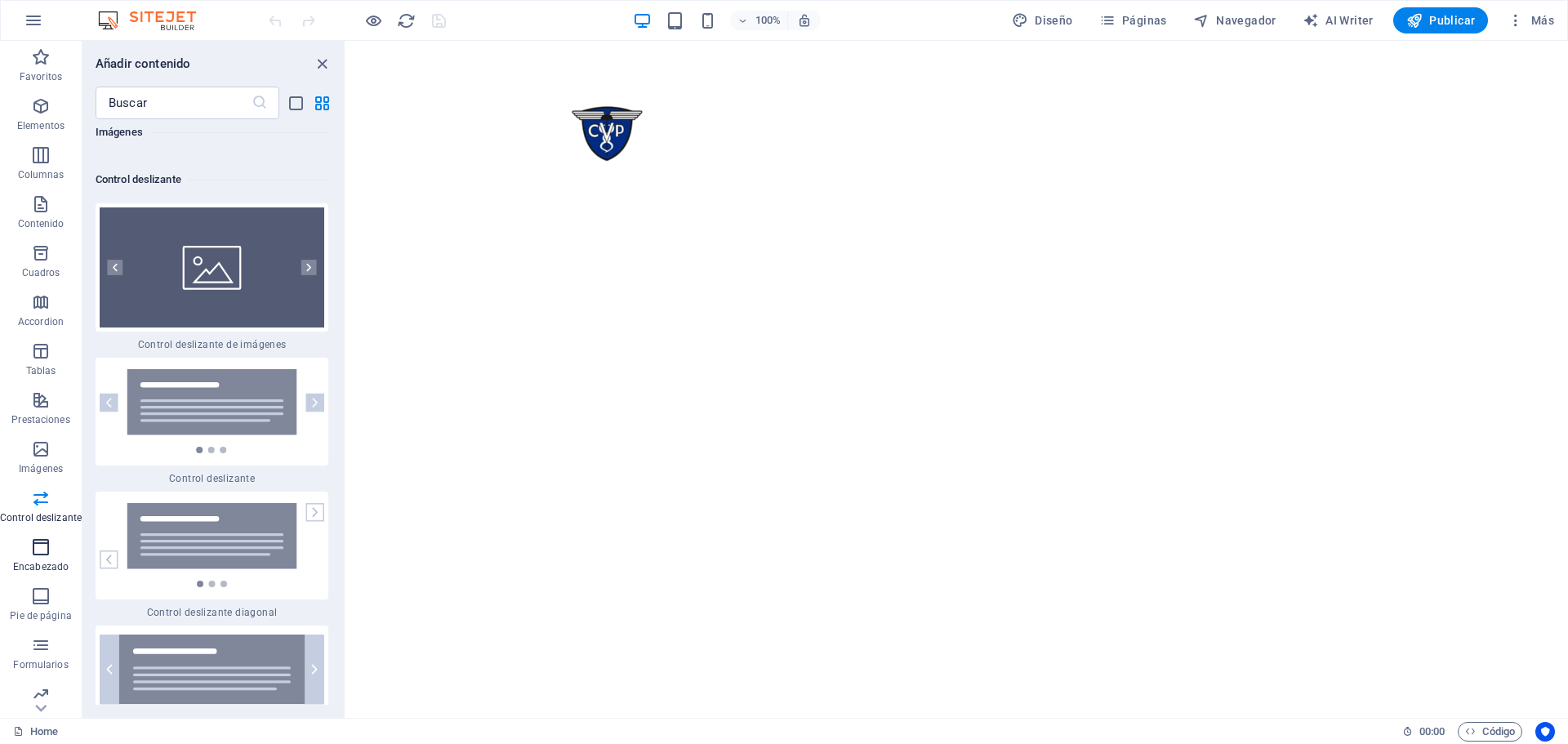
click at [33, 551] on icon "button" at bounding box center [40, 547] width 19 height 19
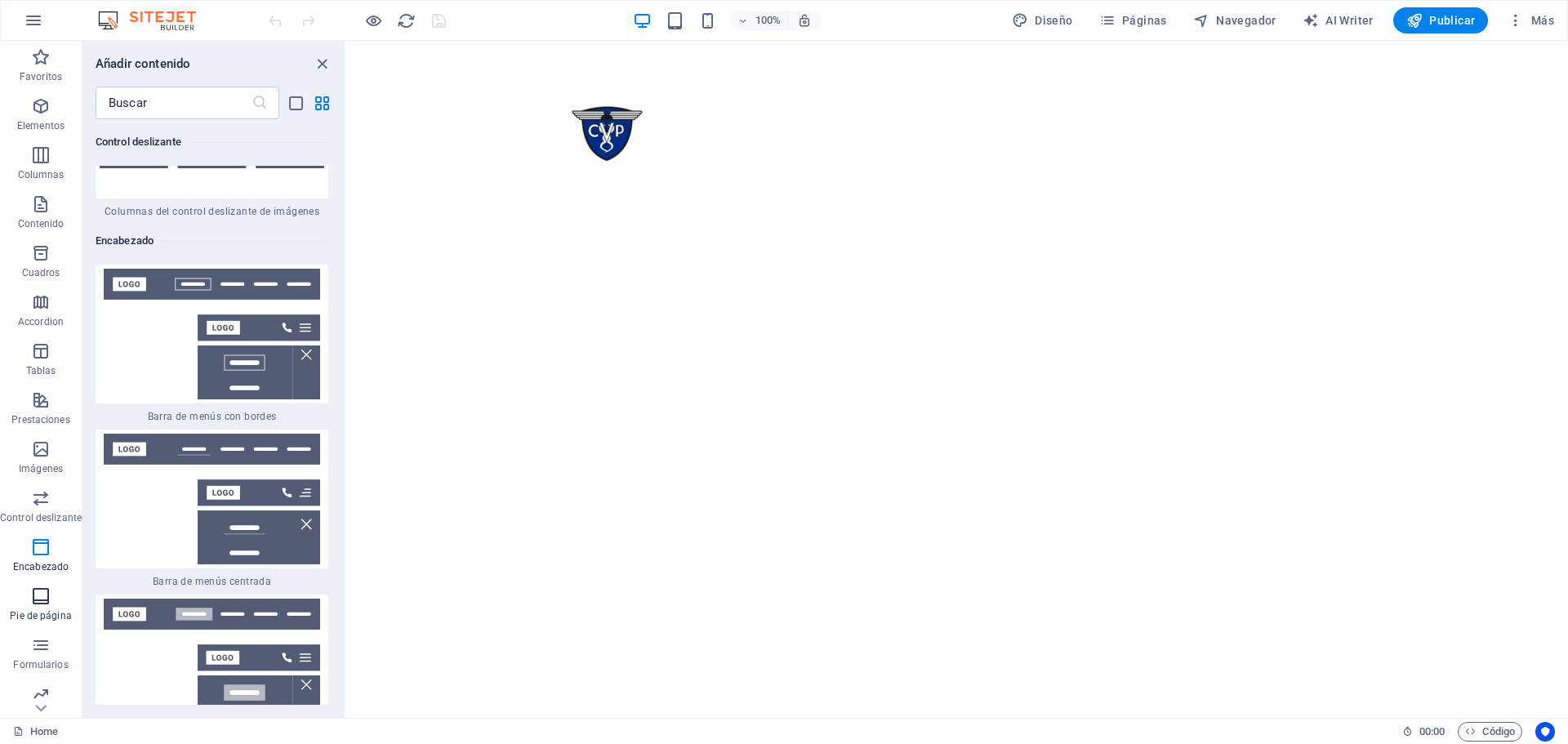
click at [40, 613] on p "Pie de página" at bounding box center [40, 616] width 62 height 13
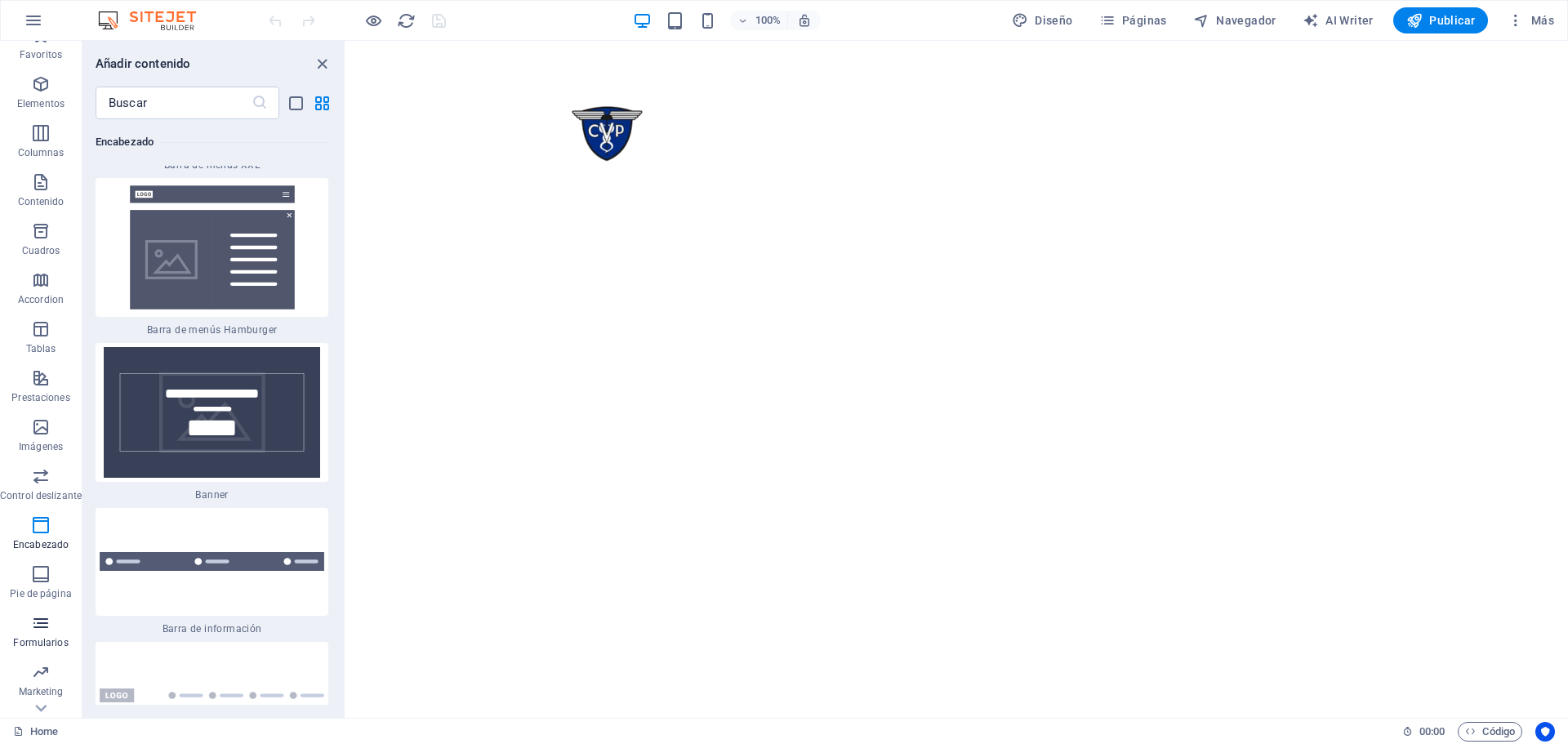
scroll to position [58, 0]
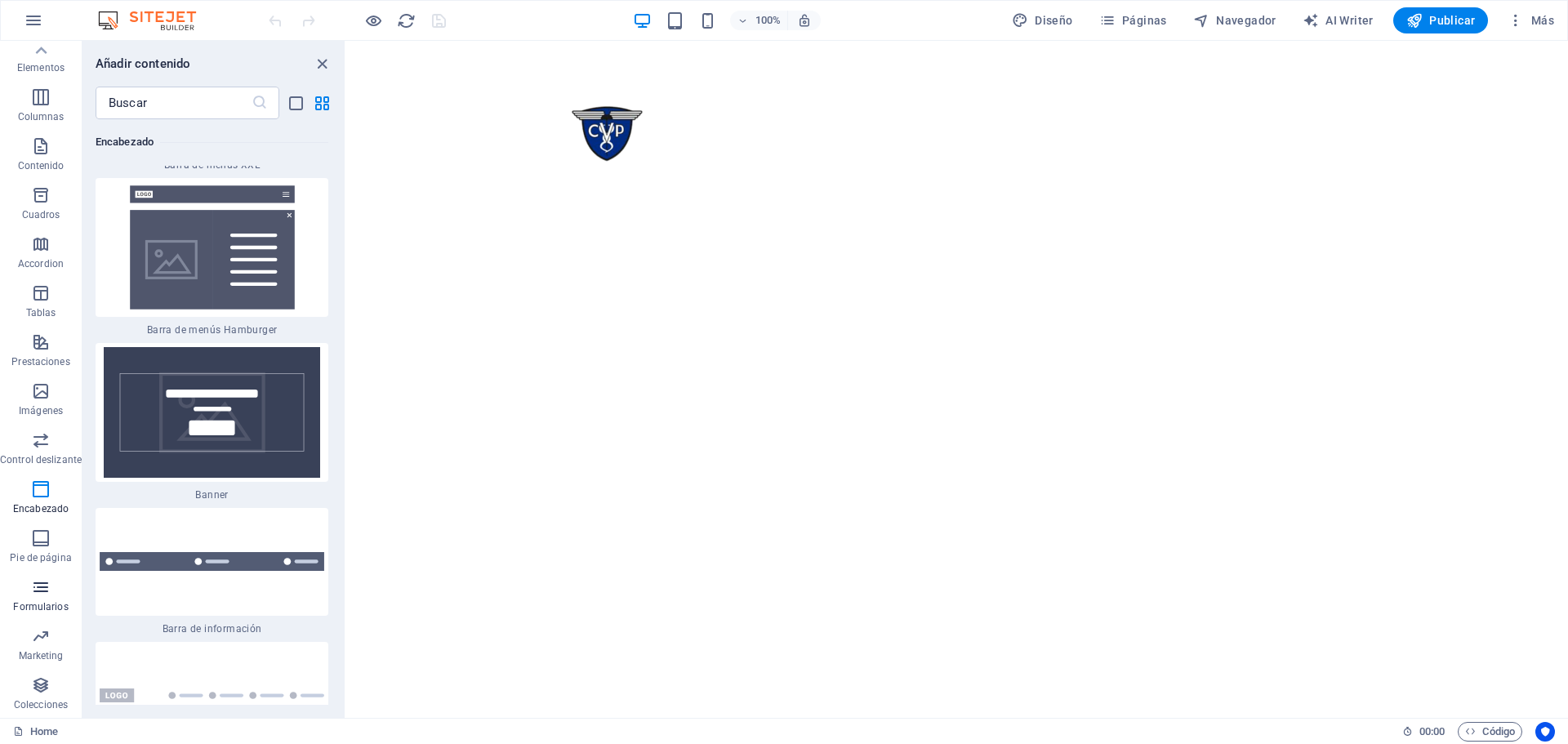
click at [51, 582] on span "Formularios" at bounding box center [40, 597] width 82 height 40
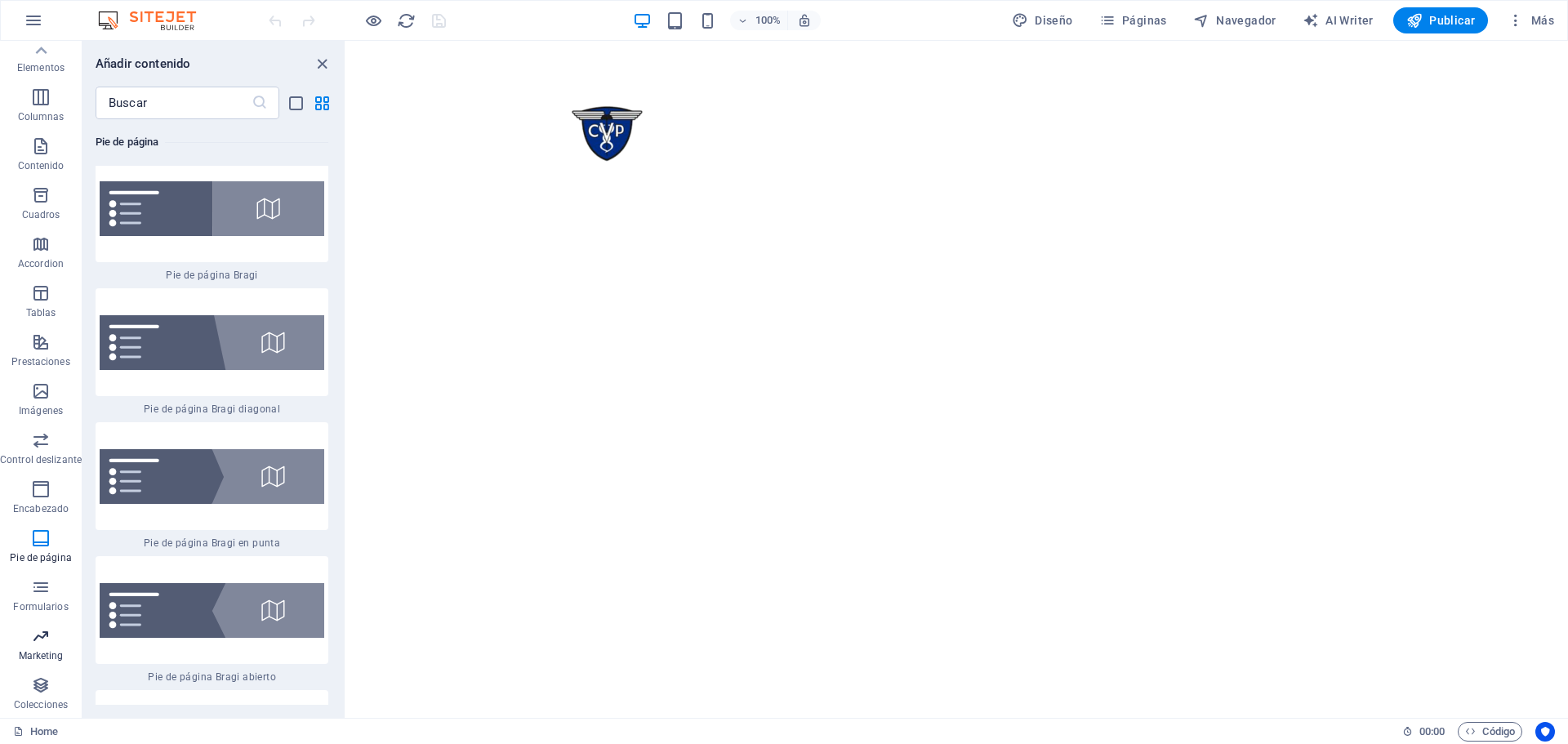
click at [43, 639] on icon "button" at bounding box center [40, 637] width 19 height 19
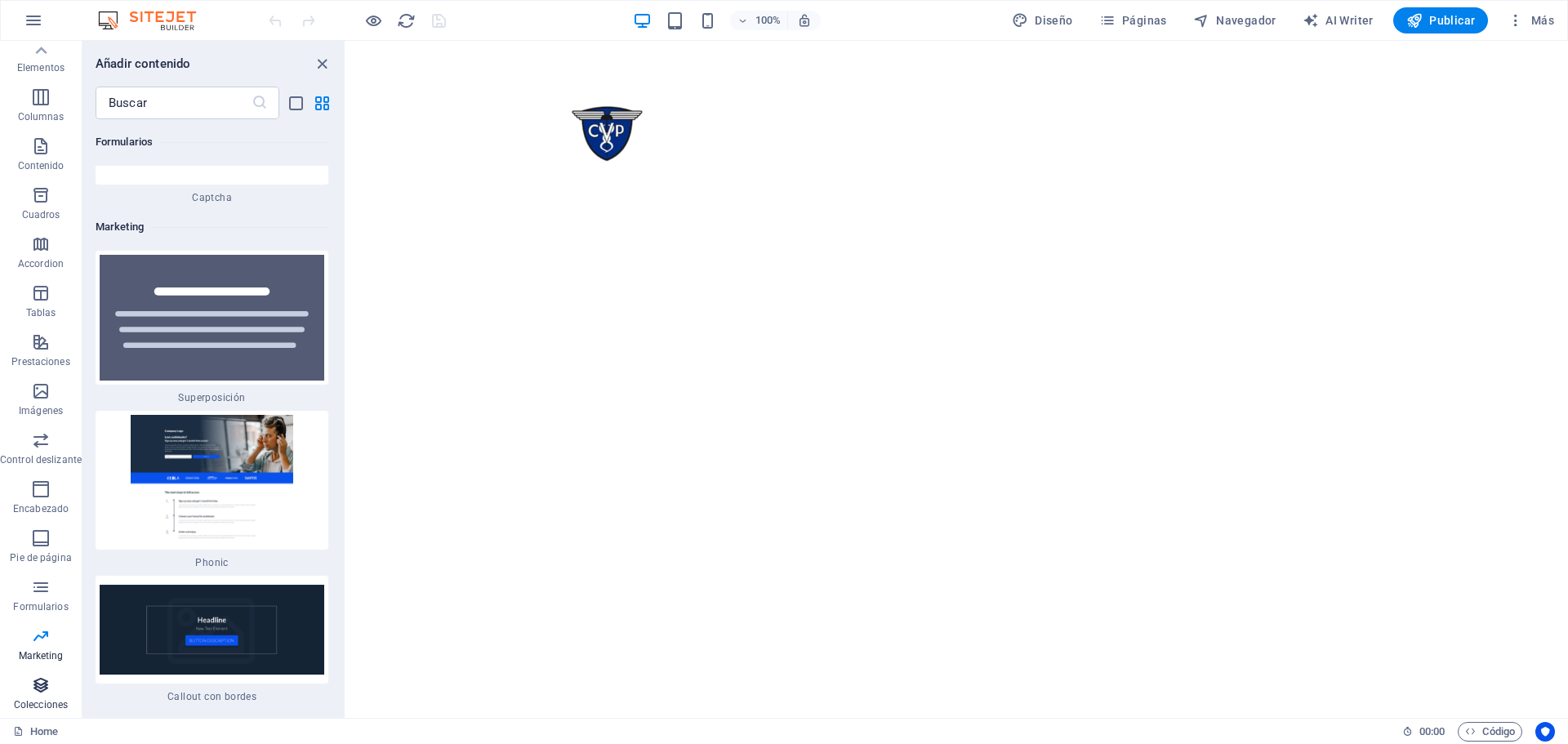
click at [38, 708] on p "Colecciones" at bounding box center [40, 704] width 54 height 13
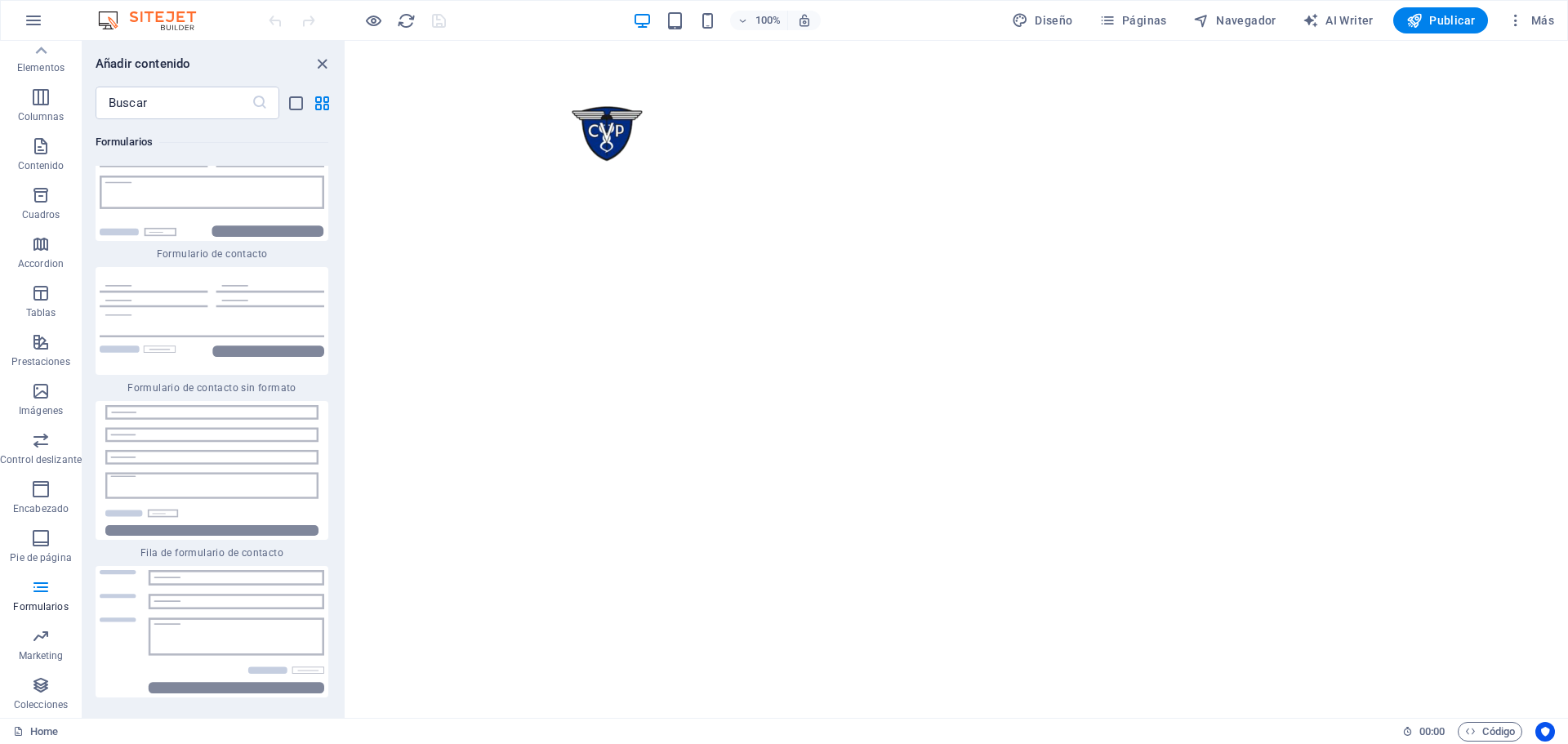
scroll to position [23870, 0]
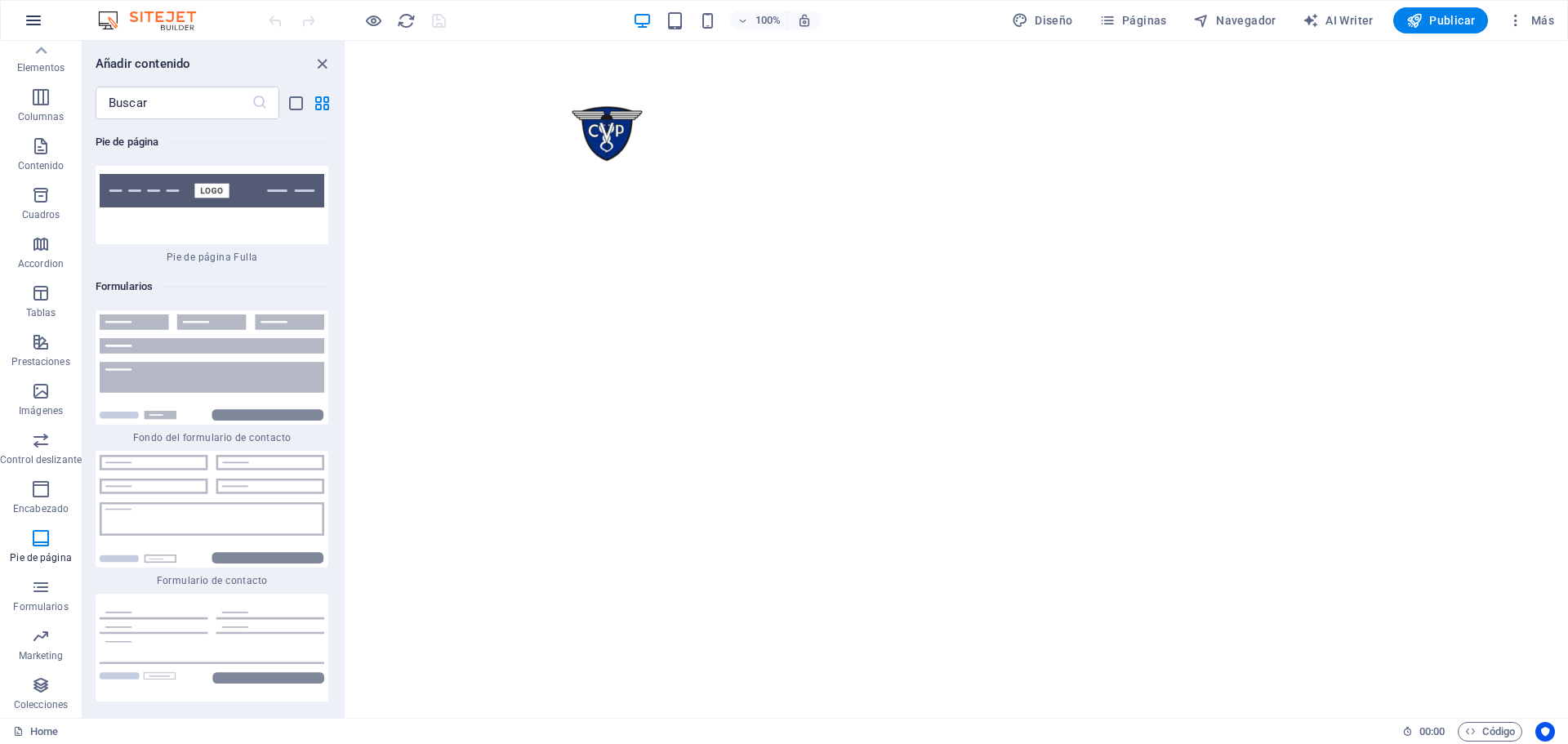
click at [30, 21] on icon "button" at bounding box center [33, 20] width 19 height 19
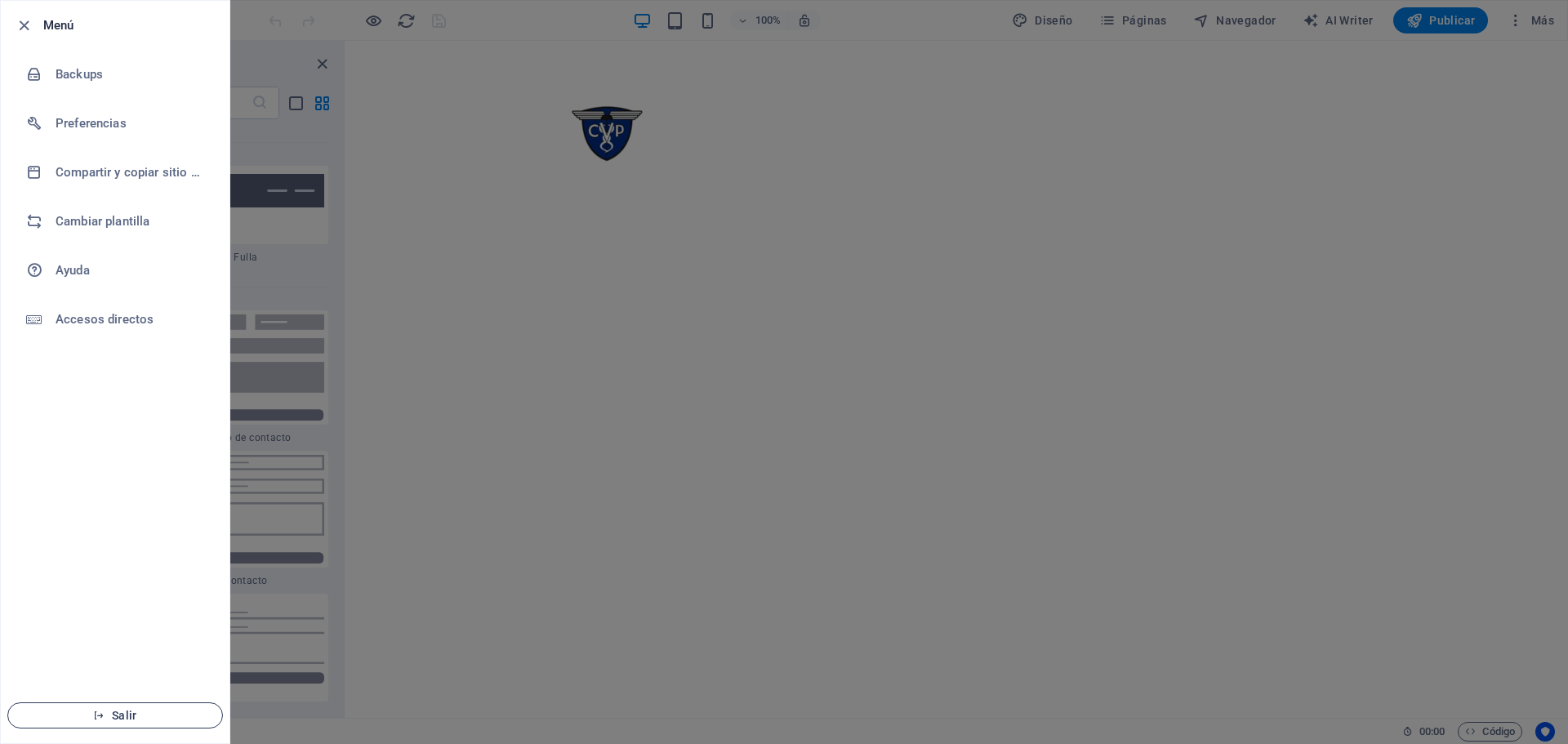
click at [142, 721] on button "Salir" at bounding box center [114, 716] width 215 height 26
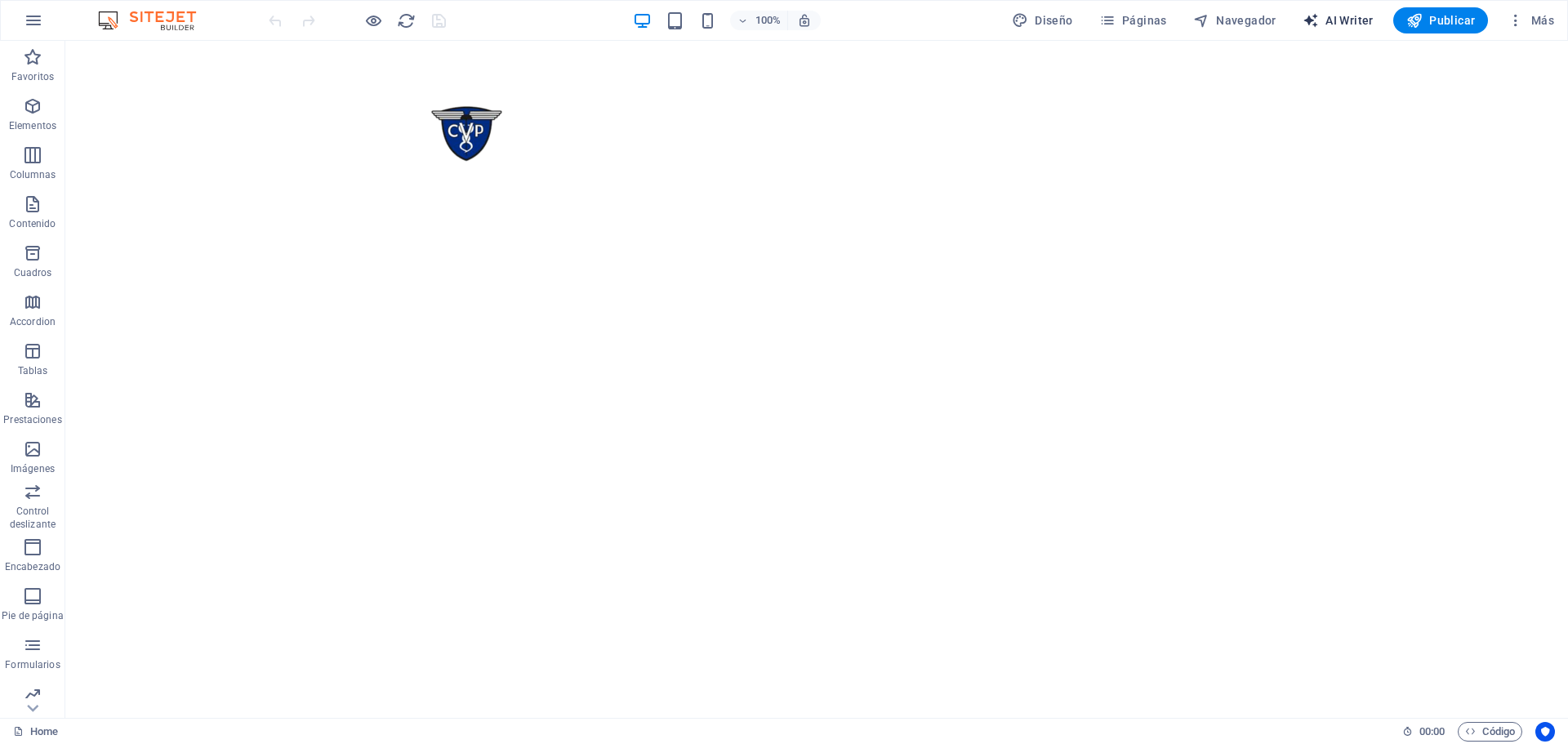
click at [1355, 18] on span "AI Writer" at bounding box center [1338, 20] width 71 height 17
select select "English"
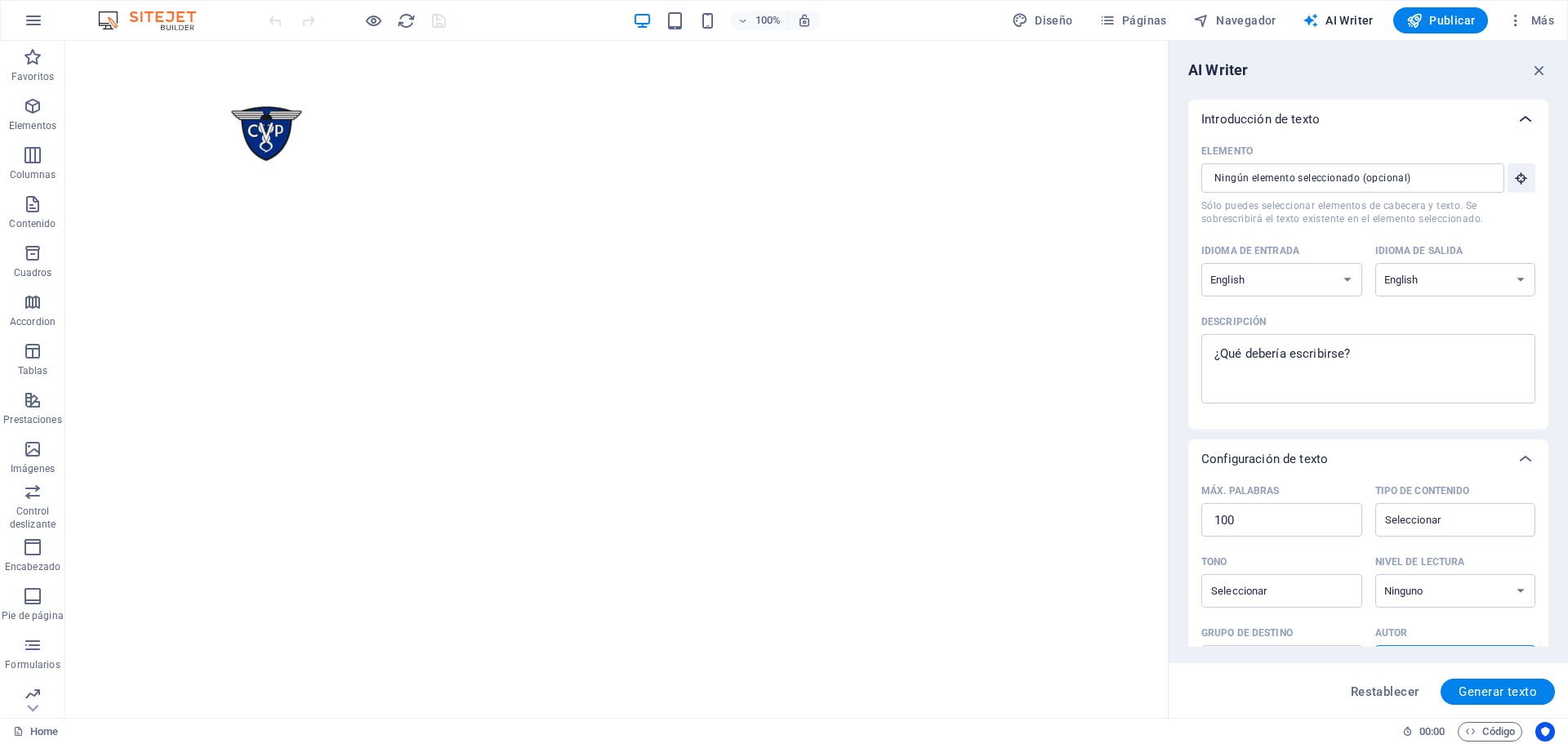
click at [1532, 118] on icon at bounding box center [1526, 120] width 19 height 19
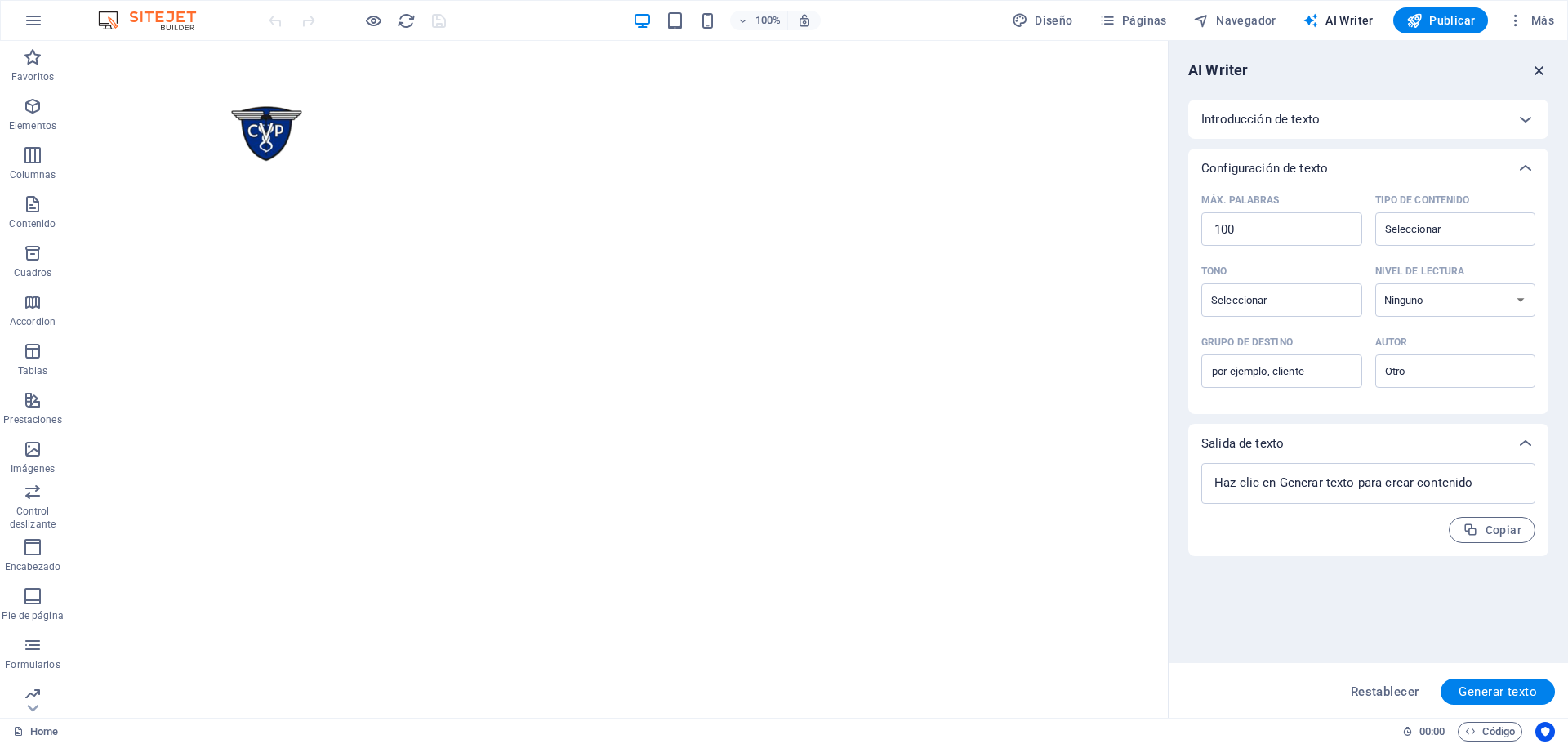
click at [1546, 65] on icon "button" at bounding box center [1539, 70] width 18 height 18
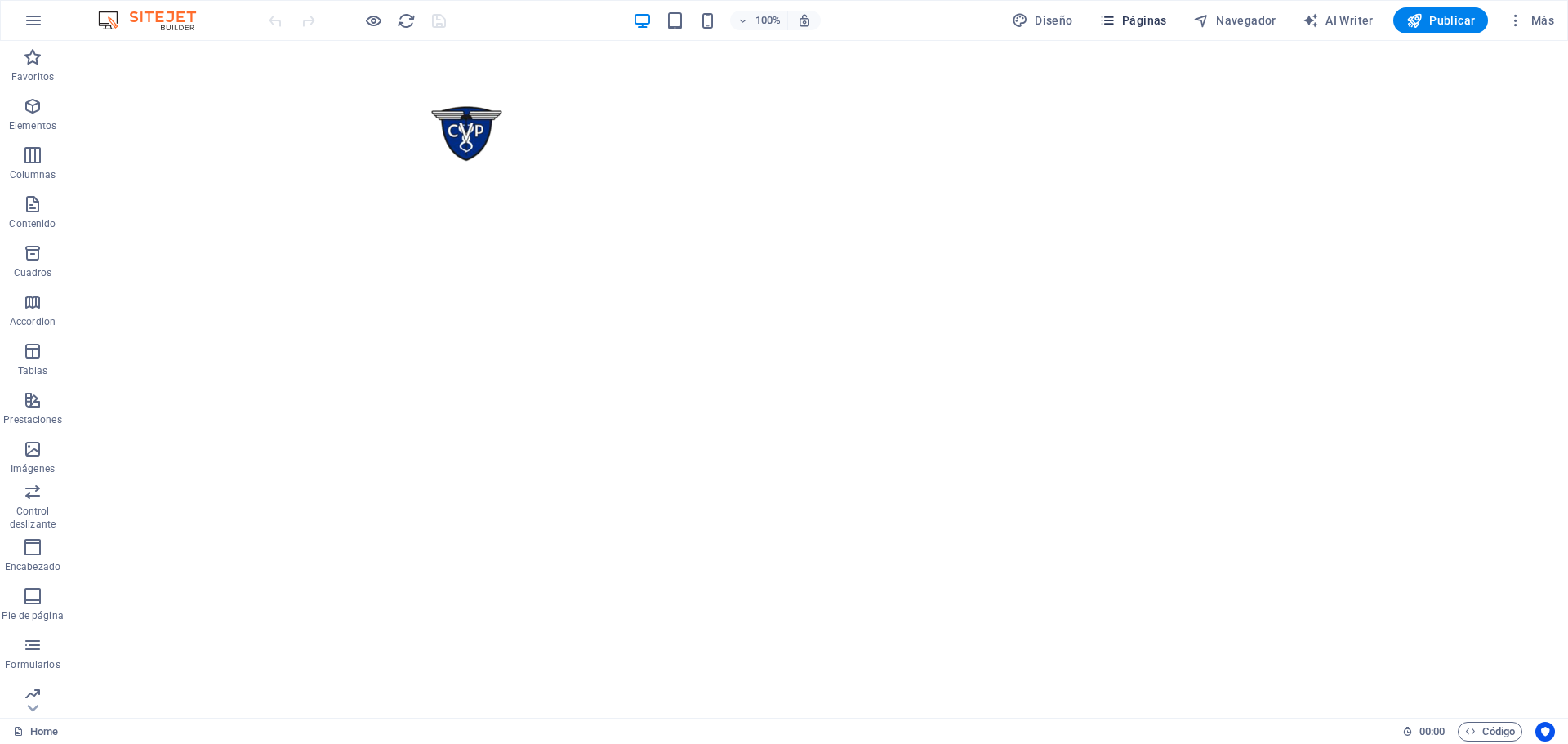
click at [1145, 11] on button "Páginas" at bounding box center [1133, 20] width 81 height 26
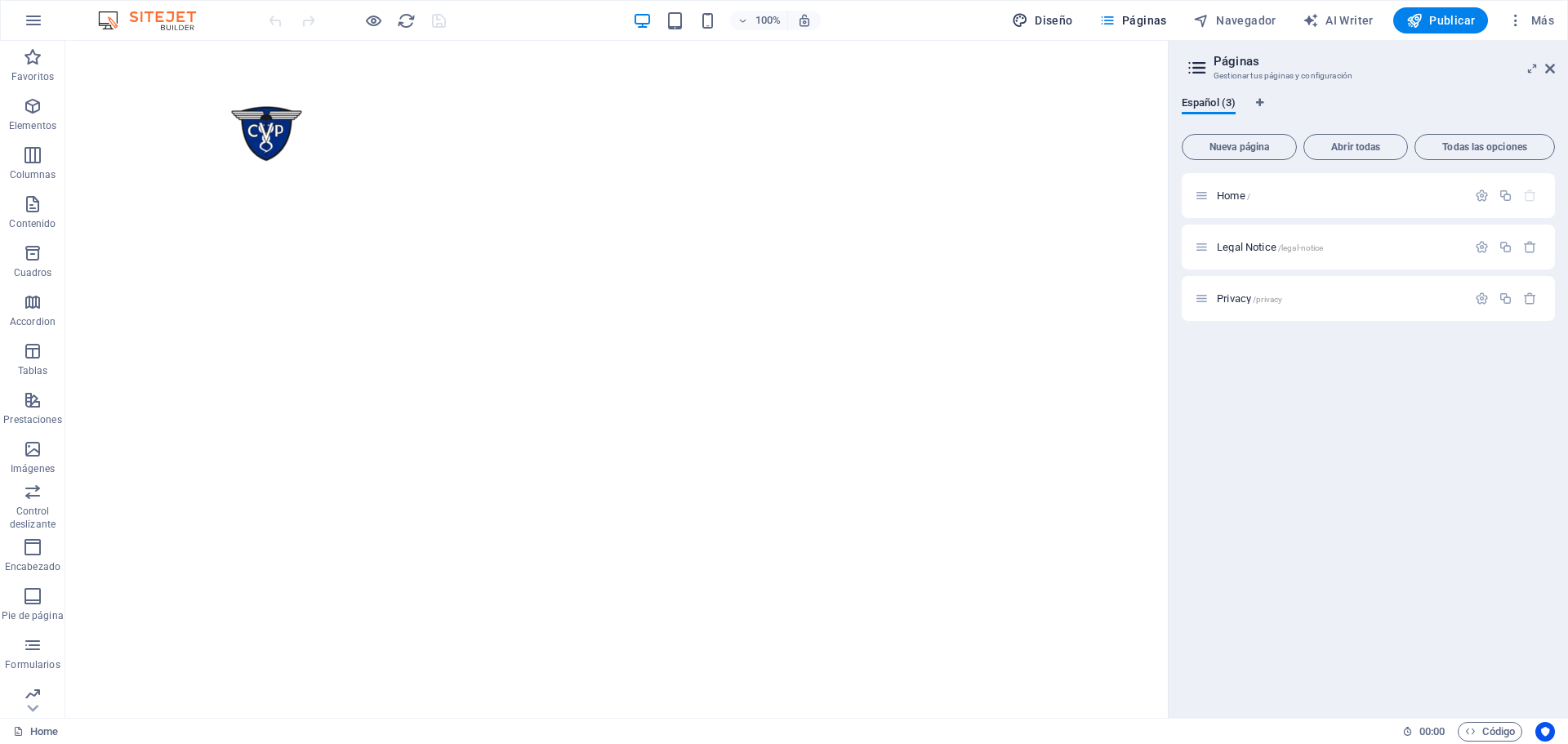
click at [1058, 13] on span "Diseño" at bounding box center [1042, 20] width 62 height 17
select select "px"
select select "400"
select select "px"
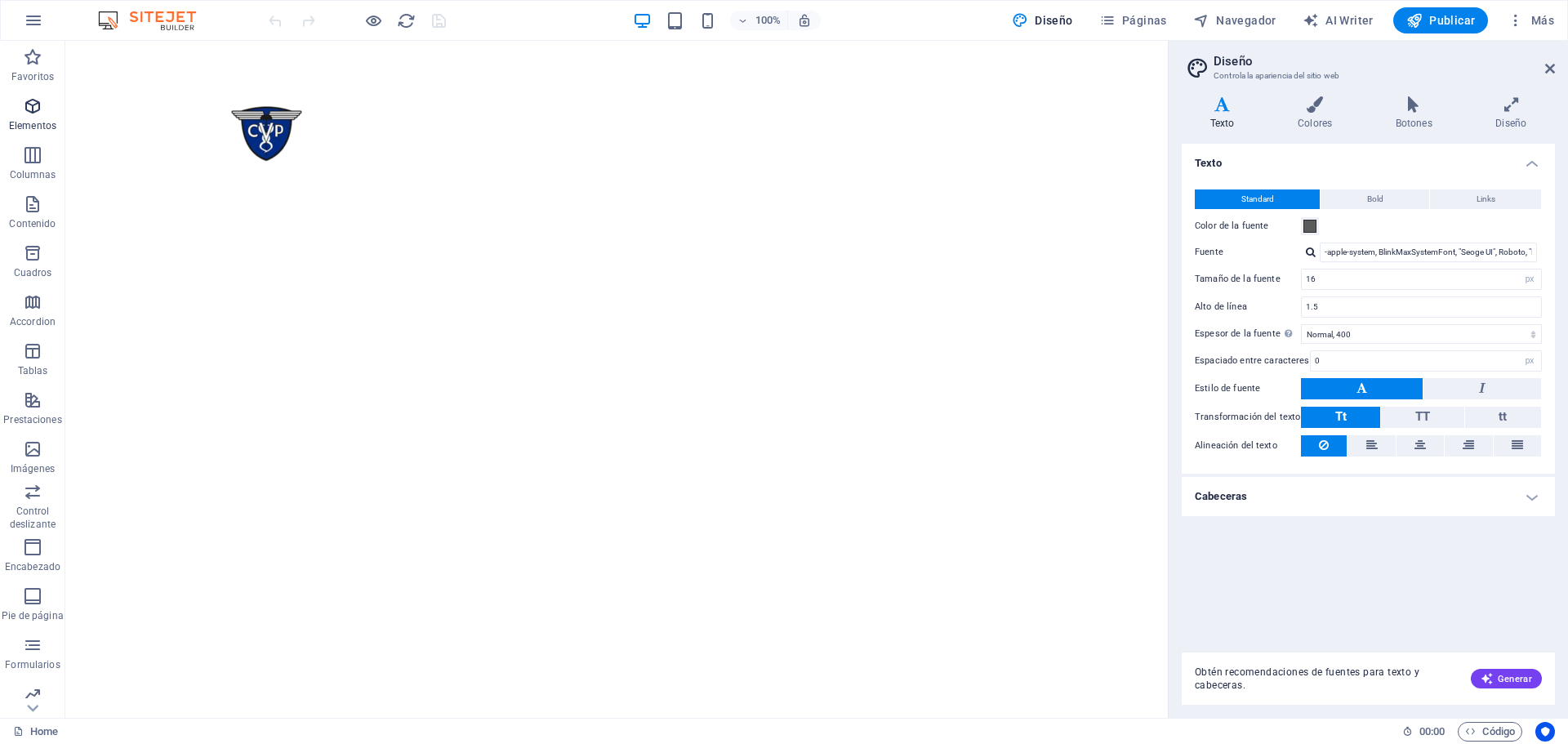
click at [28, 131] on p "Elementos" at bounding box center [33, 126] width 47 height 13
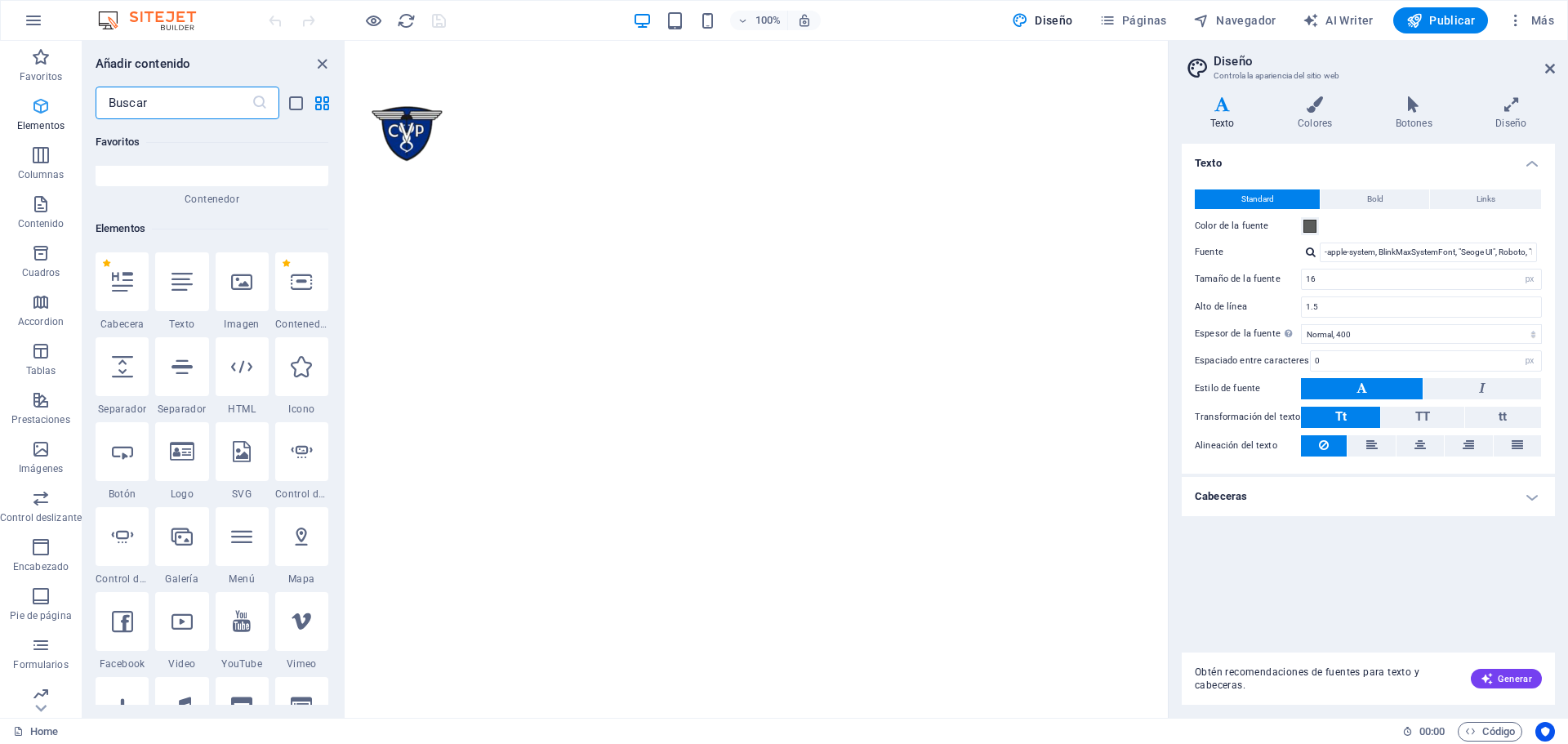
scroll to position [308, 0]
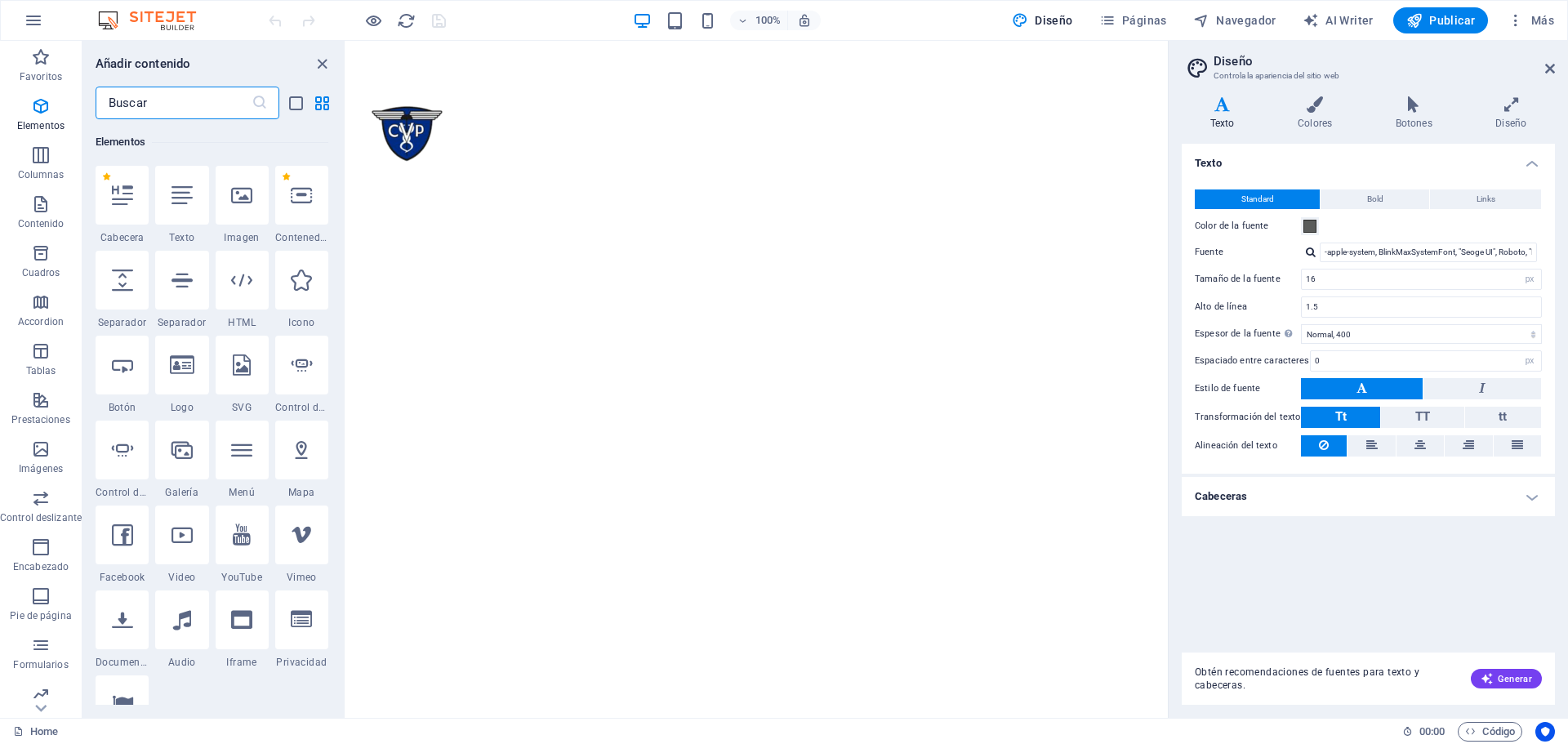
click at [182, 116] on input "text" at bounding box center [173, 102] width 156 height 33
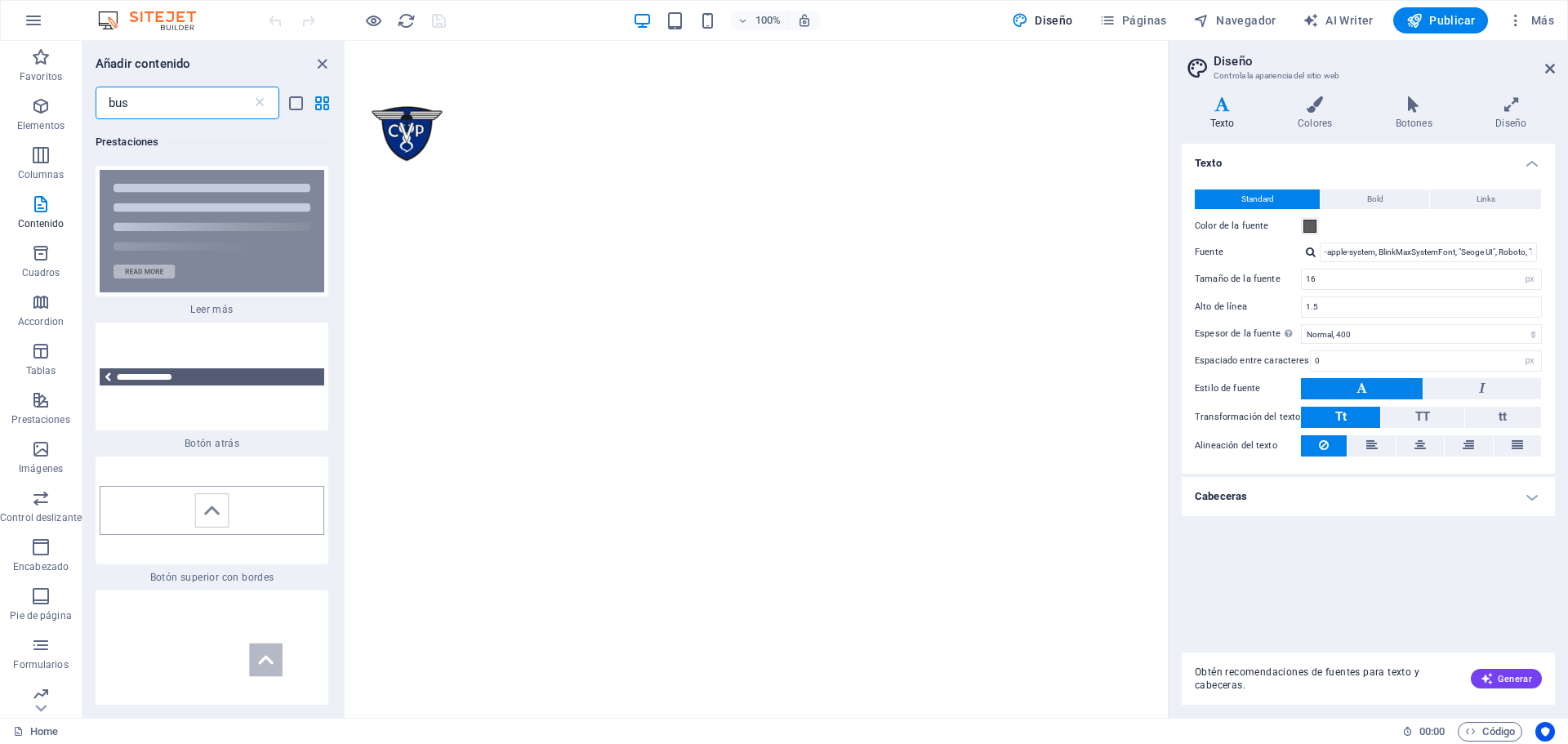
scroll to position [0, 0]
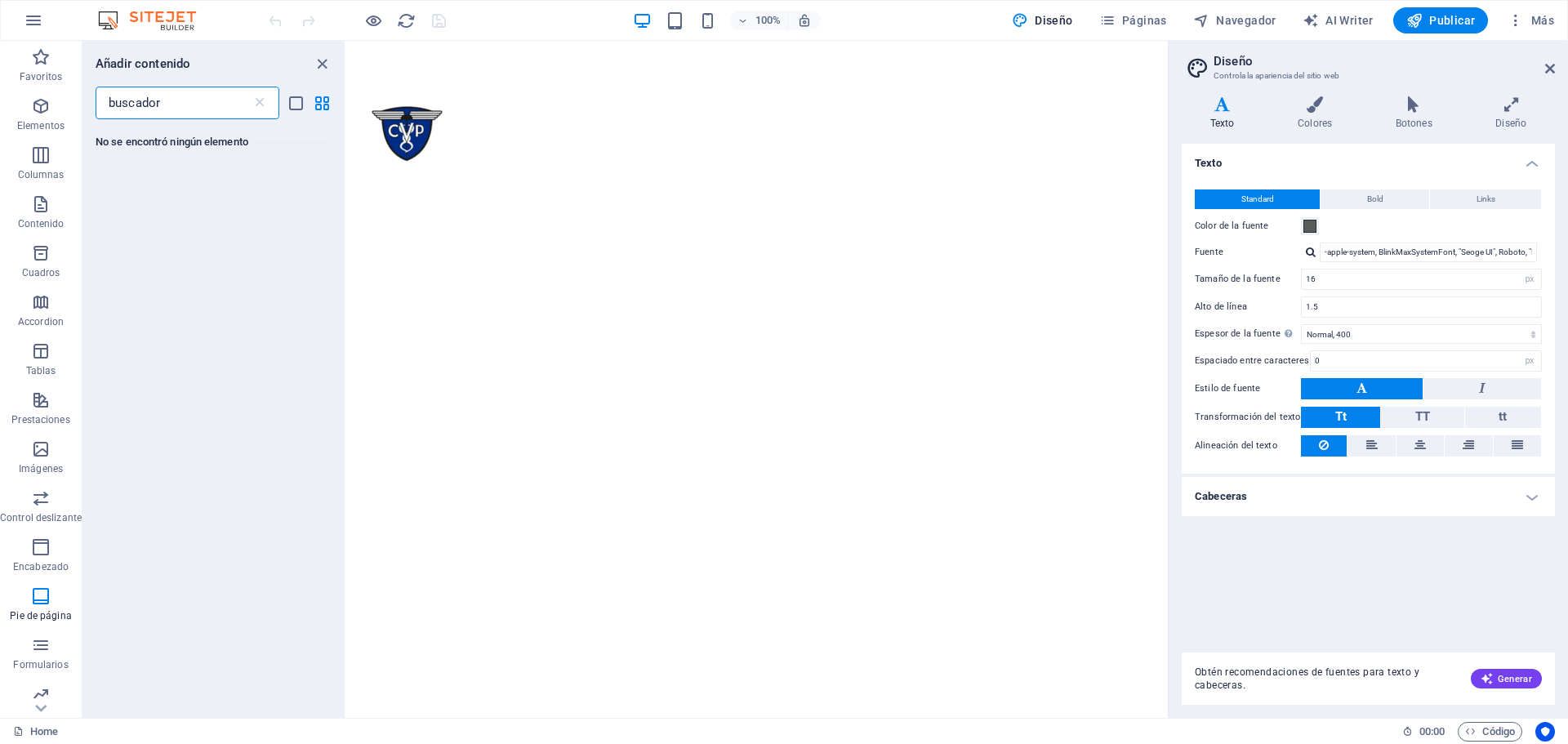
type input "buscador"
